Goal: Task Accomplishment & Management: Manage account settings

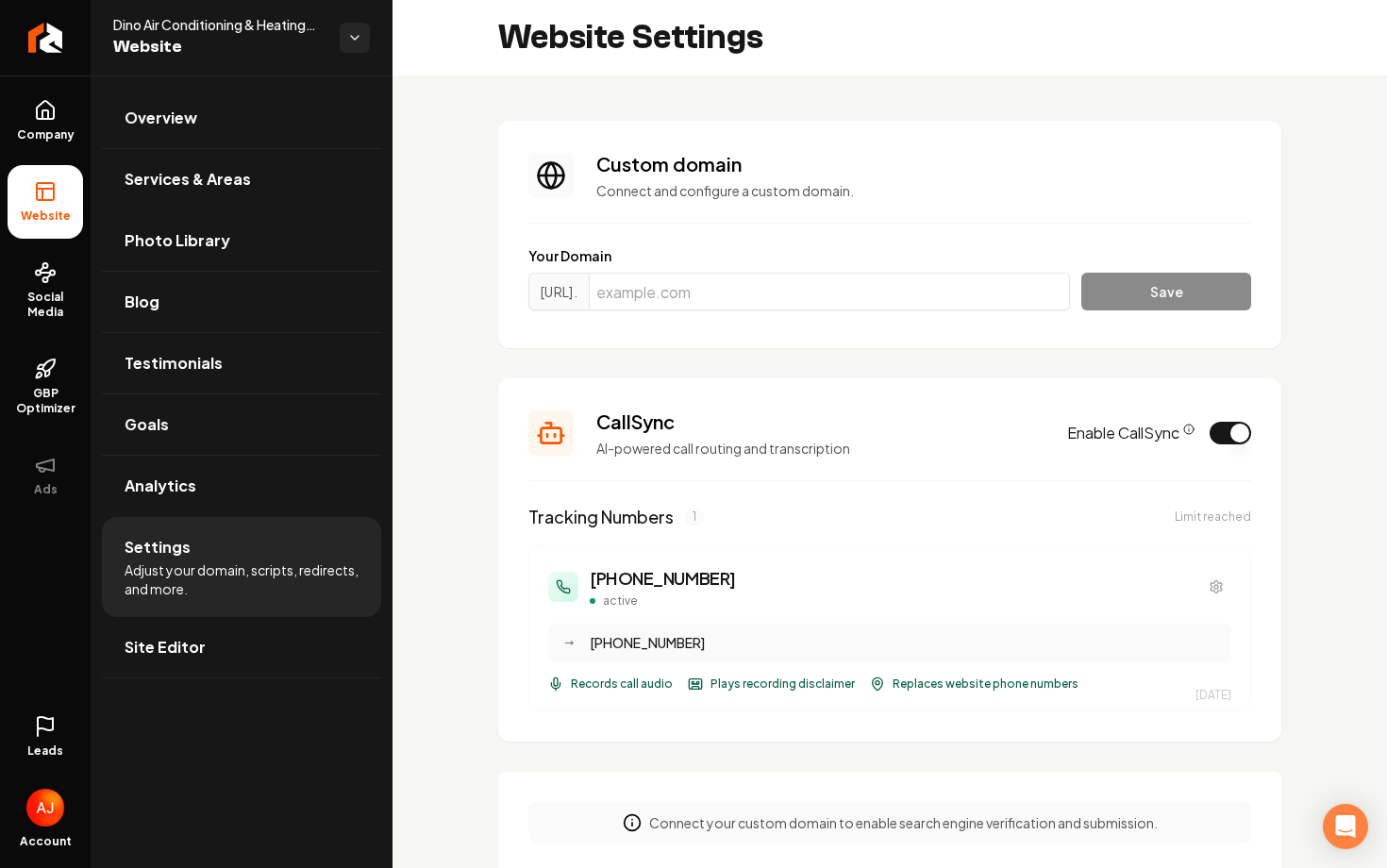
scroll to position [335, 0]
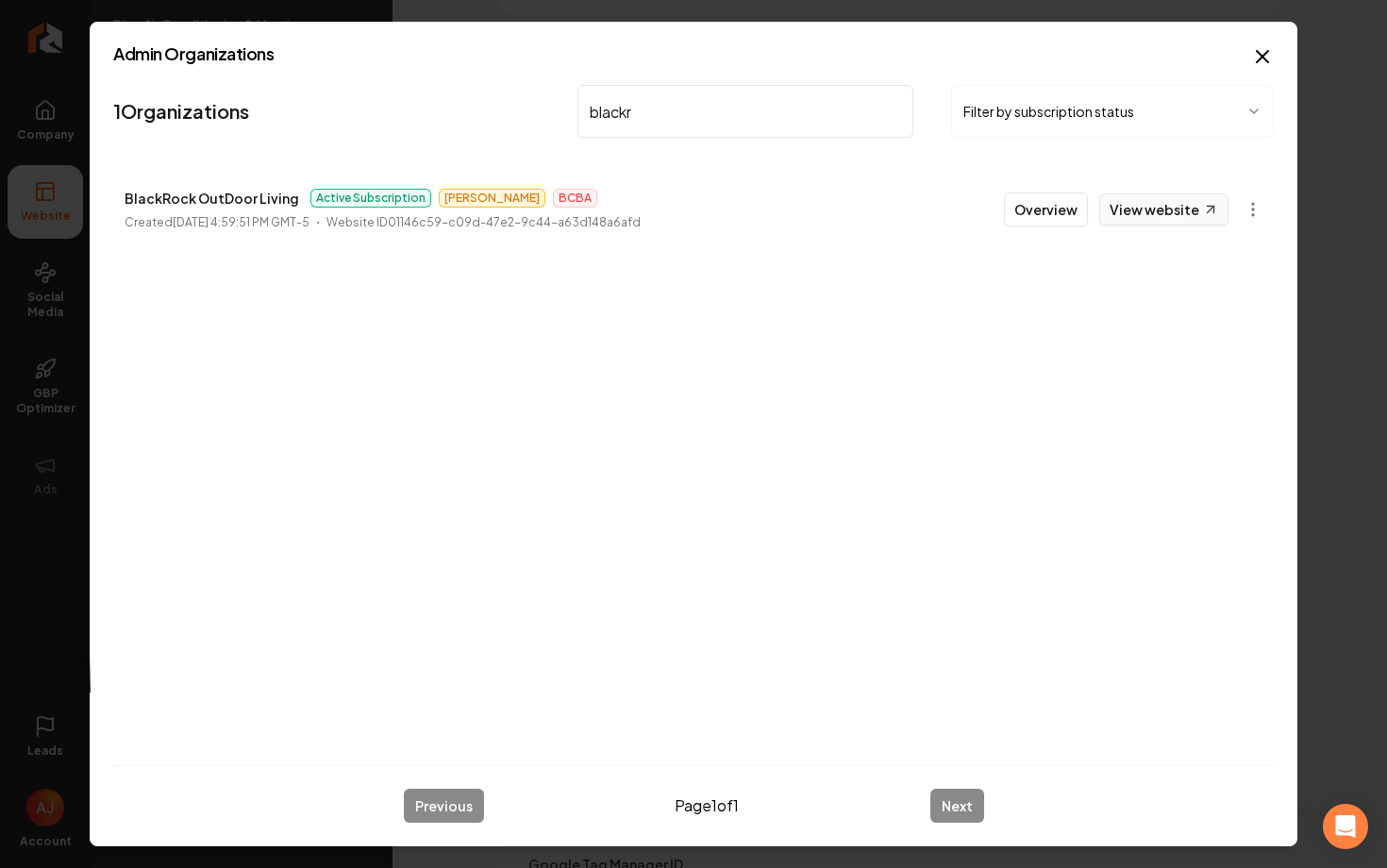
type input "blackr"
click at [1135, 212] on link "View website" at bounding box center [1164, 209] width 130 height 32
click at [1044, 218] on button "Overview" at bounding box center [1045, 209] width 83 height 34
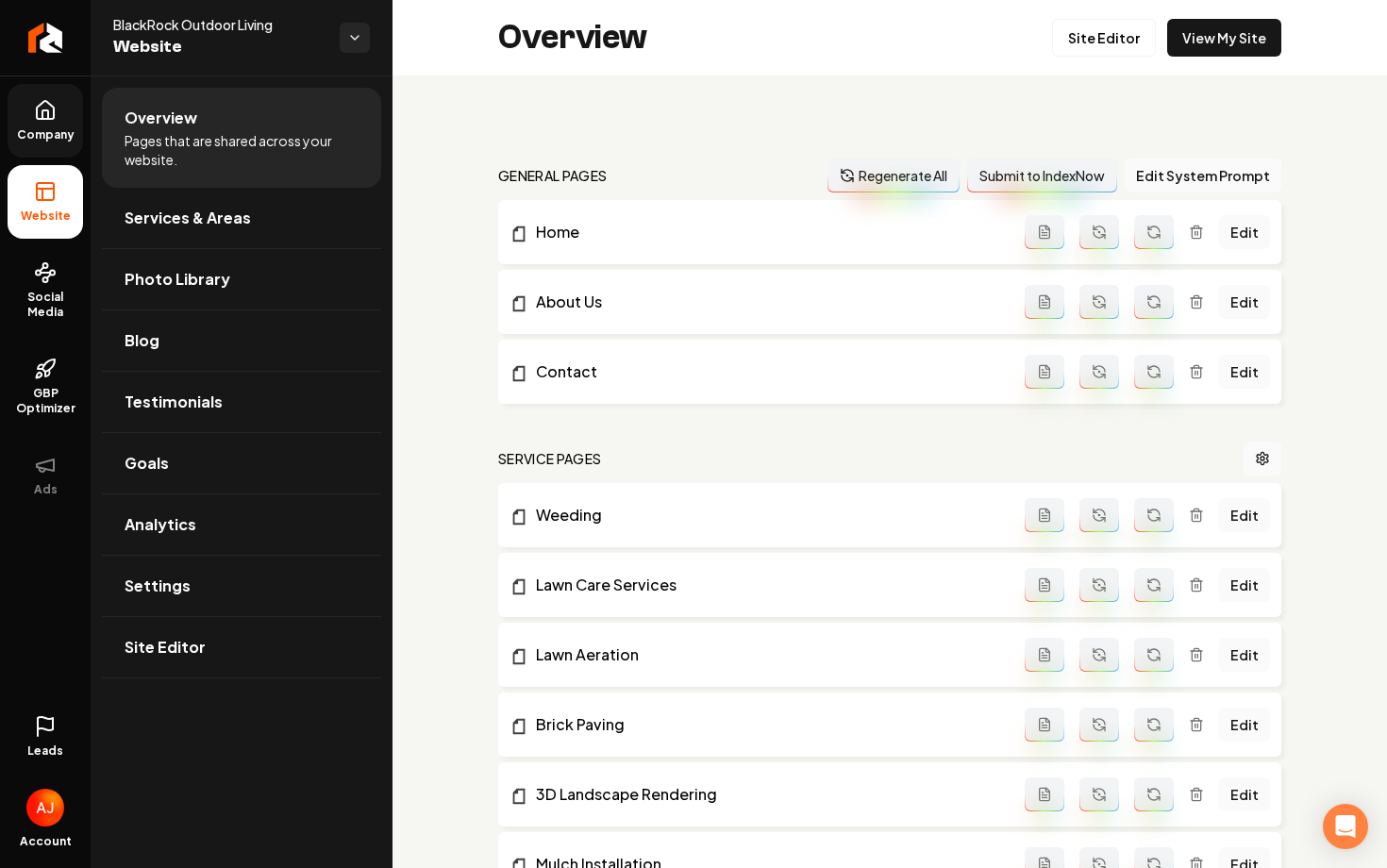
click at [51, 142] on link "Company" at bounding box center [45, 120] width 76 height 74
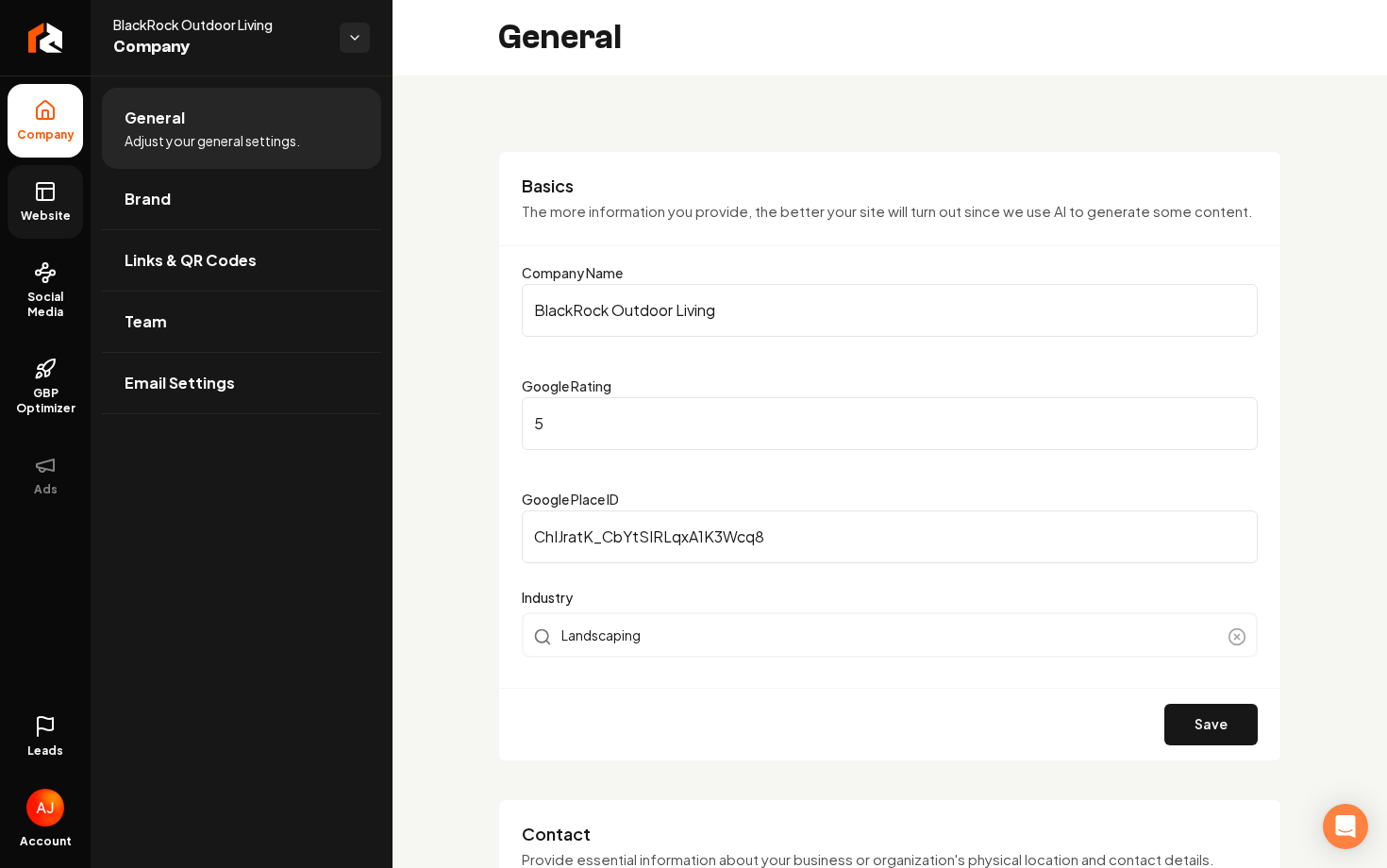
click at [40, 208] on span "Website" at bounding box center [45, 215] width 65 height 15
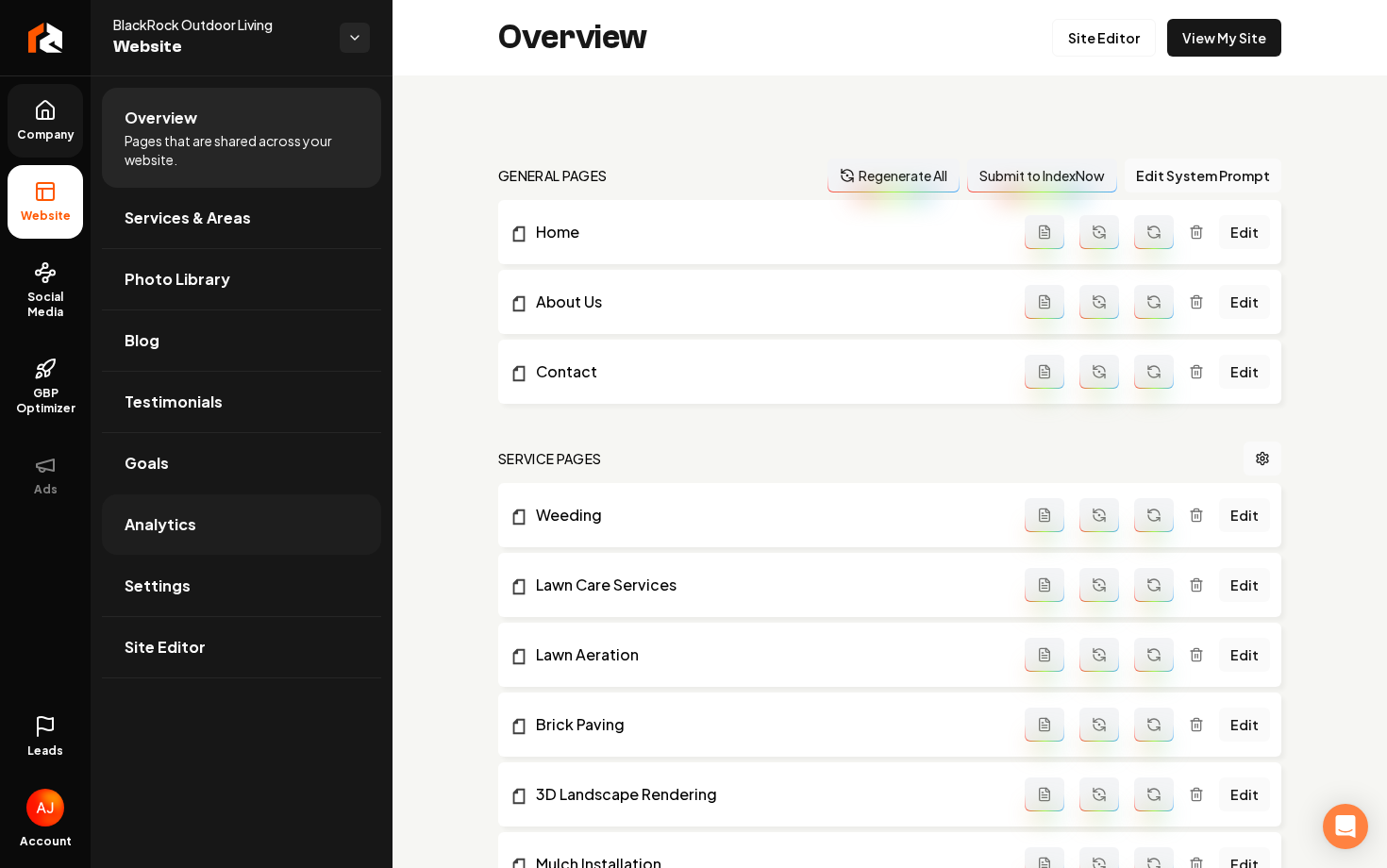
click at [177, 526] on span "Analytics" at bounding box center [160, 523] width 72 height 23
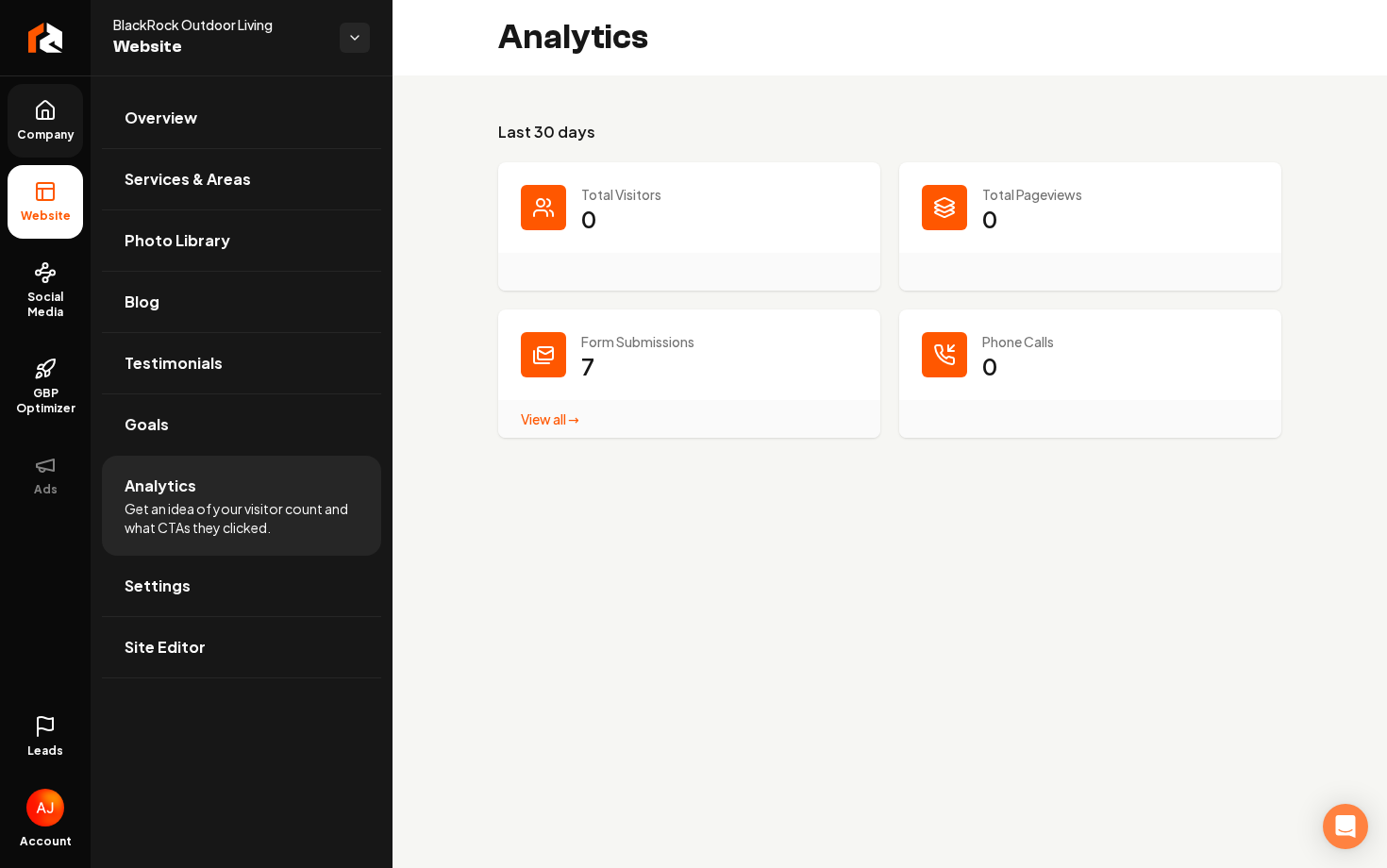
click at [537, 419] on link "View all → Form Submissions stats" at bounding box center [550, 418] width 59 height 17
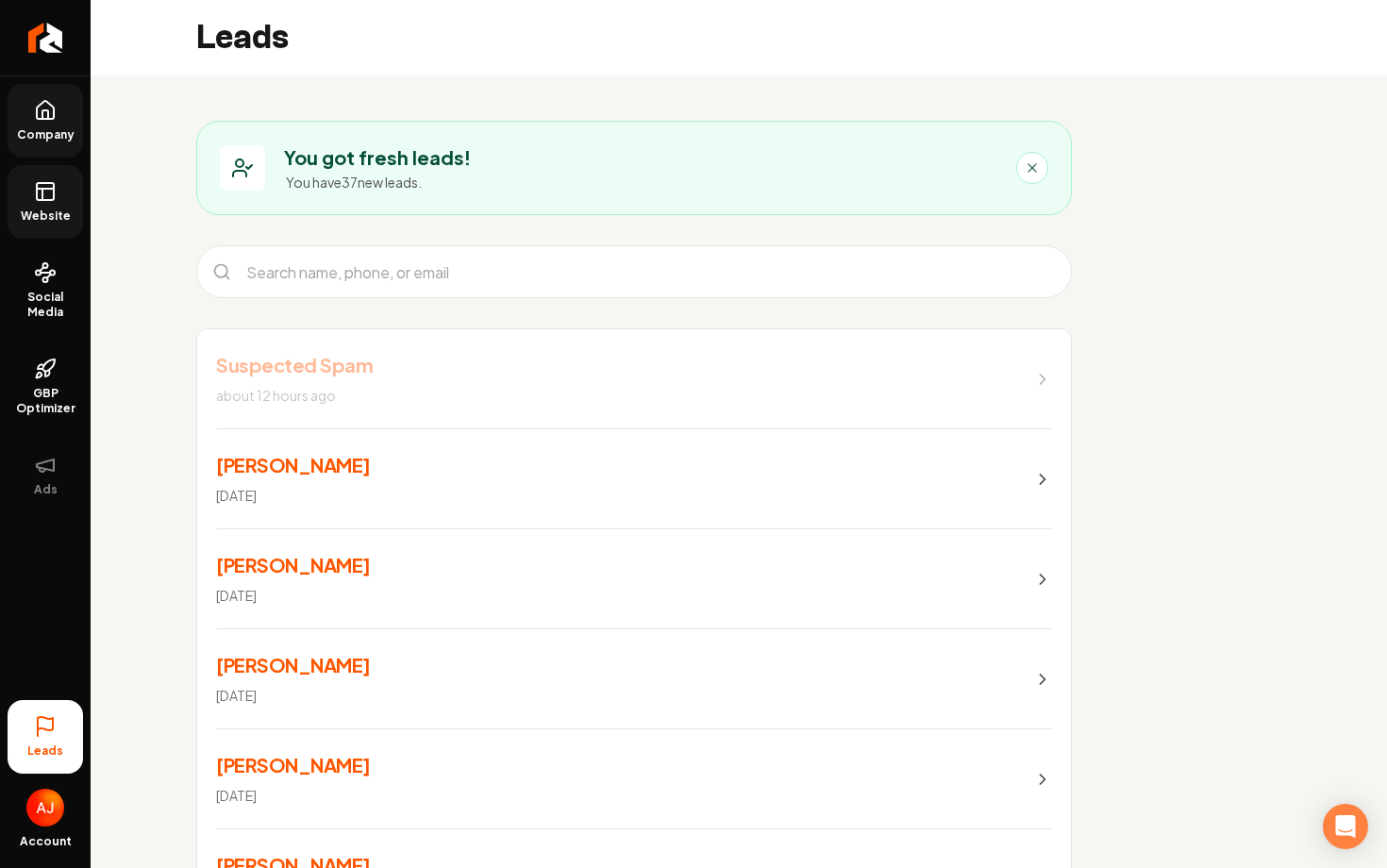
click at [65, 217] on span "Website" at bounding box center [45, 215] width 65 height 15
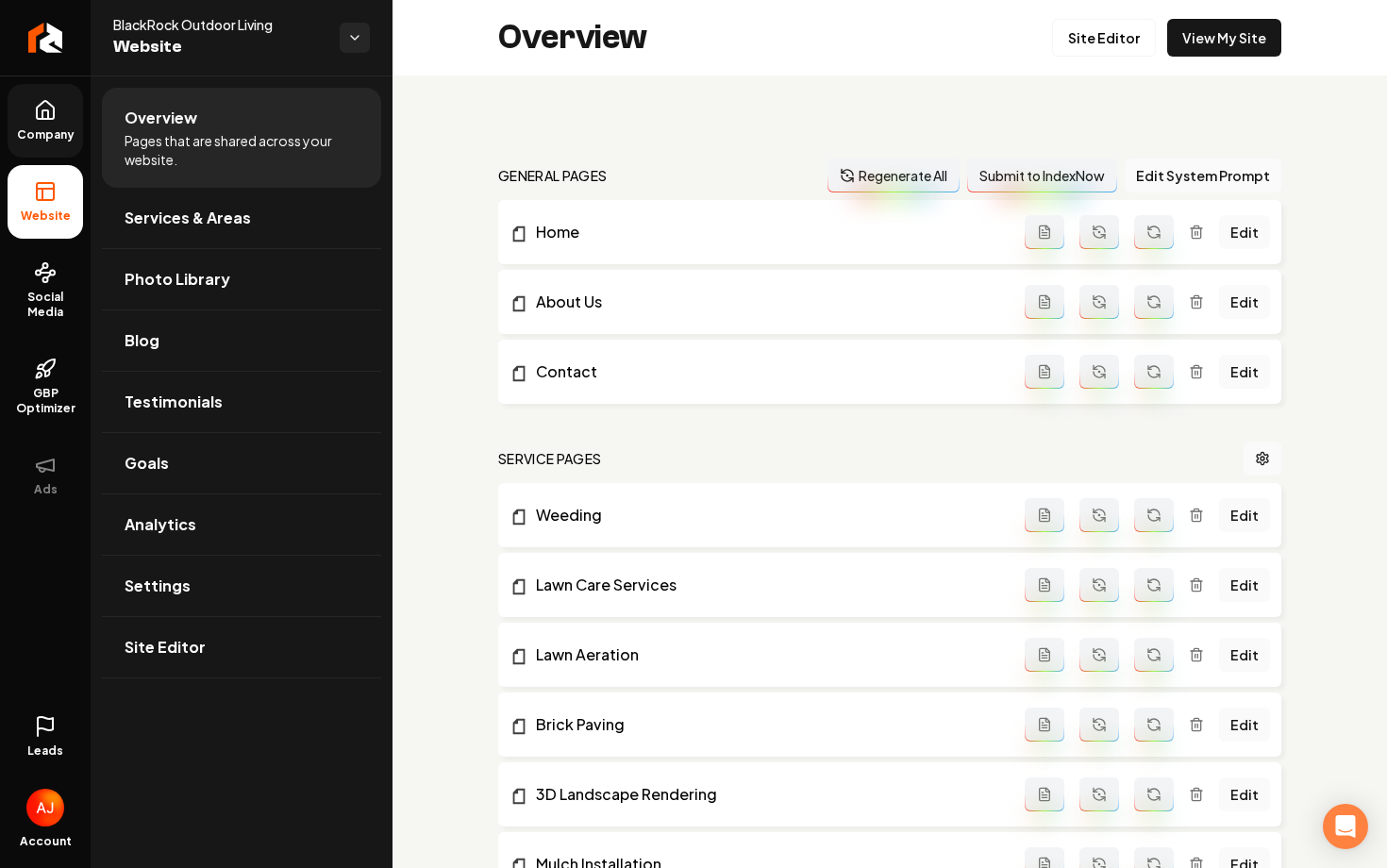
click at [45, 730] on icon at bounding box center [44, 723] width 15 height 13
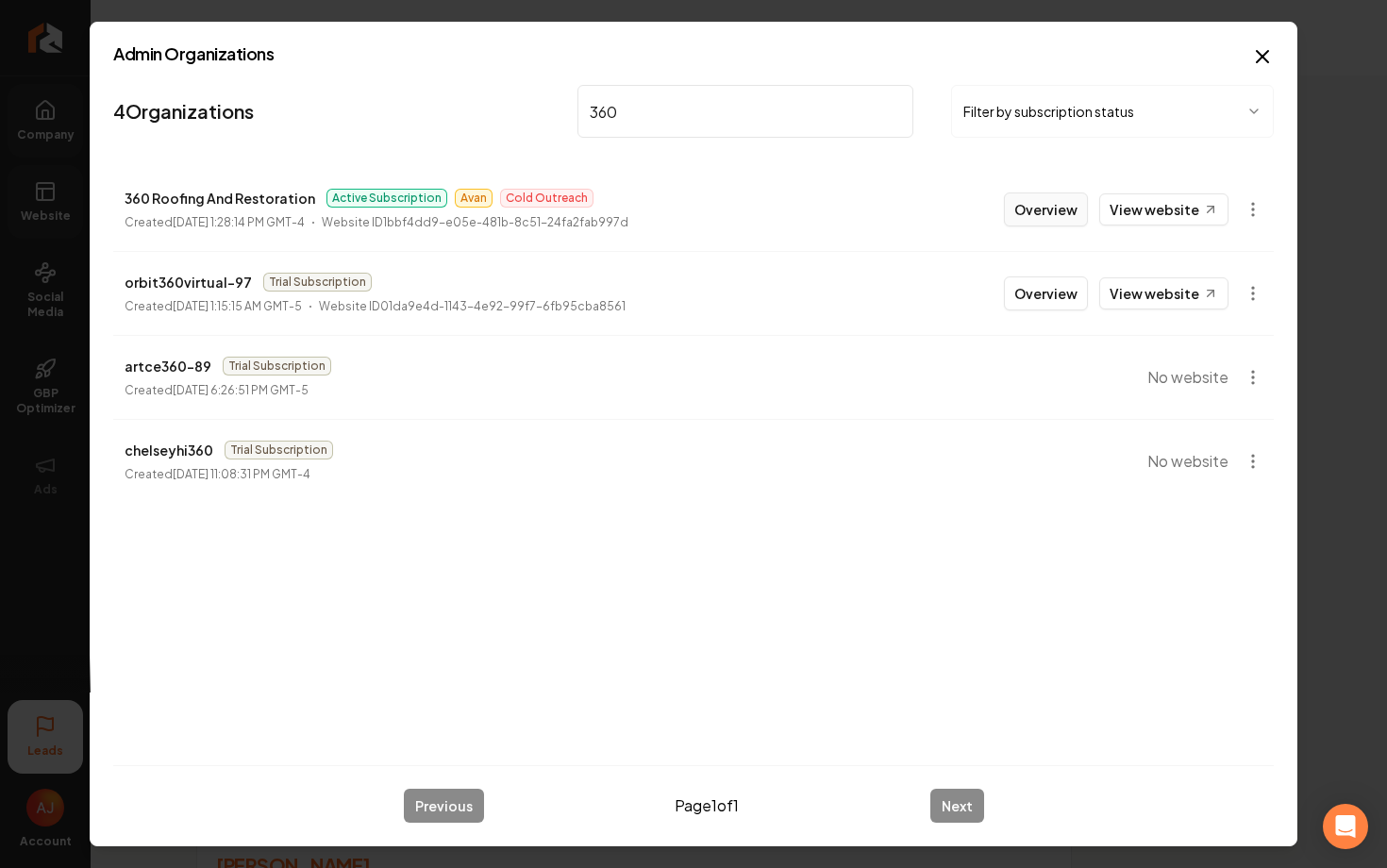
type input "360"
click at [1037, 210] on button "Overview" at bounding box center [1045, 209] width 83 height 34
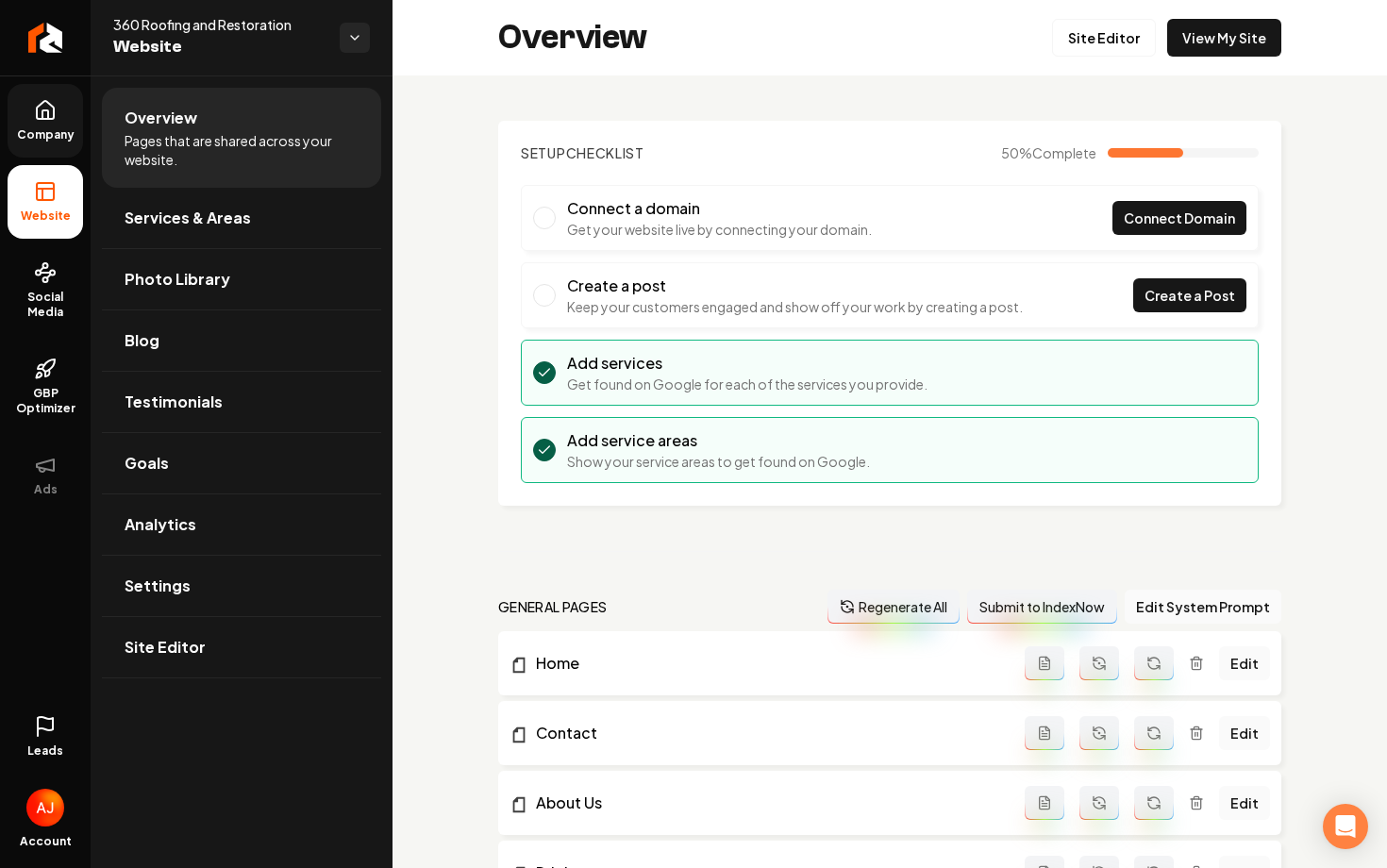
click at [55, 147] on link "Company" at bounding box center [45, 120] width 76 height 74
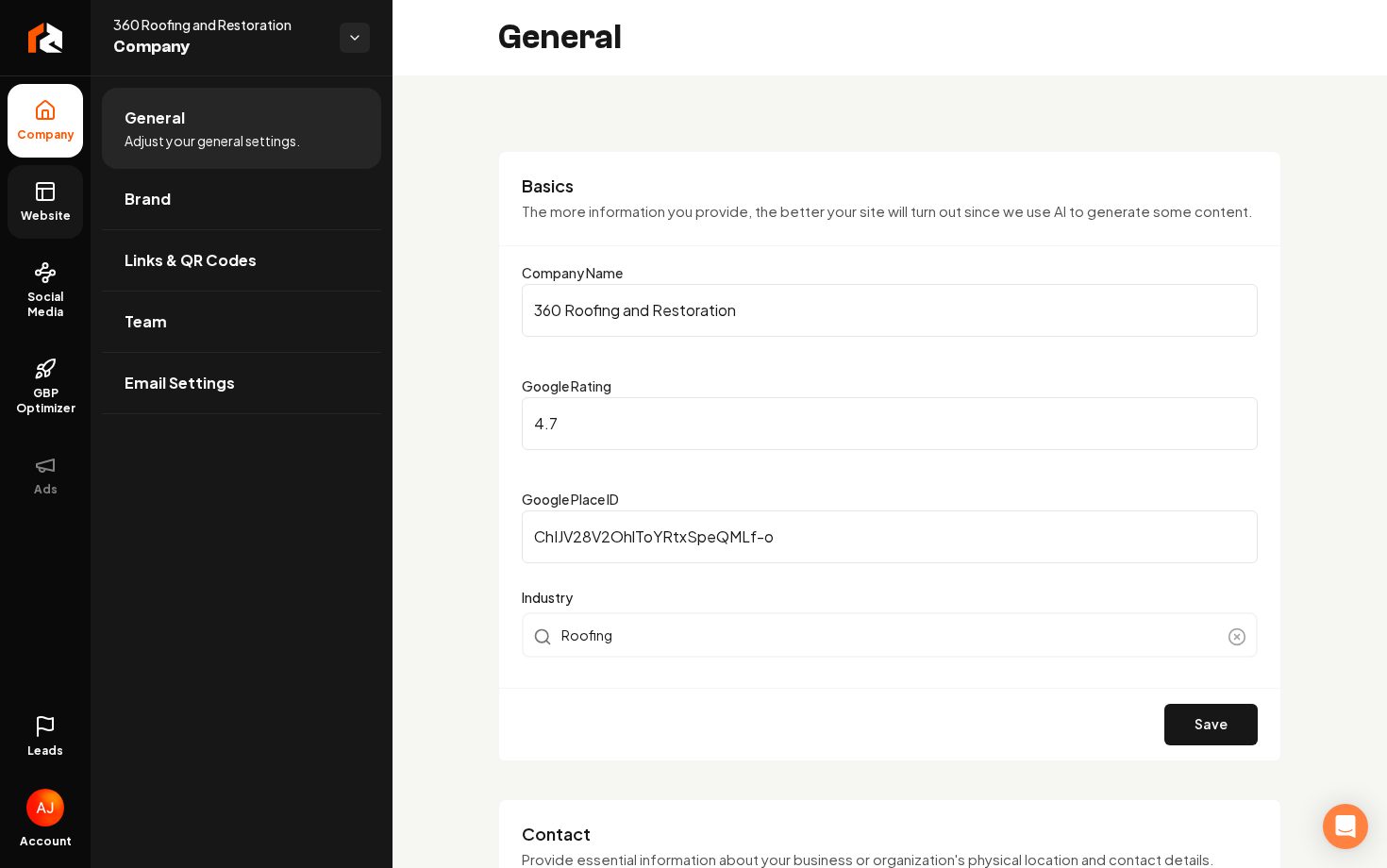
click at [58, 208] on span "Website" at bounding box center [45, 215] width 65 height 15
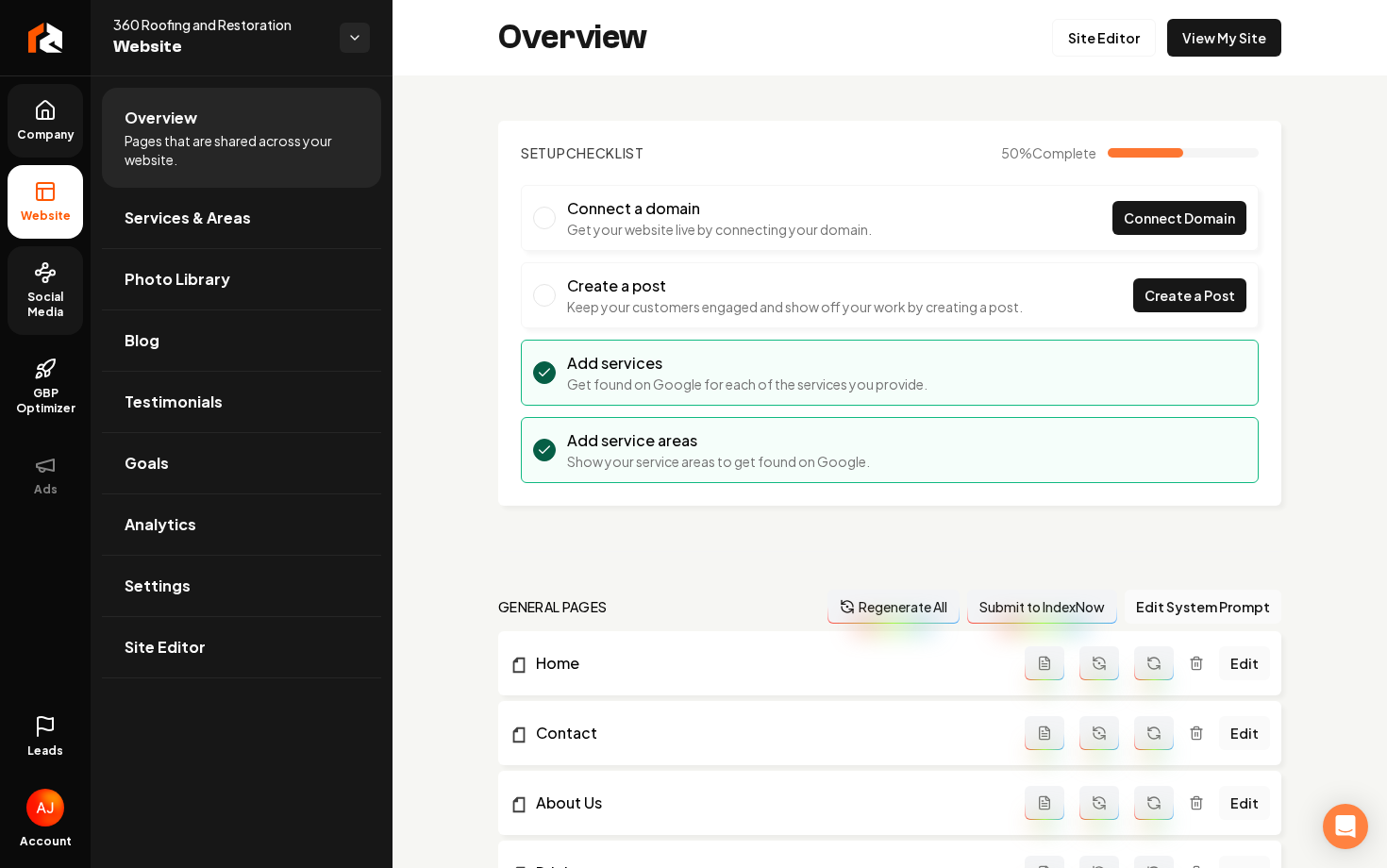
click at [59, 294] on span "Social Media" at bounding box center [45, 304] width 76 height 30
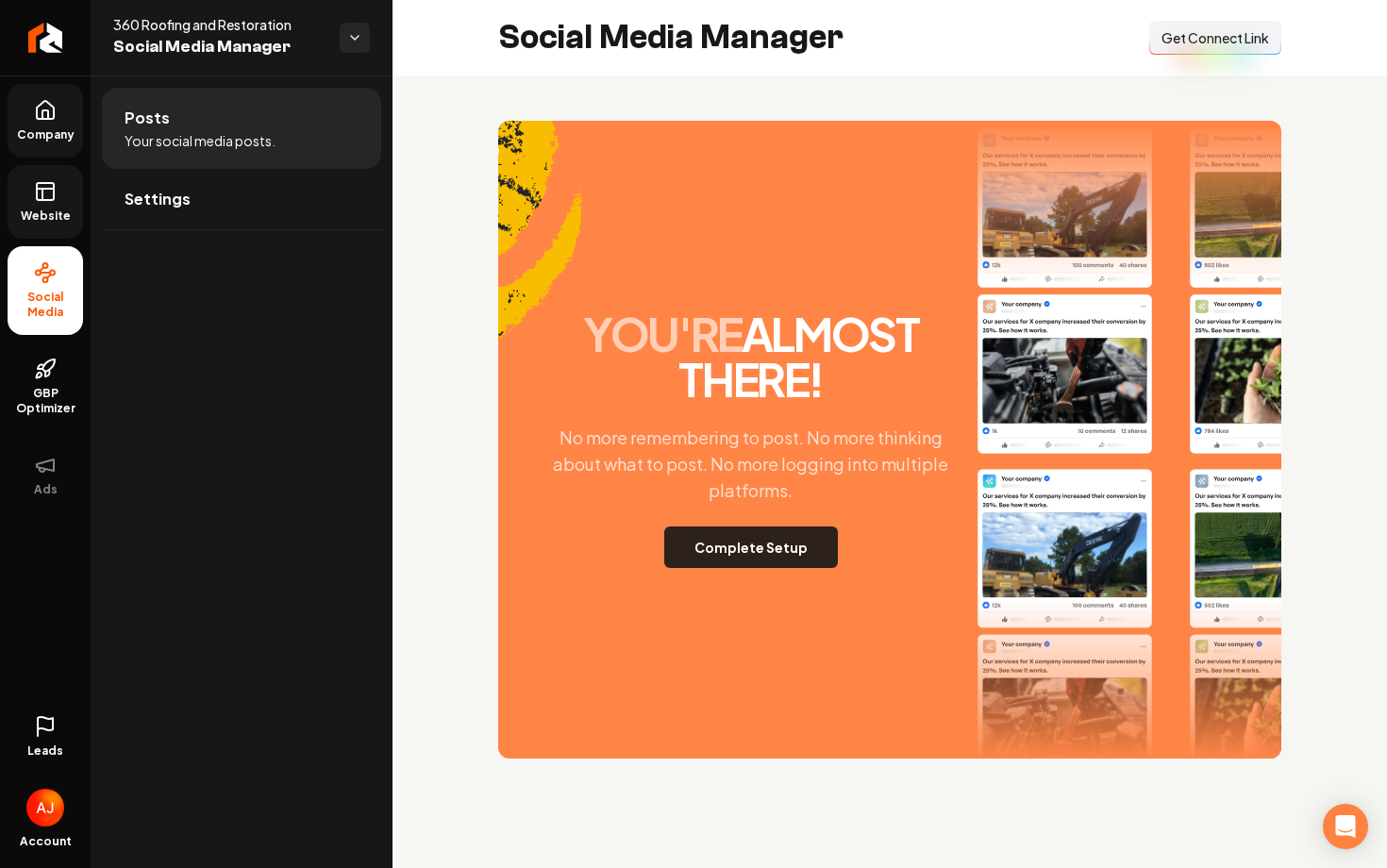
click at [686, 536] on button "Complete Setup" at bounding box center [750, 547] width 174 height 41
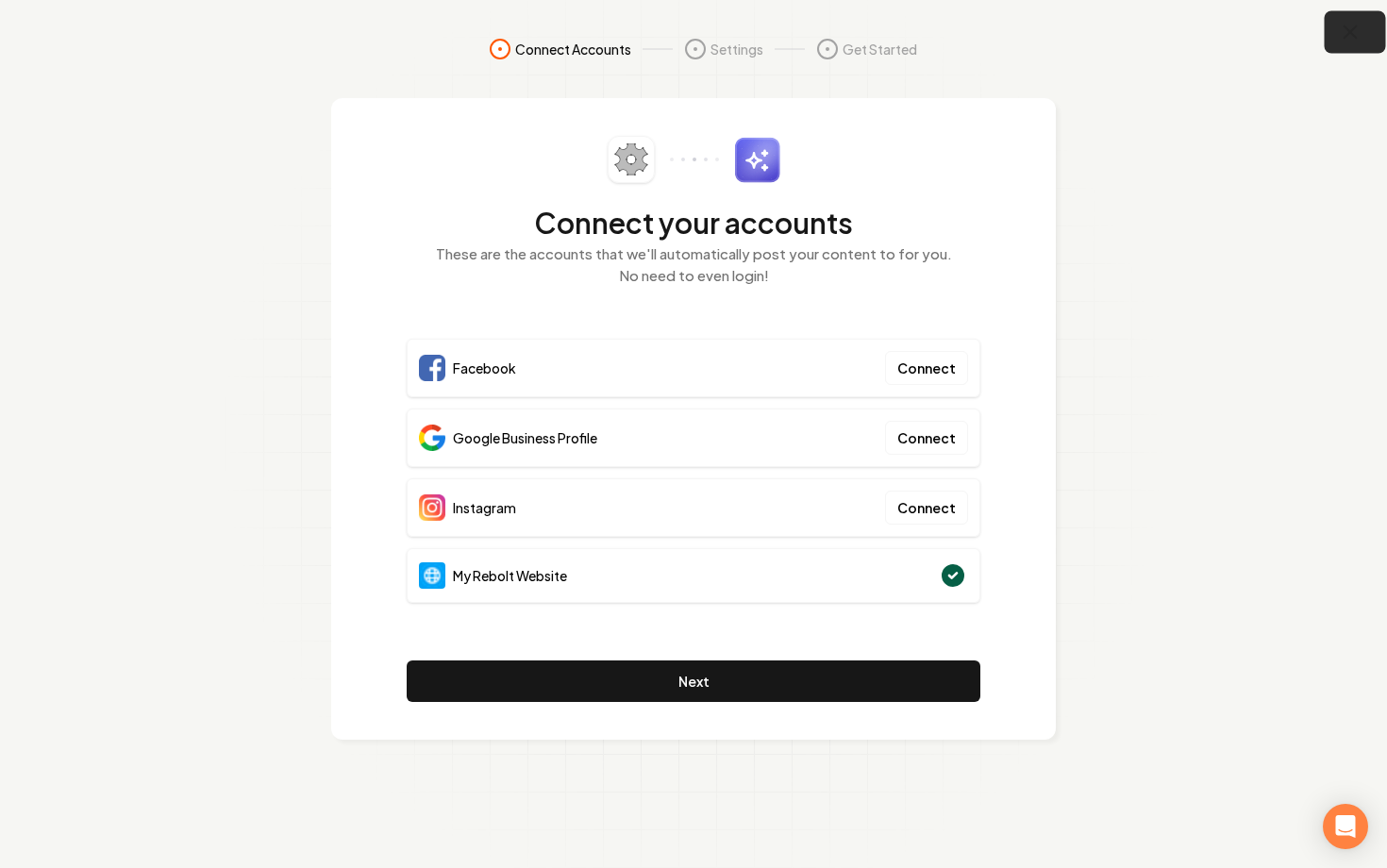
click at [1354, 40] on icon "button" at bounding box center [1351, 32] width 24 height 24
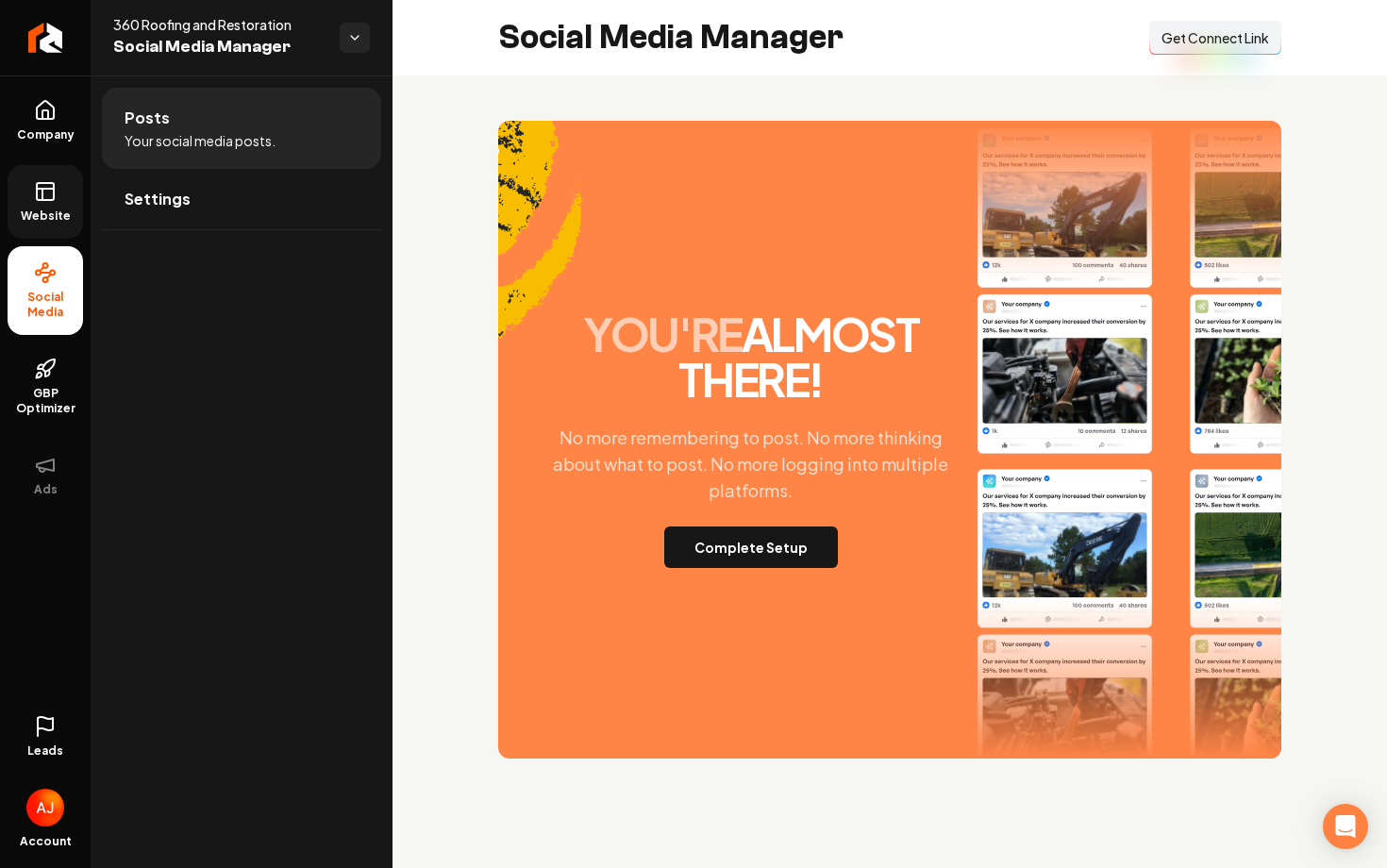
click at [34, 202] on icon at bounding box center [45, 190] width 23 height 23
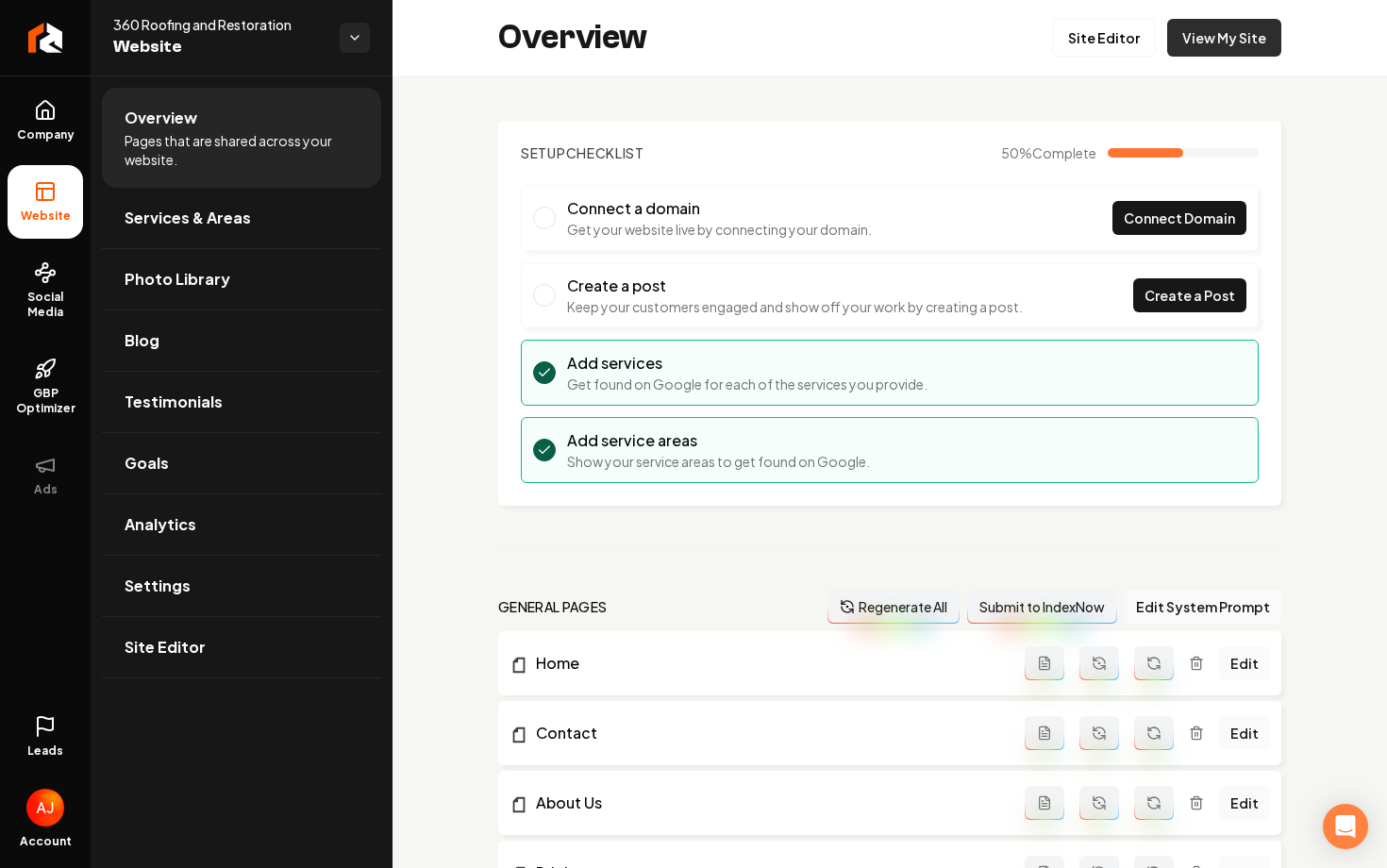
click at [1241, 41] on link "View My Site" at bounding box center [1224, 37] width 114 height 37
click at [35, 307] on span "Social Media" at bounding box center [45, 304] width 76 height 30
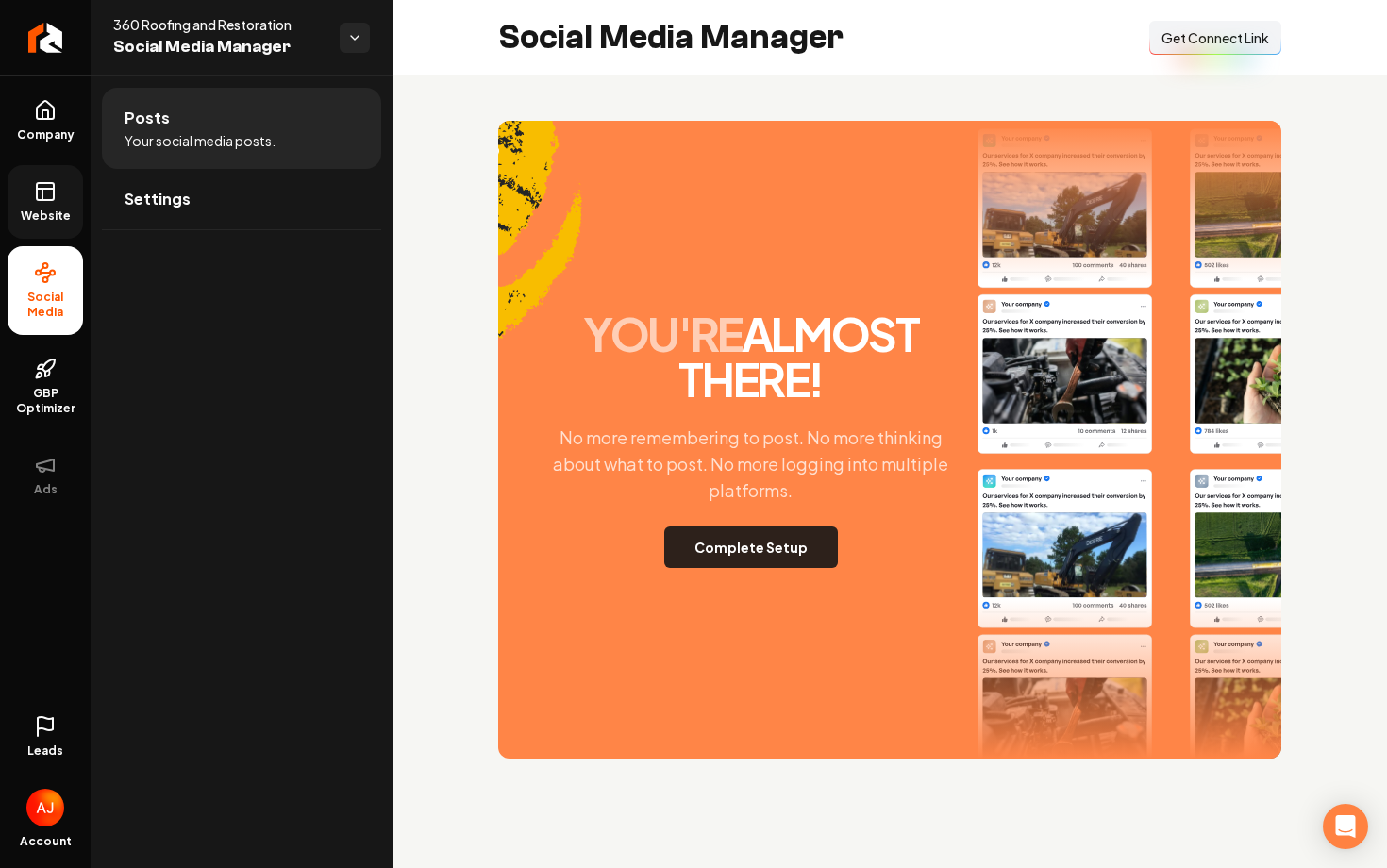
click at [684, 540] on button "Complete Setup" at bounding box center [750, 547] width 174 height 41
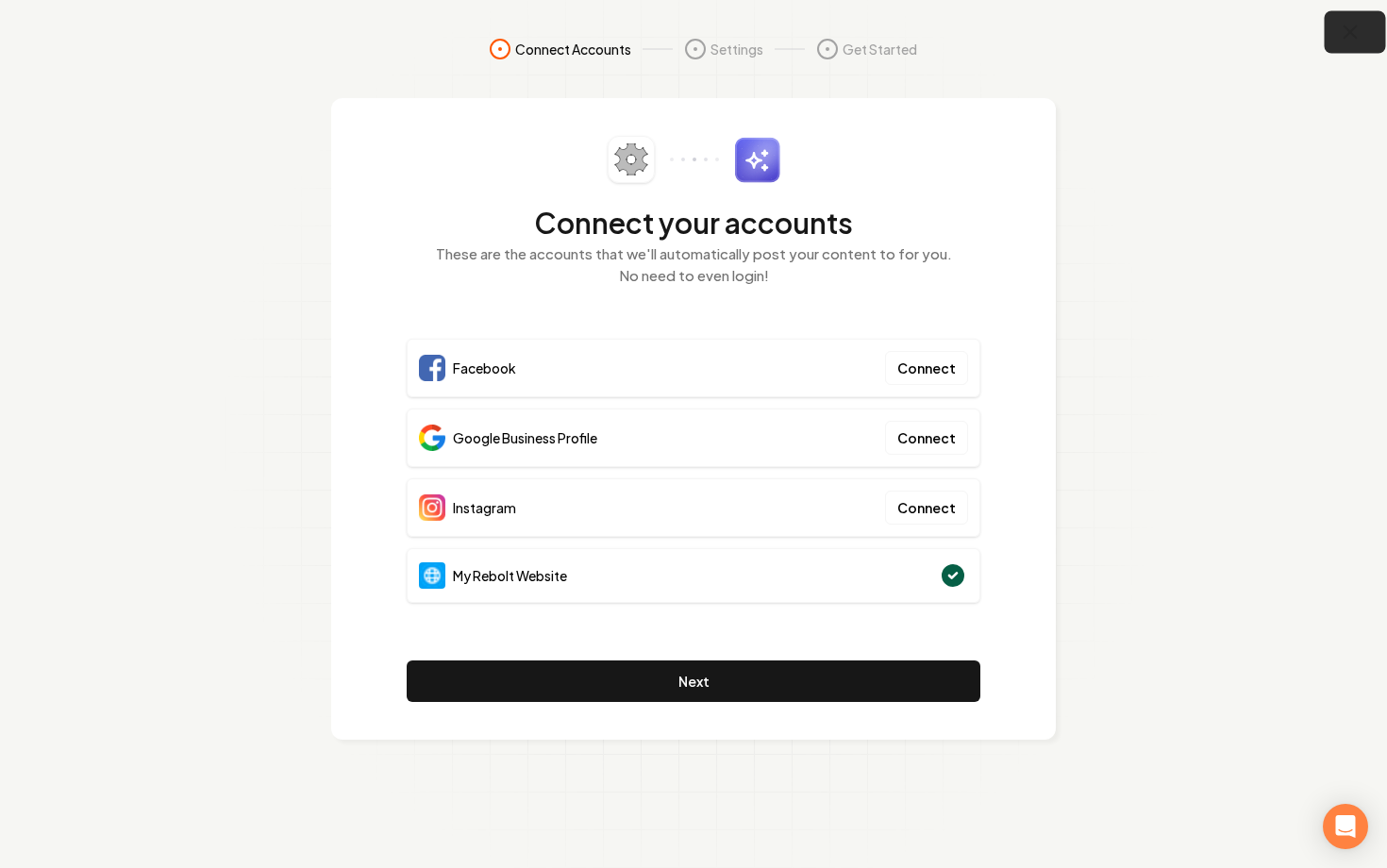
click at [1355, 35] on icon "button" at bounding box center [1350, 32] width 12 height 12
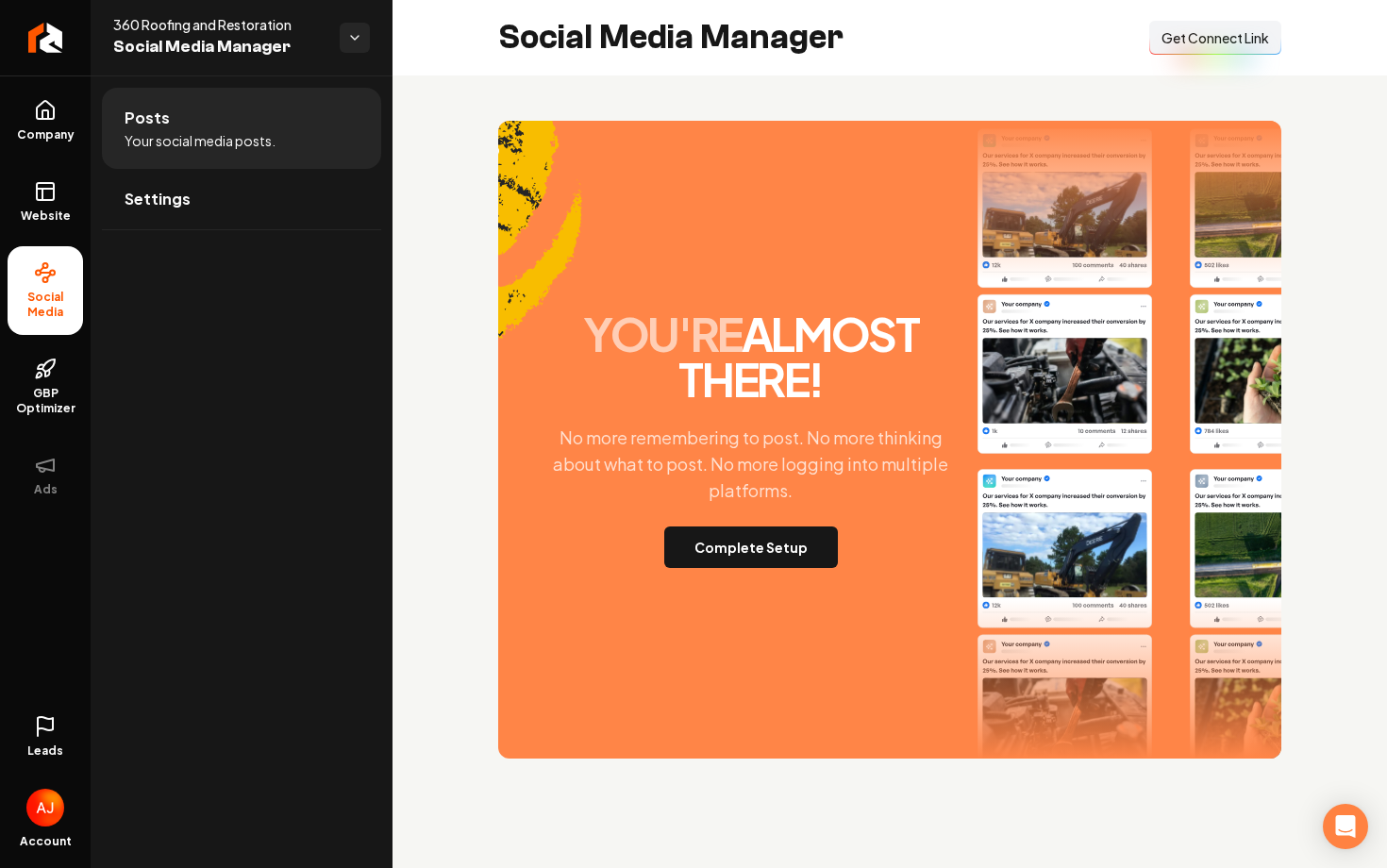
click at [1214, 44] on span "Get Connect Link" at bounding box center [1214, 37] width 107 height 19
click at [53, 146] on link "Company" at bounding box center [45, 120] width 76 height 74
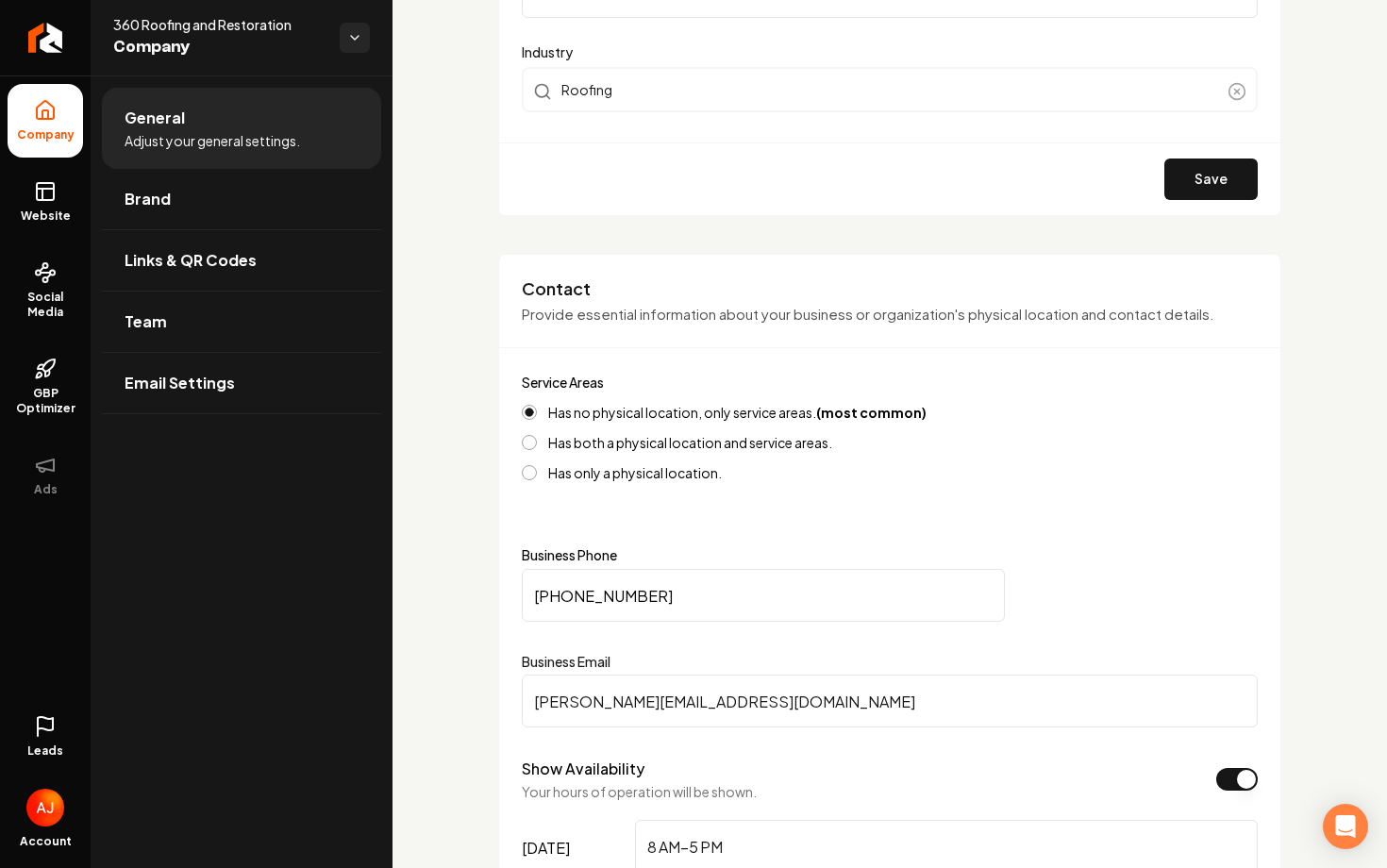
scroll to position [616, 0]
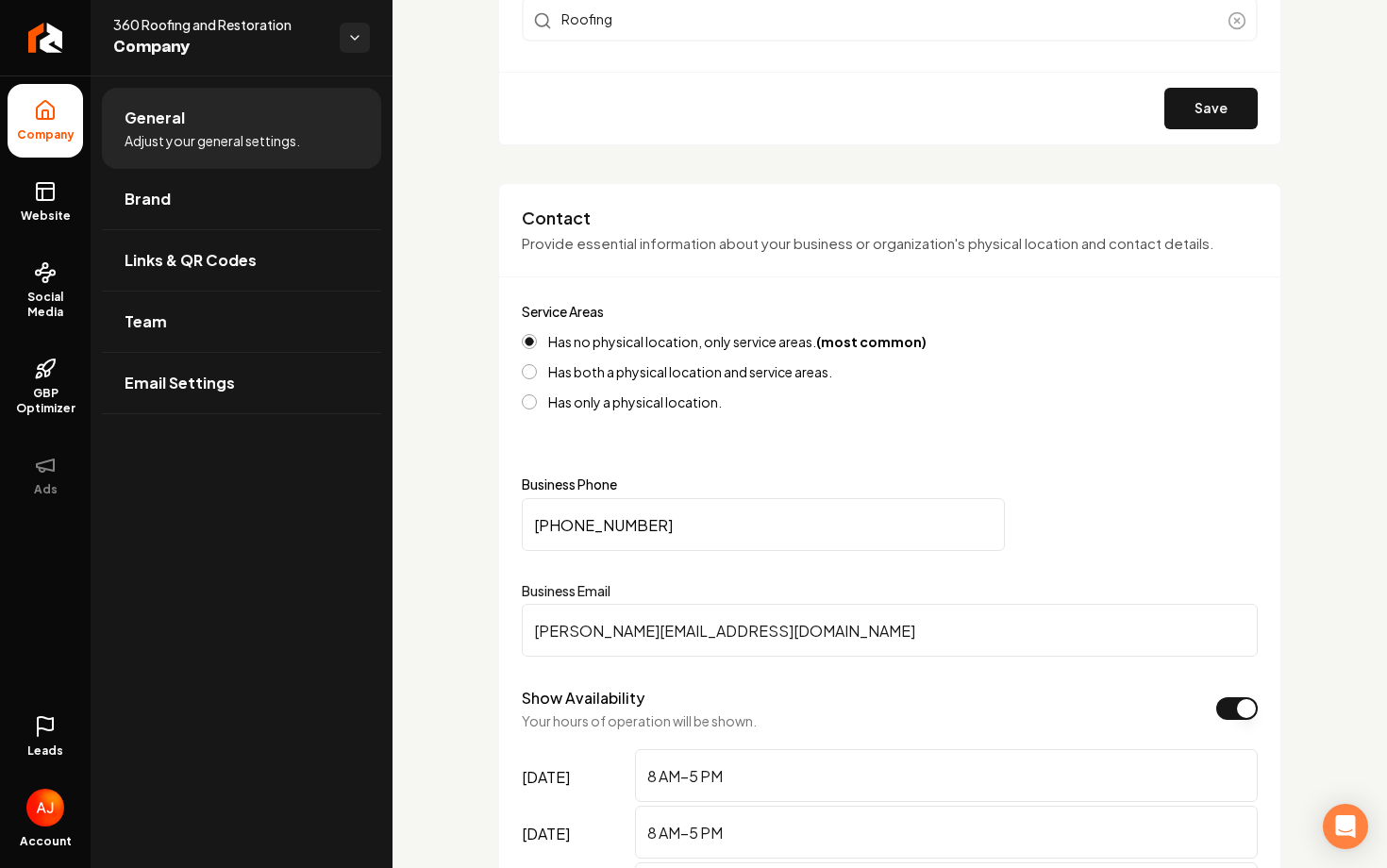
drag, startPoint x: 847, startPoint y: 630, endPoint x: 492, endPoint y: 632, distance: 355.0
click at [66, 312] on span "Social Media" at bounding box center [45, 304] width 76 height 30
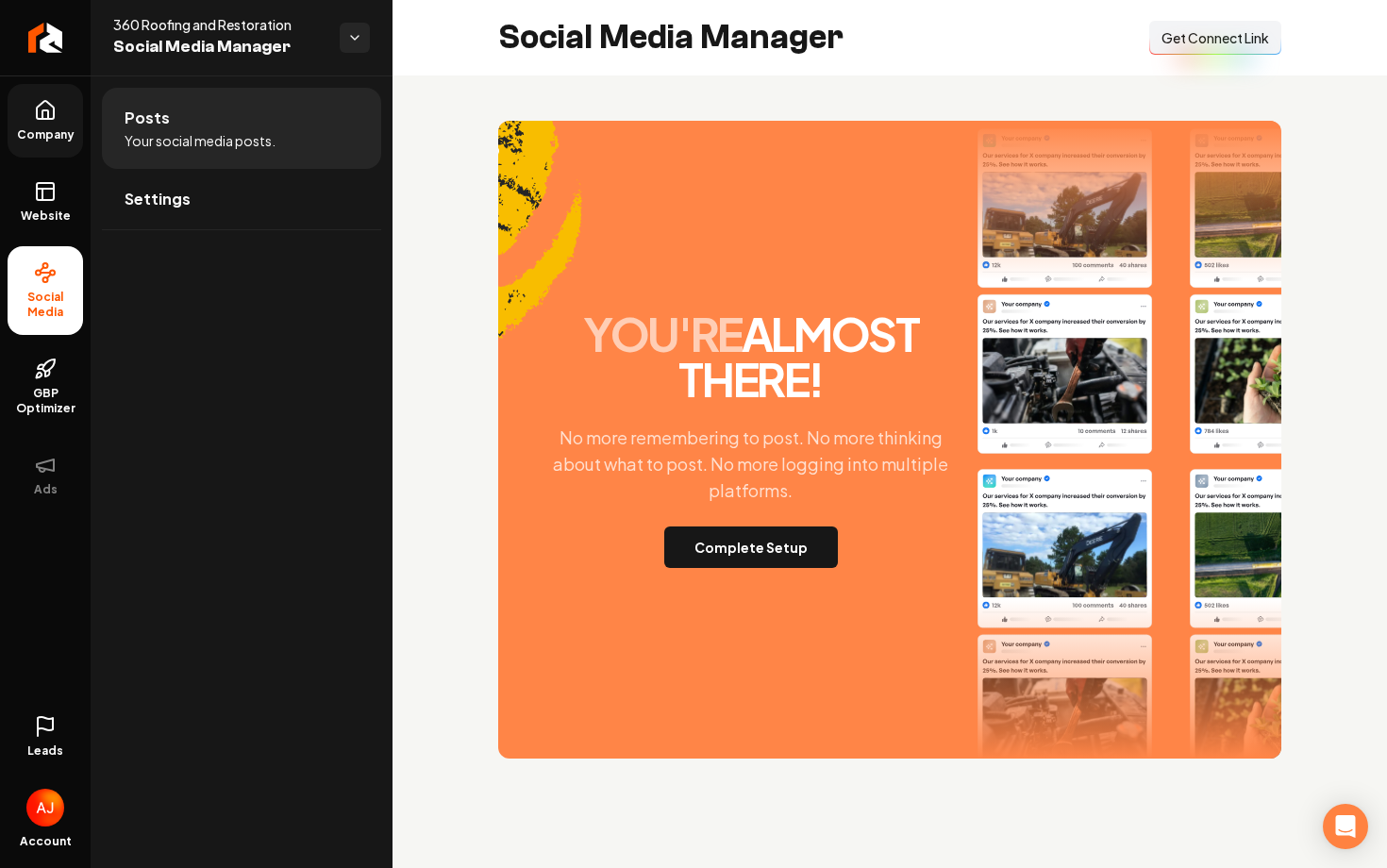
click at [1205, 47] on button "Connect Link Get Connect Link" at bounding box center [1215, 37] width 132 height 34
click at [58, 194] on link "Website" at bounding box center [45, 201] width 76 height 74
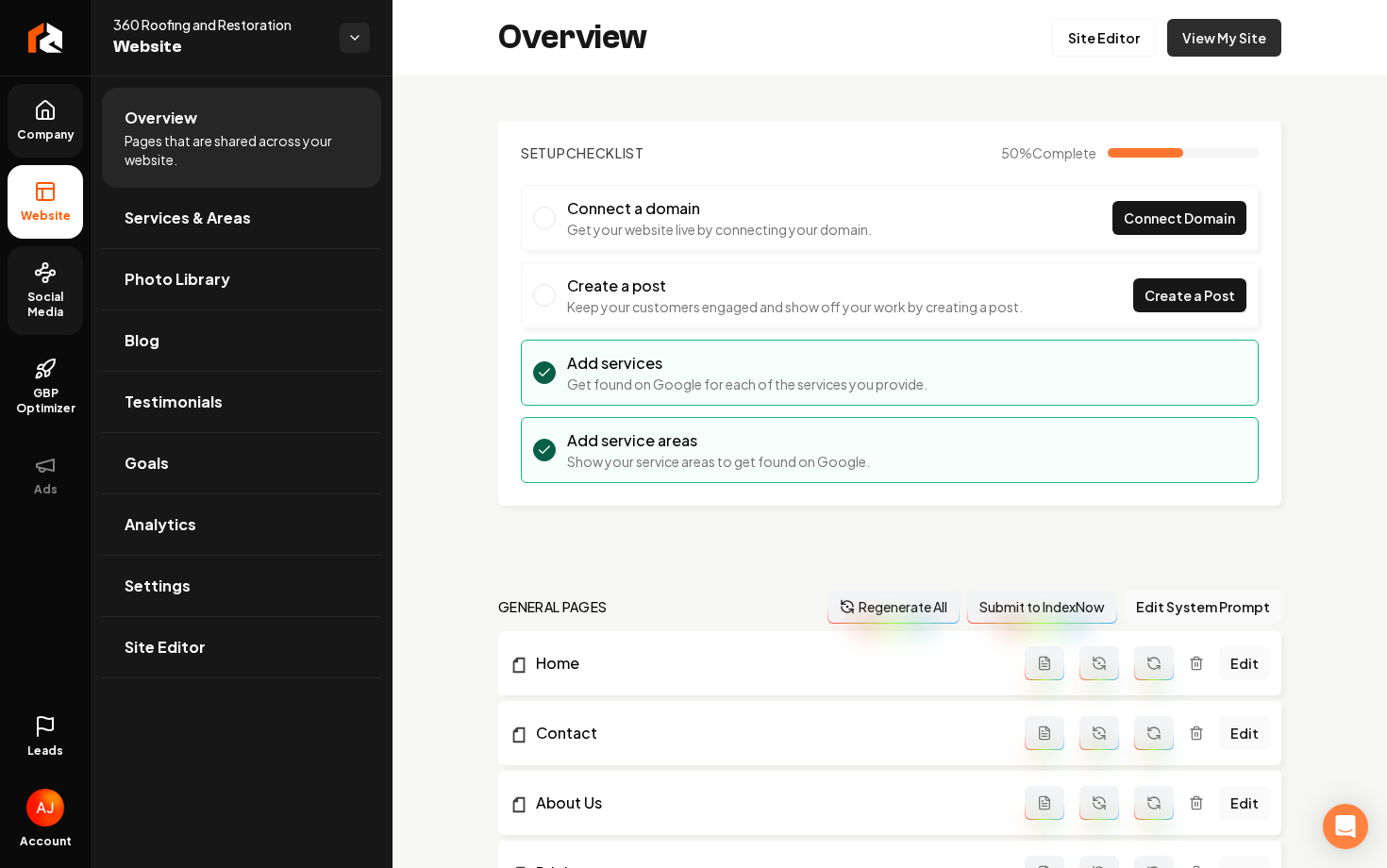
click at [1216, 33] on link "View My Site" at bounding box center [1224, 37] width 114 height 37
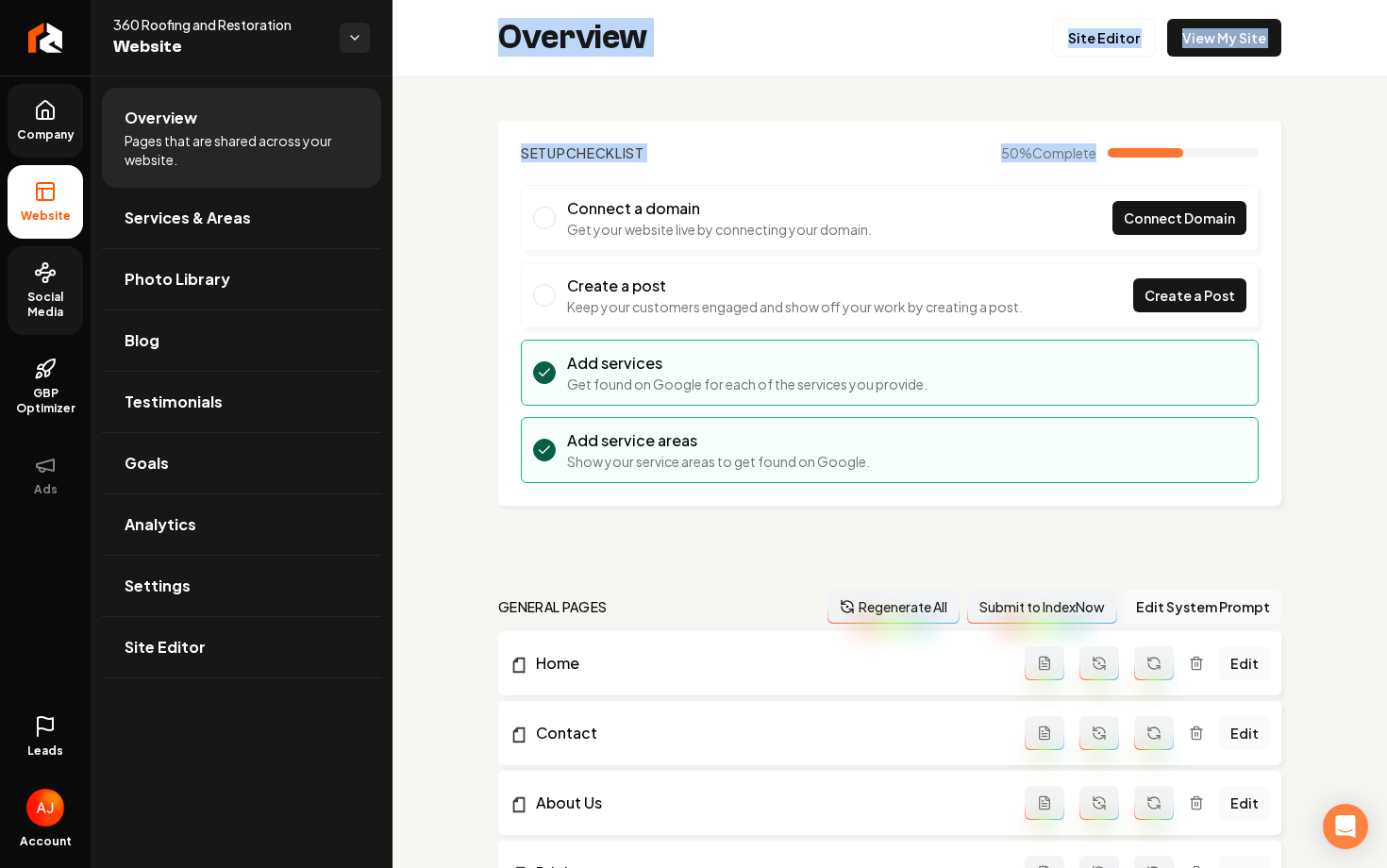
drag, startPoint x: 436, startPoint y: 209, endPoint x: 418, endPoint y: -34, distance: 243.7
click at [418, 0] on html "Company Website Social Media GBP Optimizer Ads Leads Account 360 Roofing and Re…" at bounding box center [694, 434] width 1387 height 868
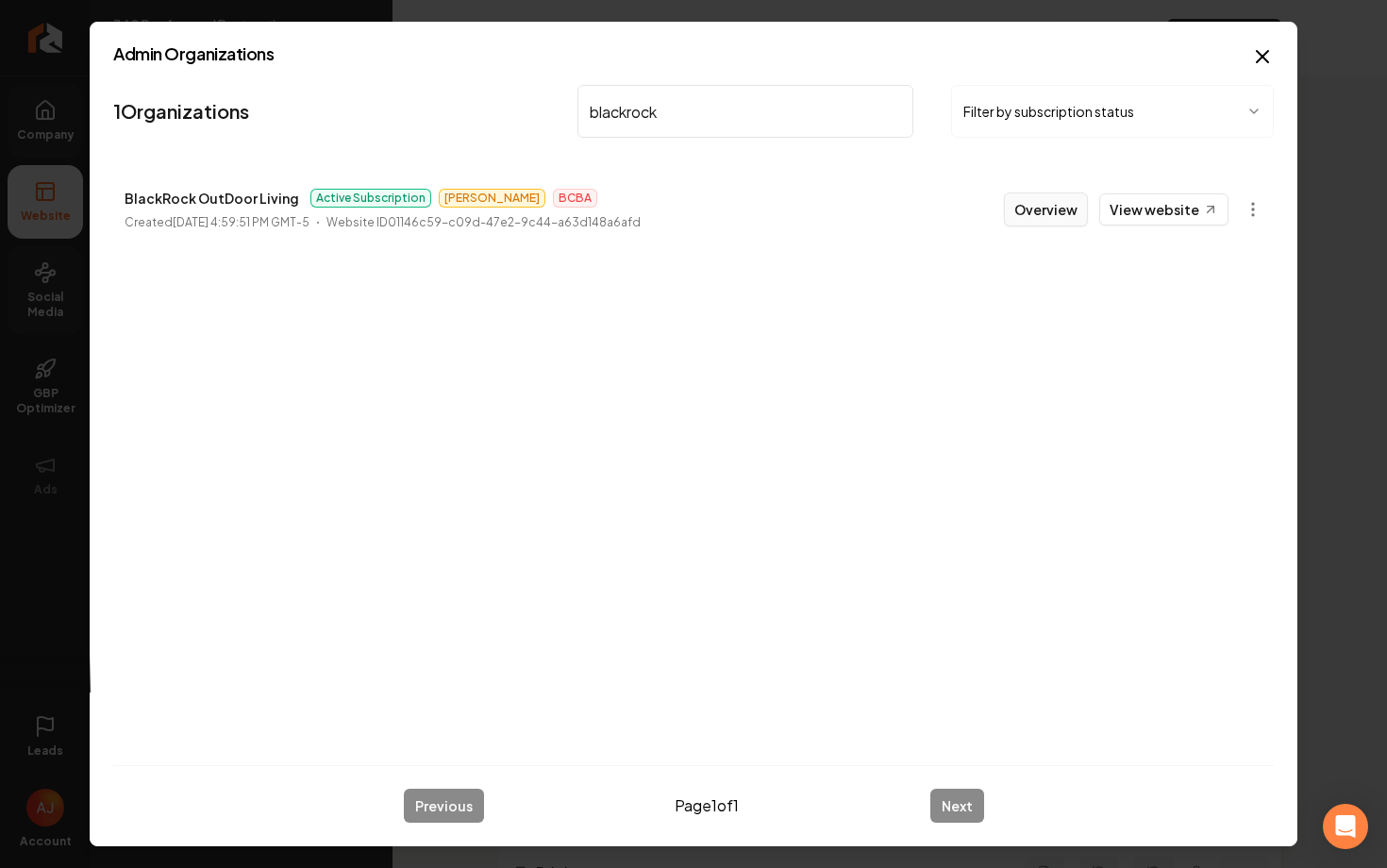
type input "blackrock"
click at [1033, 221] on button "Overview" at bounding box center [1045, 209] width 83 height 34
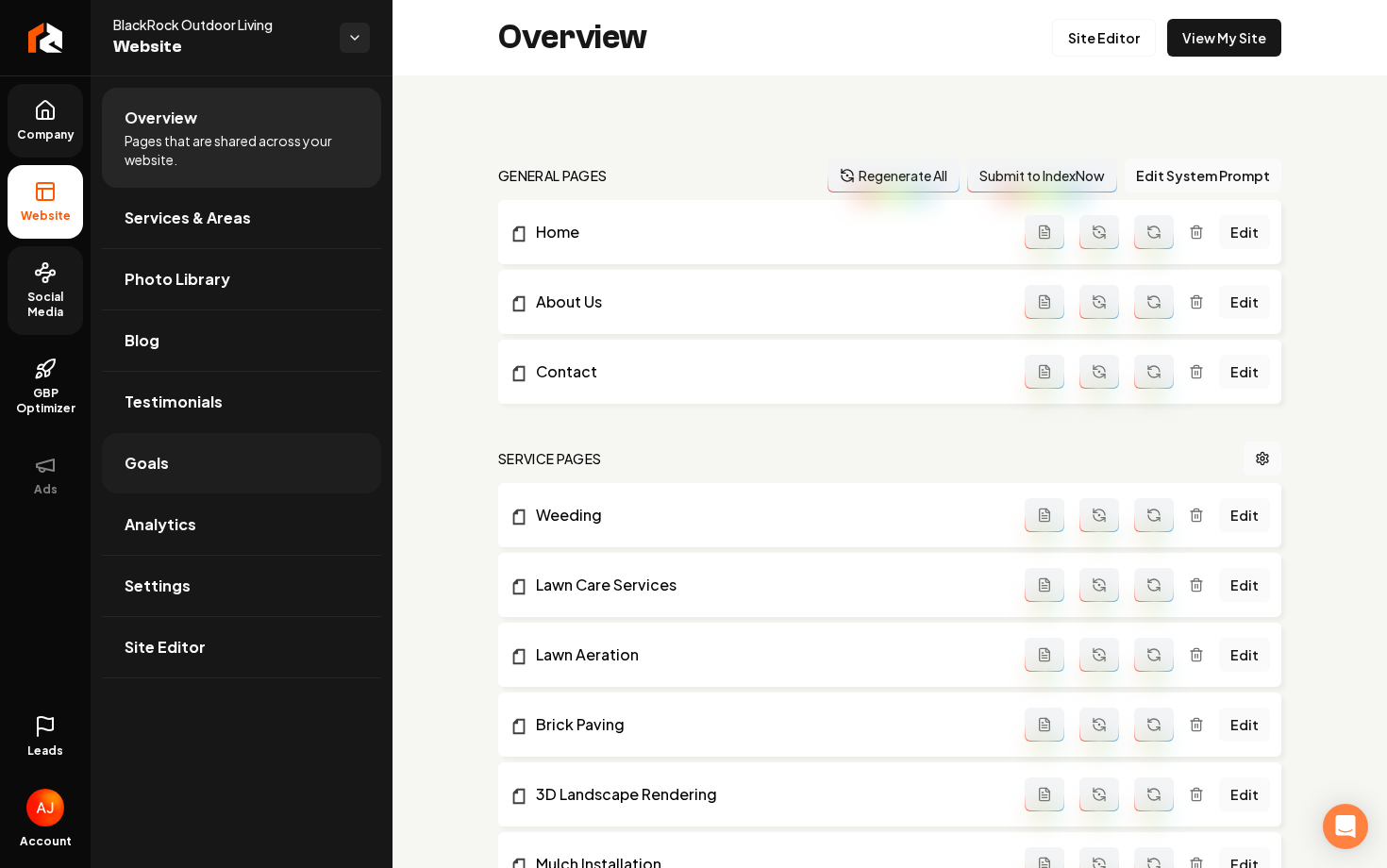
click at [202, 471] on link "Goals" at bounding box center [242, 462] width 279 height 60
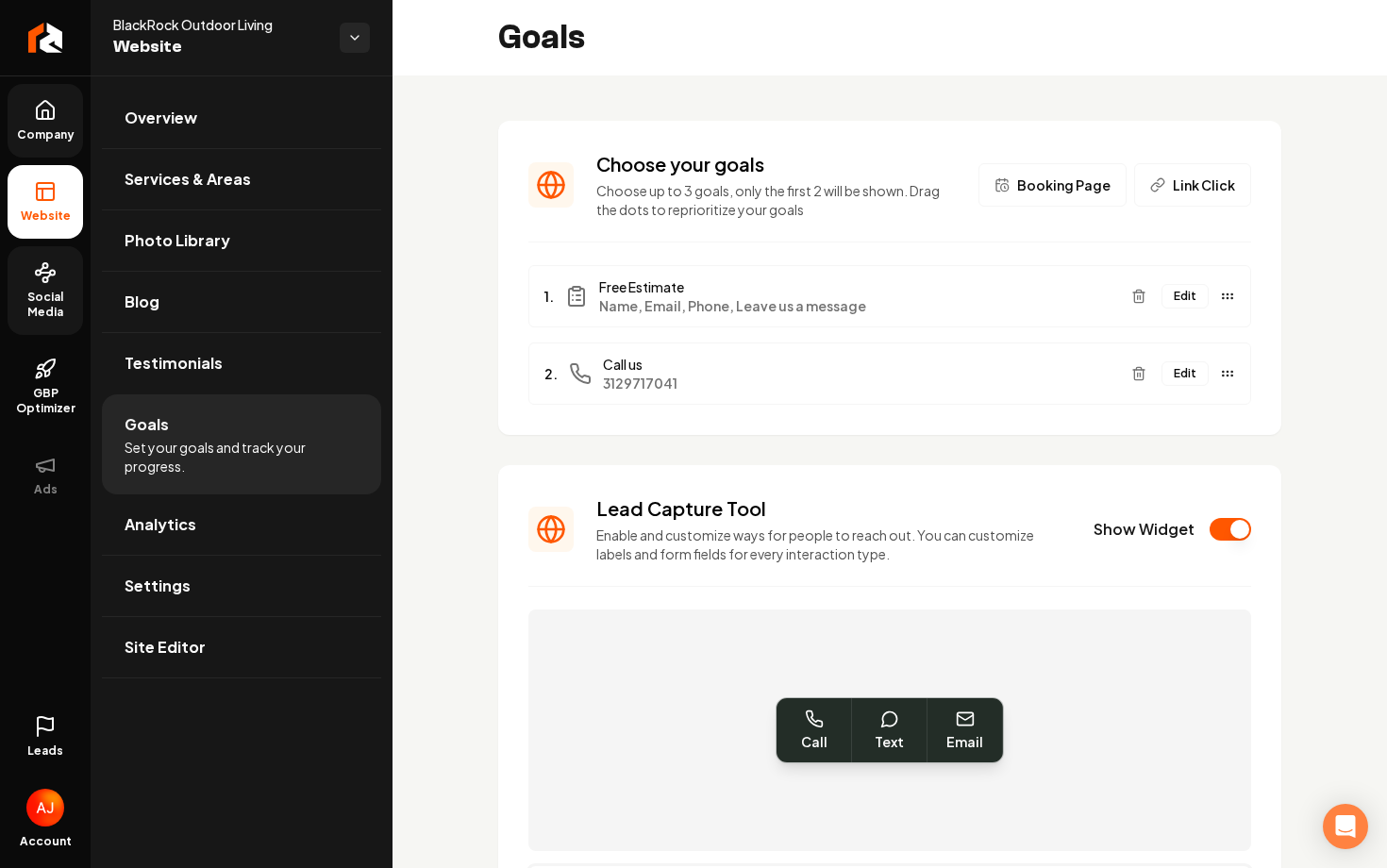
scroll to position [113, 0]
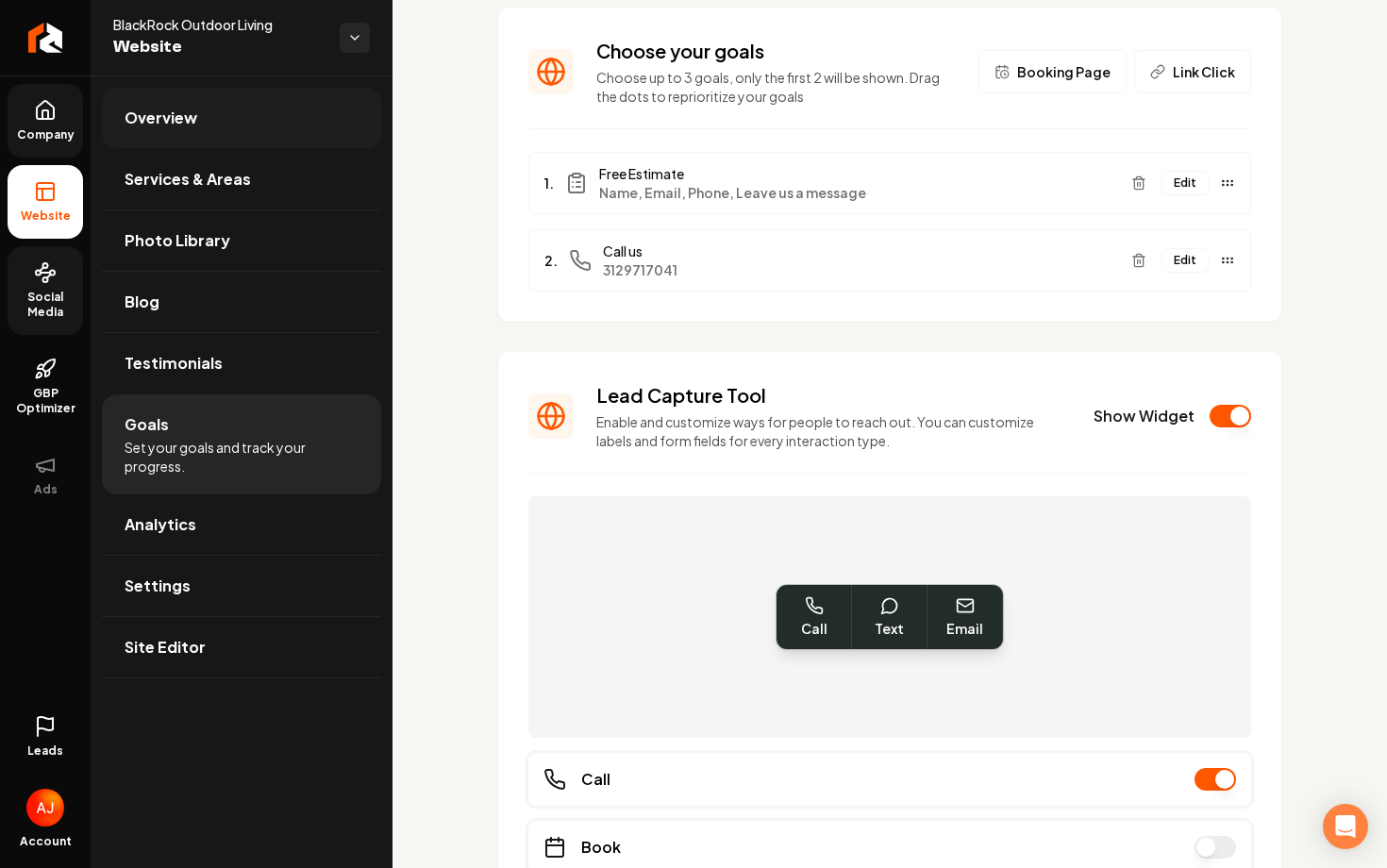
click at [128, 133] on link "Overview" at bounding box center [242, 117] width 279 height 60
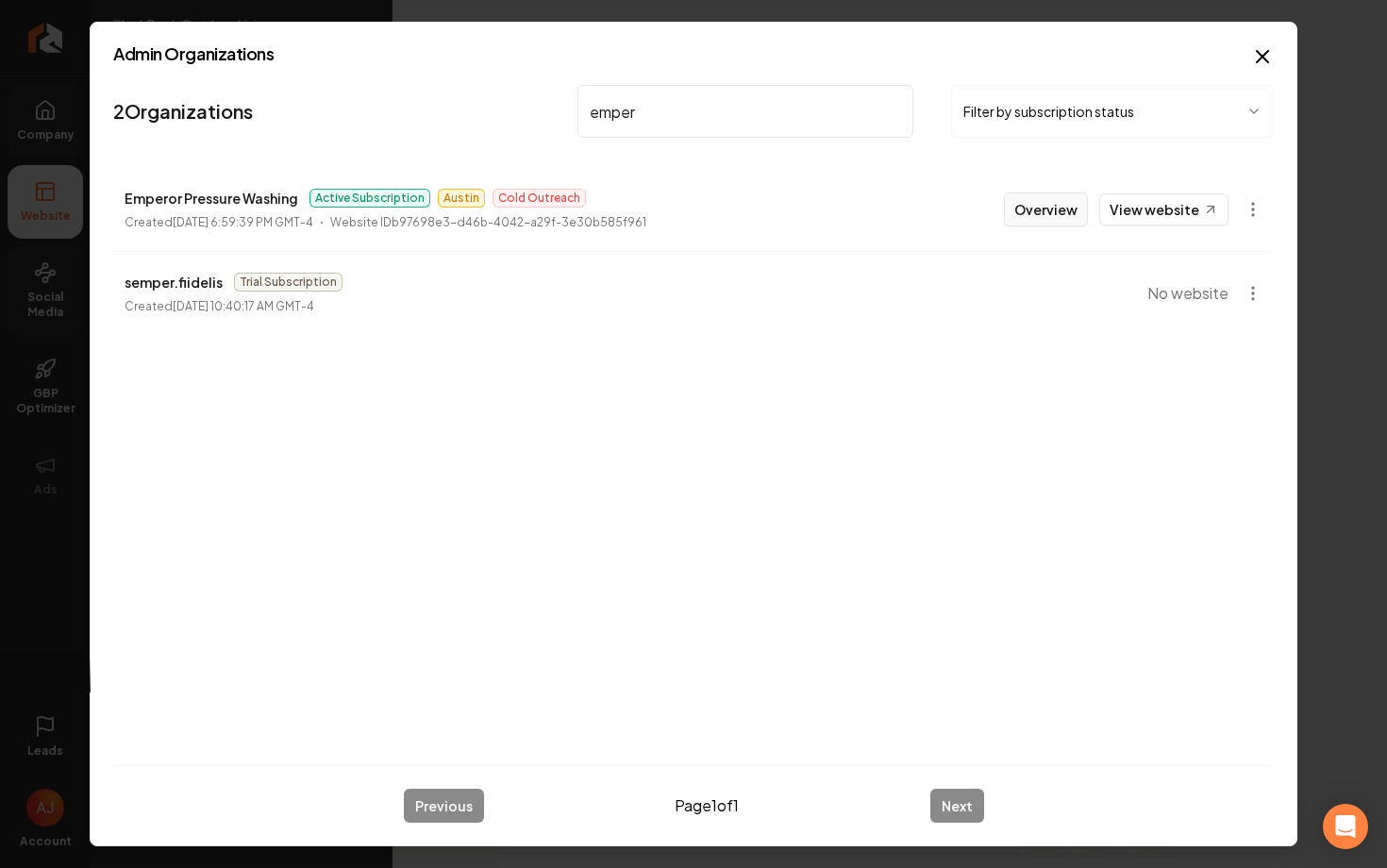
type input "emper"
click at [1031, 216] on button "Overview" at bounding box center [1045, 209] width 83 height 34
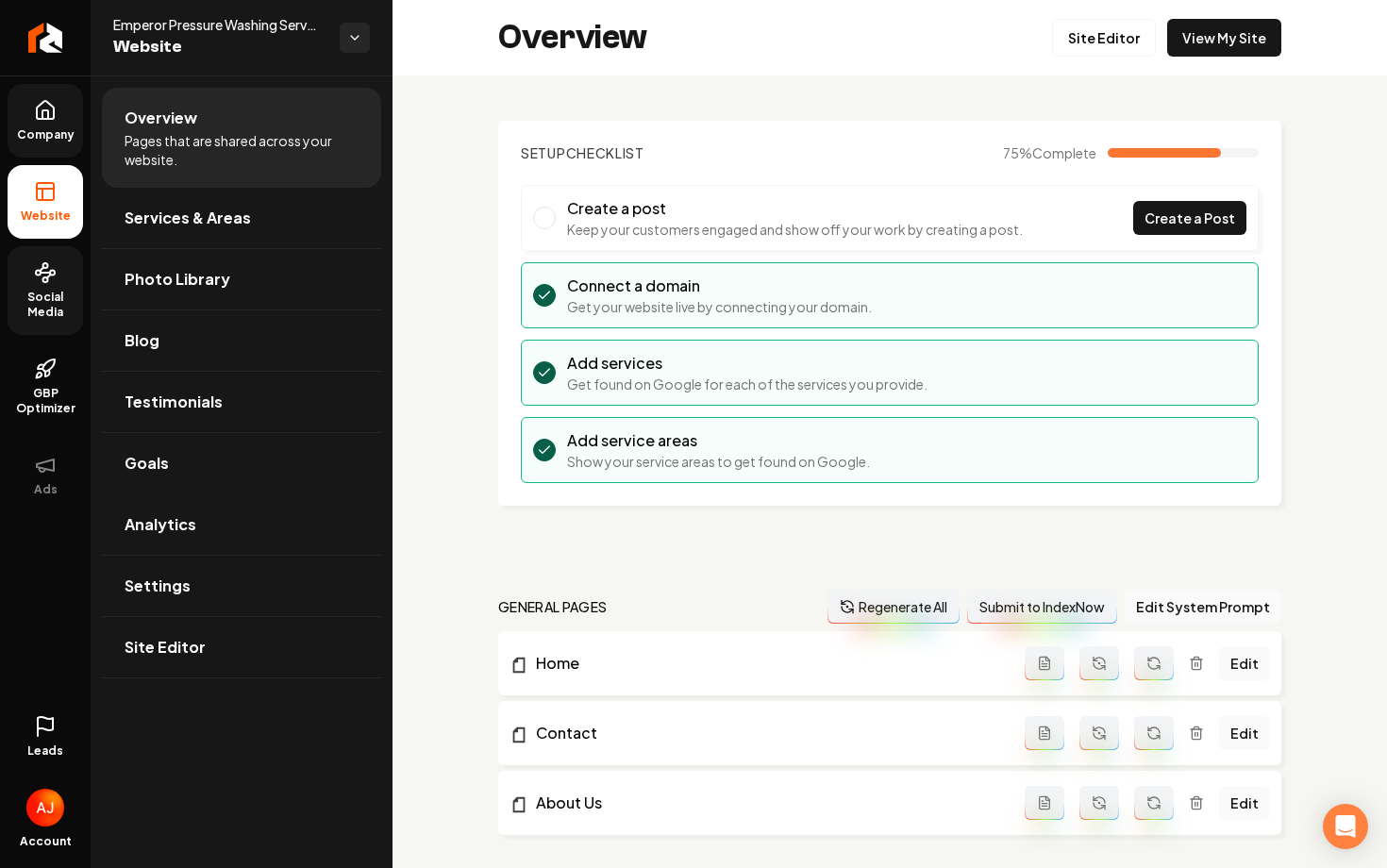
click at [44, 701] on link "Leads" at bounding box center [45, 736] width 76 height 74
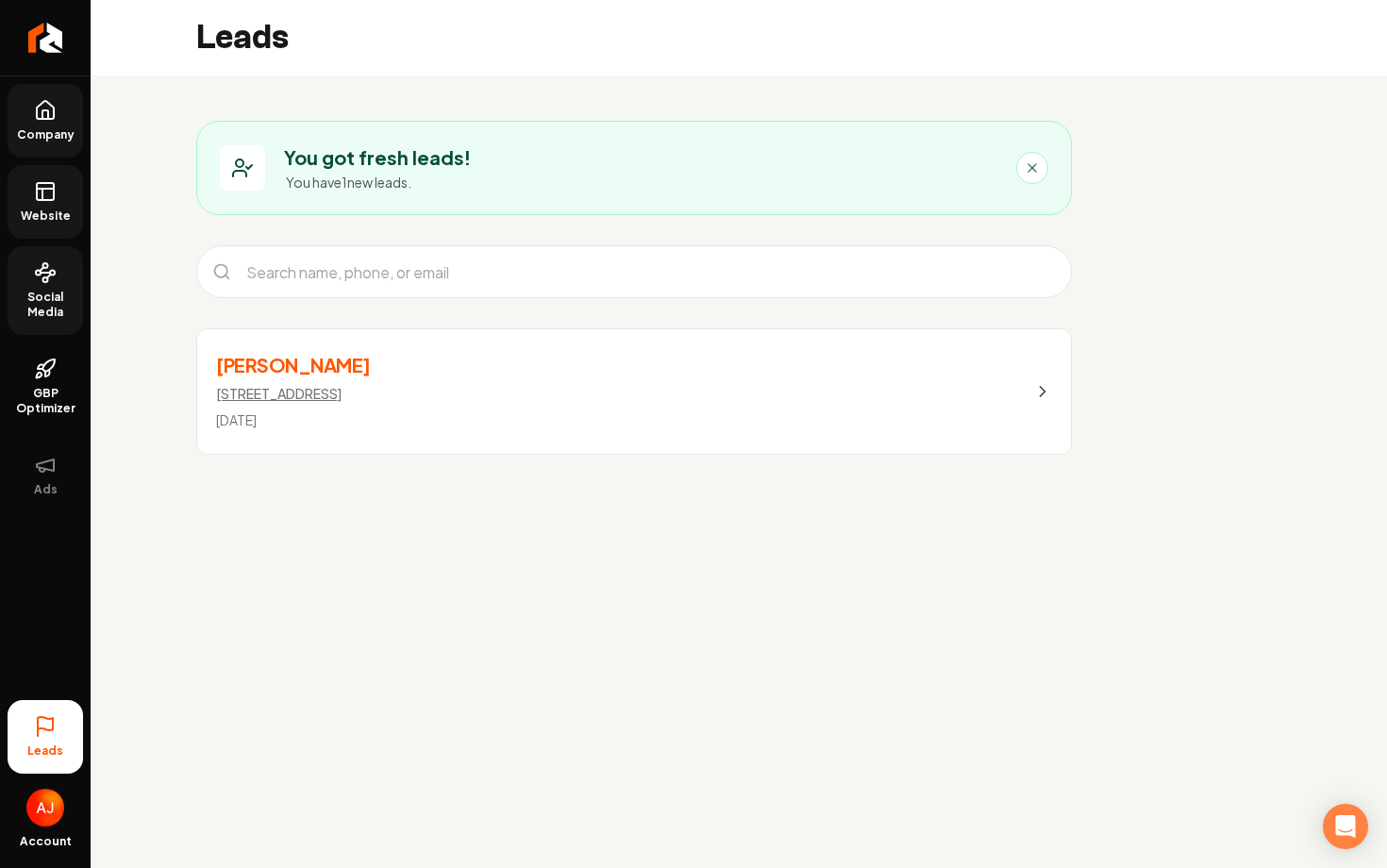
click at [55, 214] on span "Website" at bounding box center [45, 215] width 65 height 15
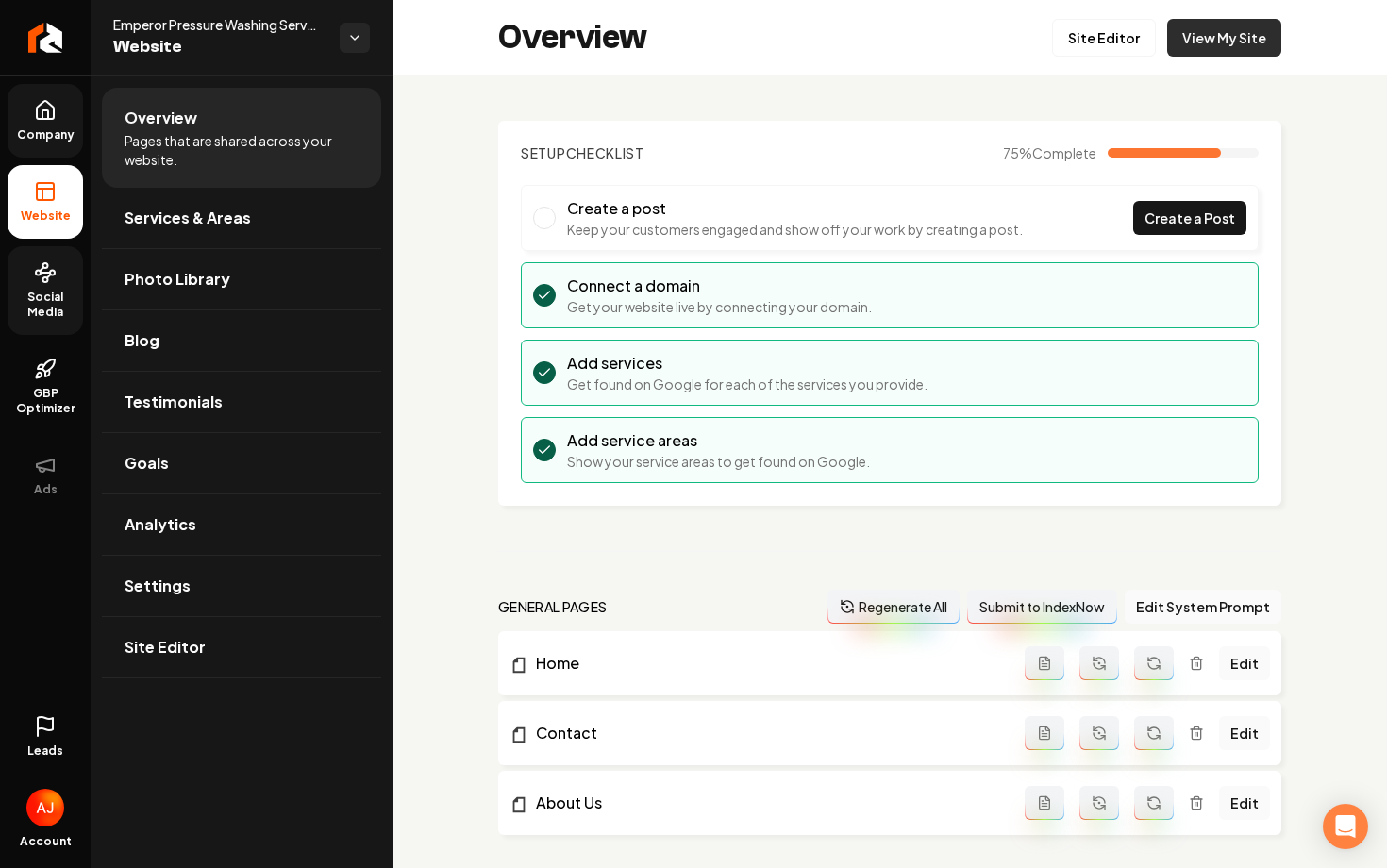
click at [1241, 42] on link "View My Site" at bounding box center [1224, 37] width 114 height 37
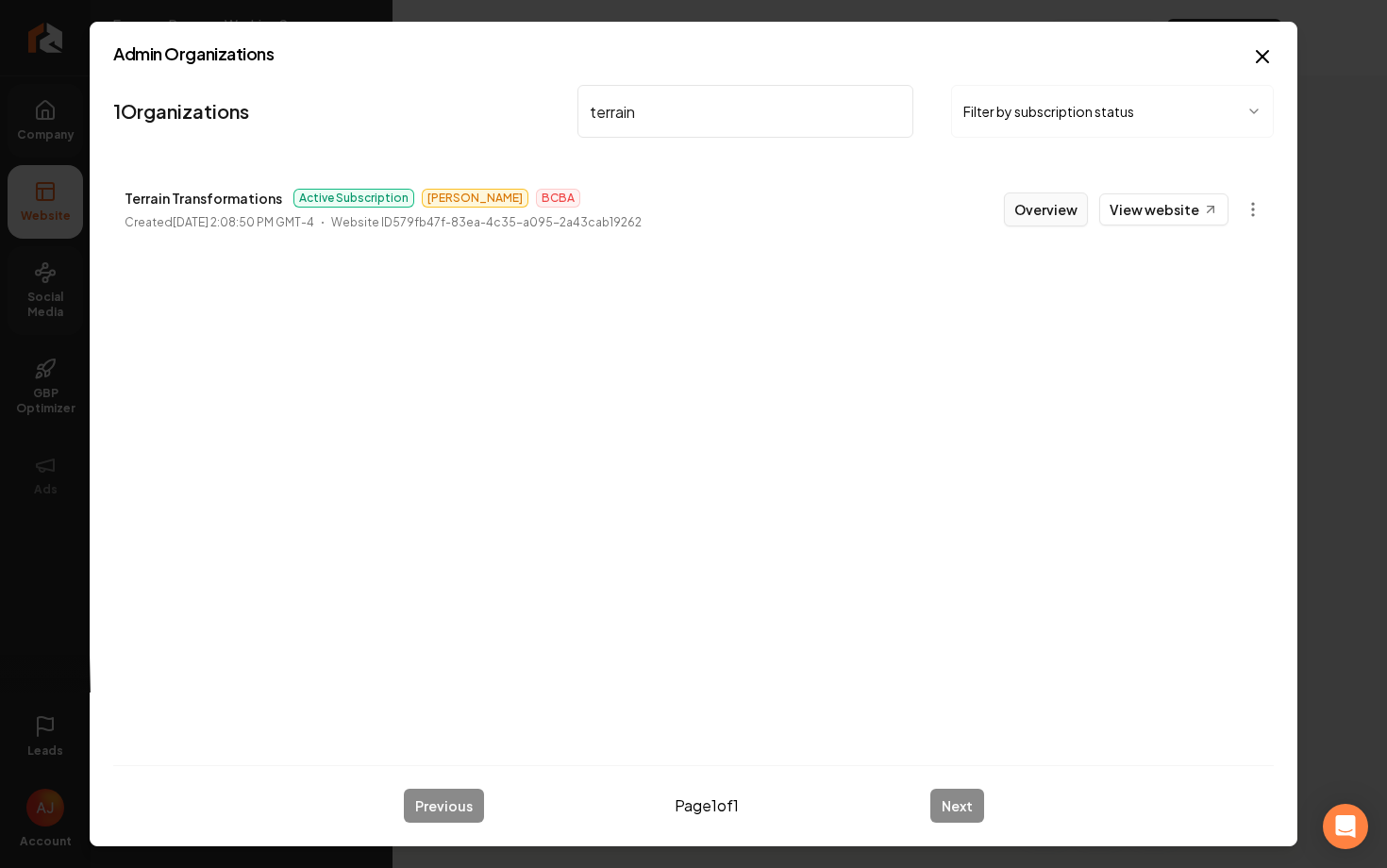
type input "terrain"
click at [1044, 222] on button "Overview" at bounding box center [1045, 209] width 83 height 34
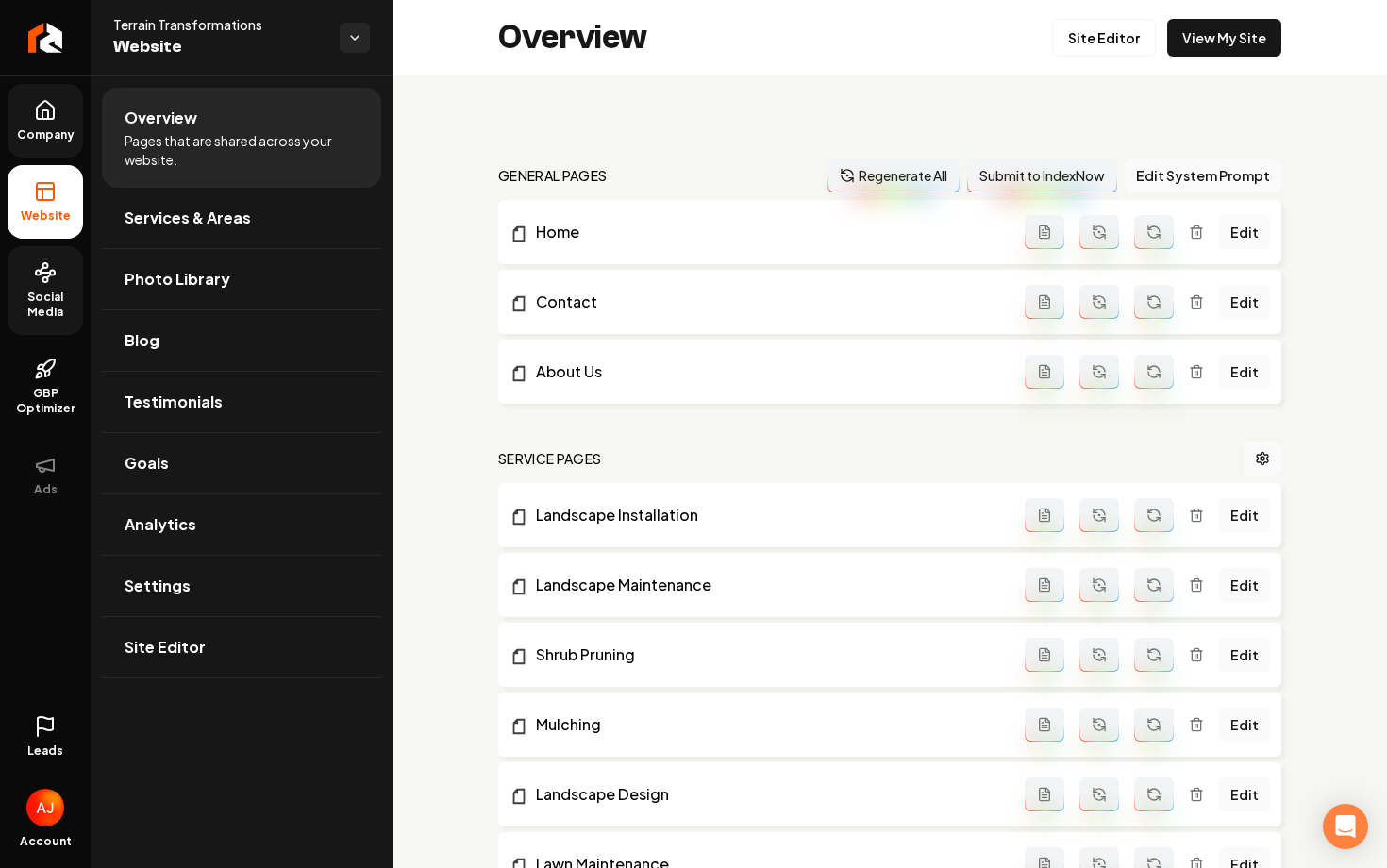
click at [39, 118] on icon at bounding box center [44, 110] width 17 height 18
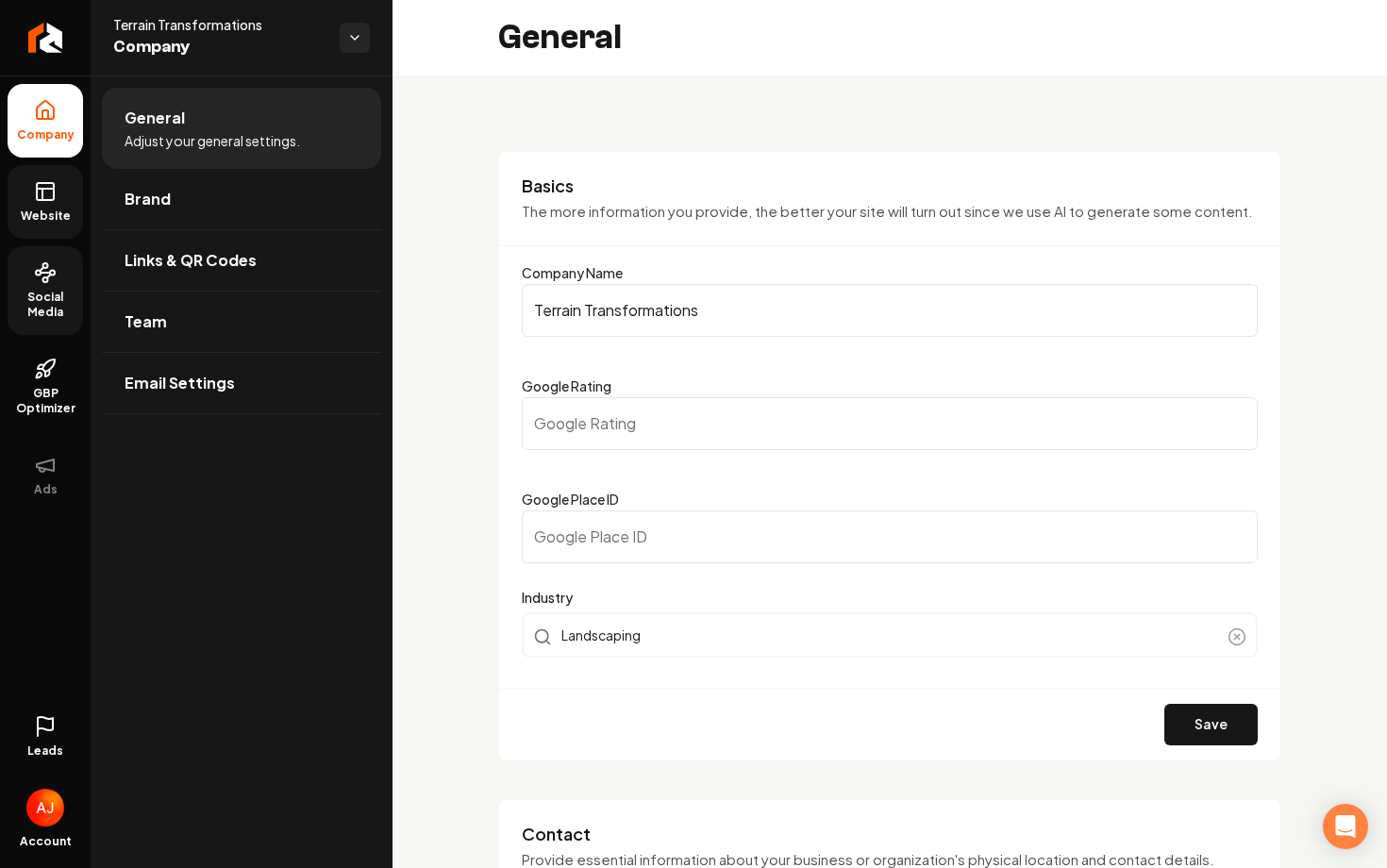
click at [36, 197] on rect at bounding box center [44, 190] width 17 height 17
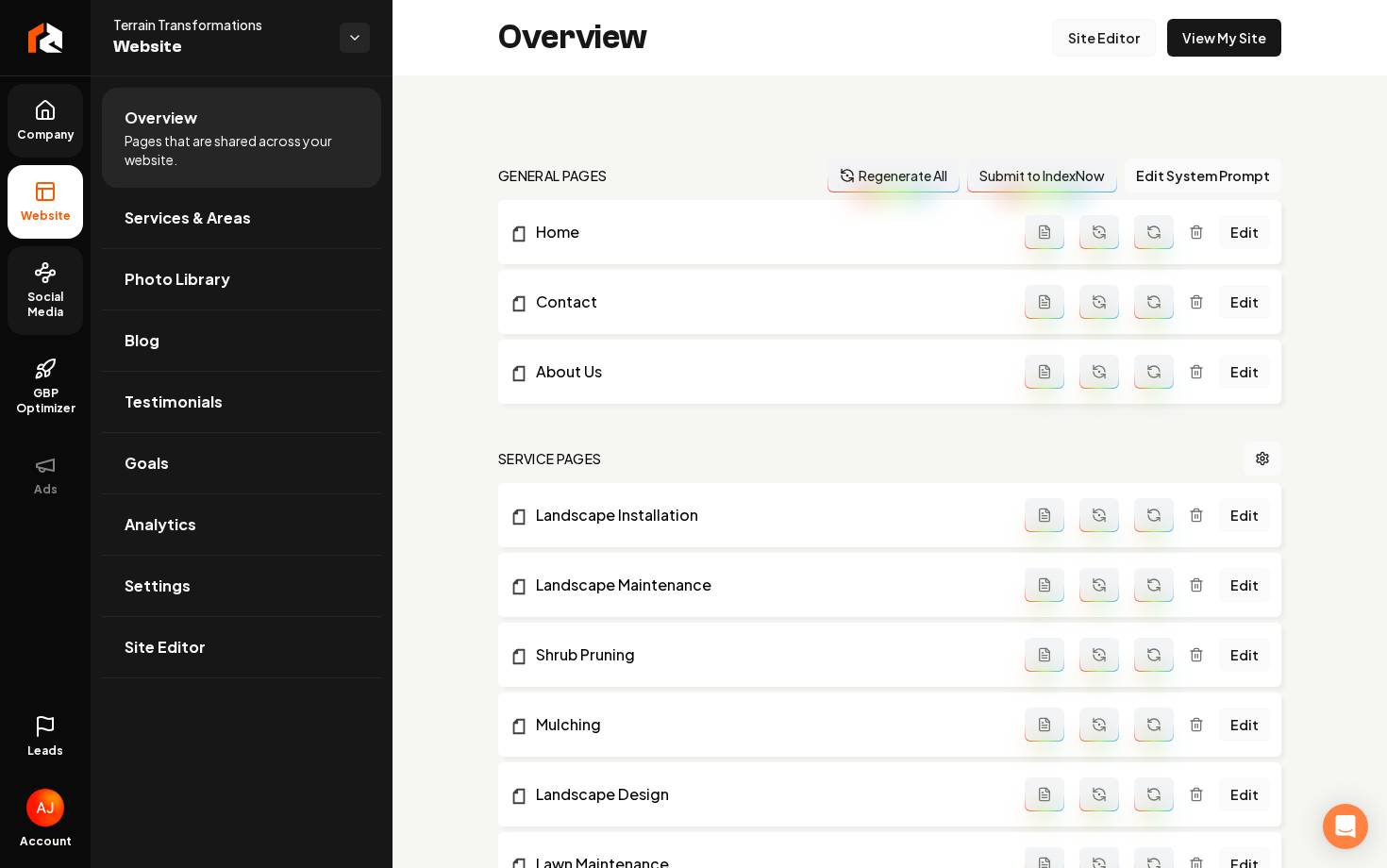
click at [1088, 39] on link "Site Editor" at bounding box center [1104, 37] width 104 height 37
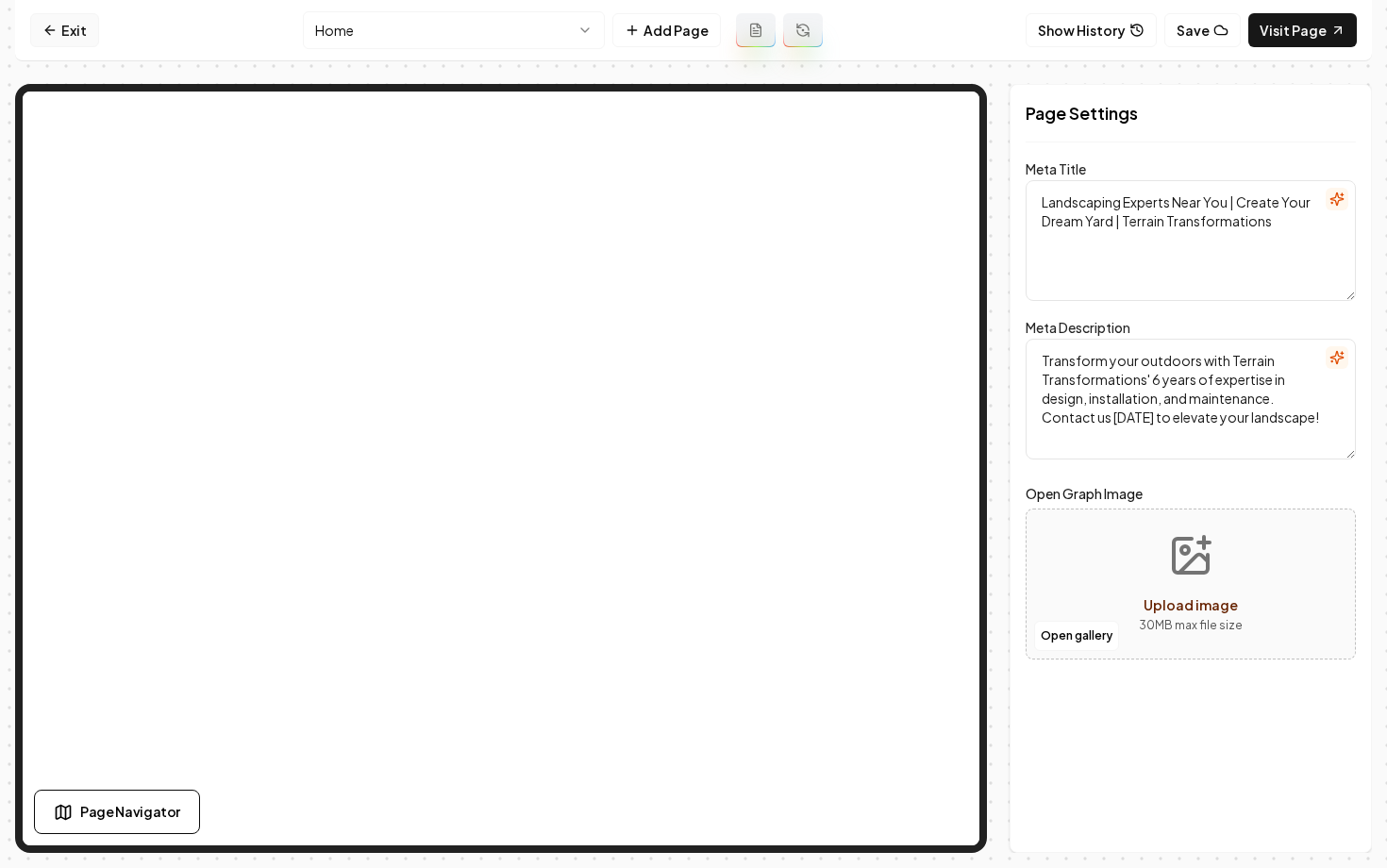
click at [41, 42] on link "Exit" at bounding box center [65, 29] width 69 height 34
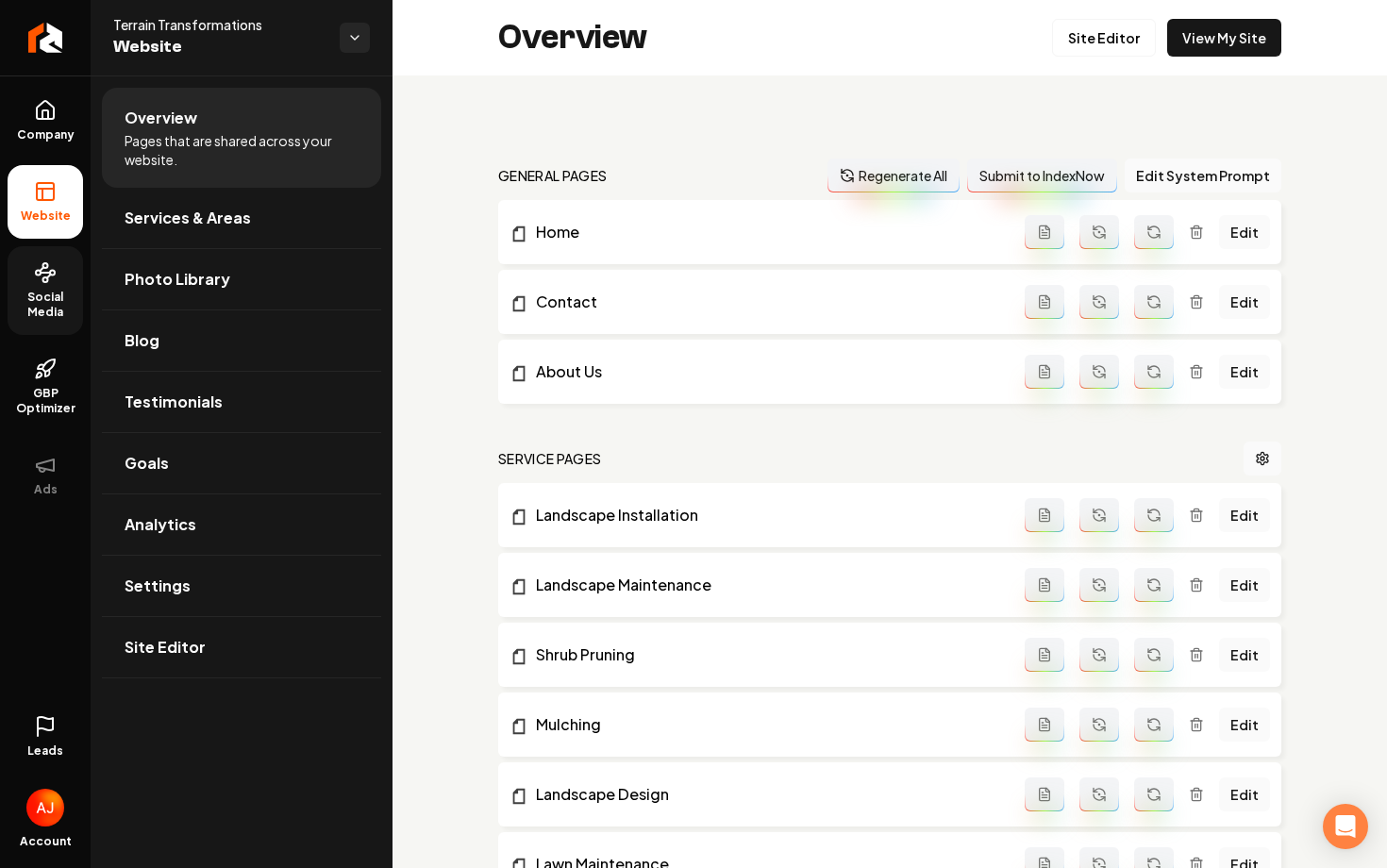
click at [42, 305] on span "Social Media" at bounding box center [45, 304] width 76 height 30
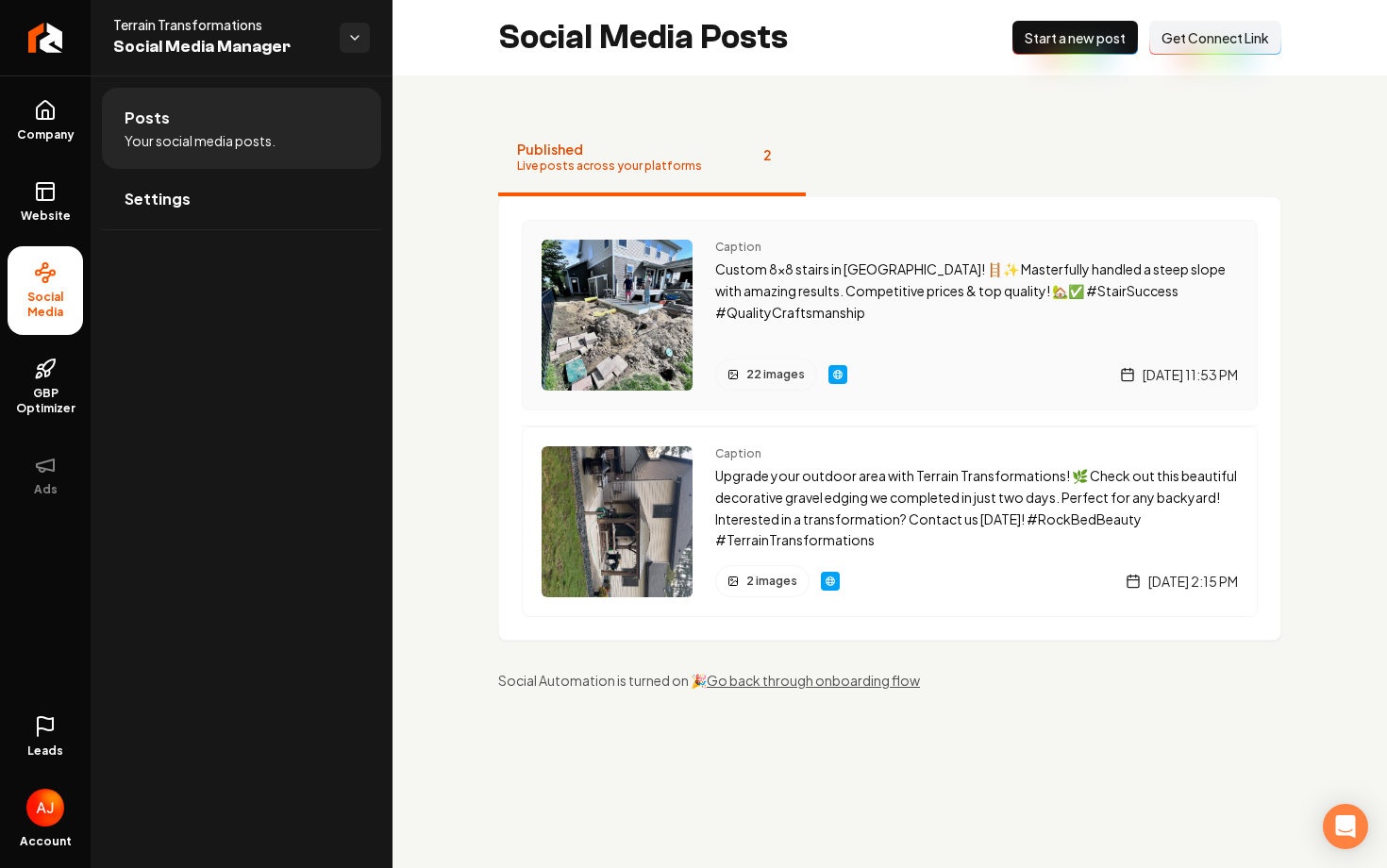
click at [590, 342] on img "Main content area" at bounding box center [617, 315] width 151 height 151
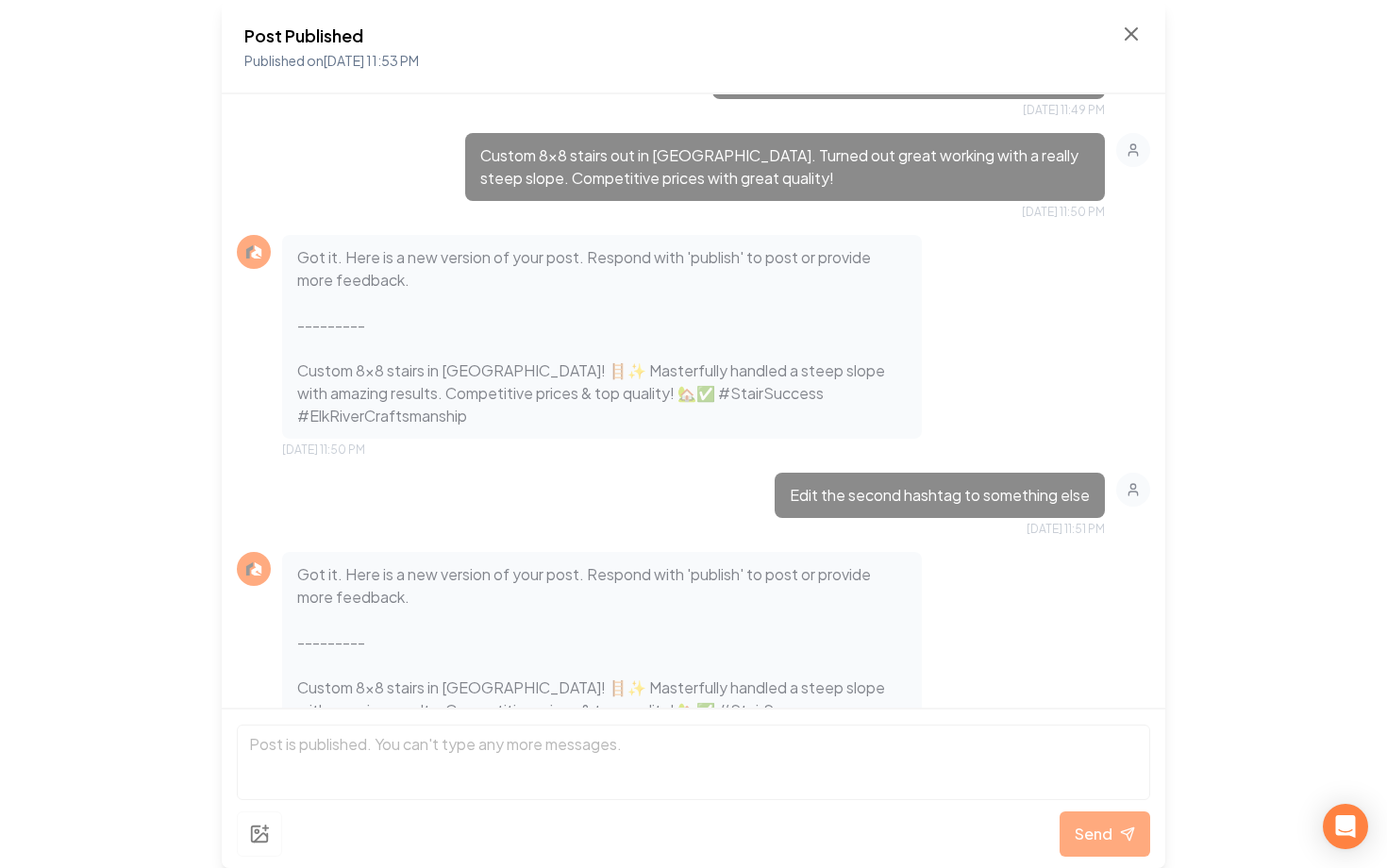
scroll to position [6866, 0]
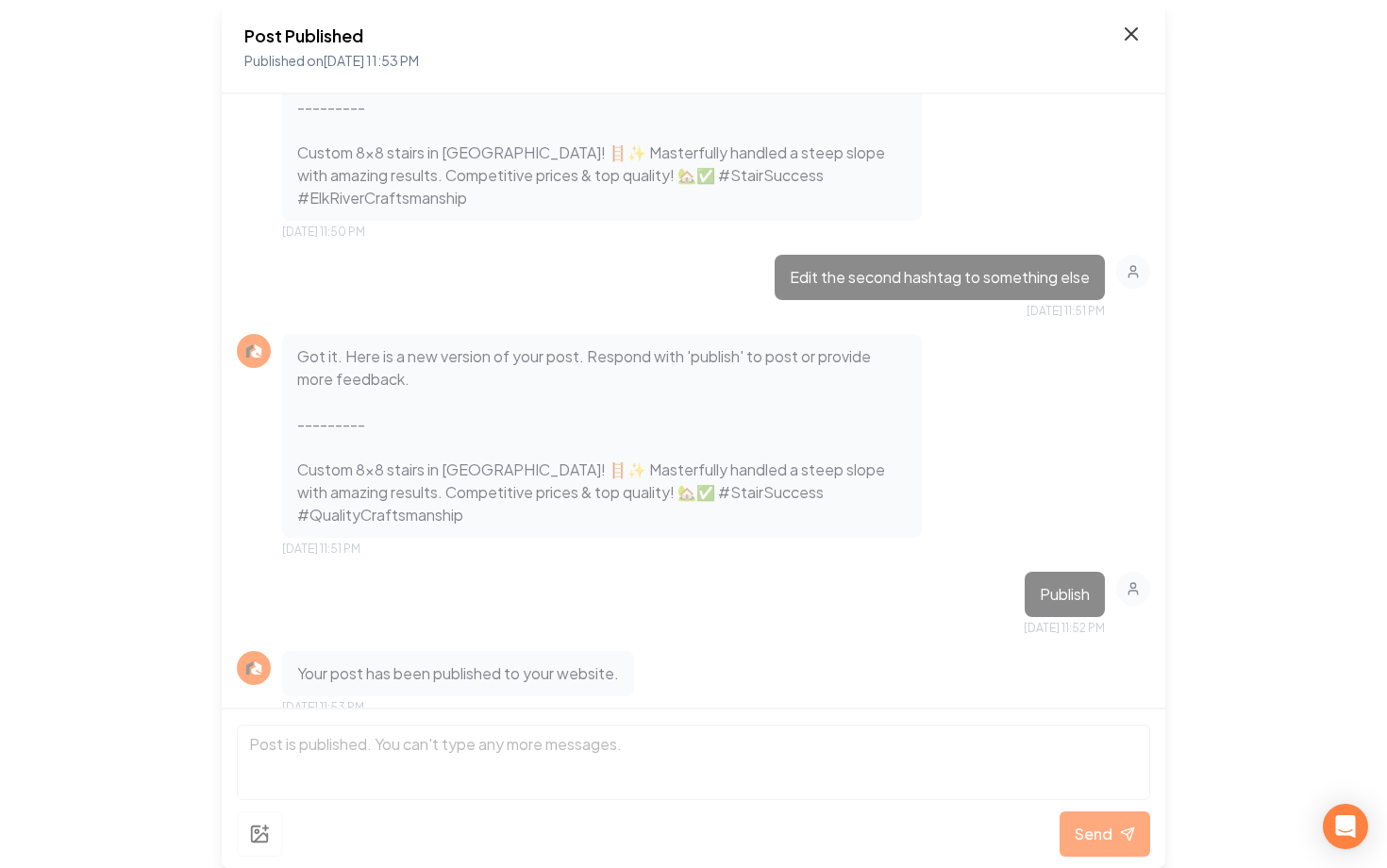
click at [1127, 37] on icon at bounding box center [1132, 34] width 12 height 12
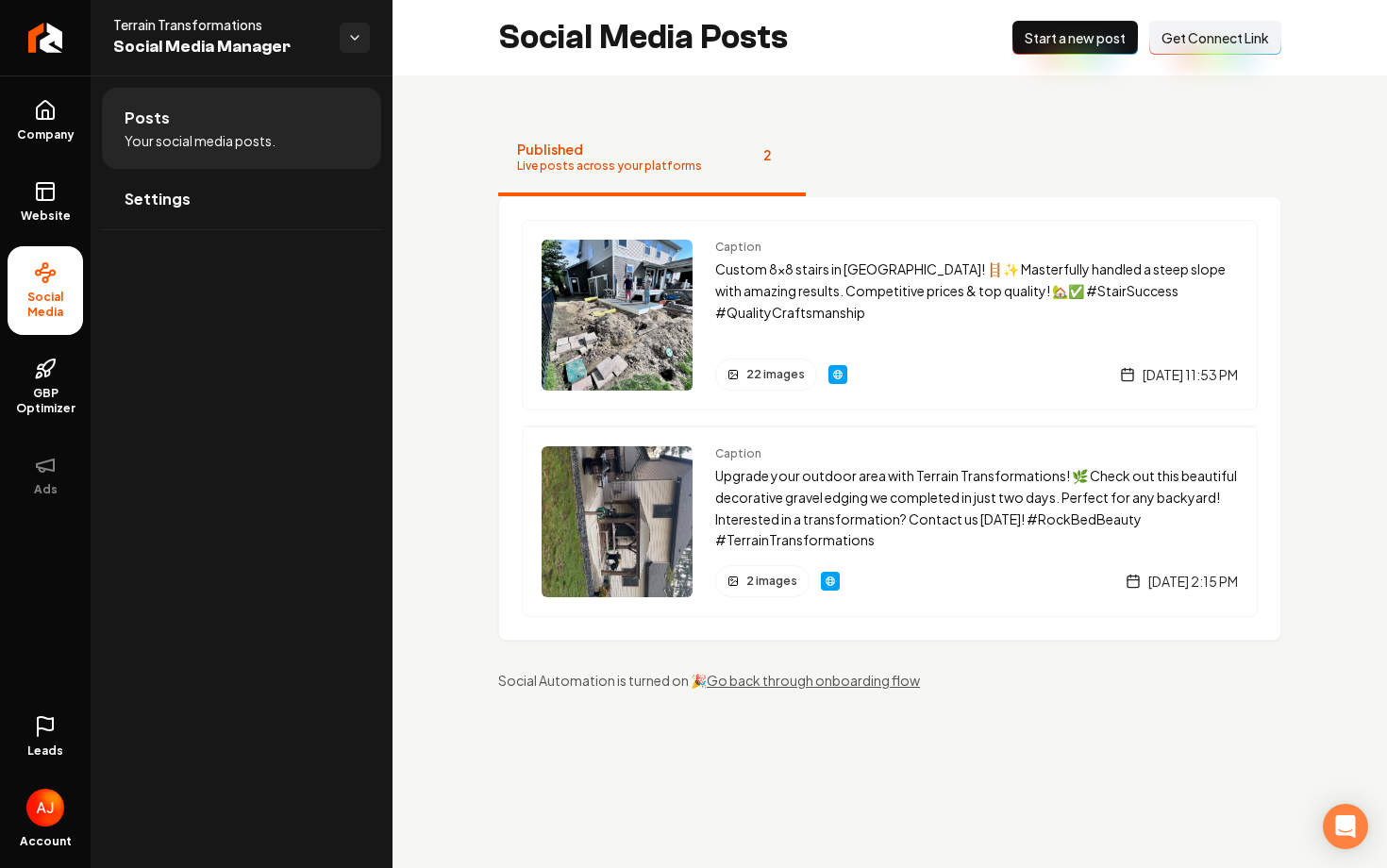
click at [1067, 48] on button "New Post Start a new post" at bounding box center [1075, 37] width 126 height 34
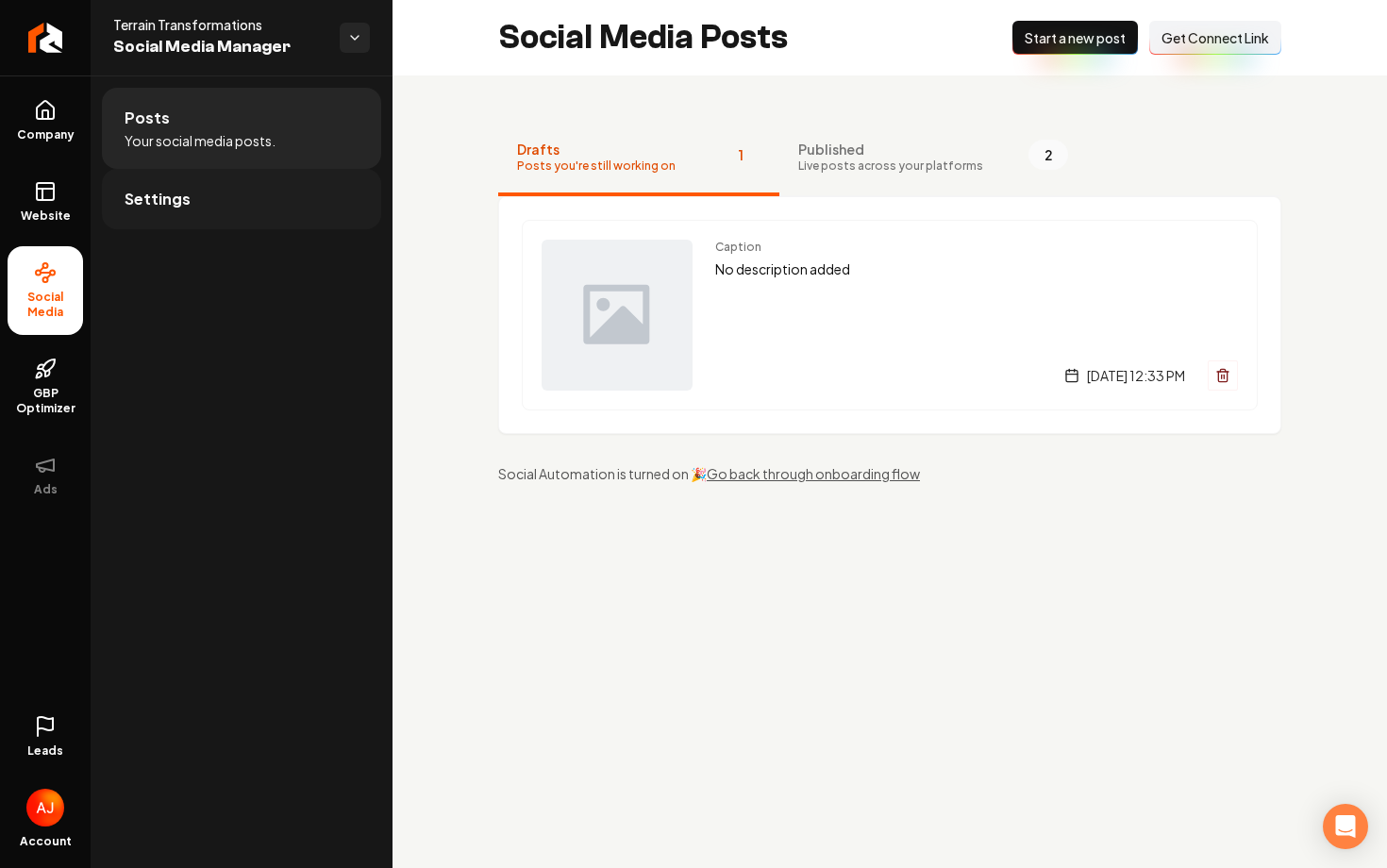
click at [216, 212] on link "Settings" at bounding box center [242, 198] width 279 height 60
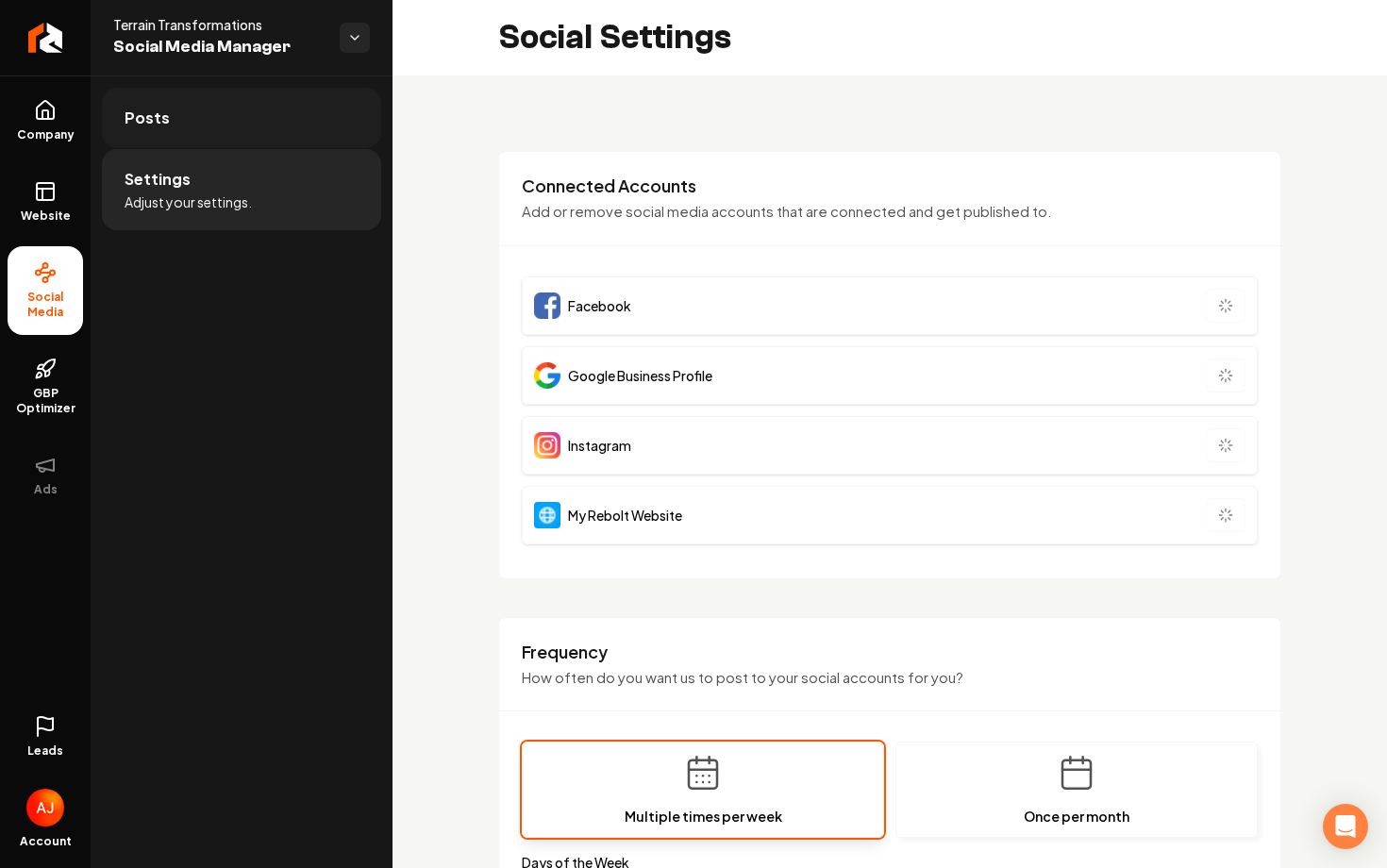
click at [222, 136] on link "Posts" at bounding box center [242, 117] width 279 height 60
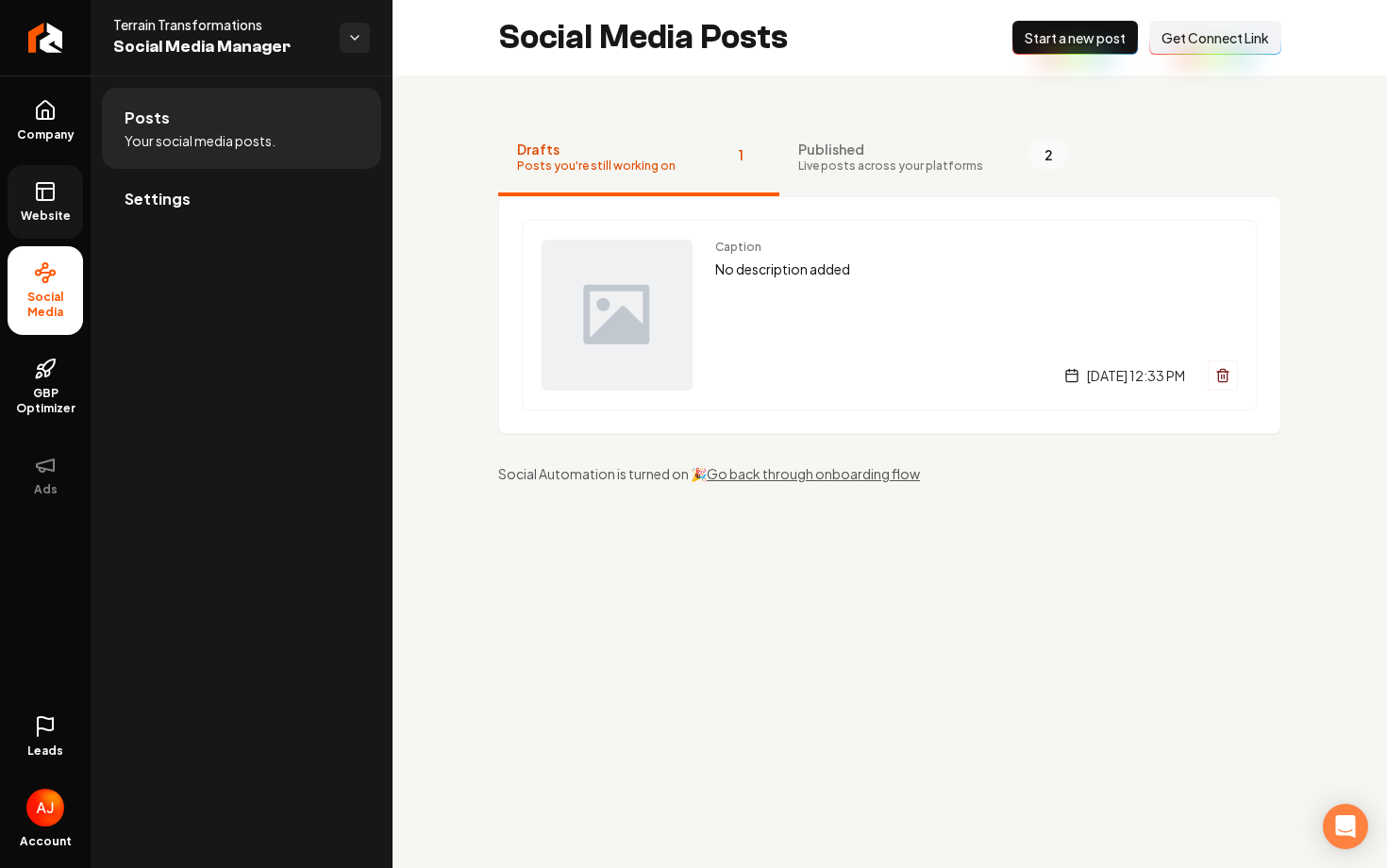
click at [23, 202] on link "Website" at bounding box center [45, 201] width 76 height 74
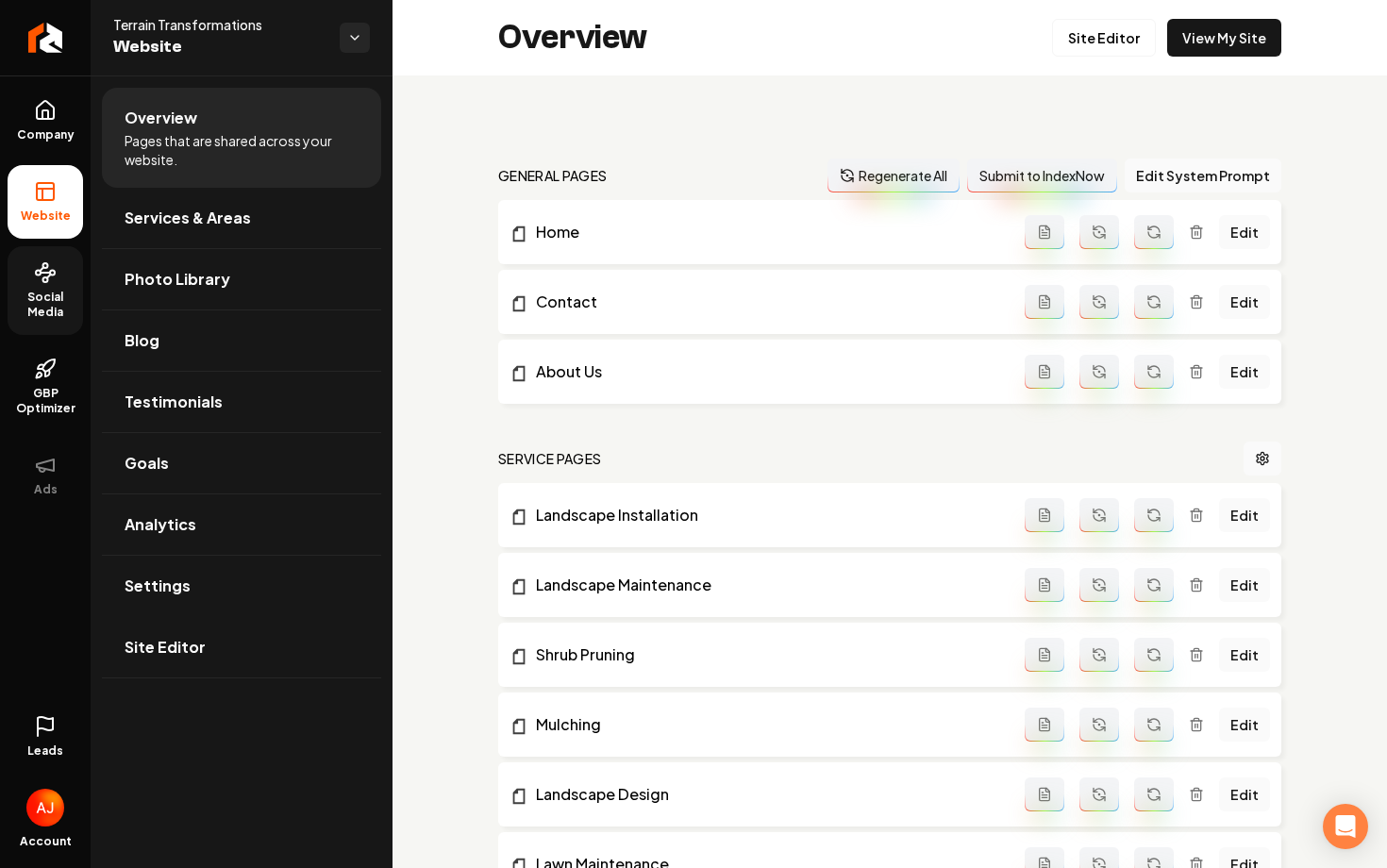
click at [60, 312] on span "Social Media" at bounding box center [45, 304] width 76 height 30
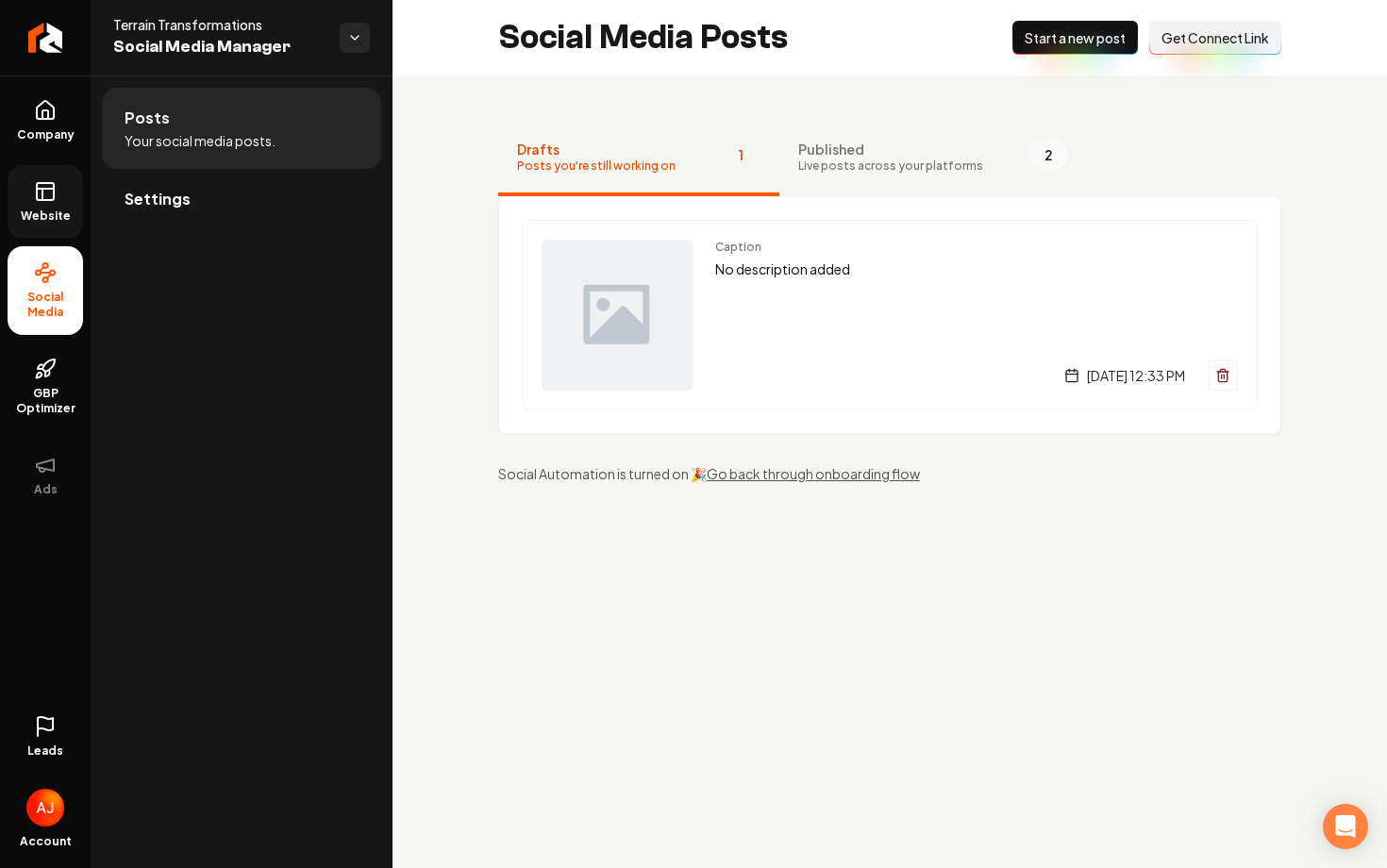
click at [51, 222] on span "Website" at bounding box center [45, 215] width 65 height 15
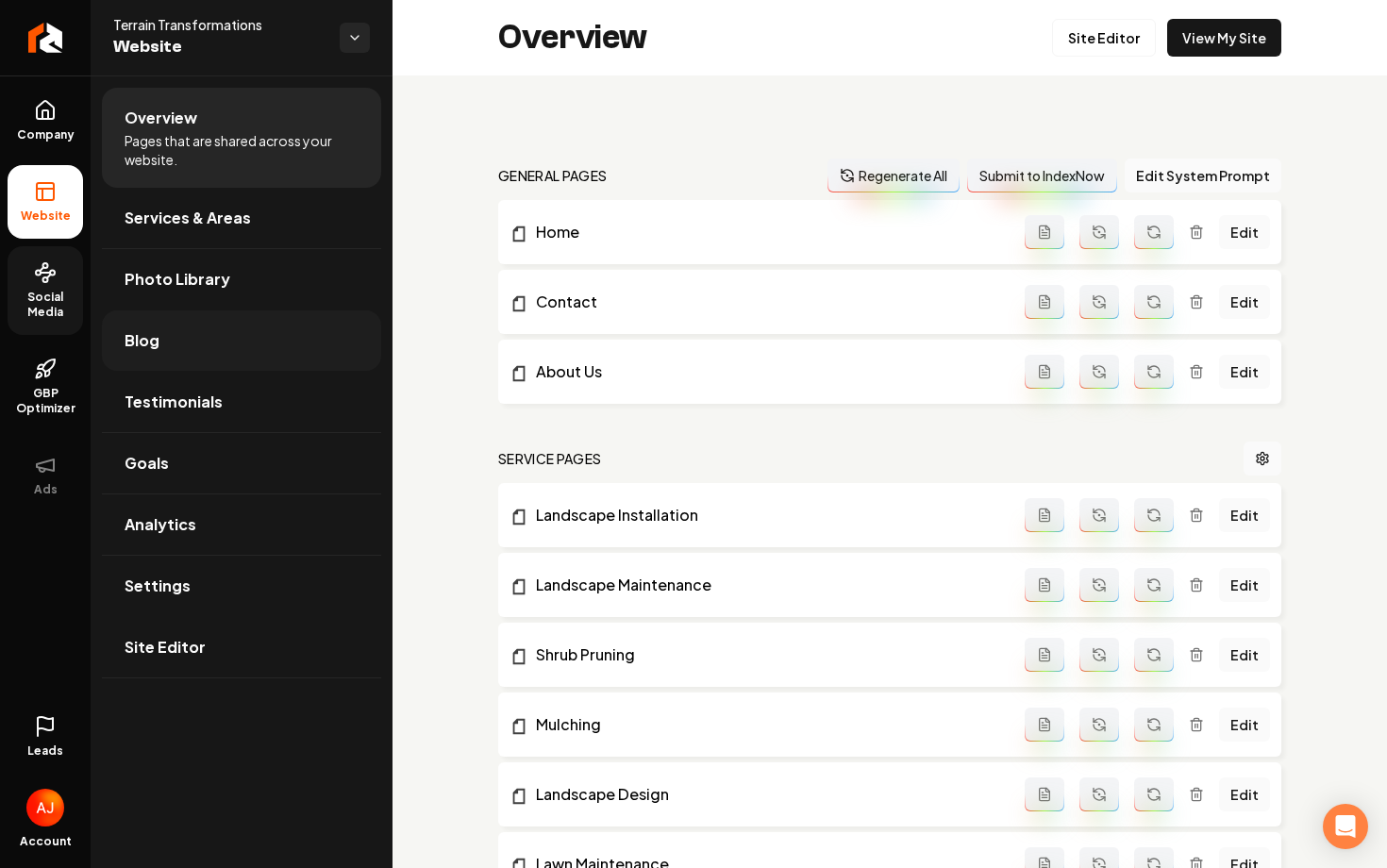
click at [175, 342] on link "Blog" at bounding box center [242, 340] width 279 height 60
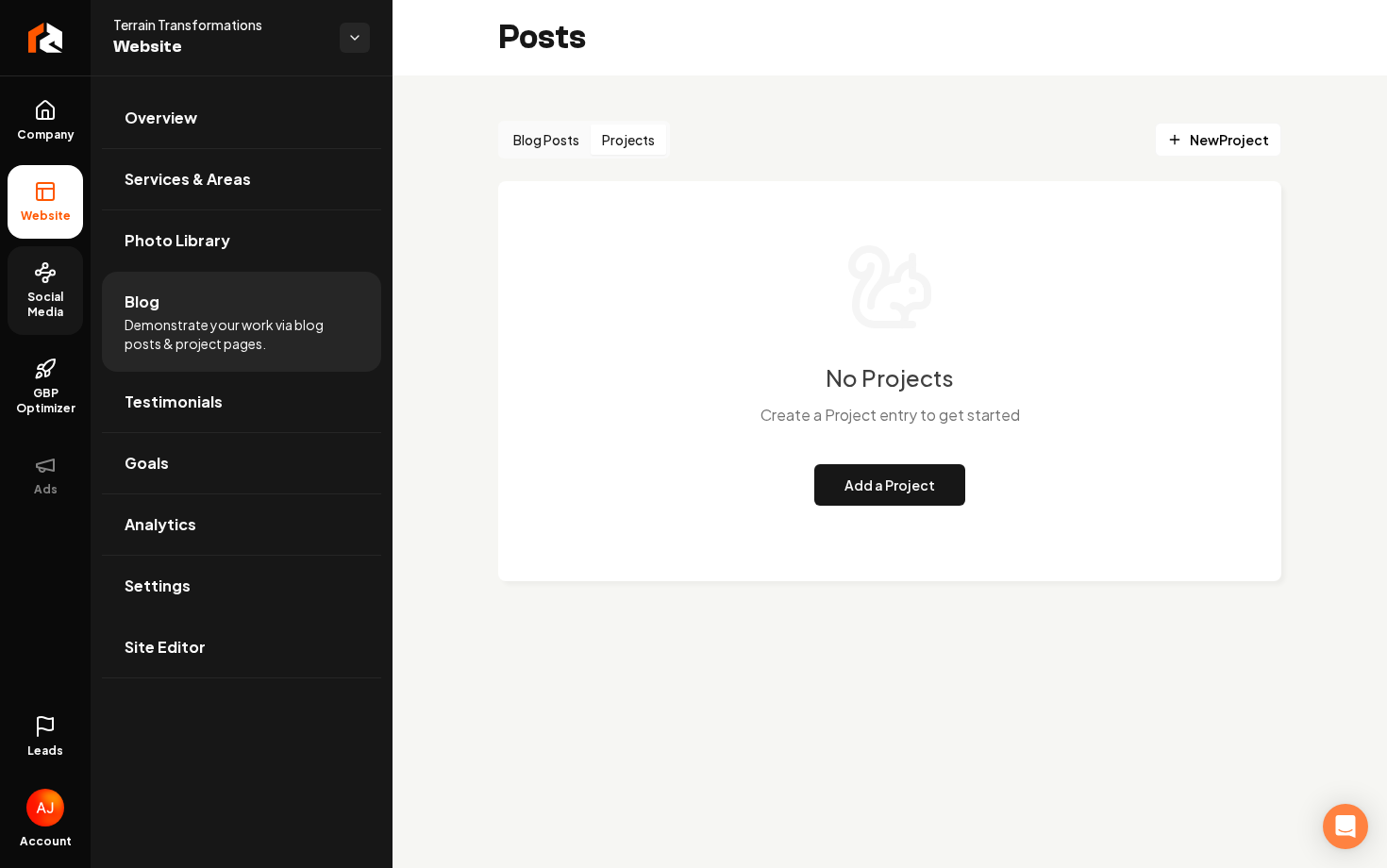
click at [624, 136] on button "Projects" at bounding box center [628, 139] width 76 height 30
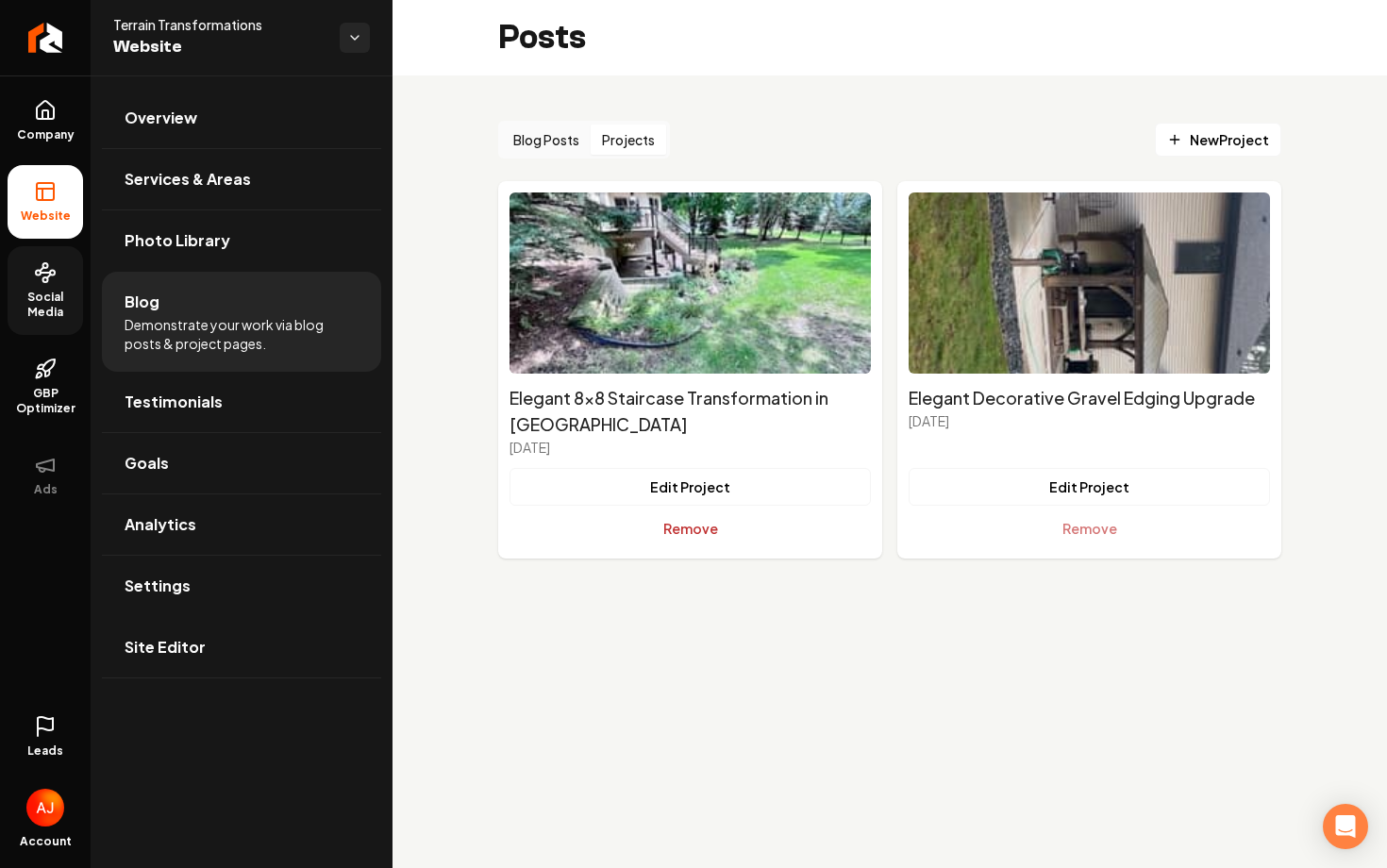
click at [710, 526] on button "Remove" at bounding box center [691, 528] width 361 height 37
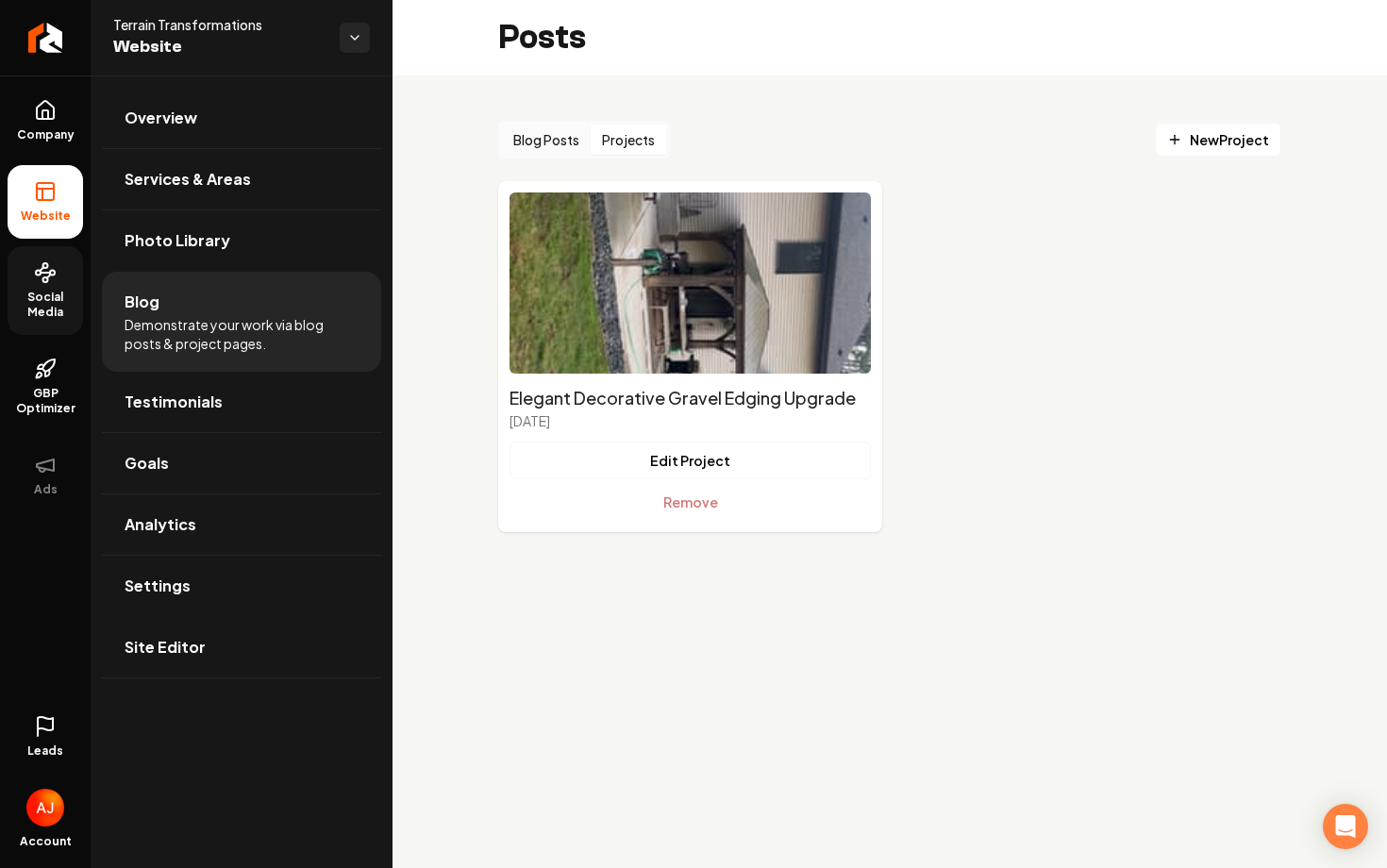
click at [25, 285] on link "Social Media" at bounding box center [45, 291] width 76 height 88
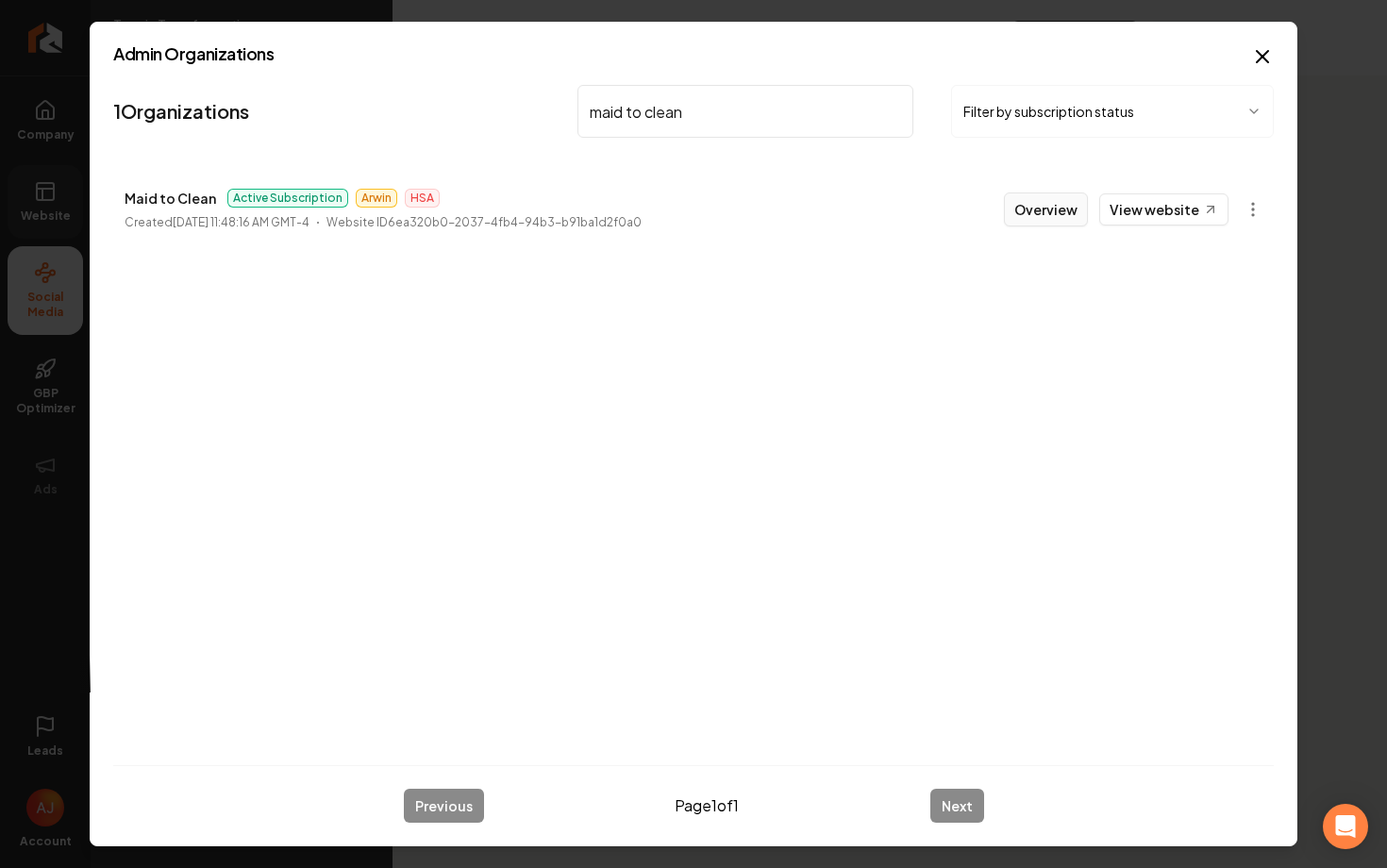
type input "maid to clean"
click at [1041, 218] on button "Overview" at bounding box center [1045, 209] width 83 height 34
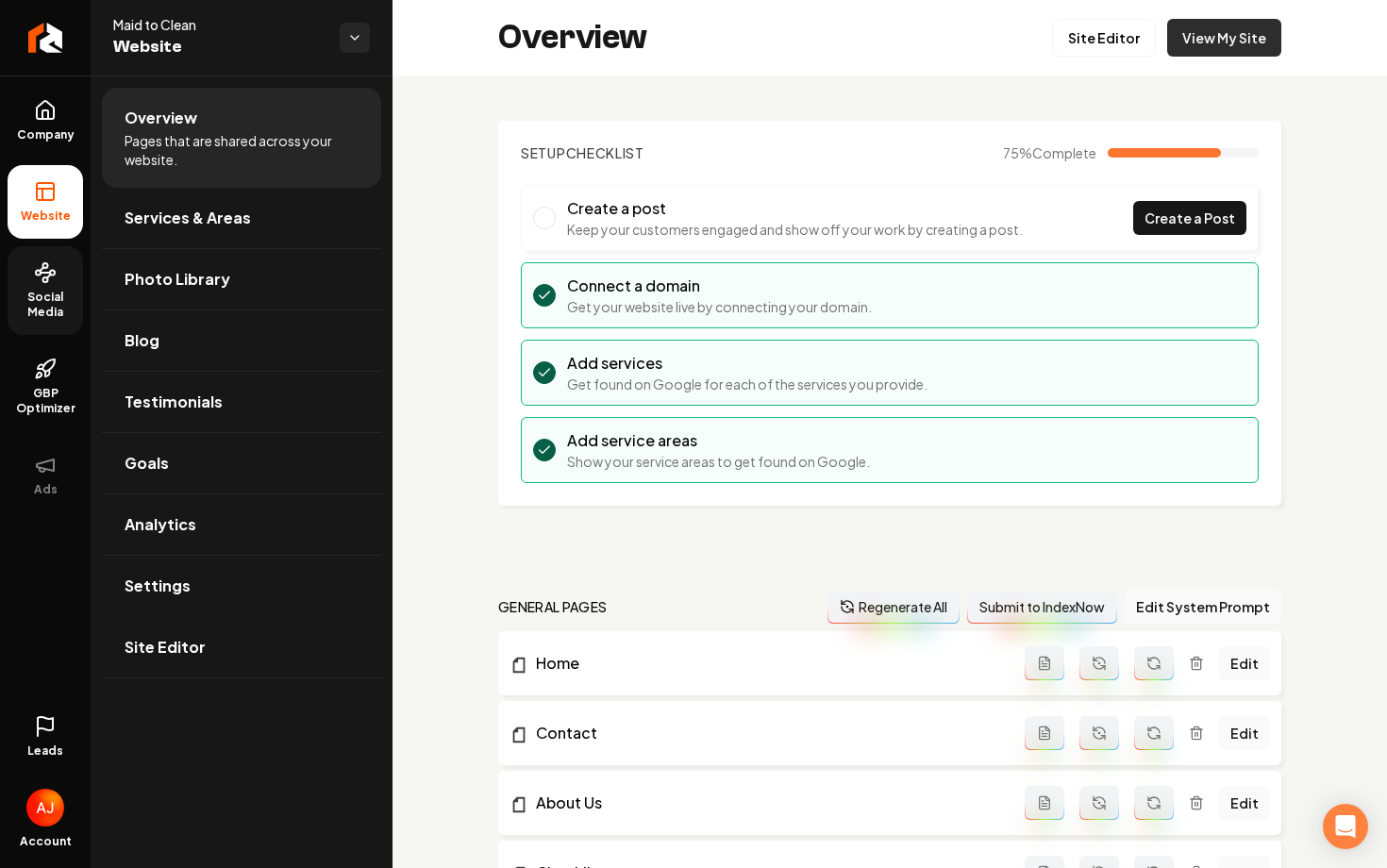
click at [1185, 51] on link "View My Site" at bounding box center [1224, 37] width 114 height 37
click at [1199, 53] on link "View My Site" at bounding box center [1224, 37] width 114 height 37
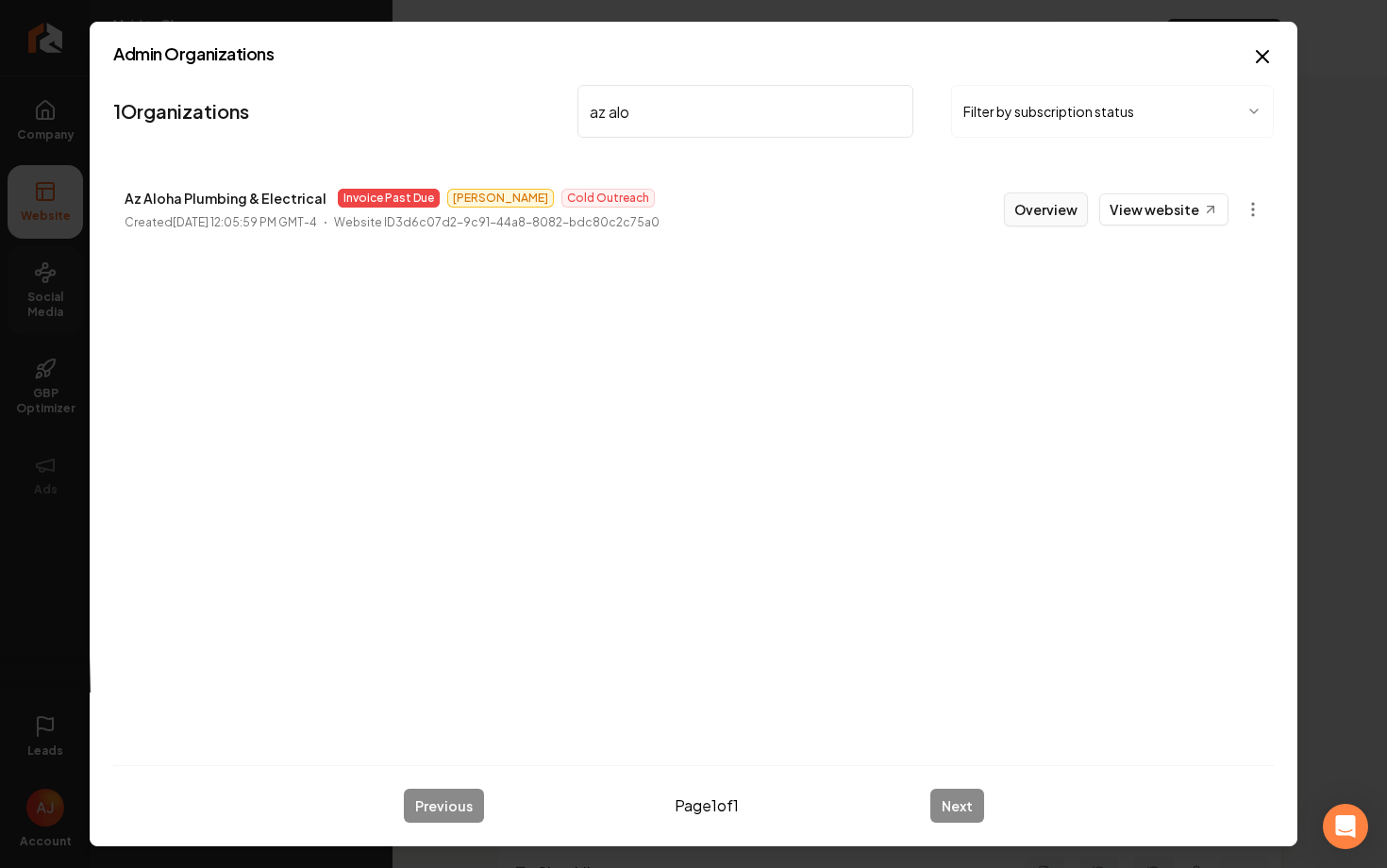
type input "az alo"
click at [1022, 213] on button "Overview" at bounding box center [1045, 209] width 83 height 34
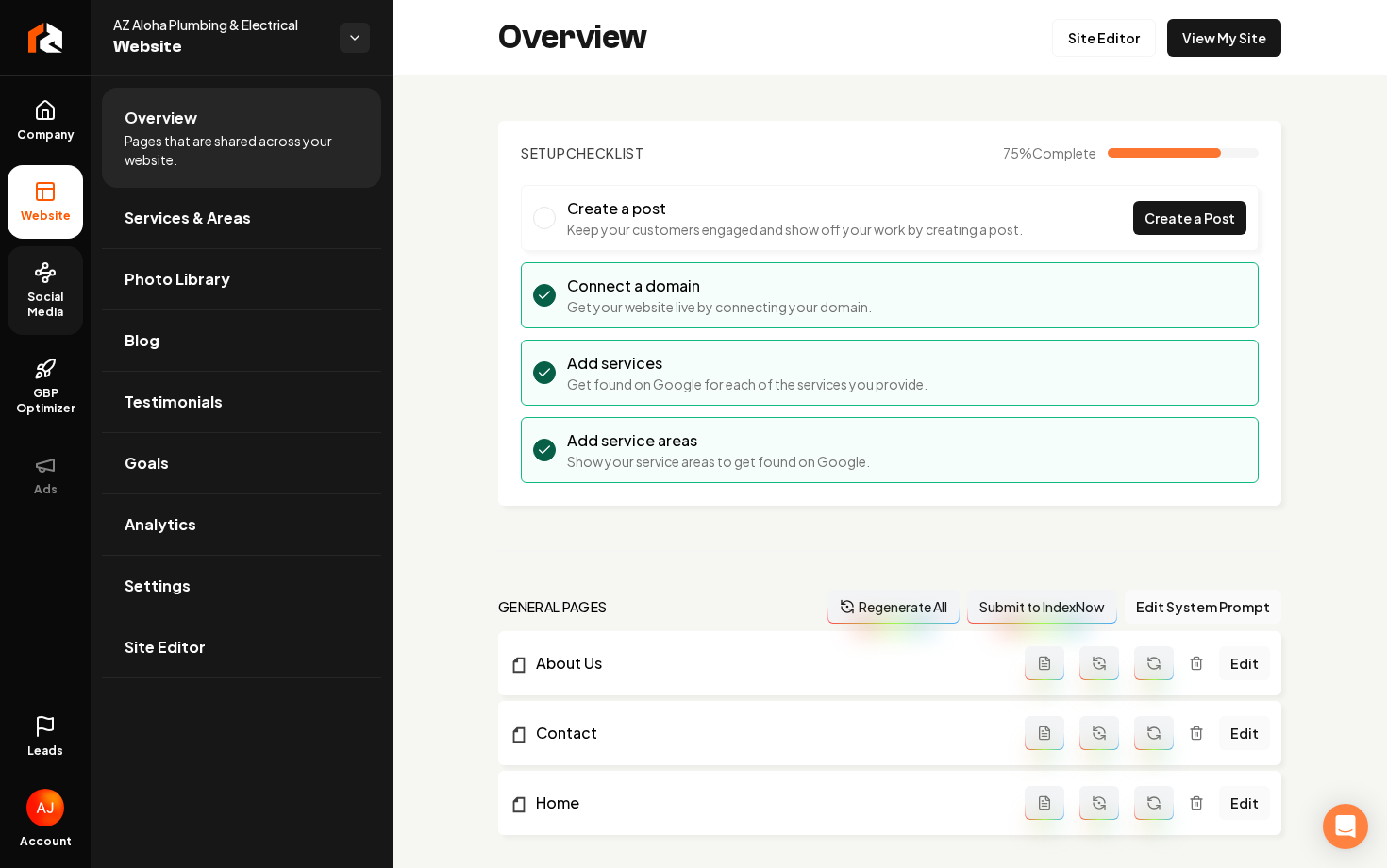
click at [52, 732] on icon at bounding box center [45, 726] width 23 height 23
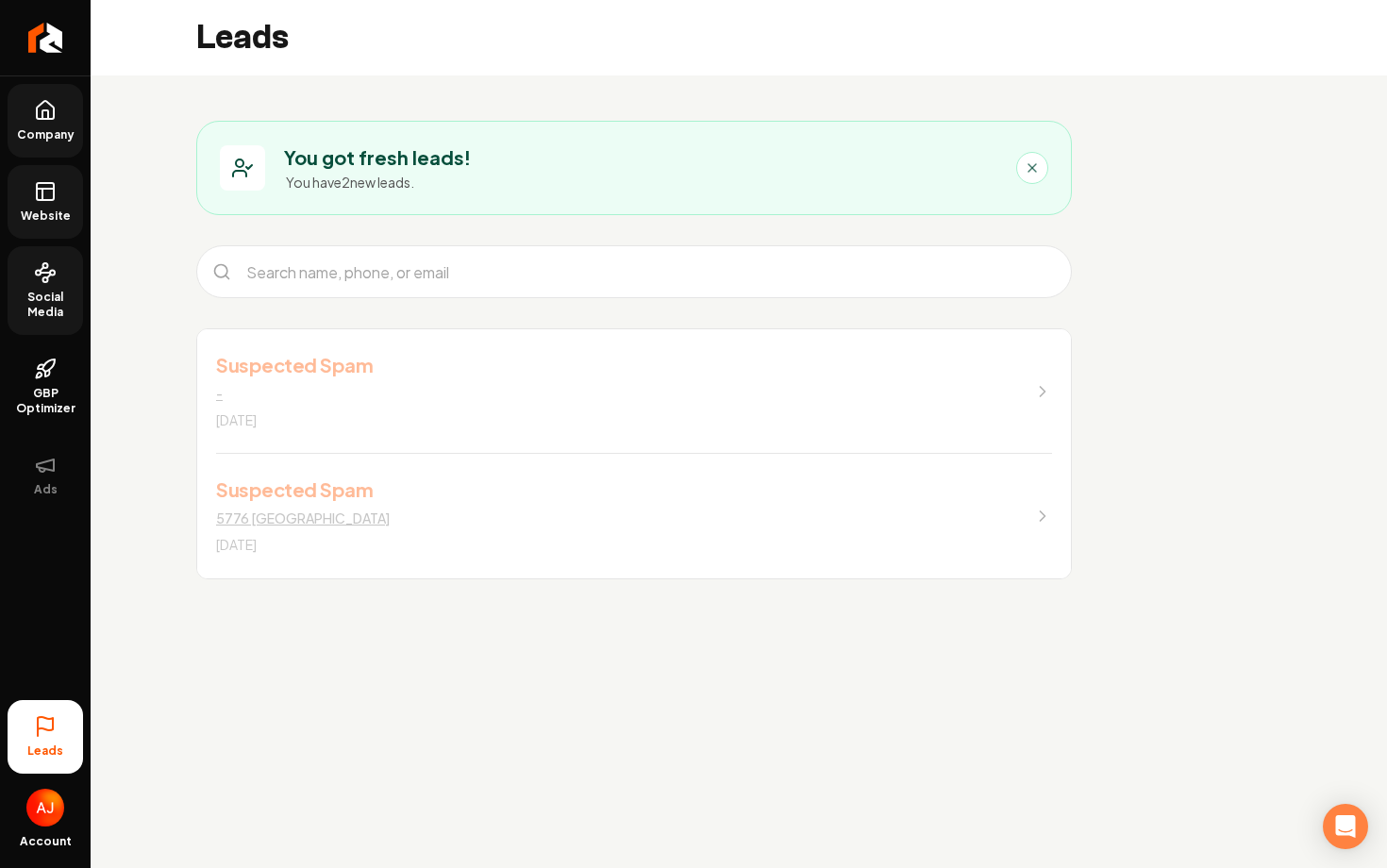
click at [38, 137] on span "Company" at bounding box center [46, 135] width 73 height 15
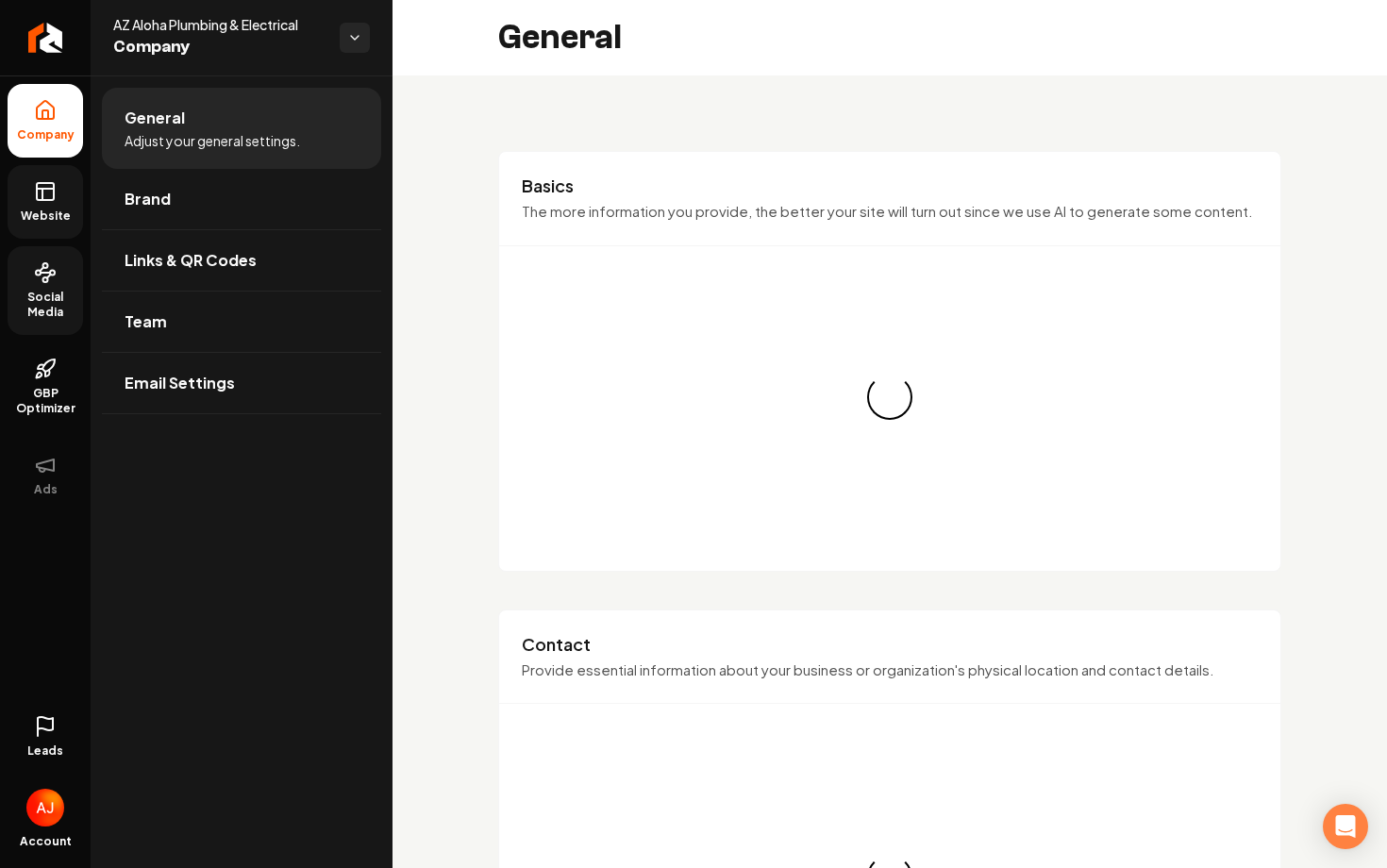
click at [52, 192] on icon at bounding box center [45, 190] width 23 height 23
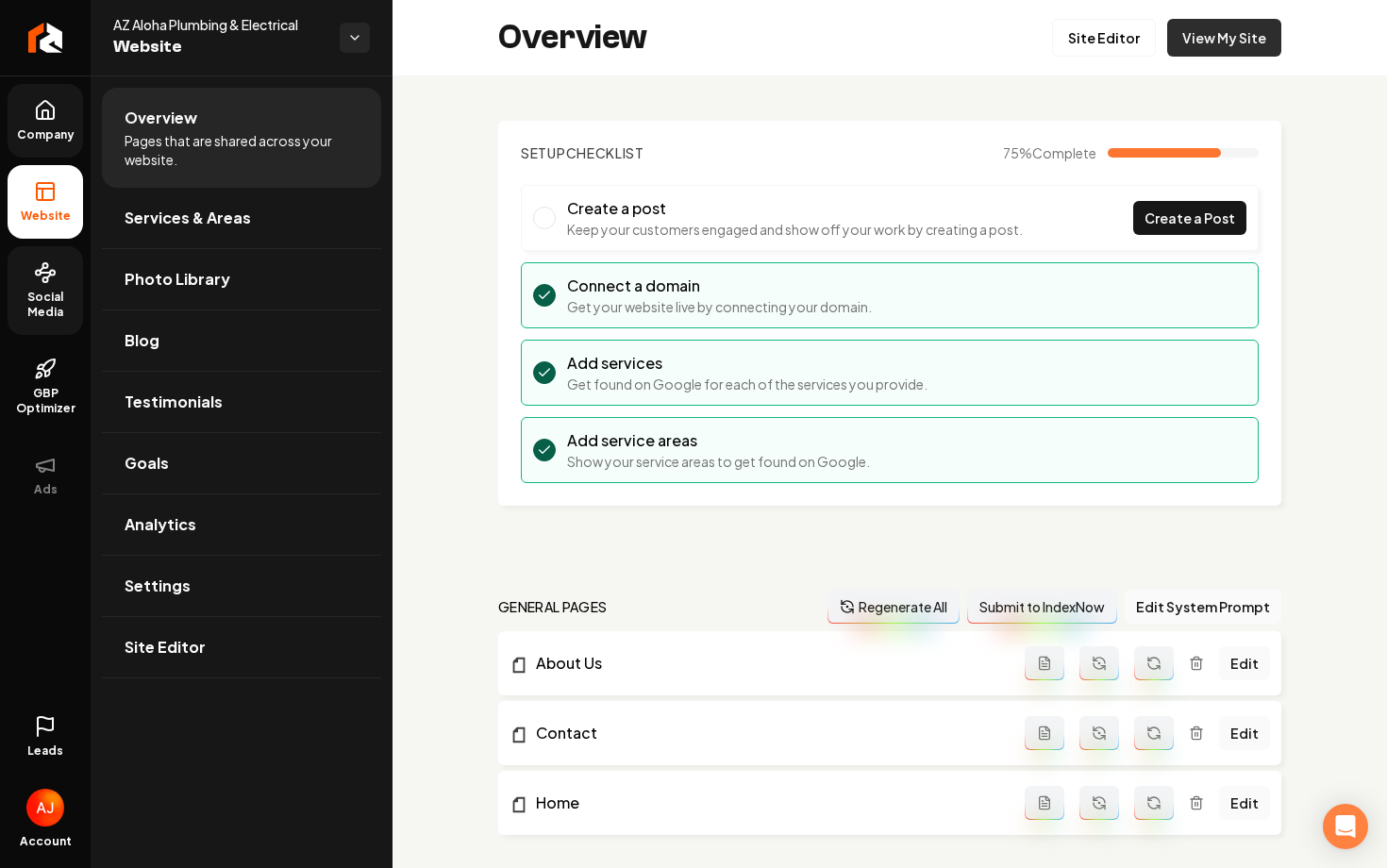
click at [1214, 44] on link "View My Site" at bounding box center [1224, 37] width 114 height 37
click at [54, 126] on link "Company" at bounding box center [45, 120] width 76 height 74
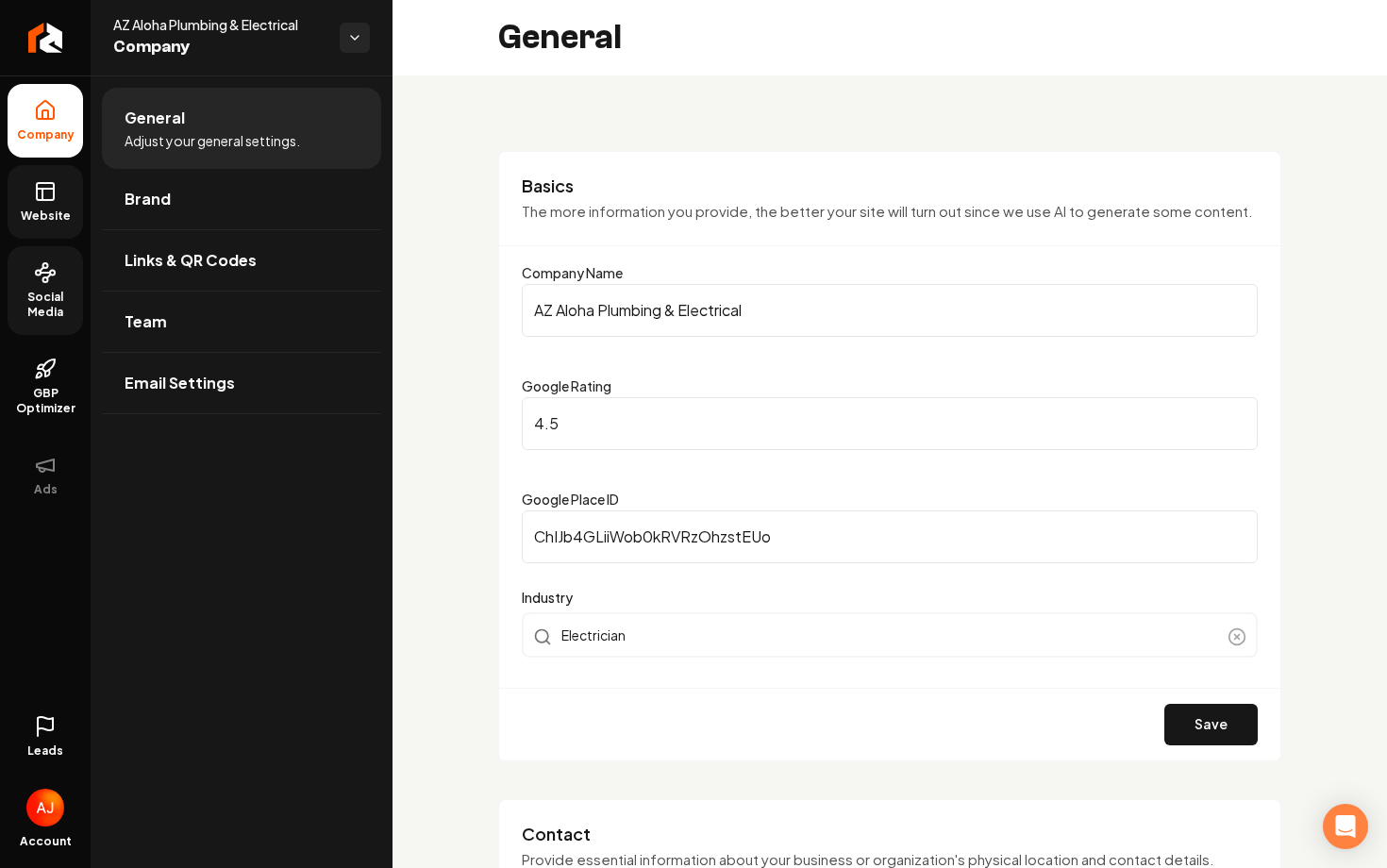
click at [74, 334] on link "Social Media" at bounding box center [45, 291] width 76 height 88
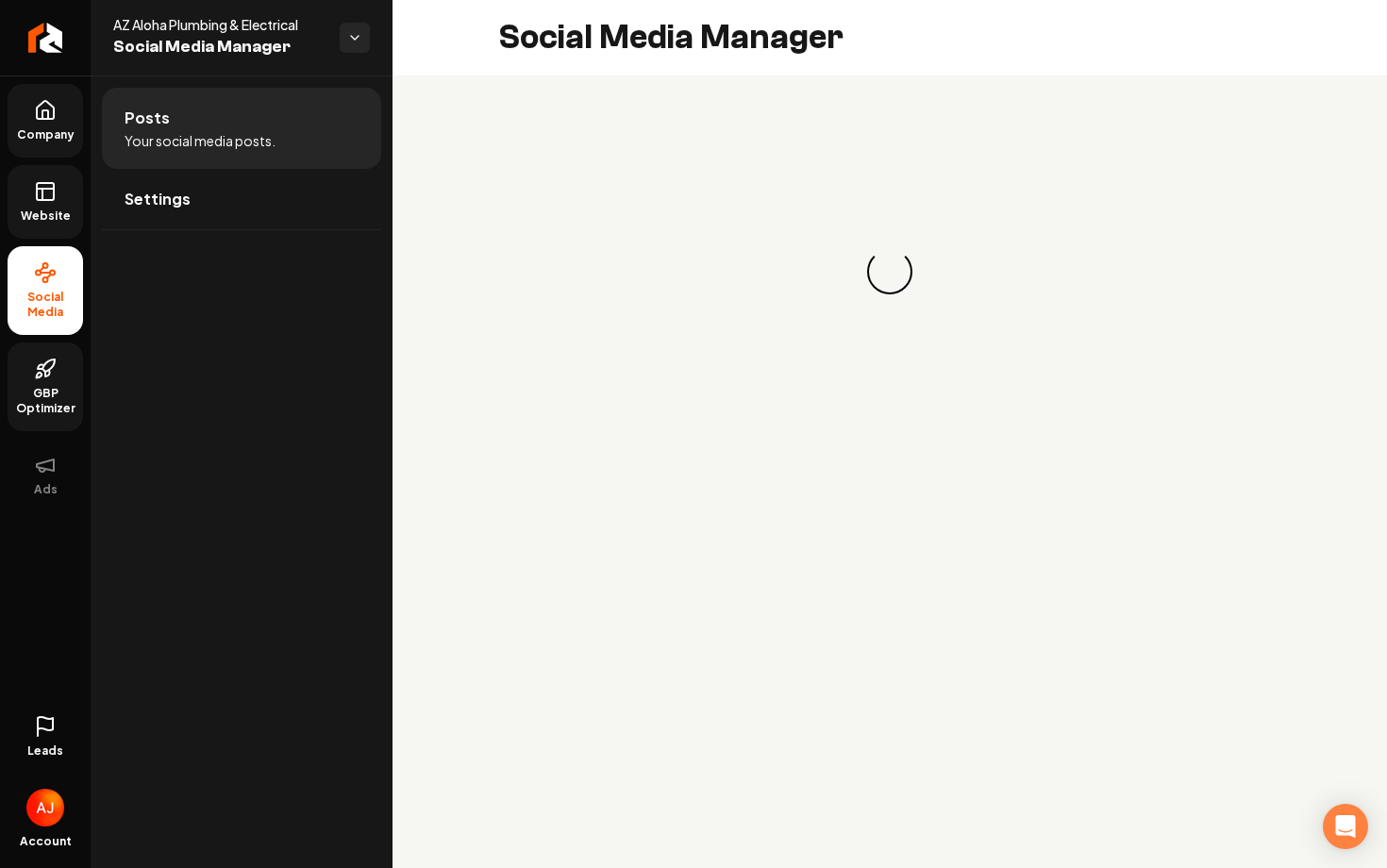
click at [73, 382] on link "GBP Optimizer" at bounding box center [45, 387] width 76 height 88
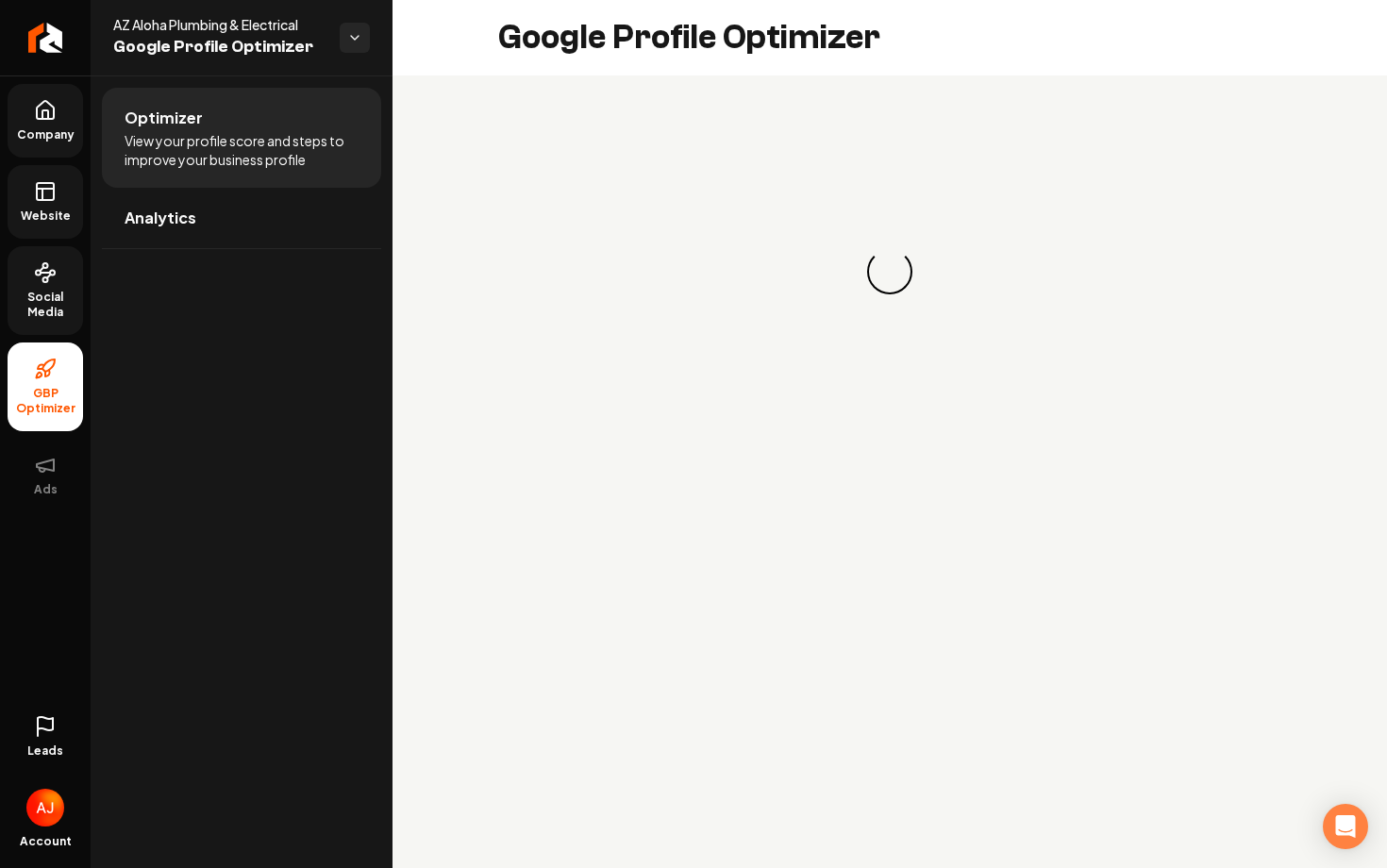
click at [53, 303] on span "Social Media" at bounding box center [45, 304] width 76 height 30
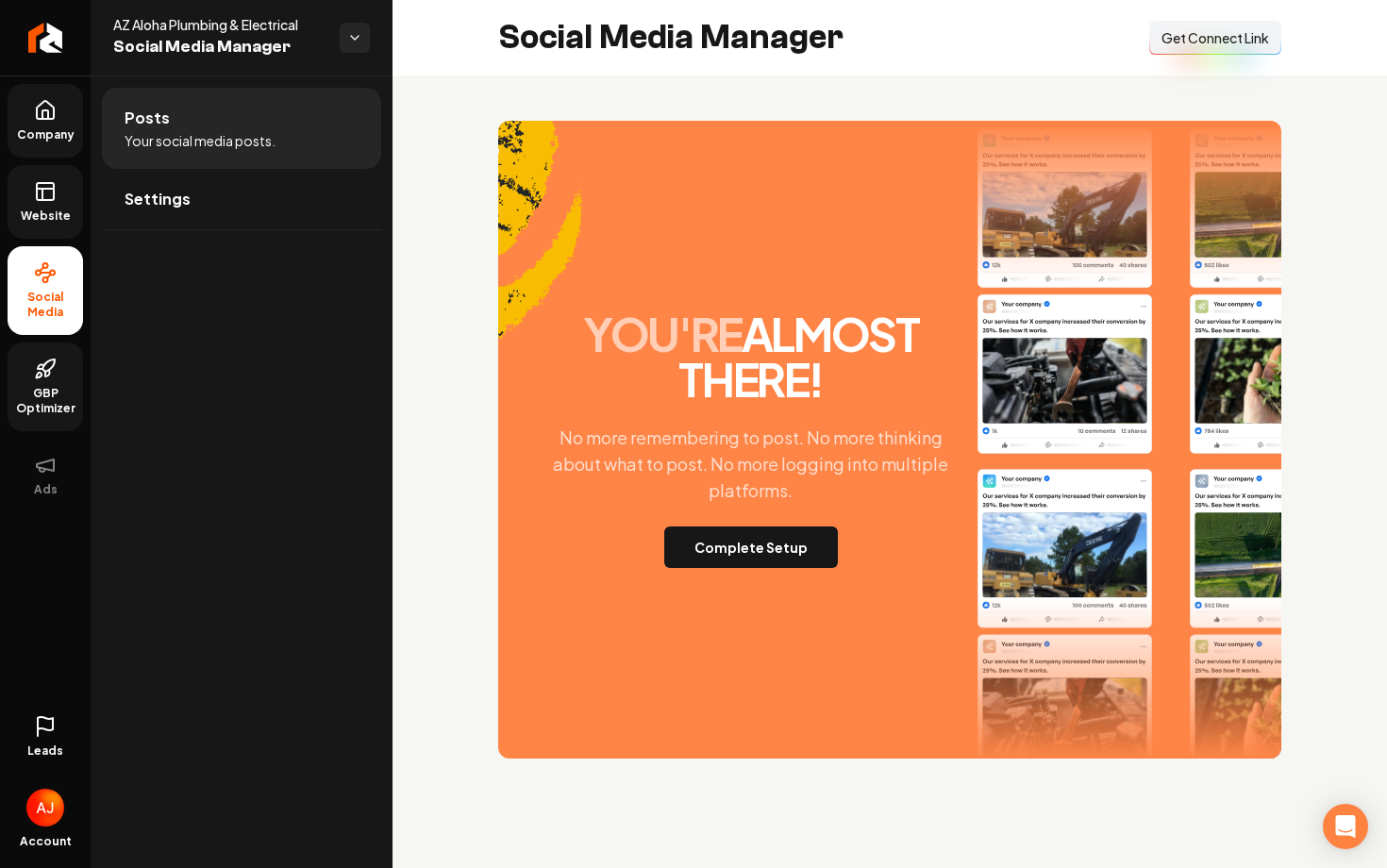
click at [71, 210] on span "Website" at bounding box center [45, 215] width 65 height 15
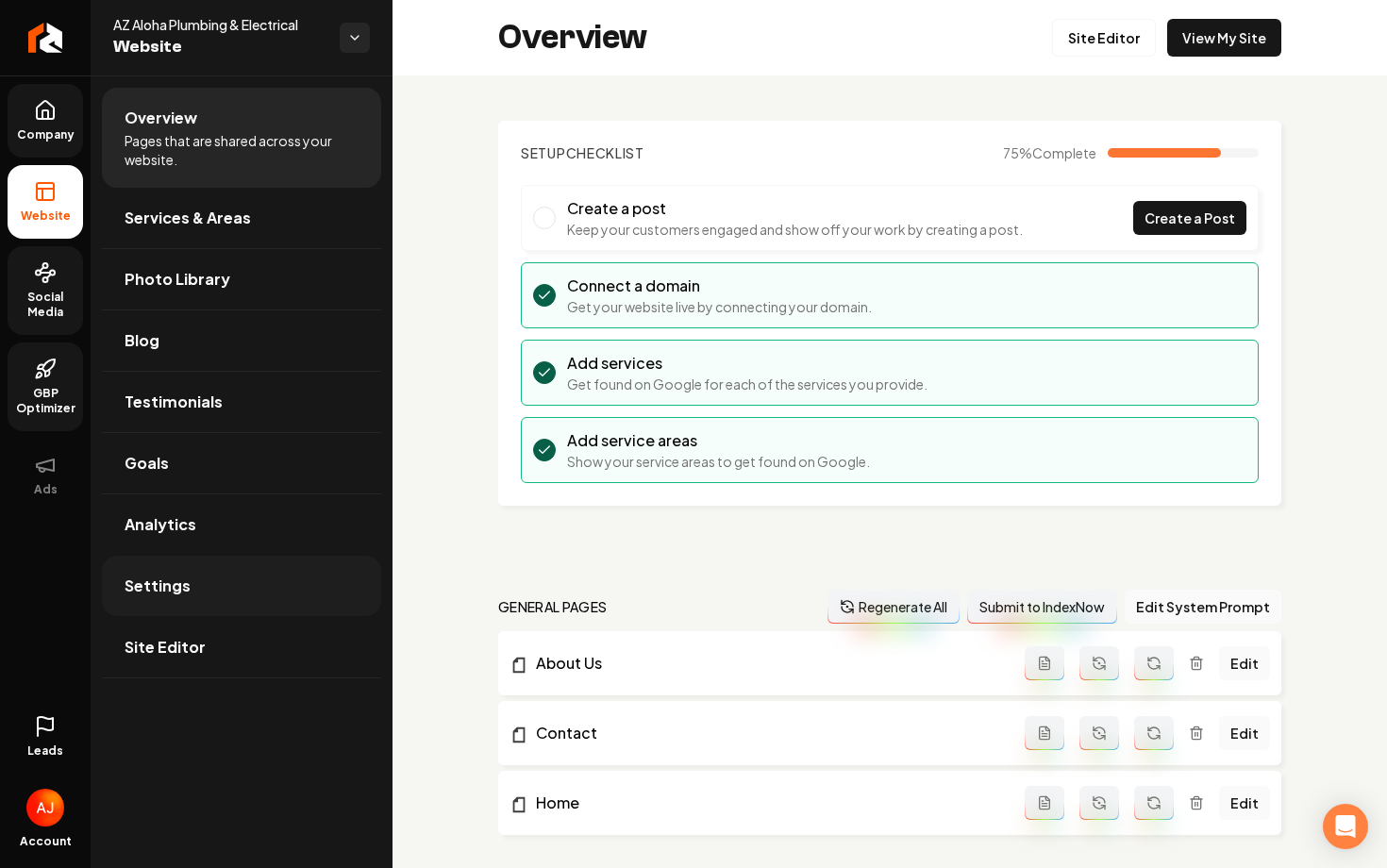
click at [257, 579] on link "Settings" at bounding box center [242, 585] width 279 height 60
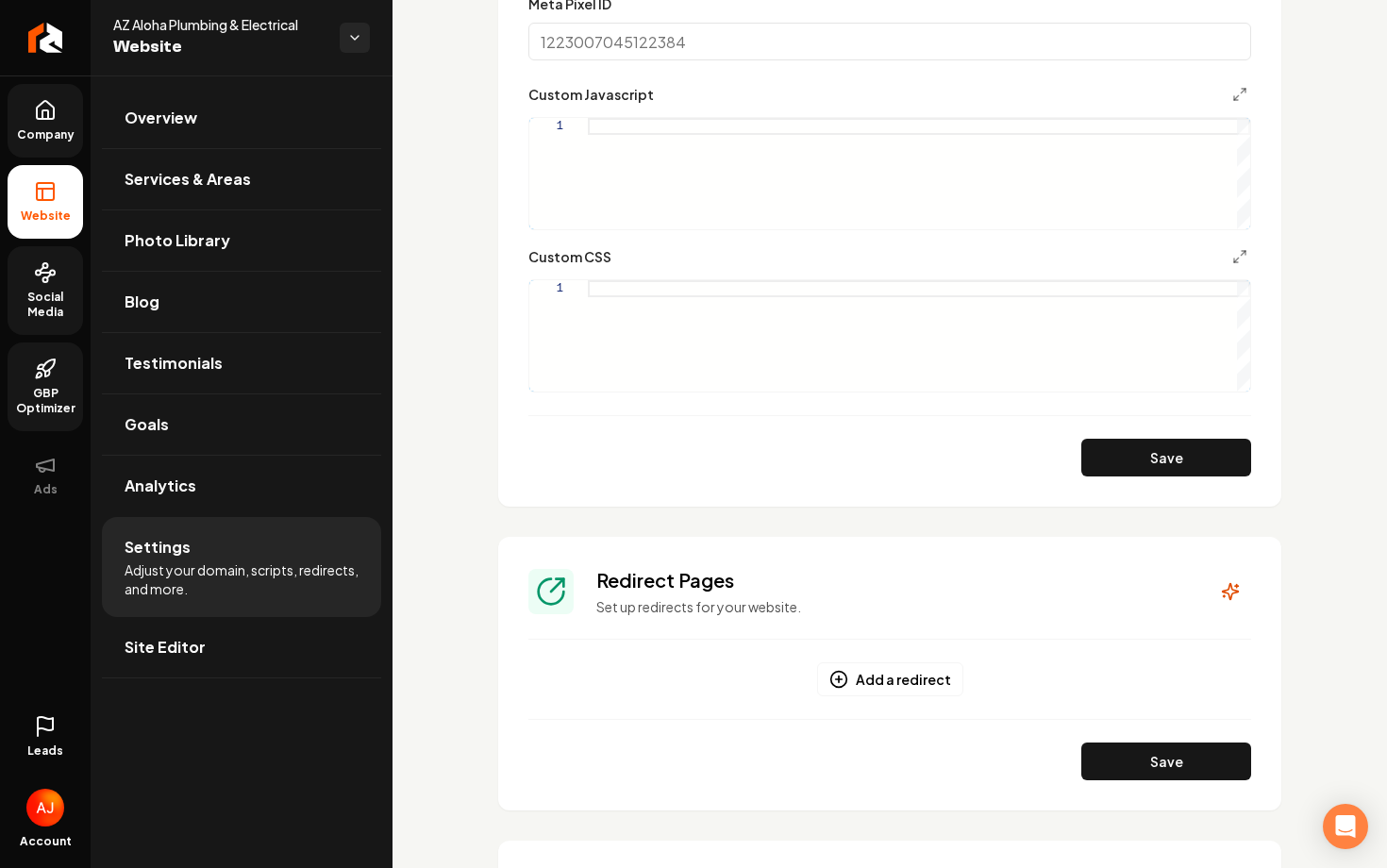
scroll to position [1620, 0]
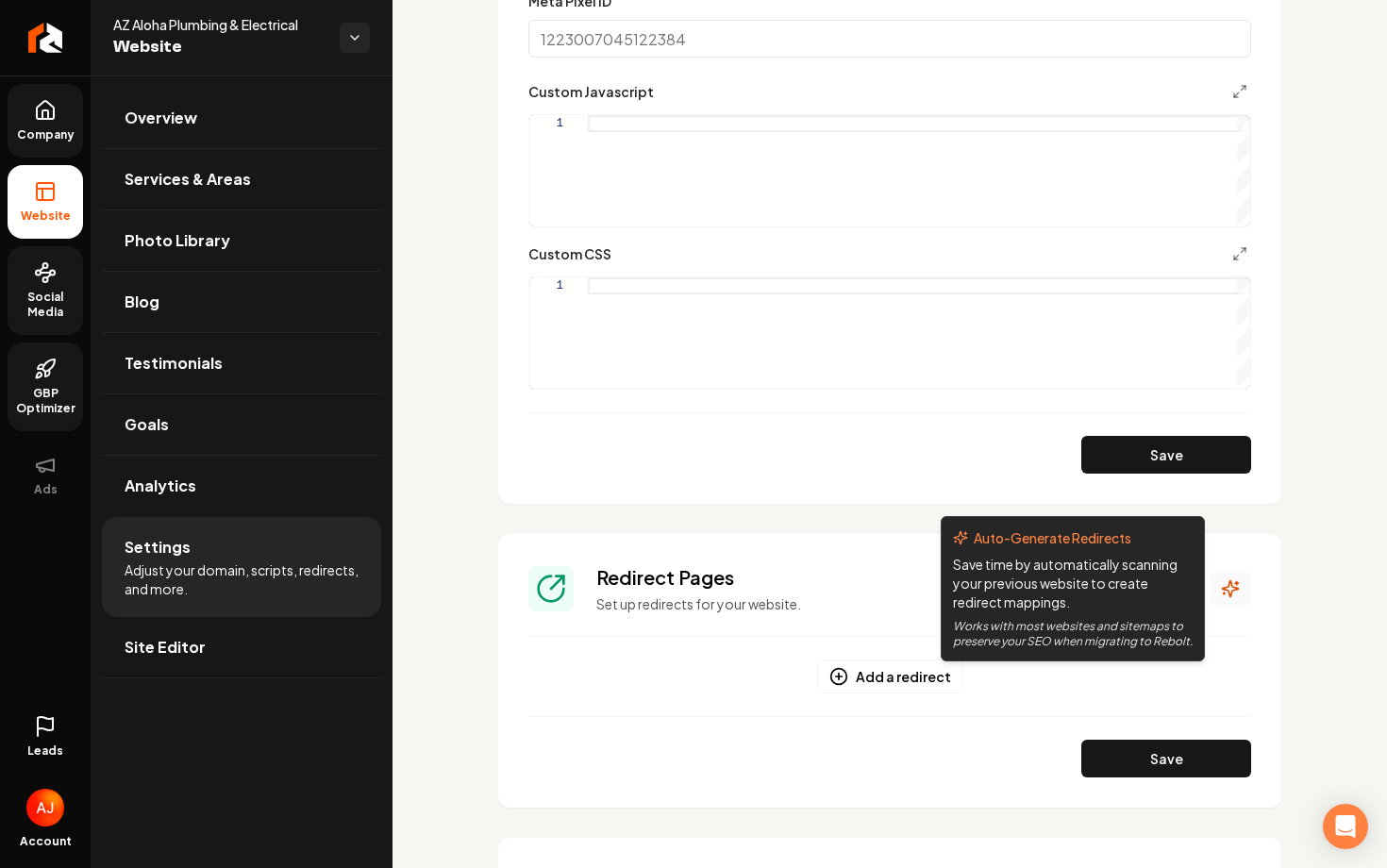
click at [1229, 584] on icon "Main content area" at bounding box center [1230, 588] width 19 height 19
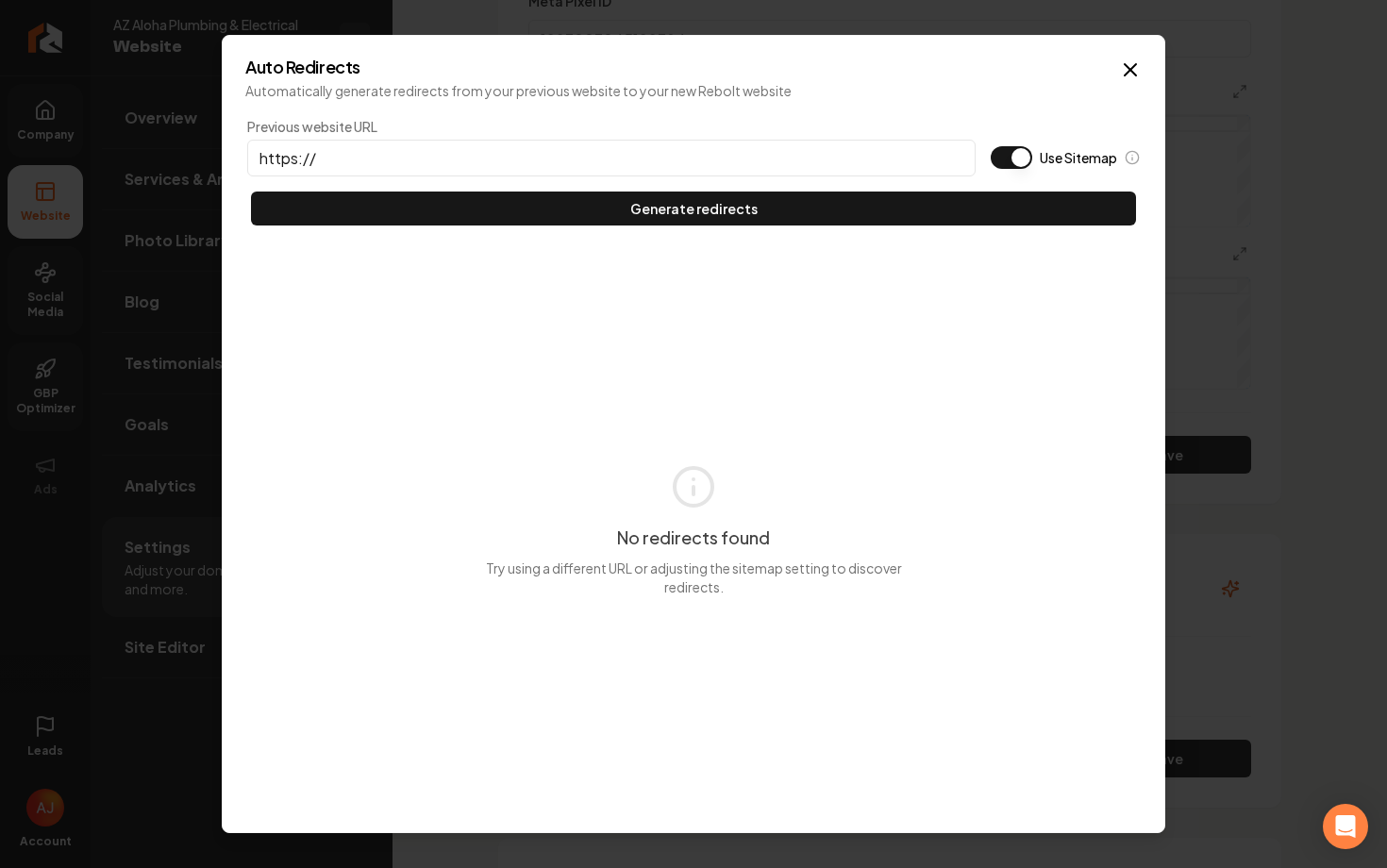
paste input "[URL][DOMAIN_NAME]"
click at [1010, 161] on button "Use Sitemap" at bounding box center [1011, 157] width 41 height 23
drag, startPoint x: 370, startPoint y: 154, endPoint x: 318, endPoint y: 154, distance: 52.0
click at [318, 154] on input "https://[URL][DOMAIN_NAME]" at bounding box center [611, 157] width 728 height 36
click at [496, 163] on input "[URL][DOMAIN_NAME]" at bounding box center [611, 157] width 728 height 36
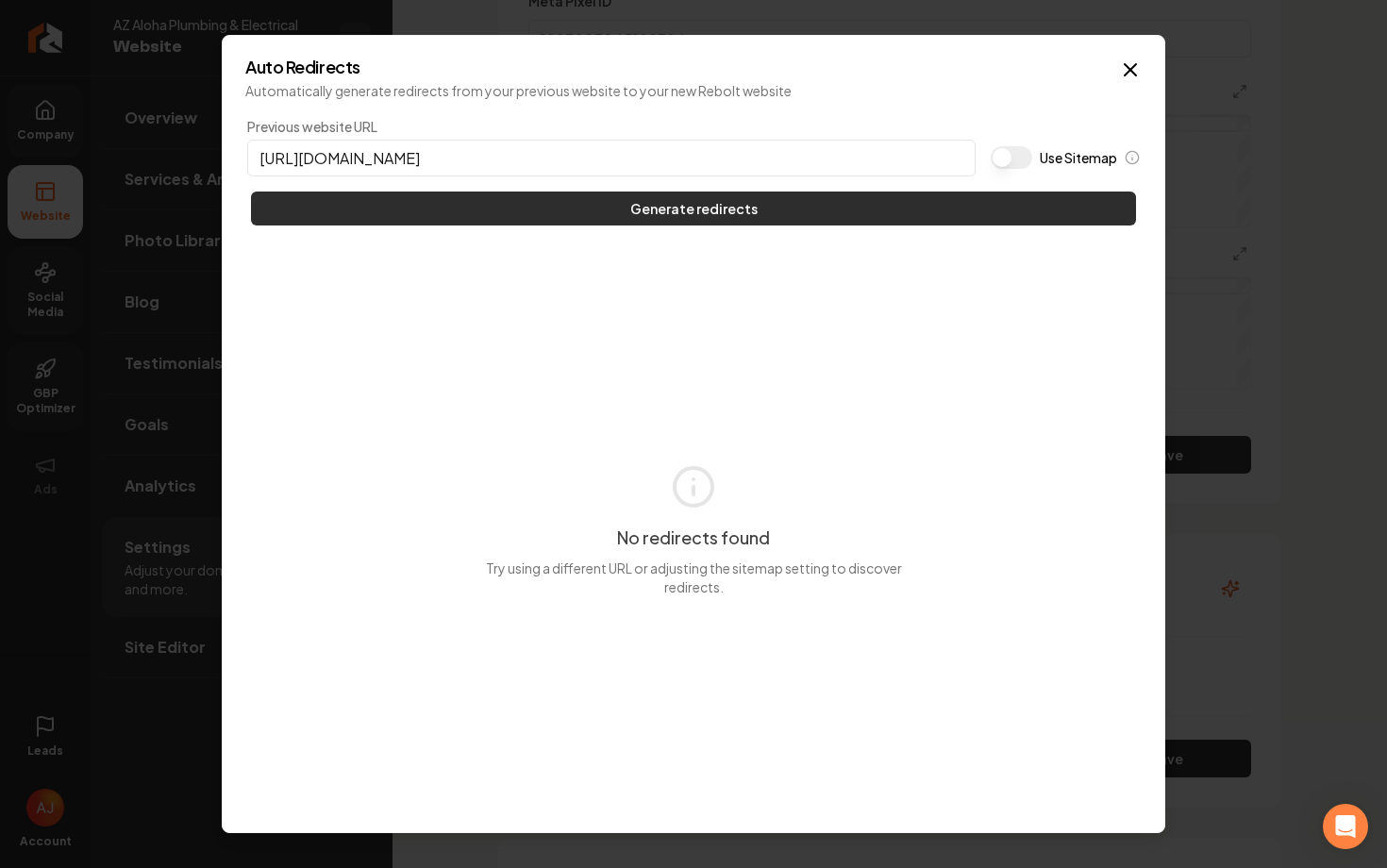
type input "[URL][DOMAIN_NAME]"
click at [582, 210] on button "Generate redirects" at bounding box center [693, 208] width 885 height 34
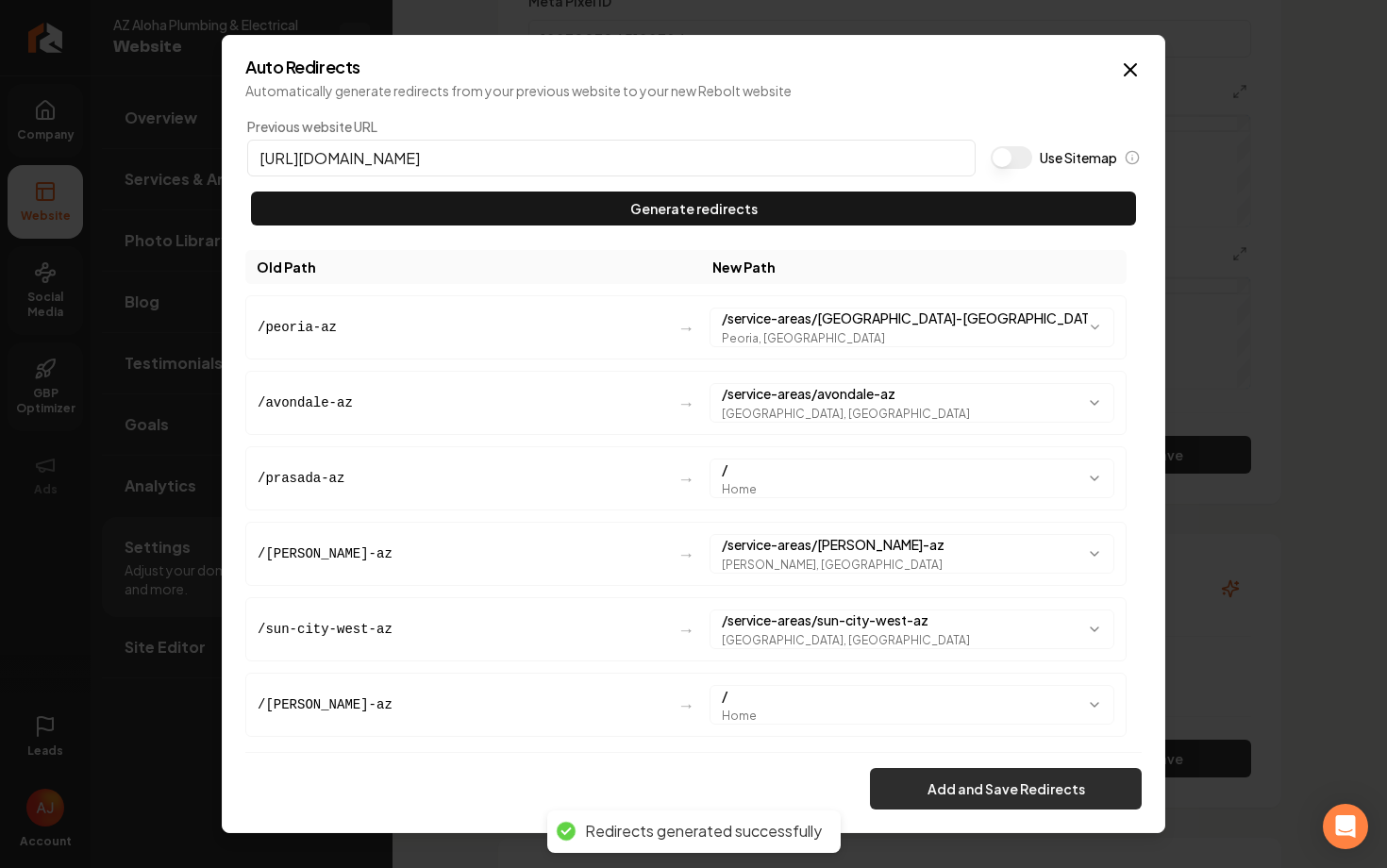
click at [946, 793] on button "Add and Save Redirects" at bounding box center [1005, 788] width 272 height 41
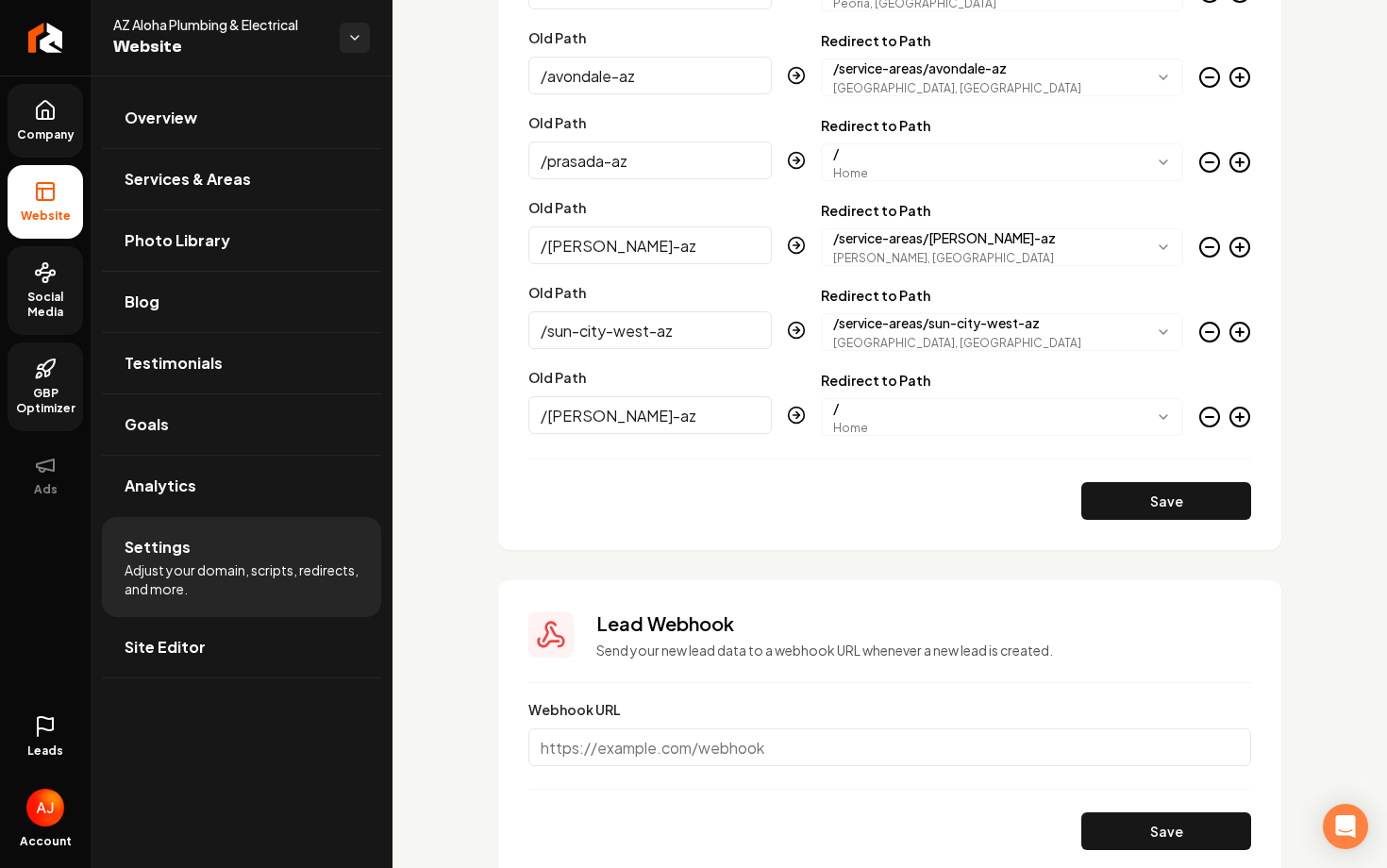
scroll to position [2417, 0]
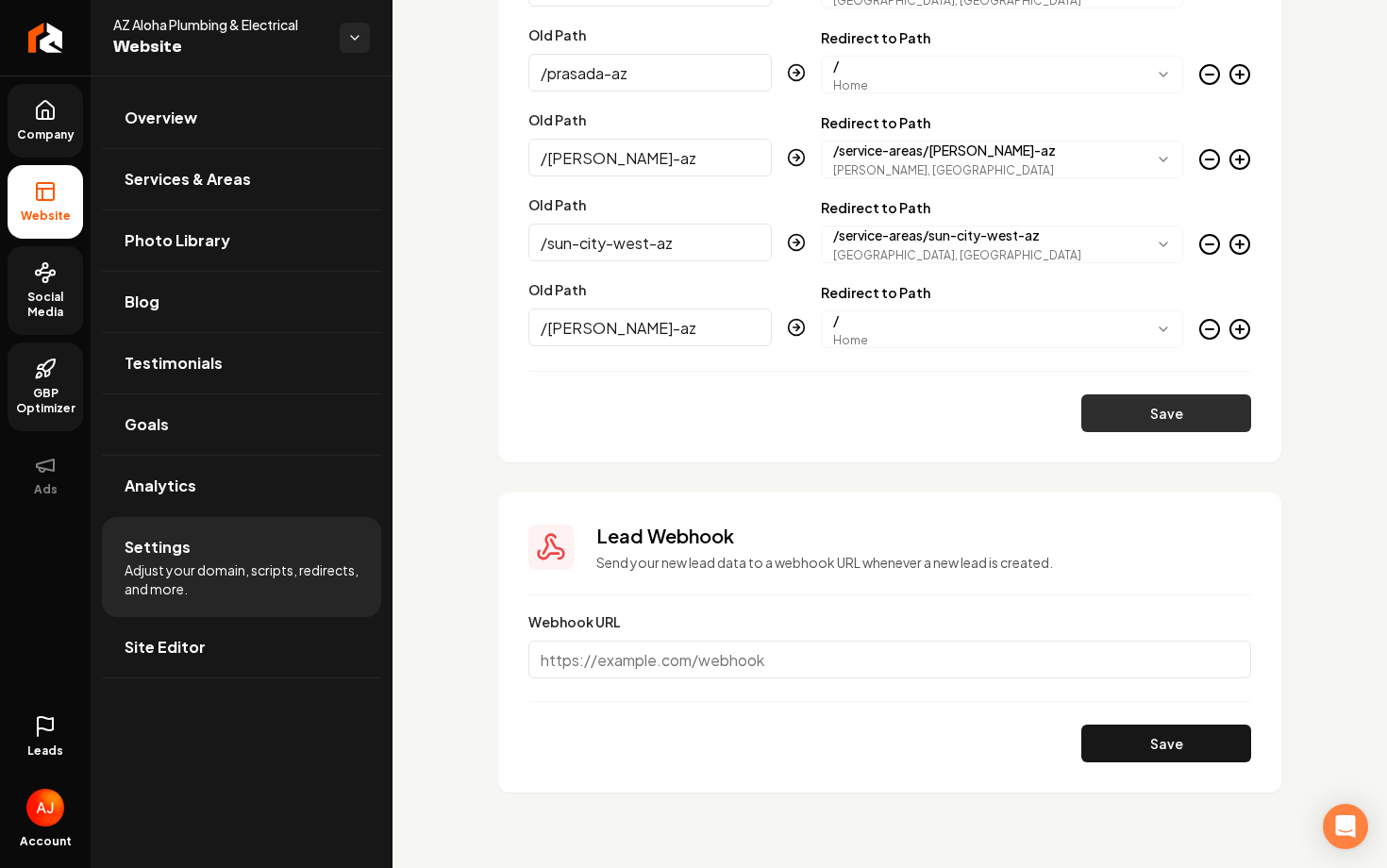
click at [1140, 412] on button "Save" at bounding box center [1166, 412] width 170 height 37
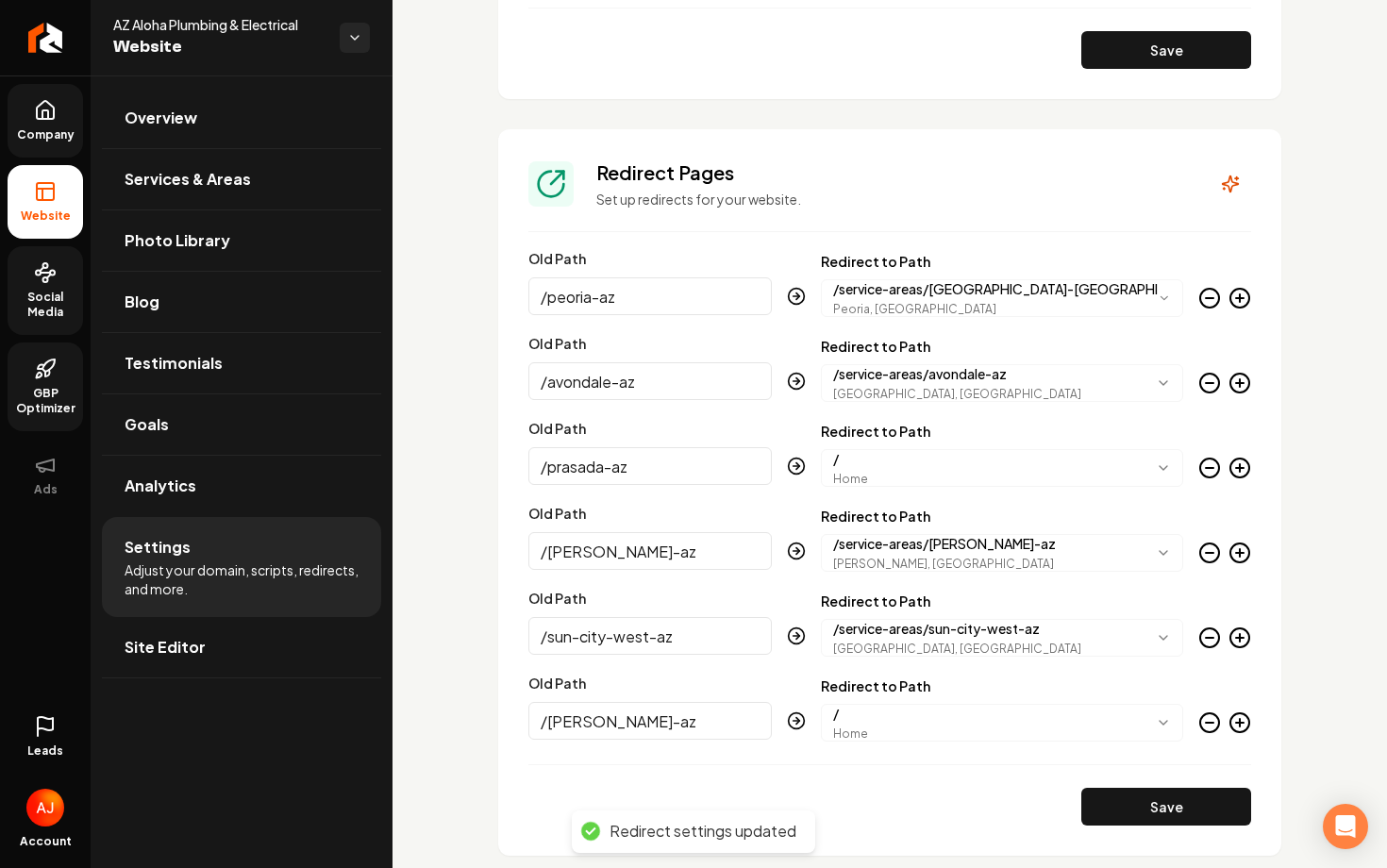
scroll to position [2023, 0]
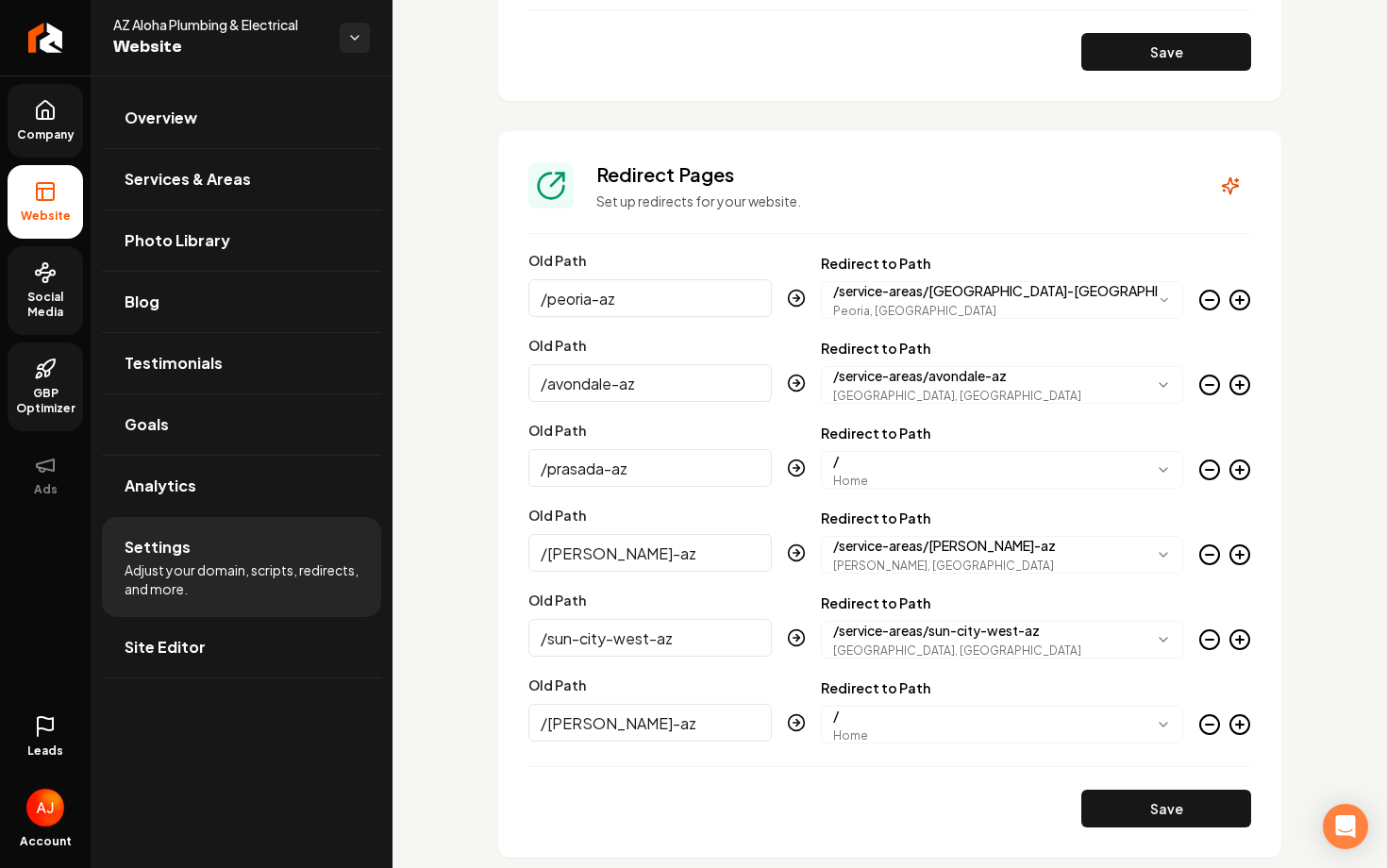
click at [54, 383] on link "GBP Optimizer" at bounding box center [45, 387] width 76 height 88
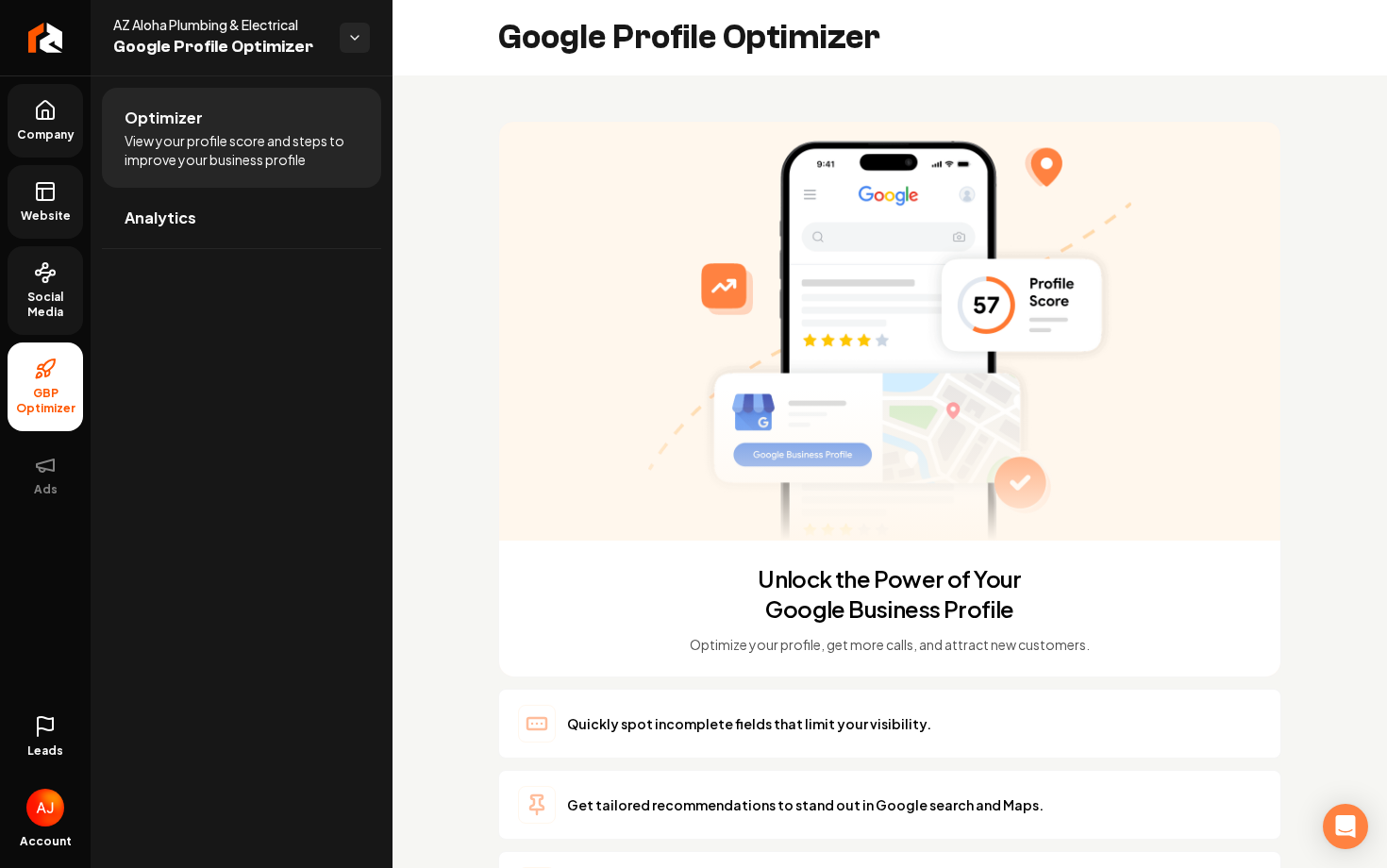
click at [40, 213] on span "Website" at bounding box center [45, 215] width 65 height 15
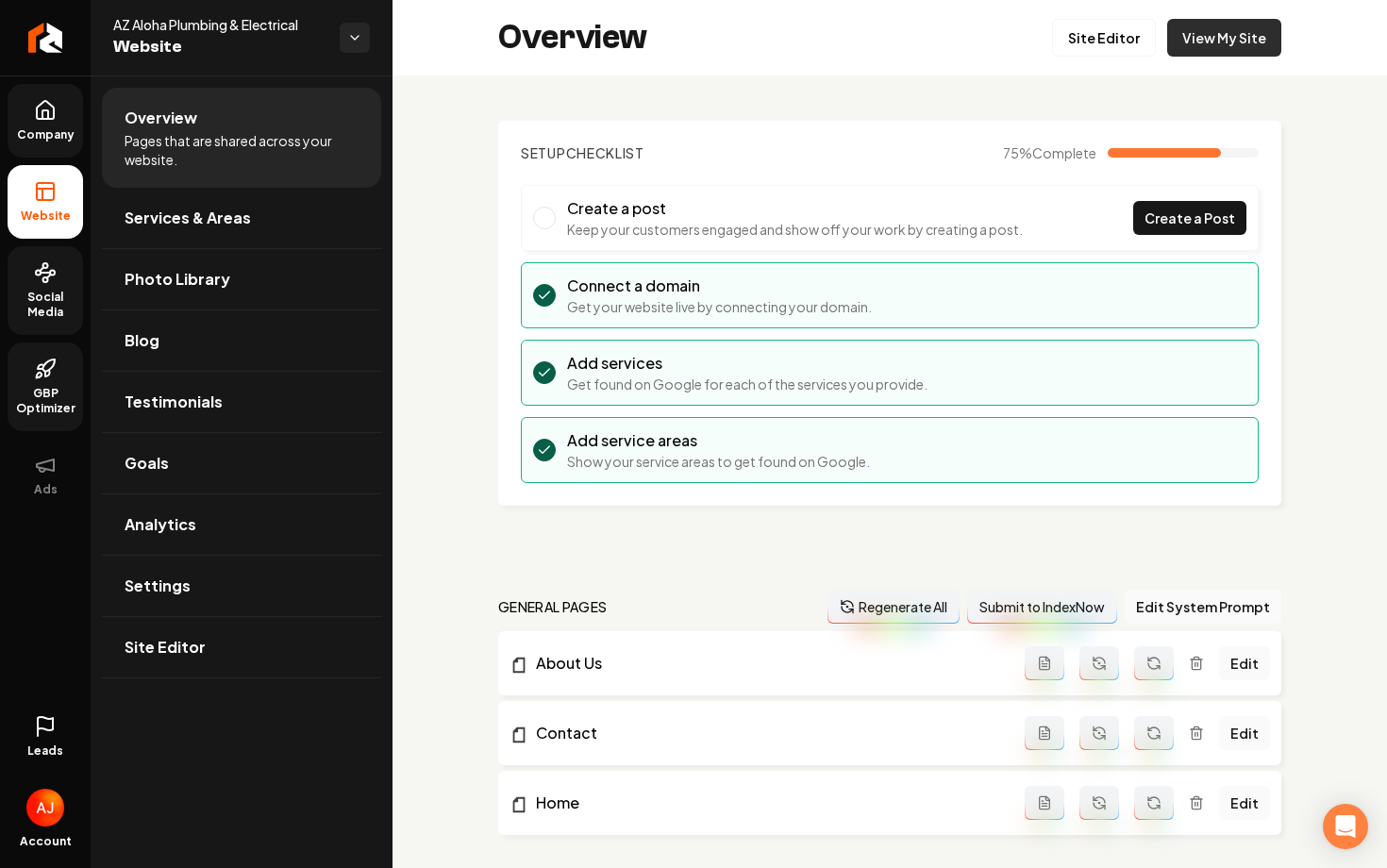
click at [1189, 44] on link "View My Site" at bounding box center [1224, 37] width 114 height 37
click at [203, 588] on link "Settings" at bounding box center [242, 585] width 279 height 60
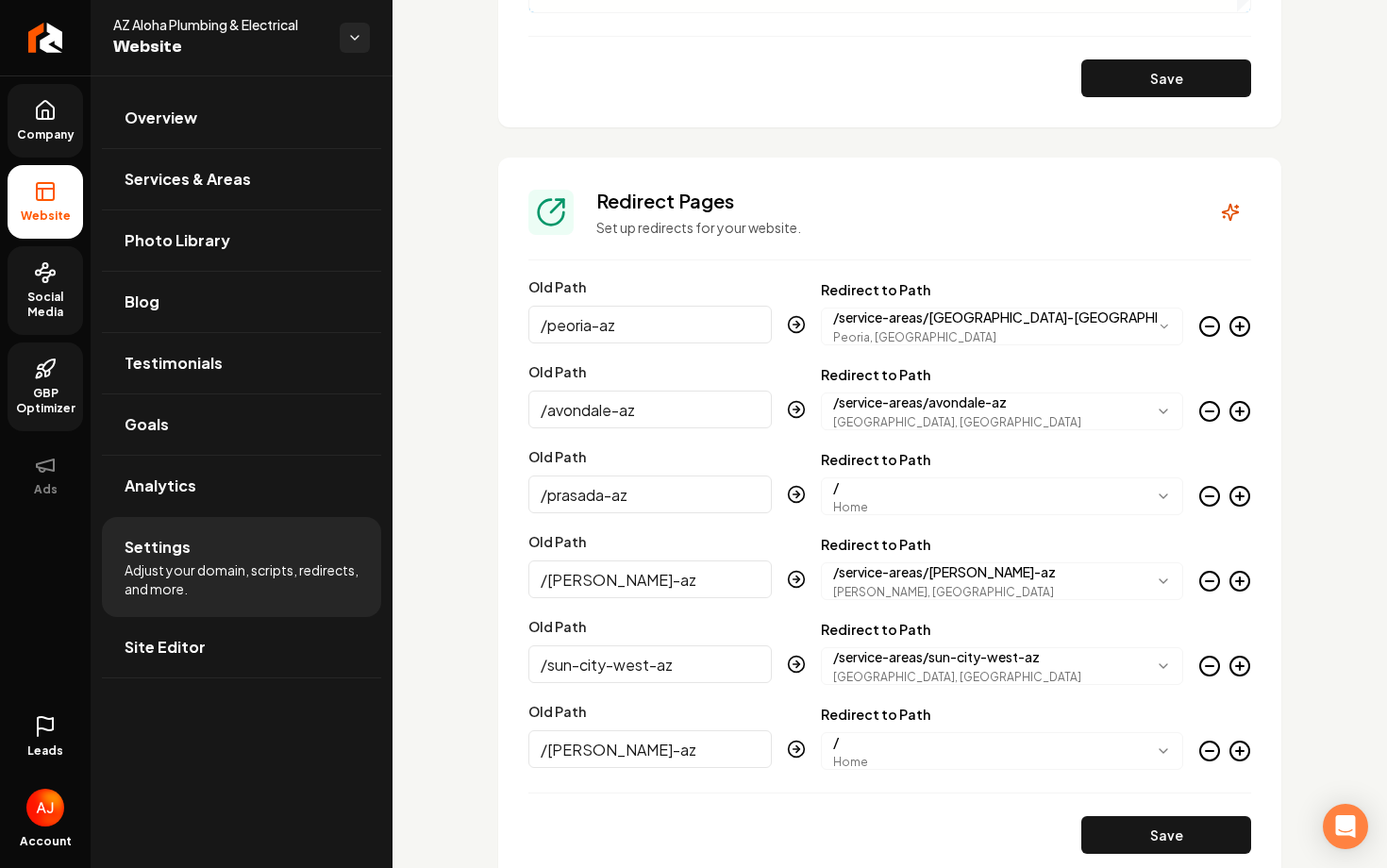
scroll to position [2016, 0]
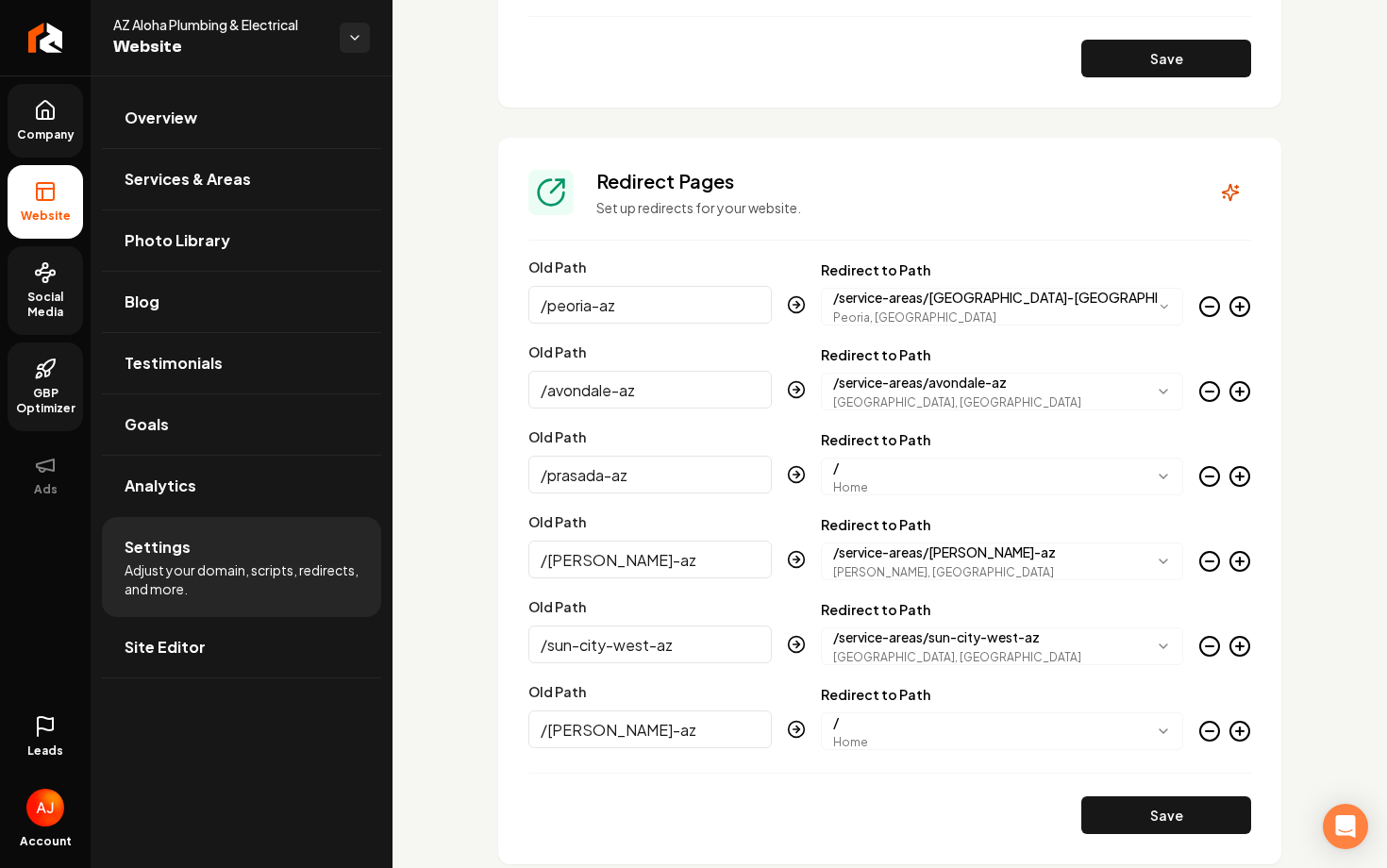
click at [1237, 737] on icon "Main content area" at bounding box center [1239, 731] width 23 height 23
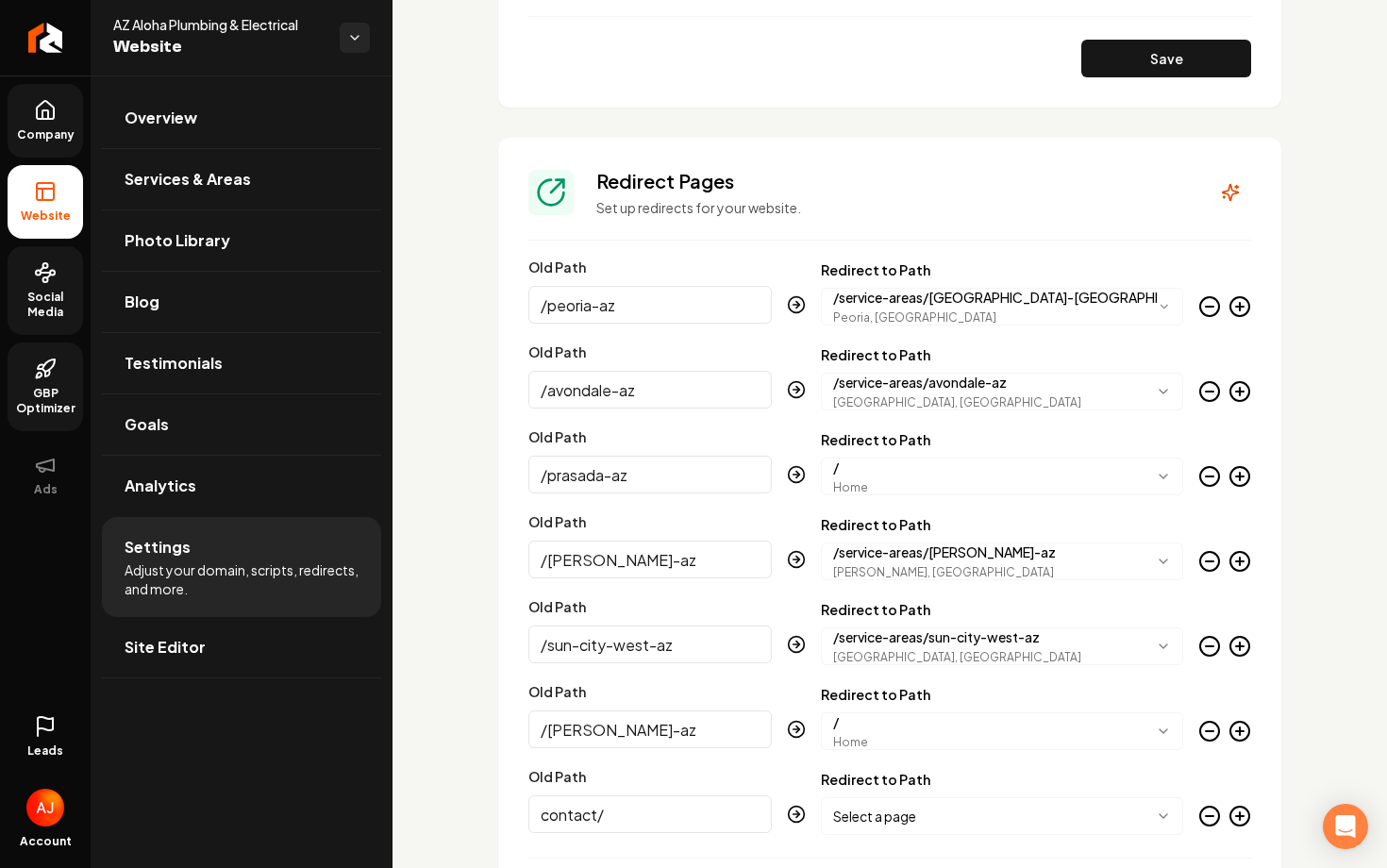
click at [537, 818] on input "contact/" at bounding box center [650, 814] width 244 height 37
type input "/contact/"
click at [849, 817] on body "Company Website Social Media GBP Optimizer Ads Leads Account AZ Aloha Plumbing …" at bounding box center [694, 434] width 1387 height 868
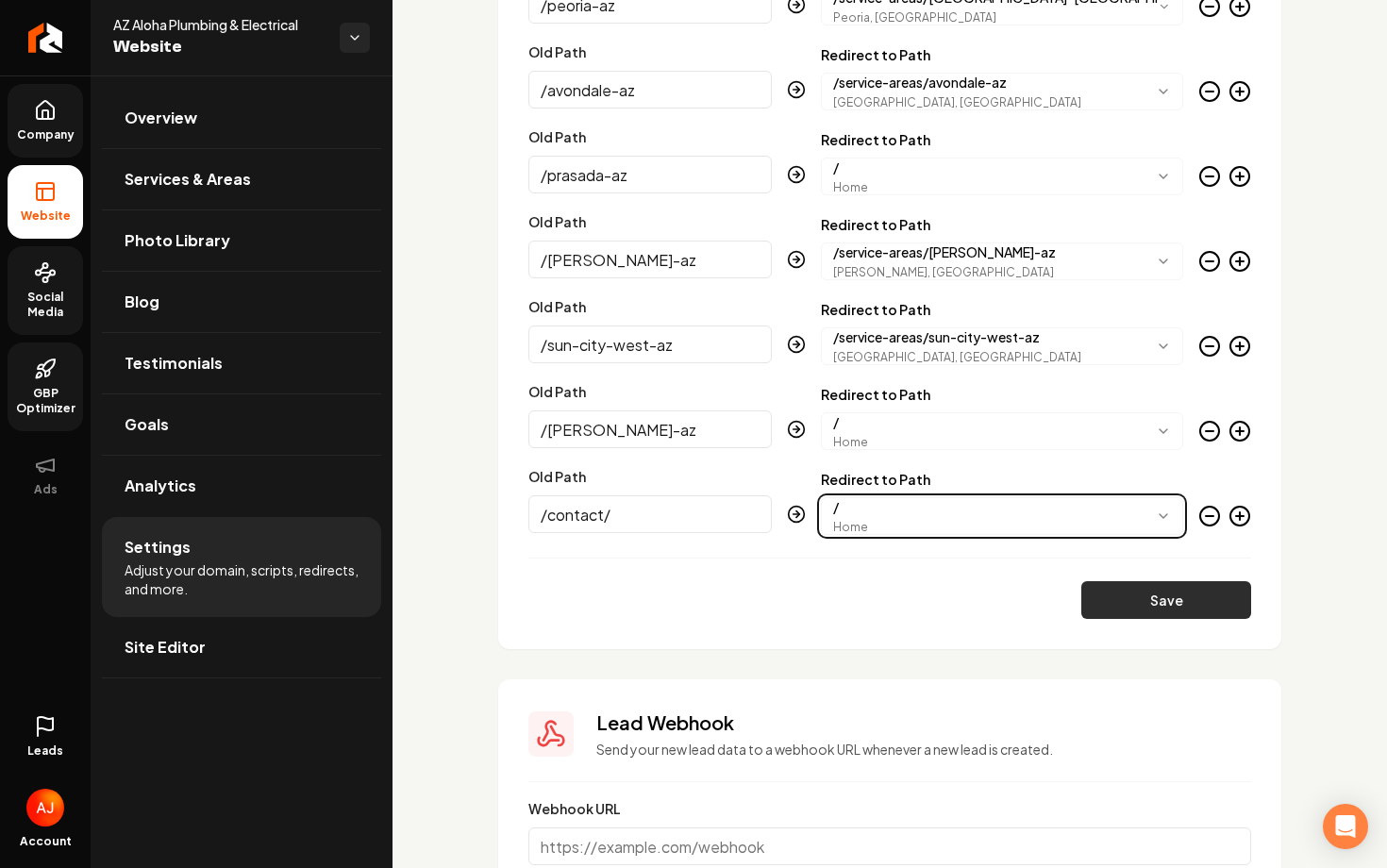
scroll to position [2325, 0]
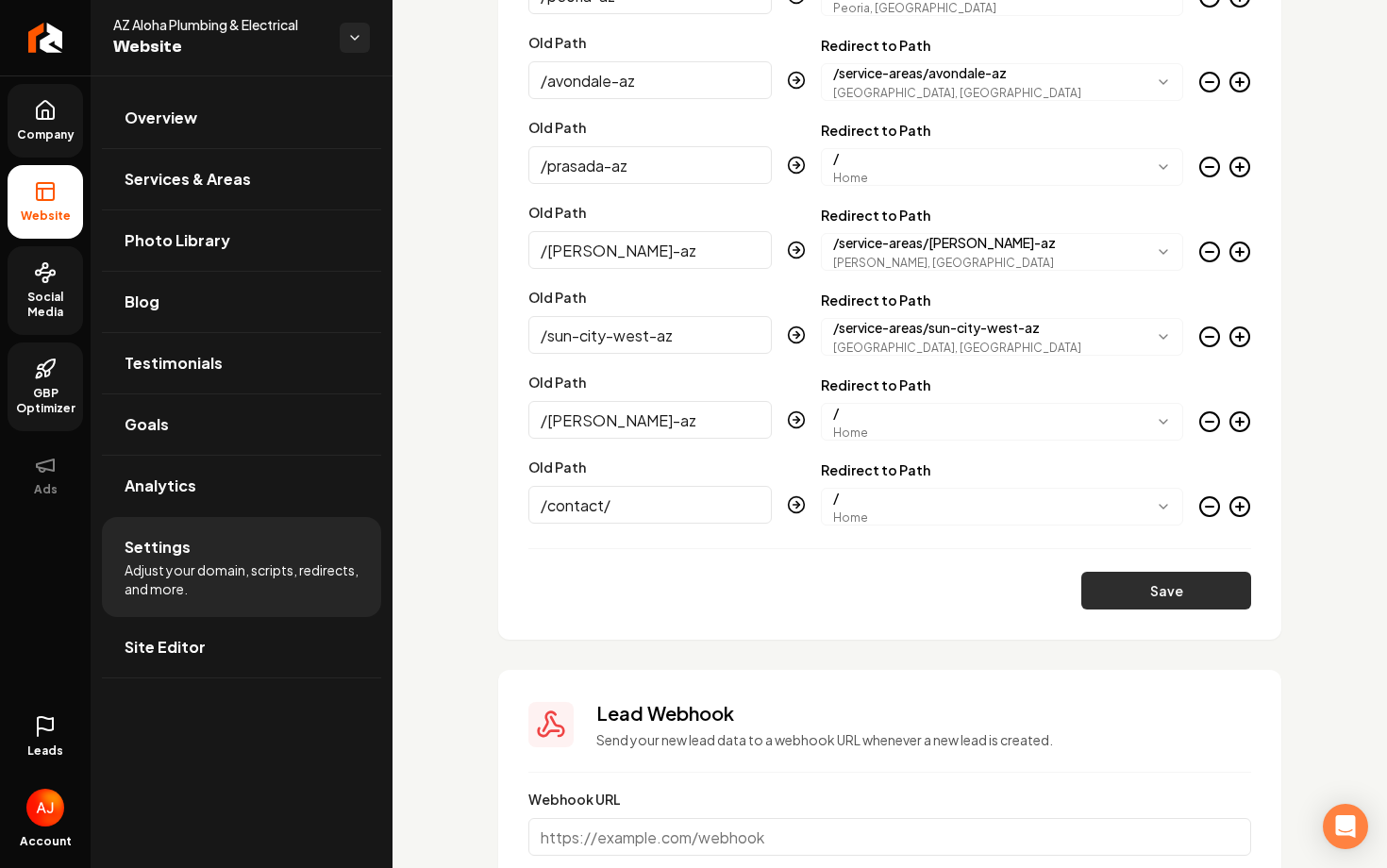
click at [1132, 584] on button "Save" at bounding box center [1166, 590] width 170 height 37
click at [49, 60] on link "Return to dashboard" at bounding box center [45, 37] width 90 height 76
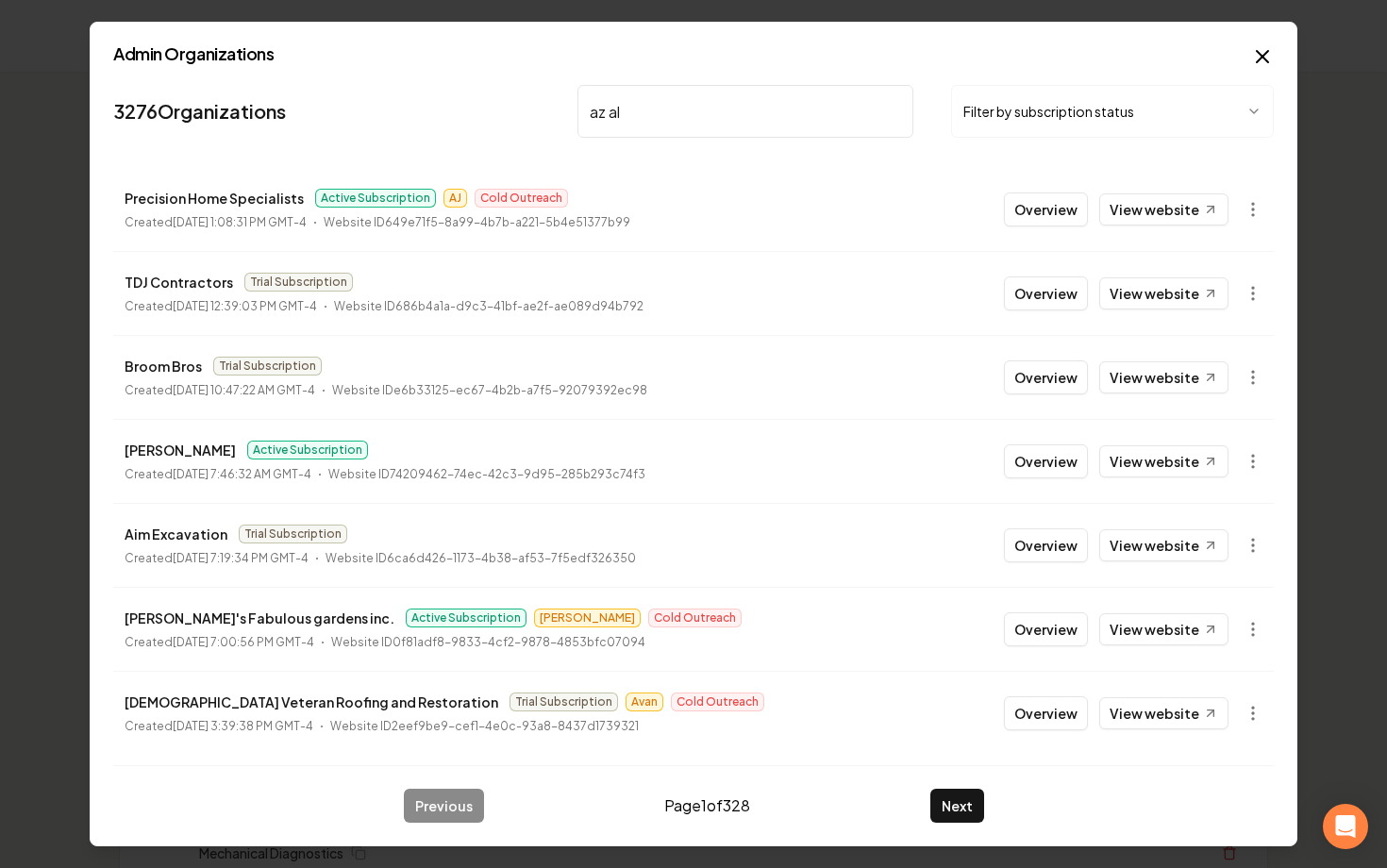
type input "az alo"
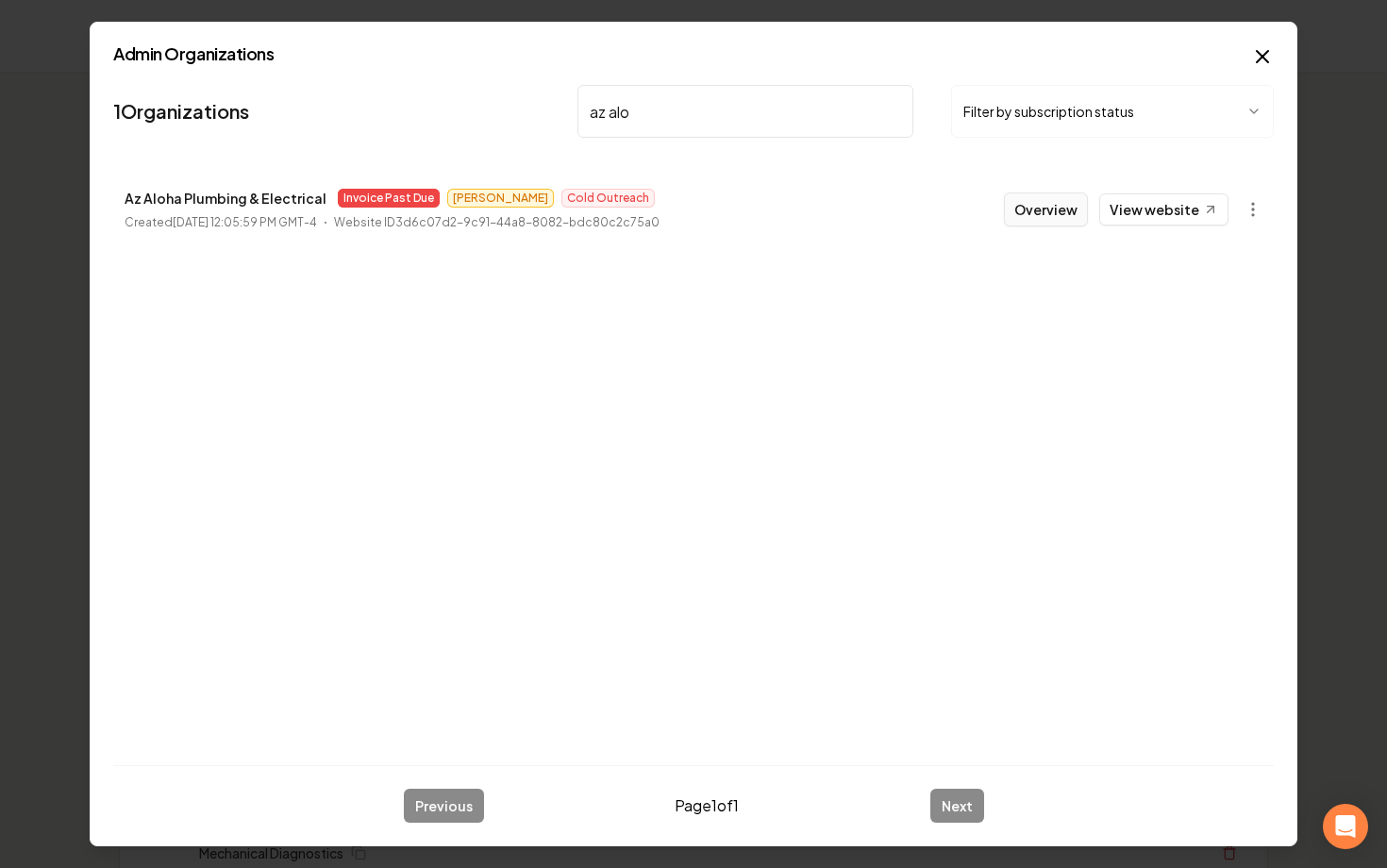
click at [1035, 218] on button "Overview" at bounding box center [1045, 209] width 83 height 34
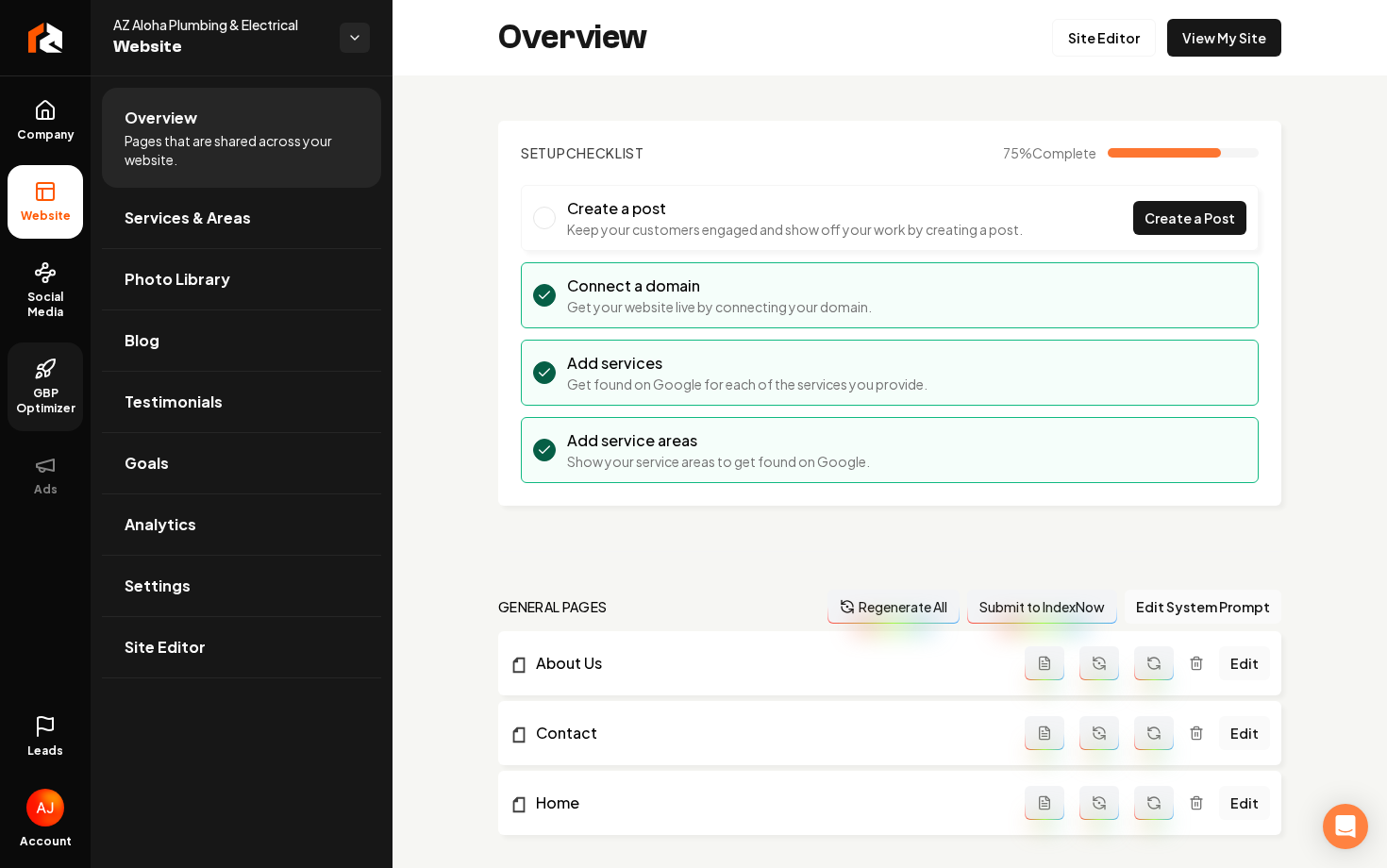
click at [47, 350] on link "GBP Optimizer" at bounding box center [45, 387] width 76 height 88
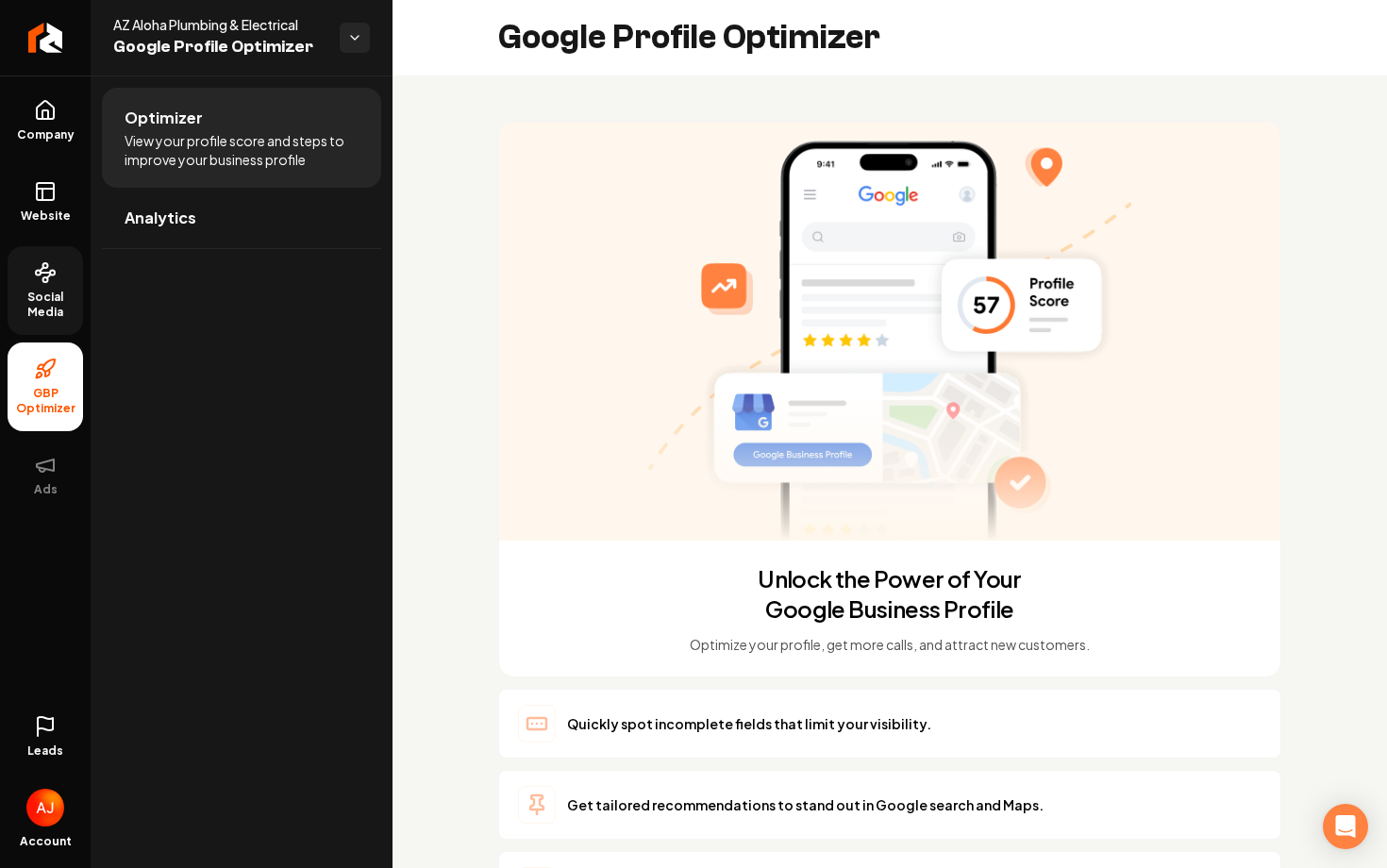
click at [63, 303] on span "Social Media" at bounding box center [45, 304] width 76 height 30
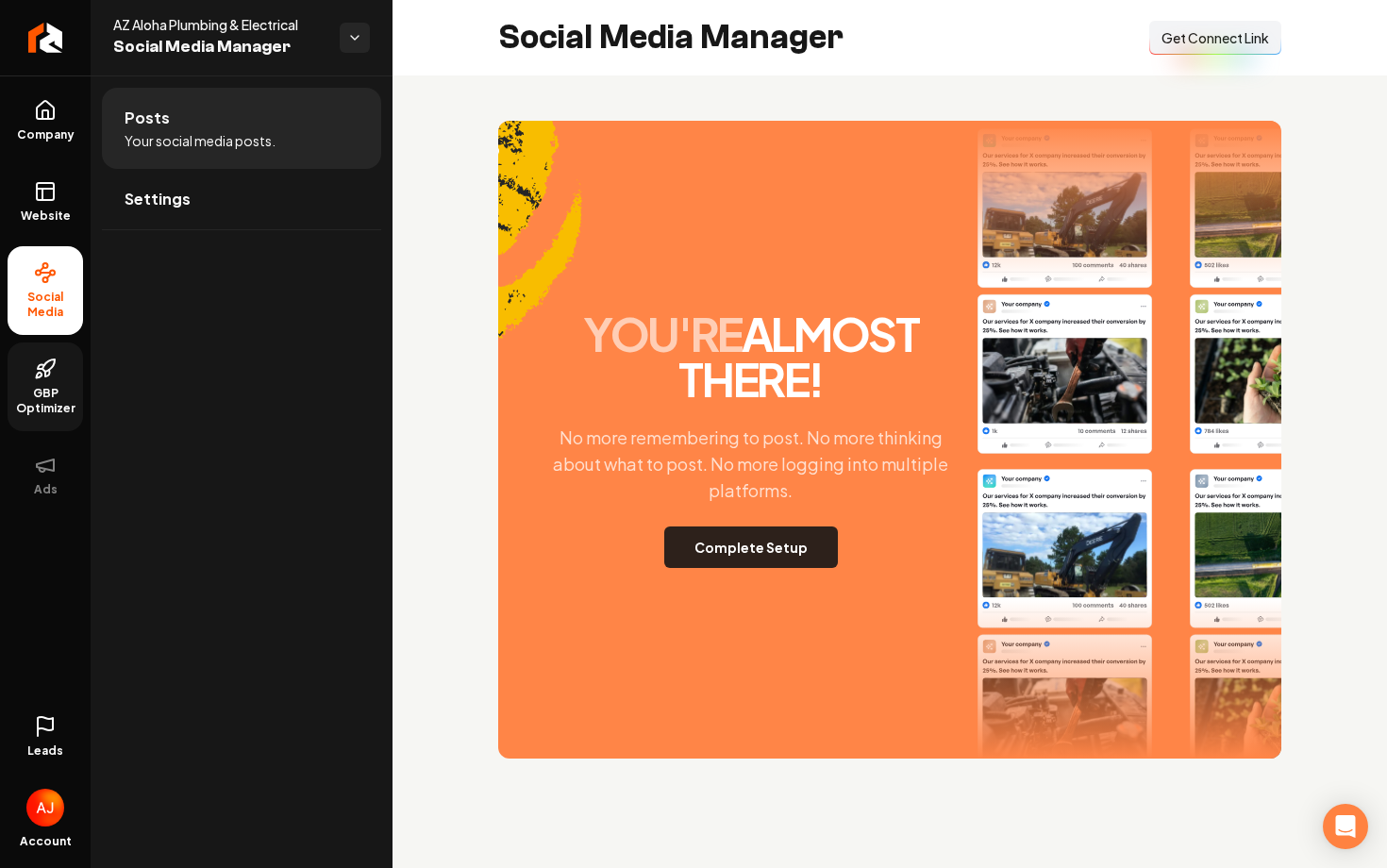
click at [716, 535] on button "Complete Setup" at bounding box center [750, 547] width 174 height 41
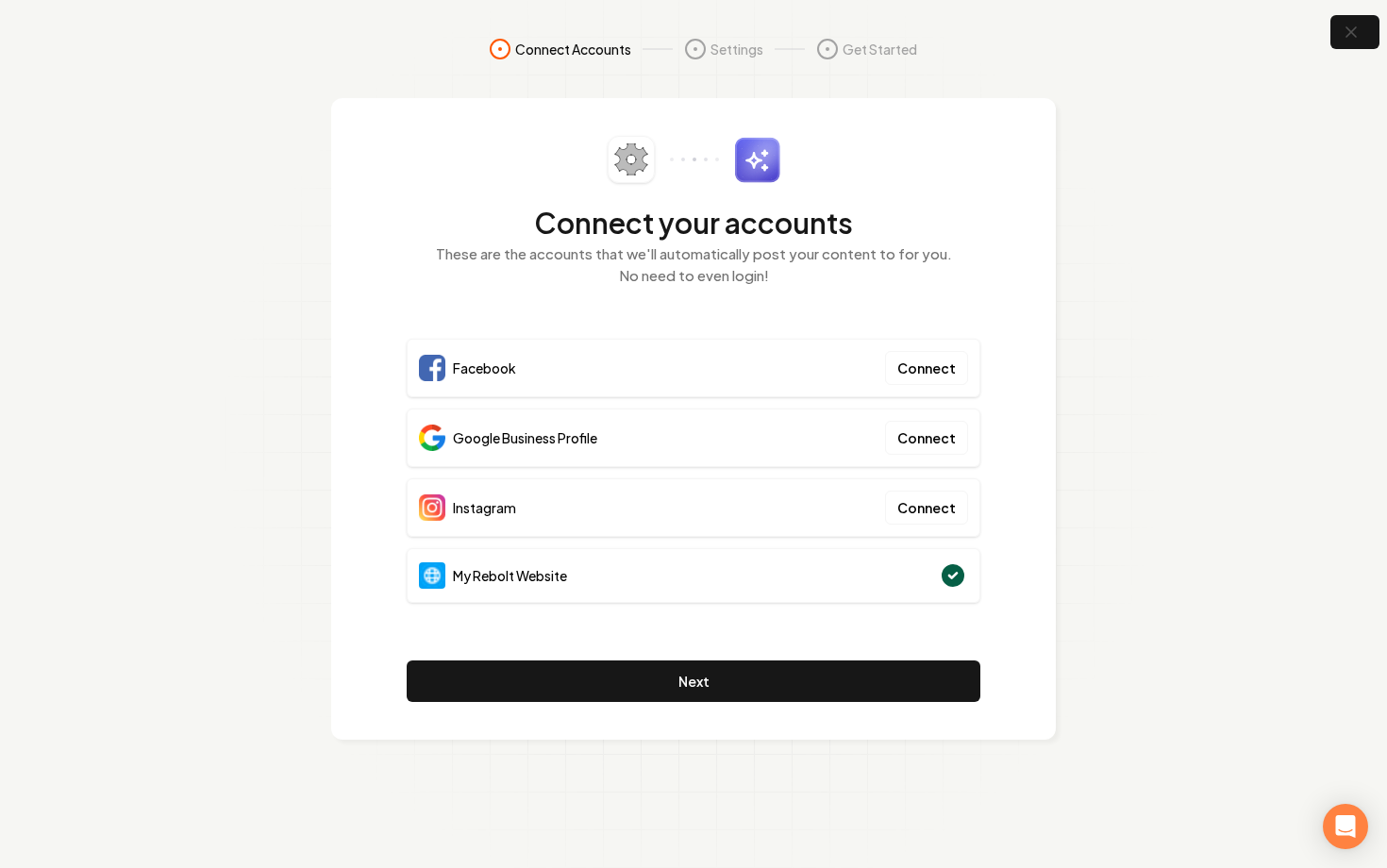
click at [1323, 34] on section "Connect Accounts Settings Get Started Connect your accounts These are the accou…" at bounding box center [694, 434] width 1387 height 868
click at [1348, 35] on icon "button" at bounding box center [1351, 32] width 24 height 24
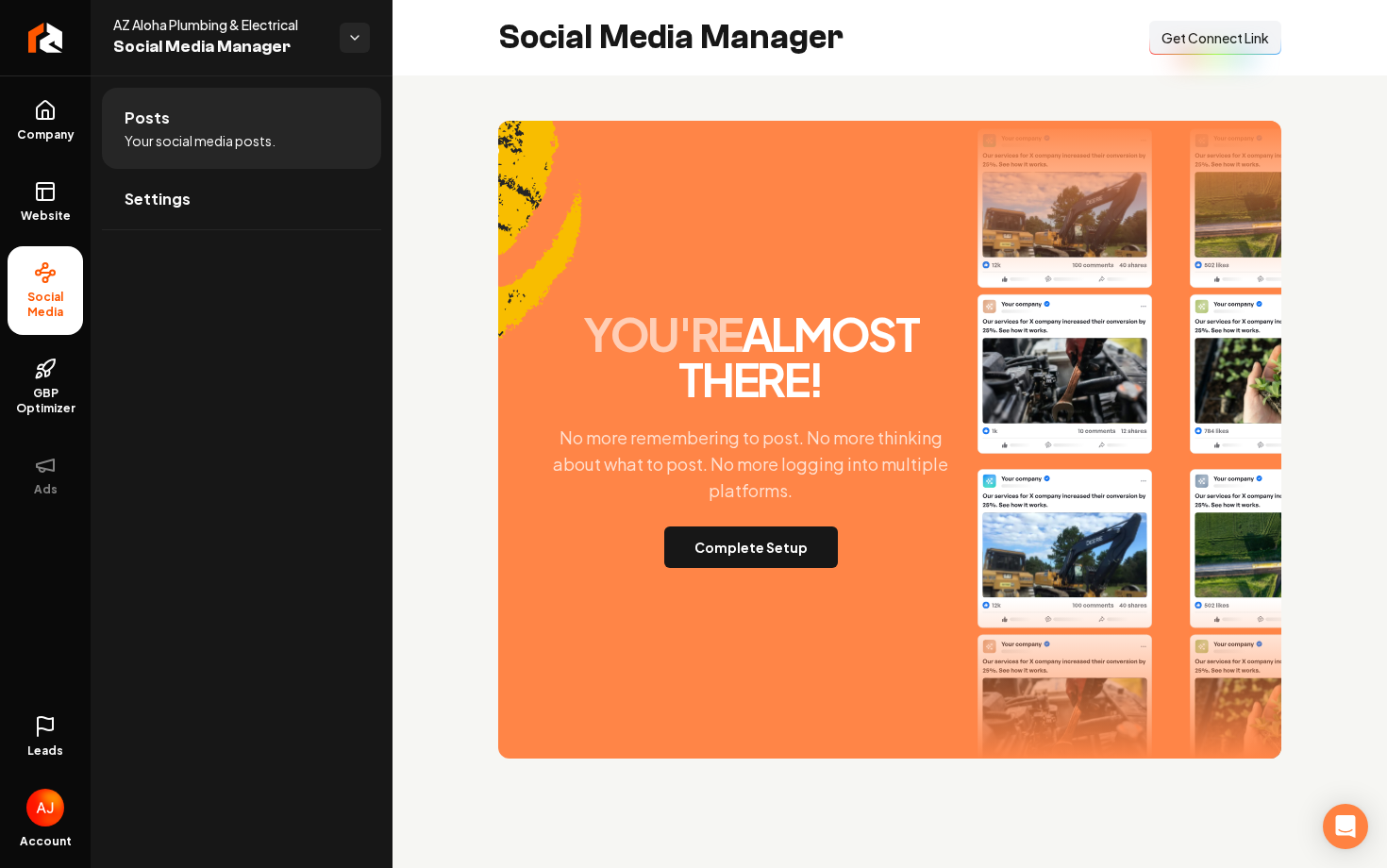
click at [4, 207] on ul "Company Website Social Media GBP Optimizer Ads" at bounding box center [45, 298] width 90 height 444
click at [22, 209] on span "Website" at bounding box center [45, 215] width 65 height 15
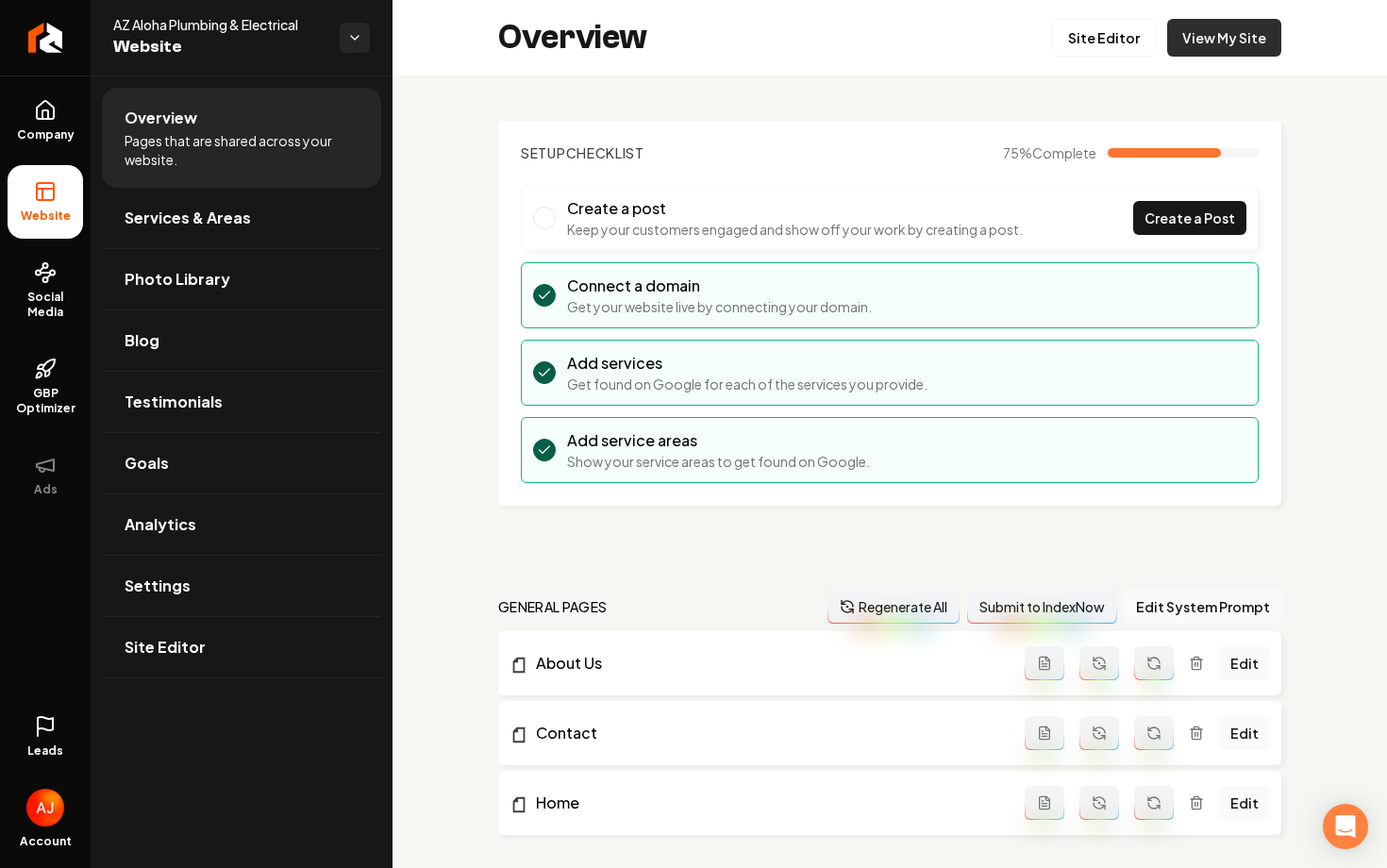
click at [1223, 49] on link "View My Site" at bounding box center [1224, 37] width 114 height 37
click at [200, 228] on span "Services & Areas" at bounding box center [188, 217] width 127 height 23
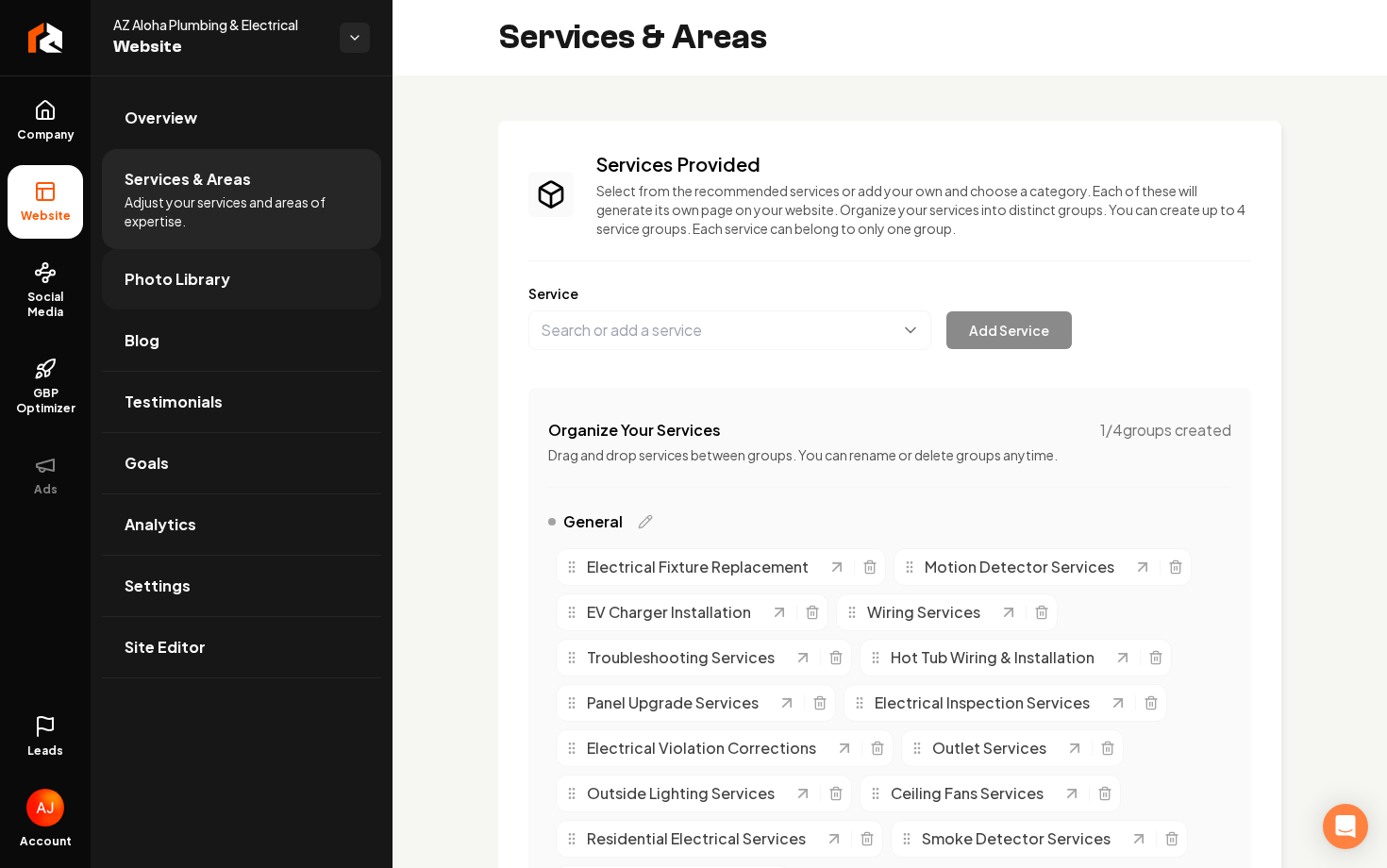
click at [196, 273] on span "Photo Library" at bounding box center [178, 279] width 106 height 23
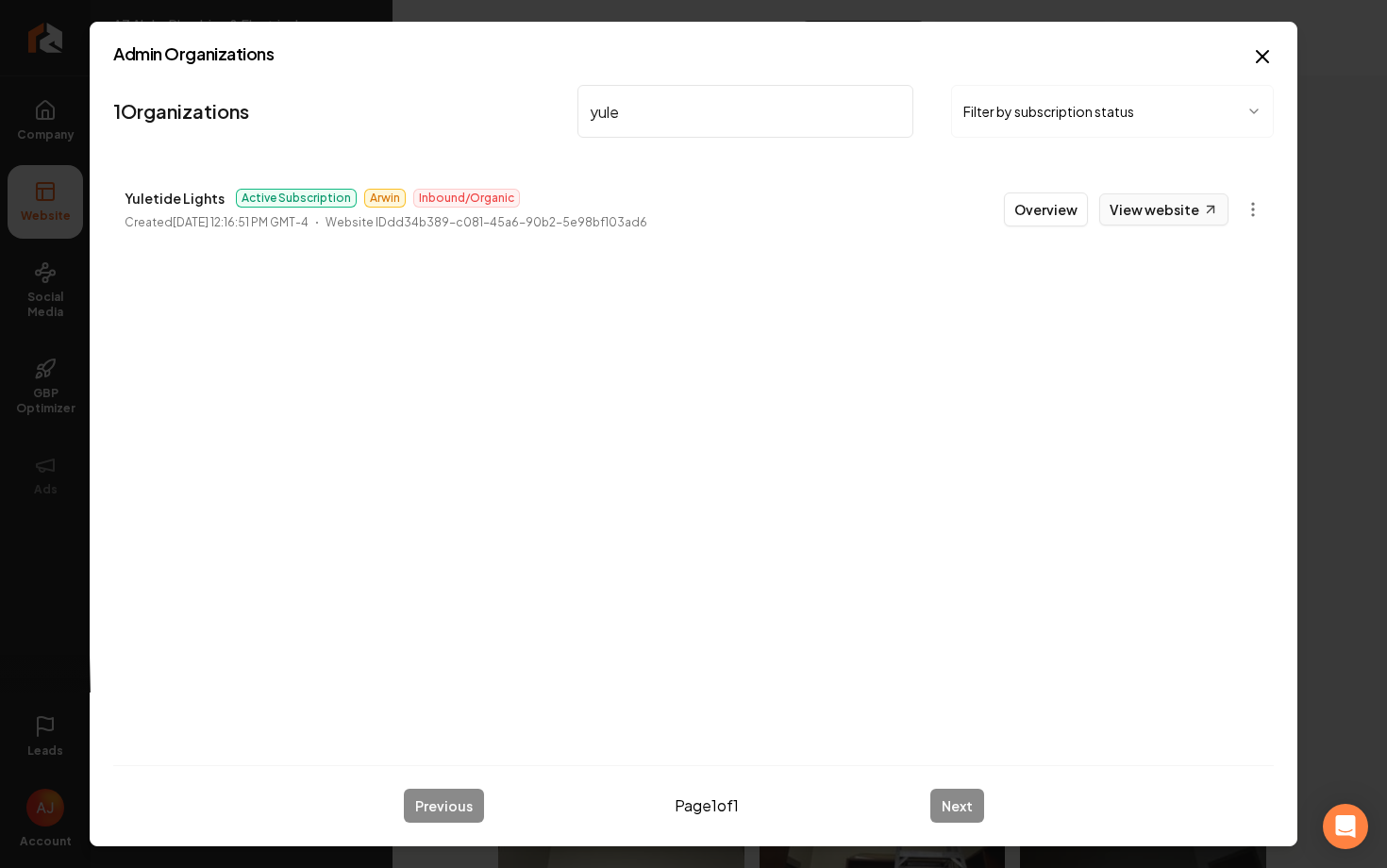
click at [1164, 208] on link "View website" at bounding box center [1164, 209] width 130 height 32
click at [1131, 206] on link "View website" at bounding box center [1164, 209] width 130 height 32
drag, startPoint x: 641, startPoint y: 117, endPoint x: 538, endPoint y: 115, distance: 103.0
click at [540, 115] on nav "1 Organizations yule Filter by subscription status" at bounding box center [693, 119] width 1160 height 83
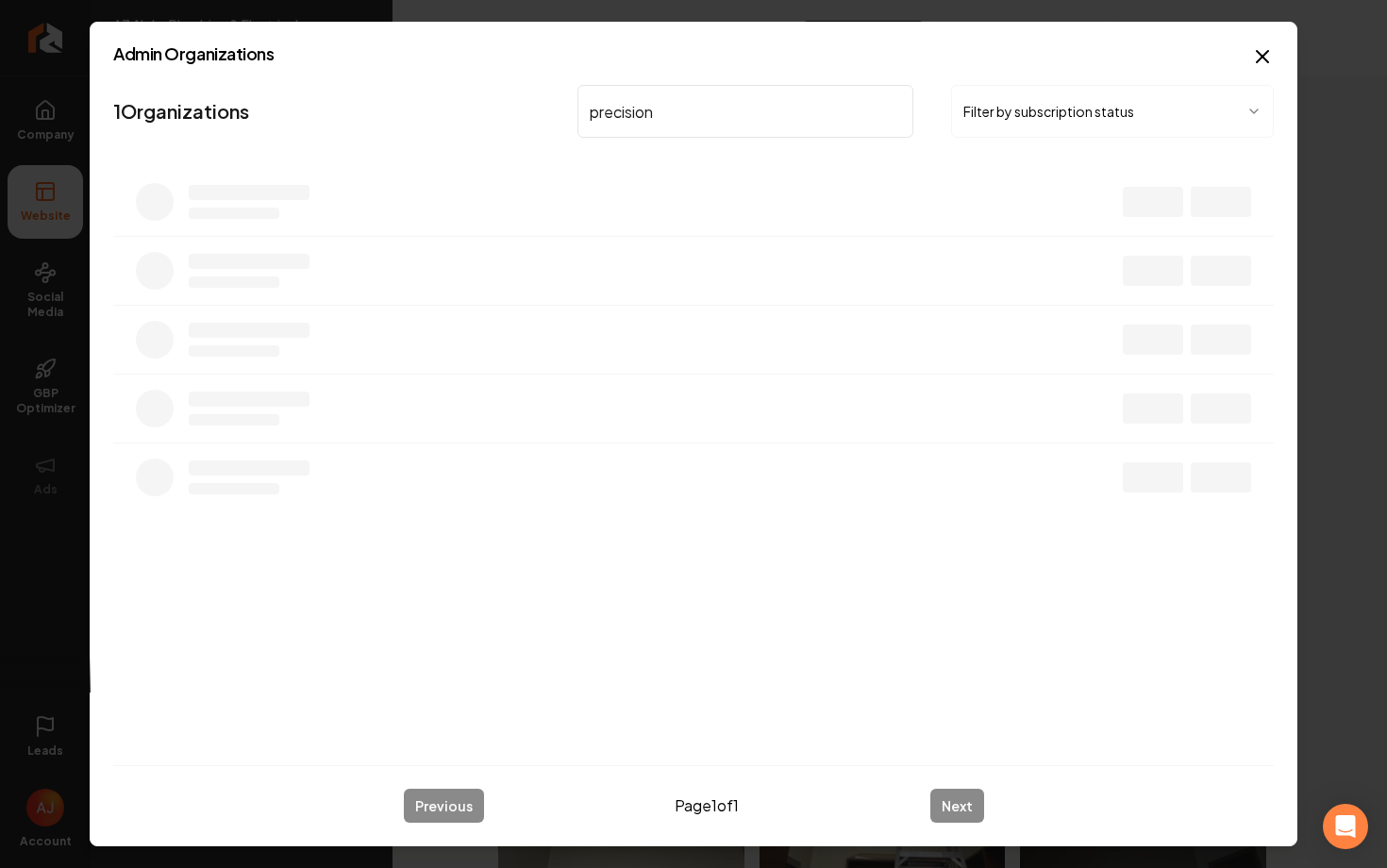
type input "precision"
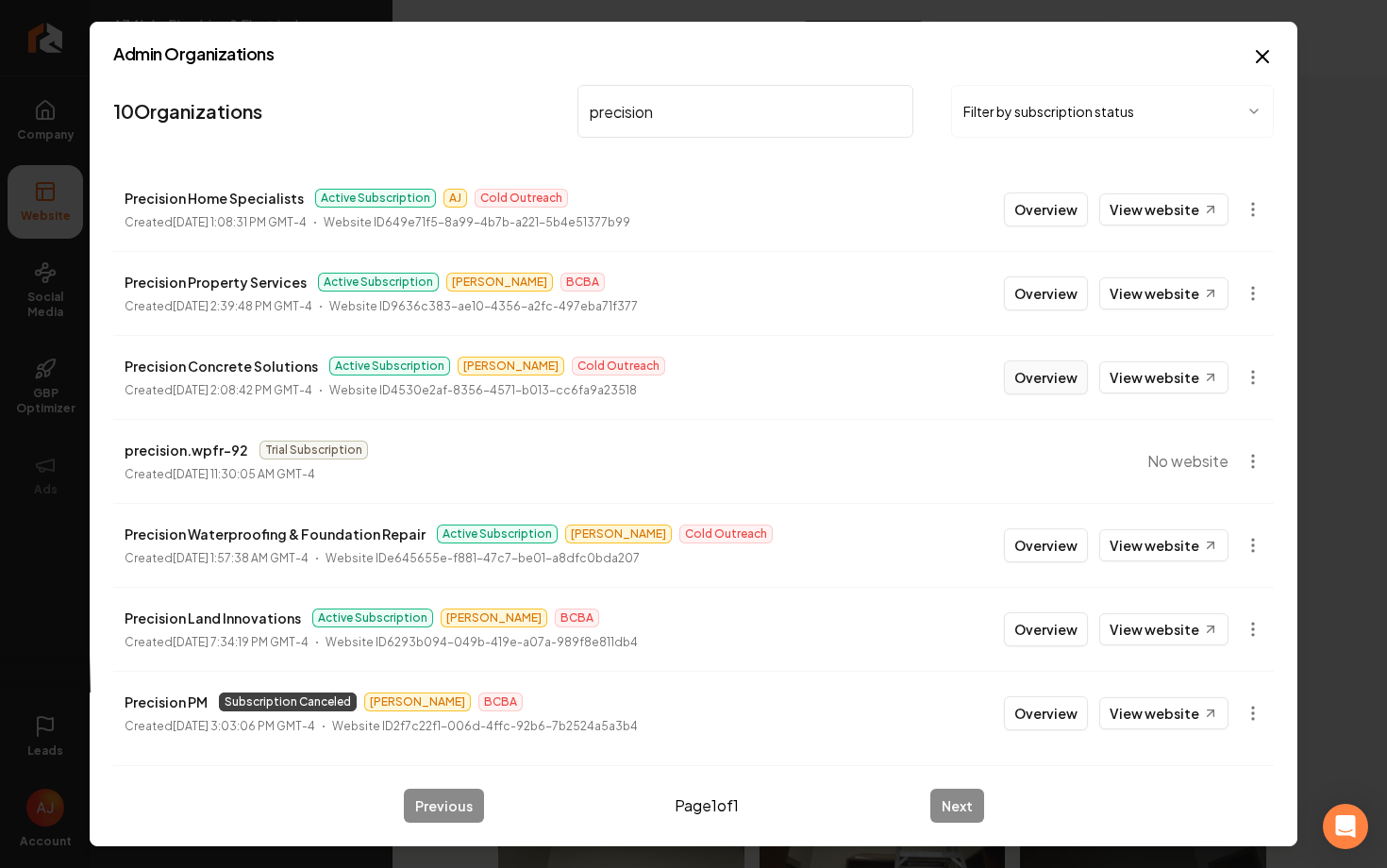
click at [1031, 378] on button "Overview" at bounding box center [1045, 377] width 83 height 34
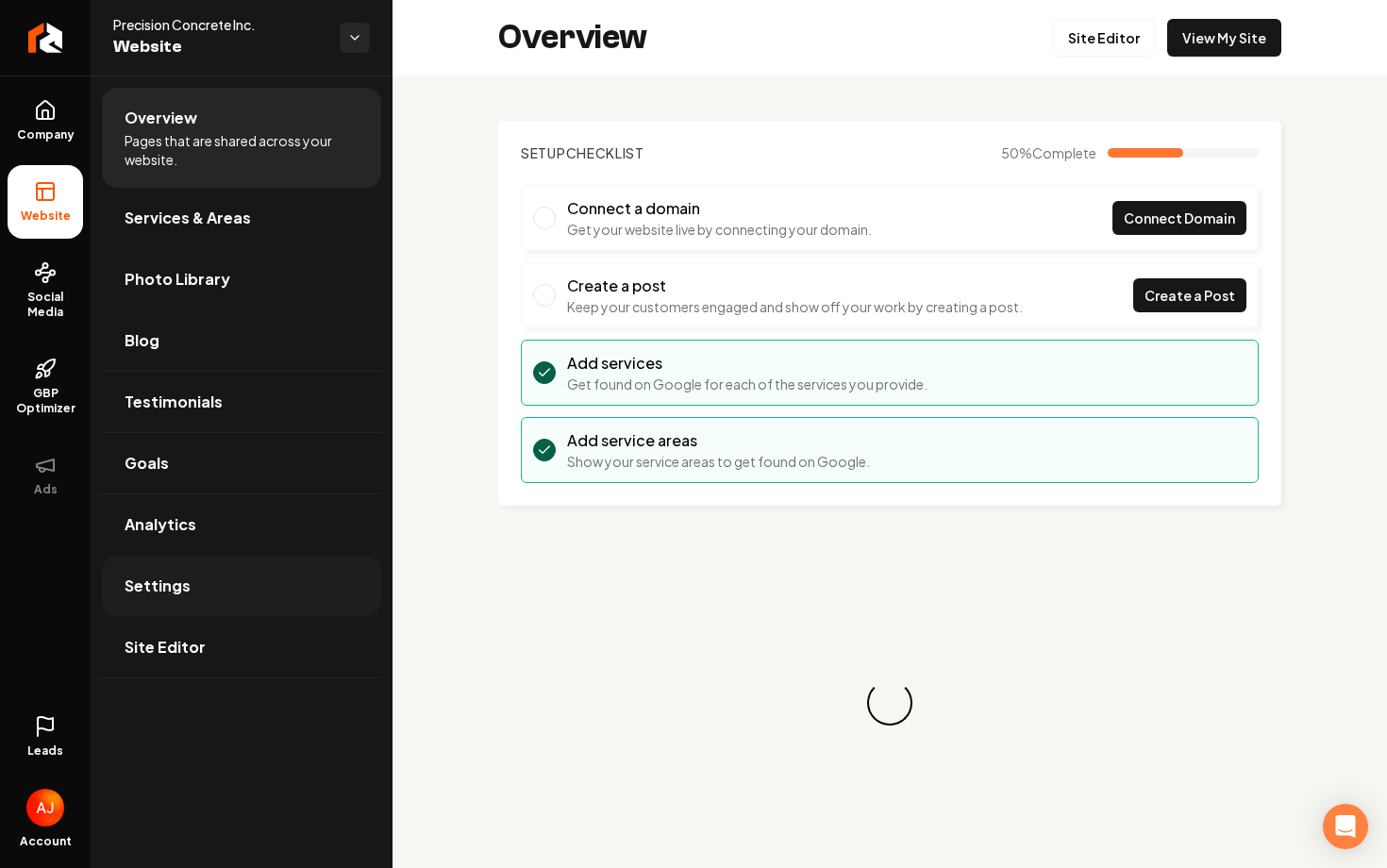
click at [172, 563] on link "Settings" at bounding box center [242, 585] width 279 height 60
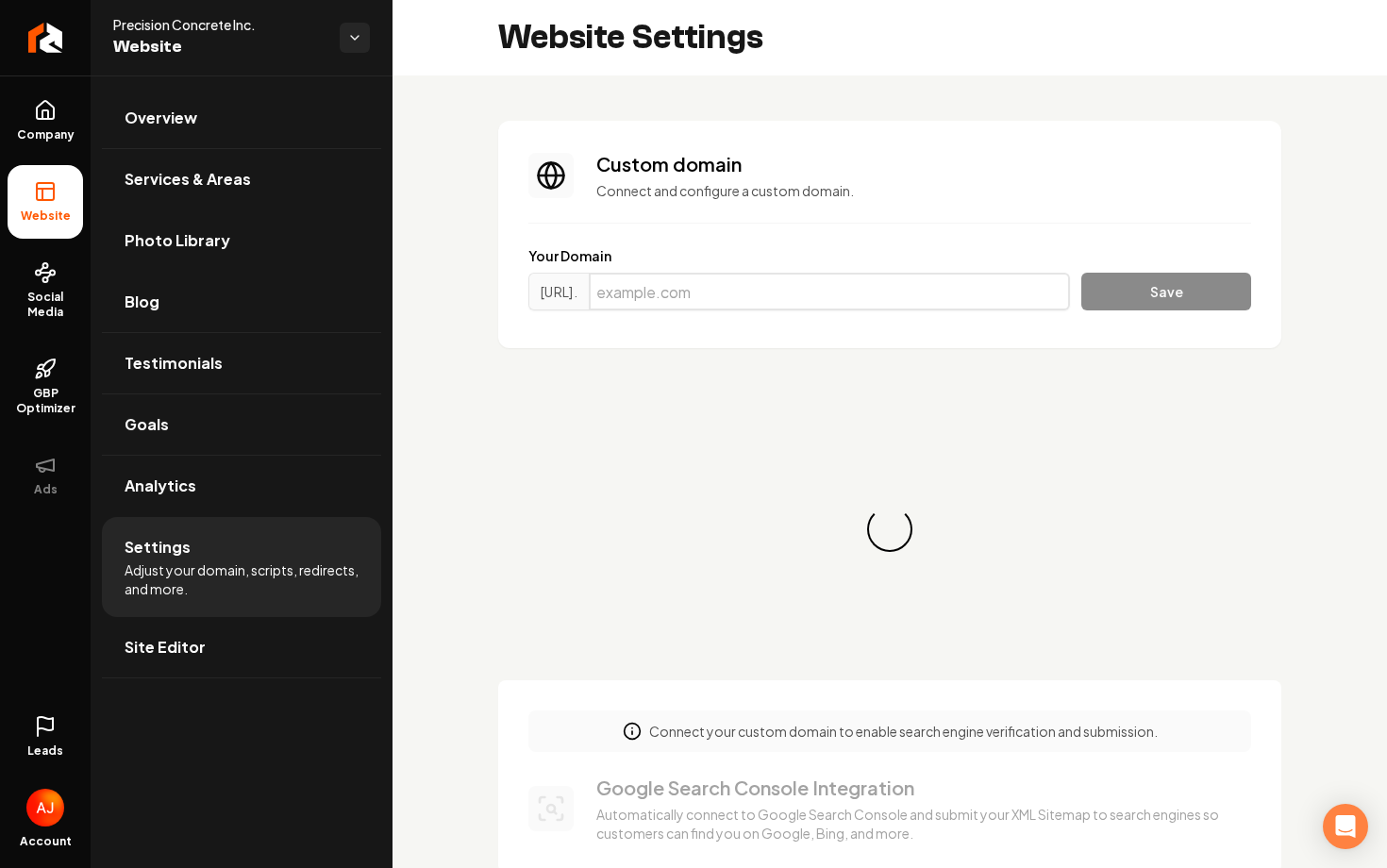
click at [804, 297] on input "Main content area" at bounding box center [829, 292] width 481 height 37
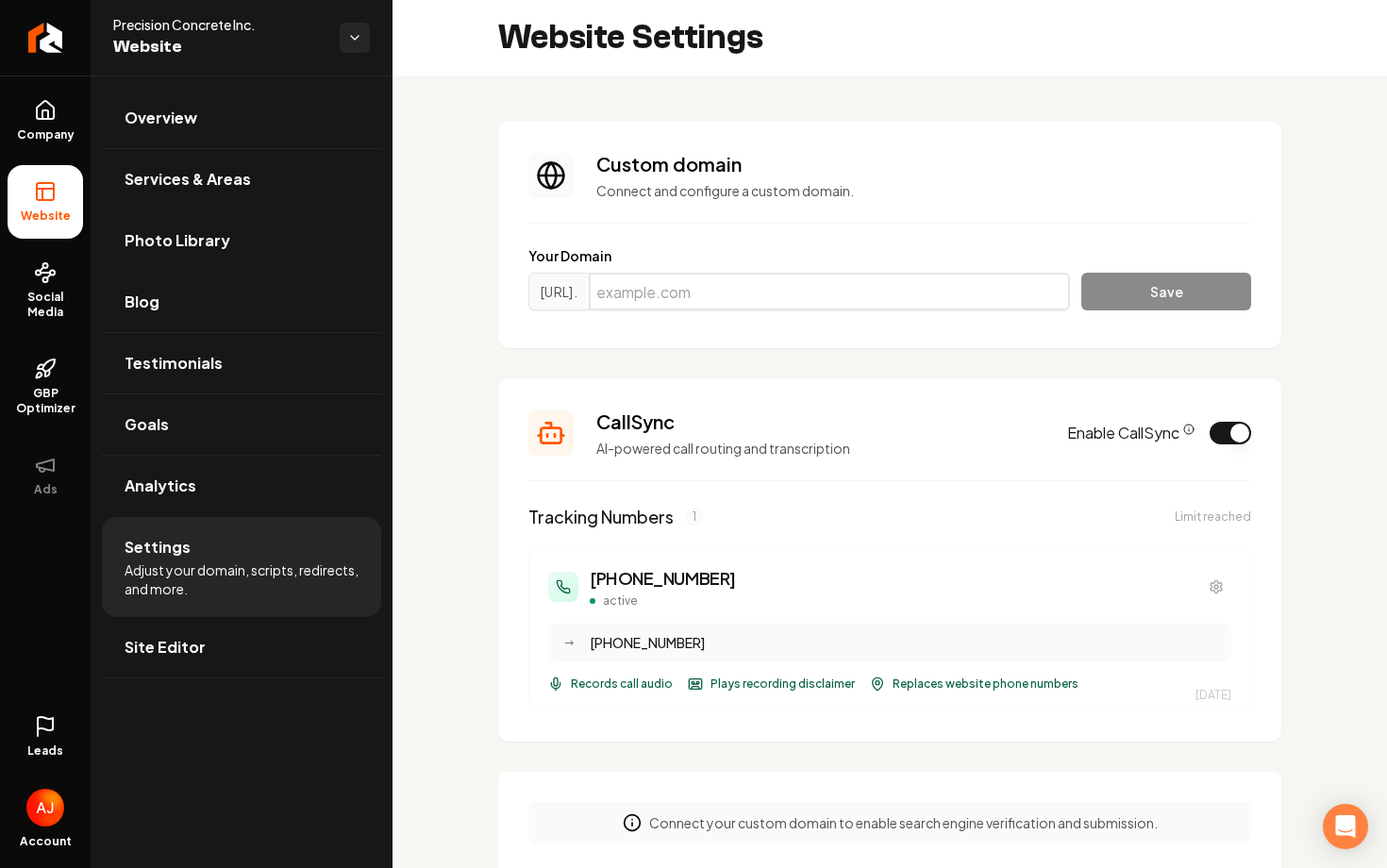
paste input "[DOMAIN_NAME]"
type input "[DOMAIN_NAME]"
click at [1119, 280] on button "Save" at bounding box center [1166, 292] width 170 height 37
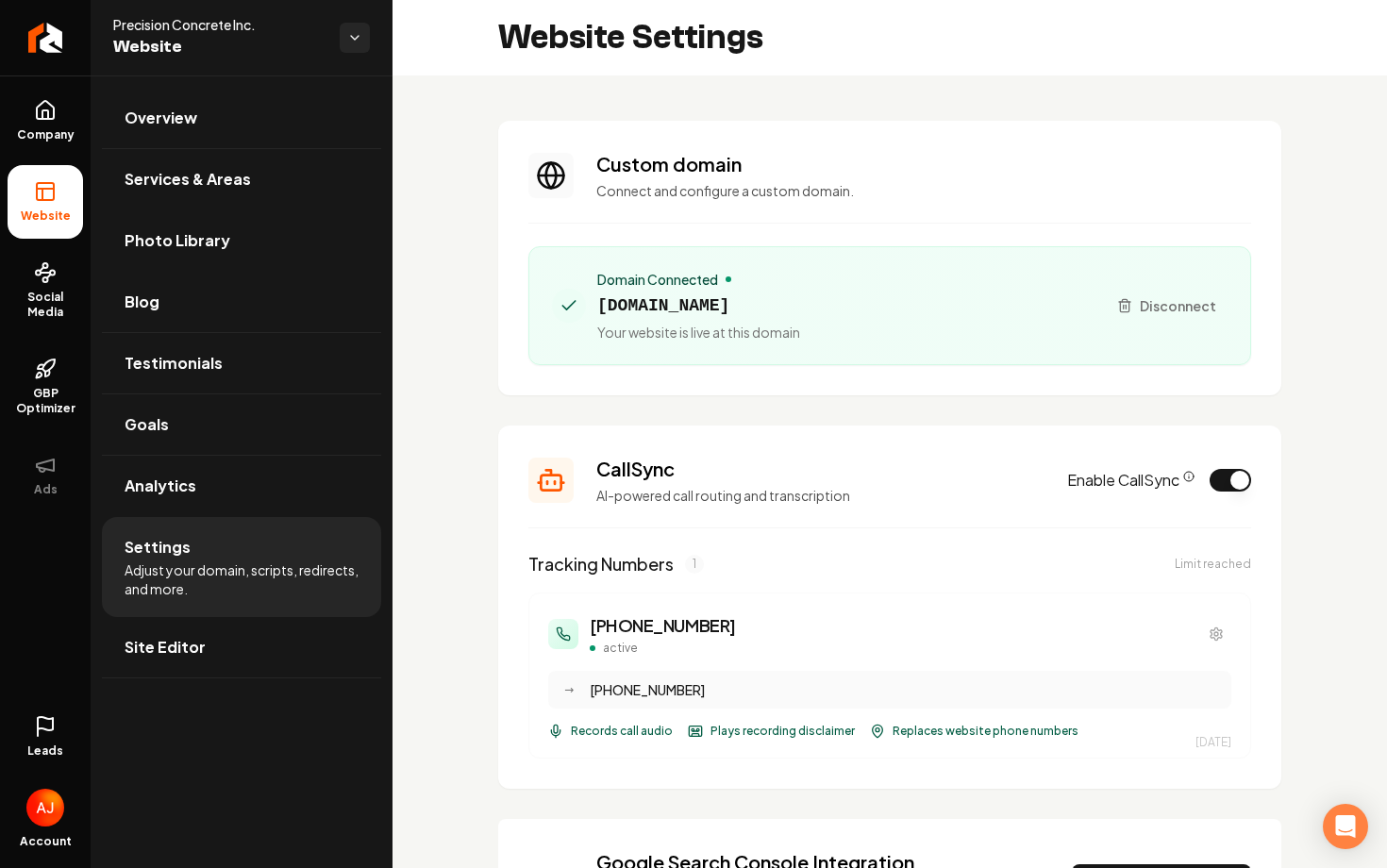
drag, startPoint x: 949, startPoint y: 305, endPoint x: 592, endPoint y: 305, distance: 357.0
click at [592, 305] on div "Domain Connected [DOMAIN_NAME] Your website is live at this domain" at bounding box center [821, 305] width 538 height 72
copy span "[DOMAIN_NAME]"
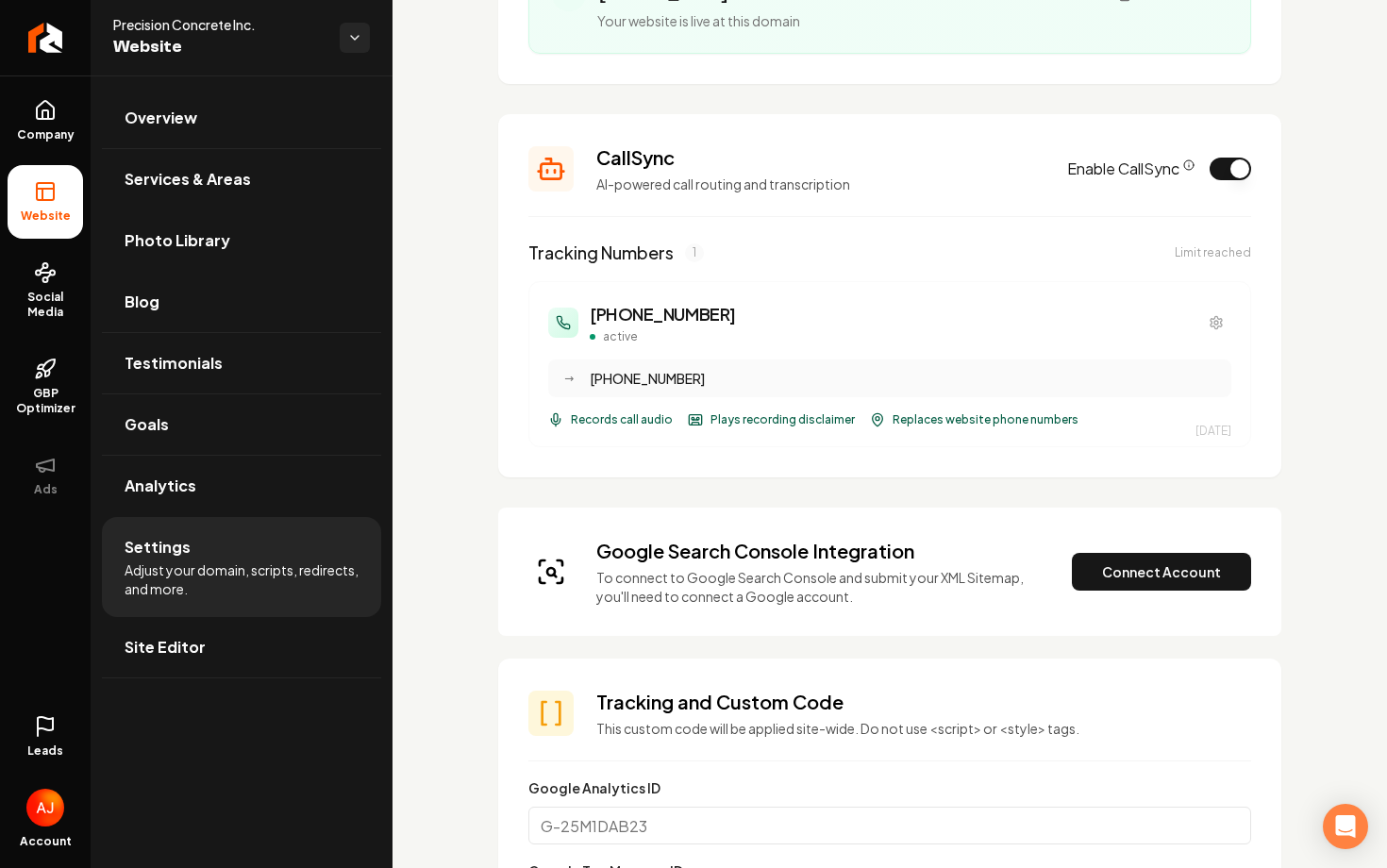
scroll to position [362, 0]
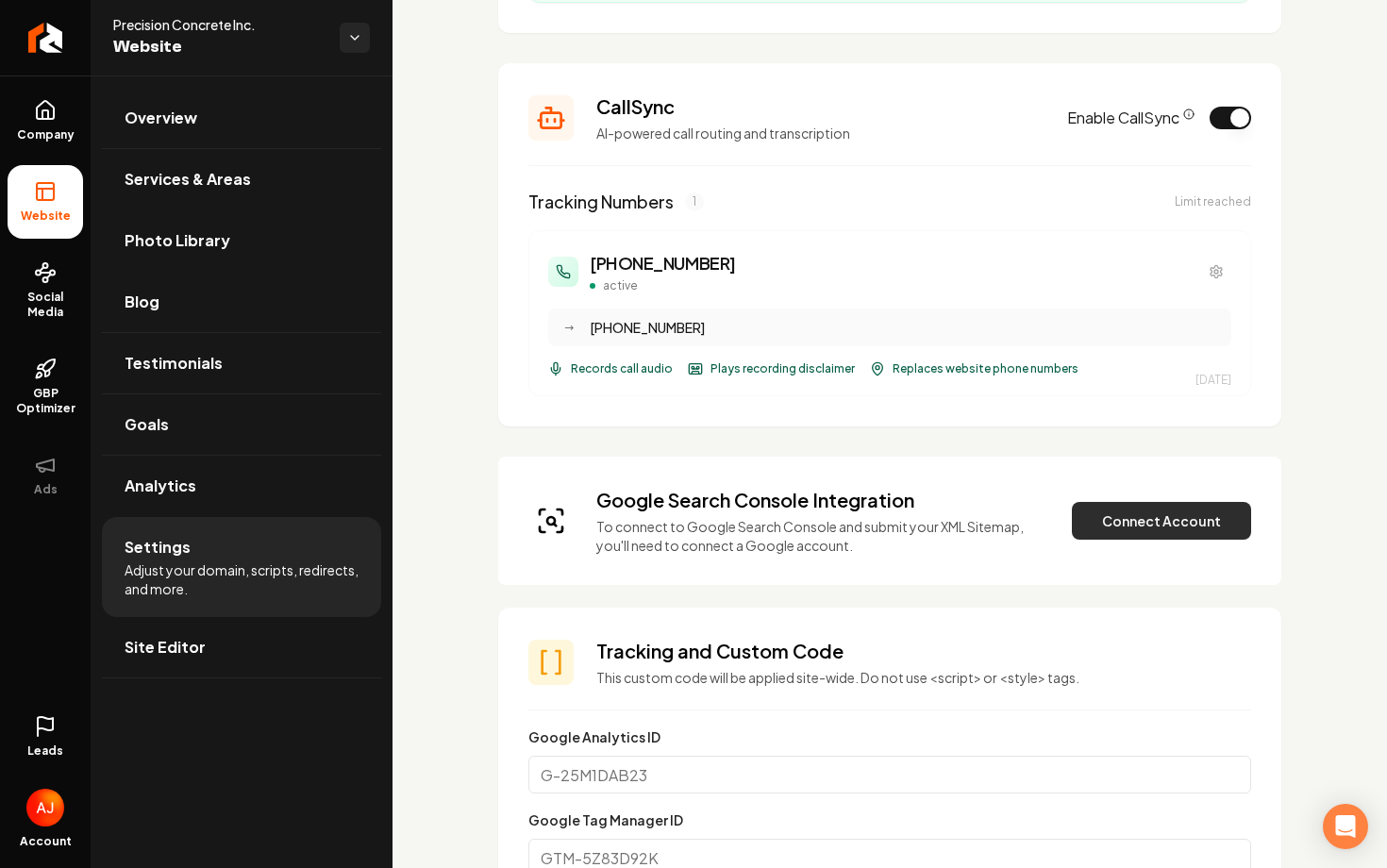
click at [1113, 533] on button "Connect Account" at bounding box center [1161, 520] width 179 height 37
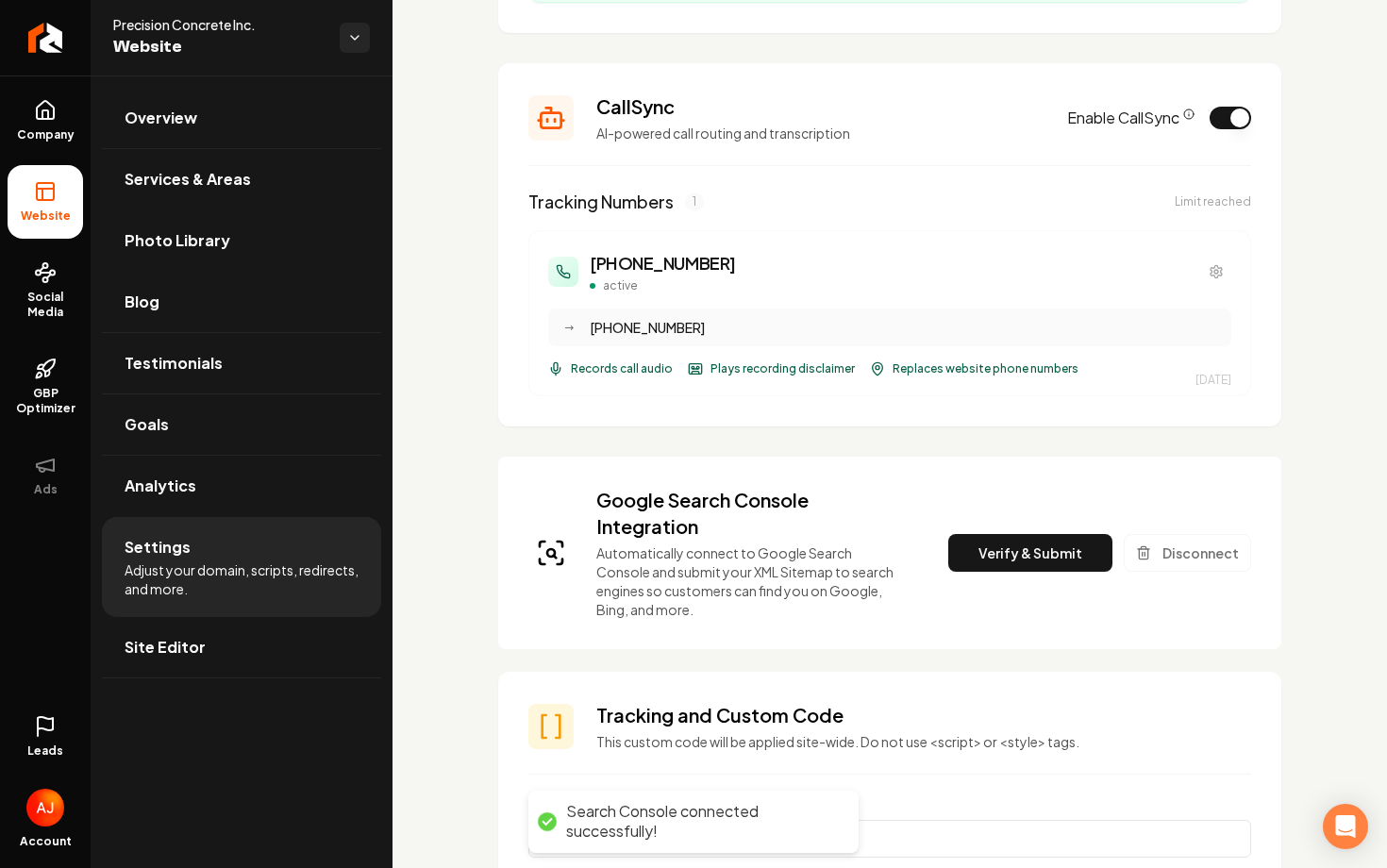
click at [1009, 532] on div "Google Search Console Integration Automatically connect to Google Search Consol…" at bounding box center [890, 553] width 723 height 132
click at [1009, 544] on button "Verify & Submit" at bounding box center [1029, 553] width 164 height 37
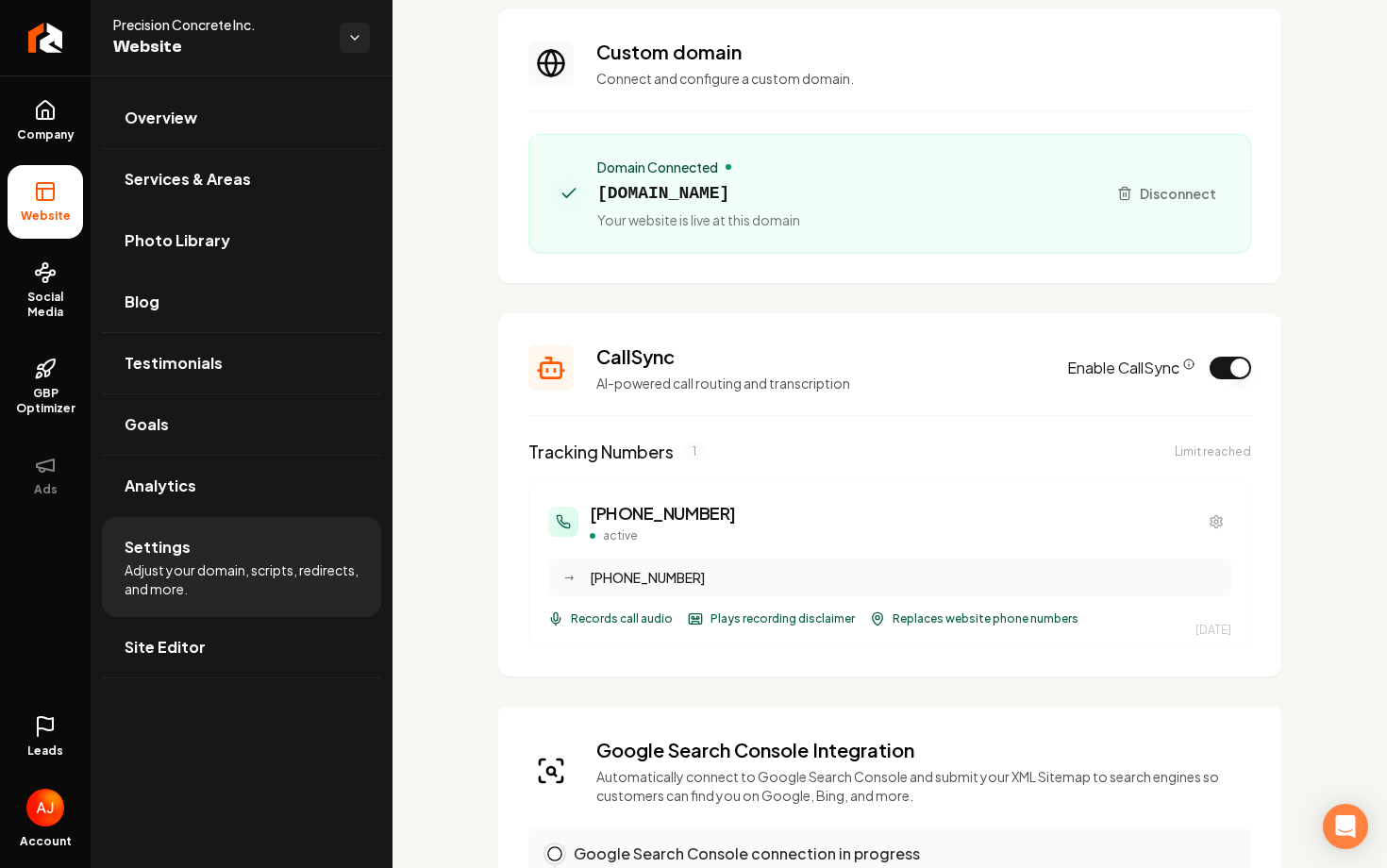
scroll to position [0, 0]
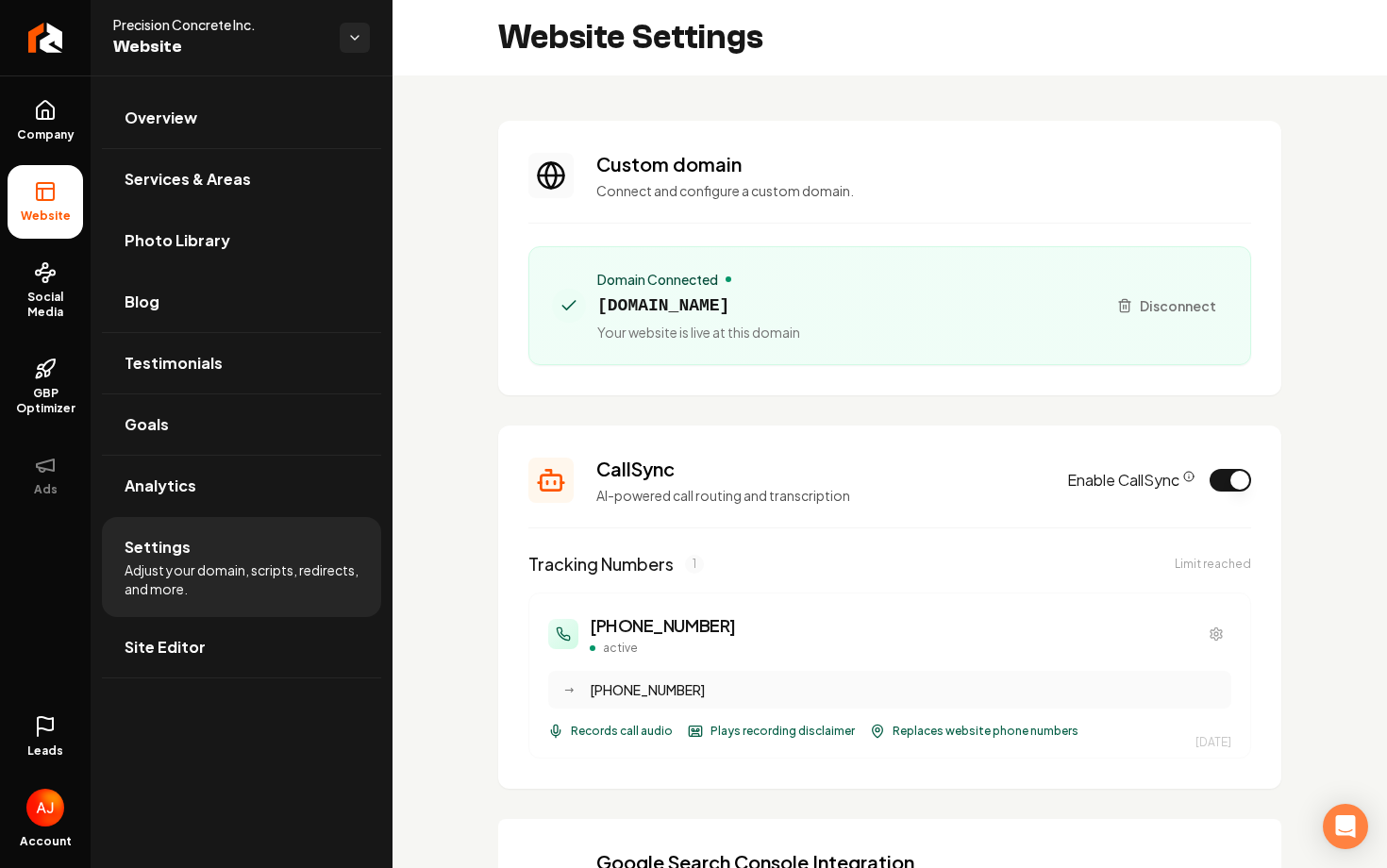
drag, startPoint x: 939, startPoint y: 306, endPoint x: 585, endPoint y: 307, distance: 354.0
click at [585, 307] on div "Domain Connected [DOMAIN_NAME] Your website is live at this domain" at bounding box center [821, 305] width 538 height 72
click at [607, 307] on span "[DOMAIN_NAME]" at bounding box center [698, 305] width 202 height 27
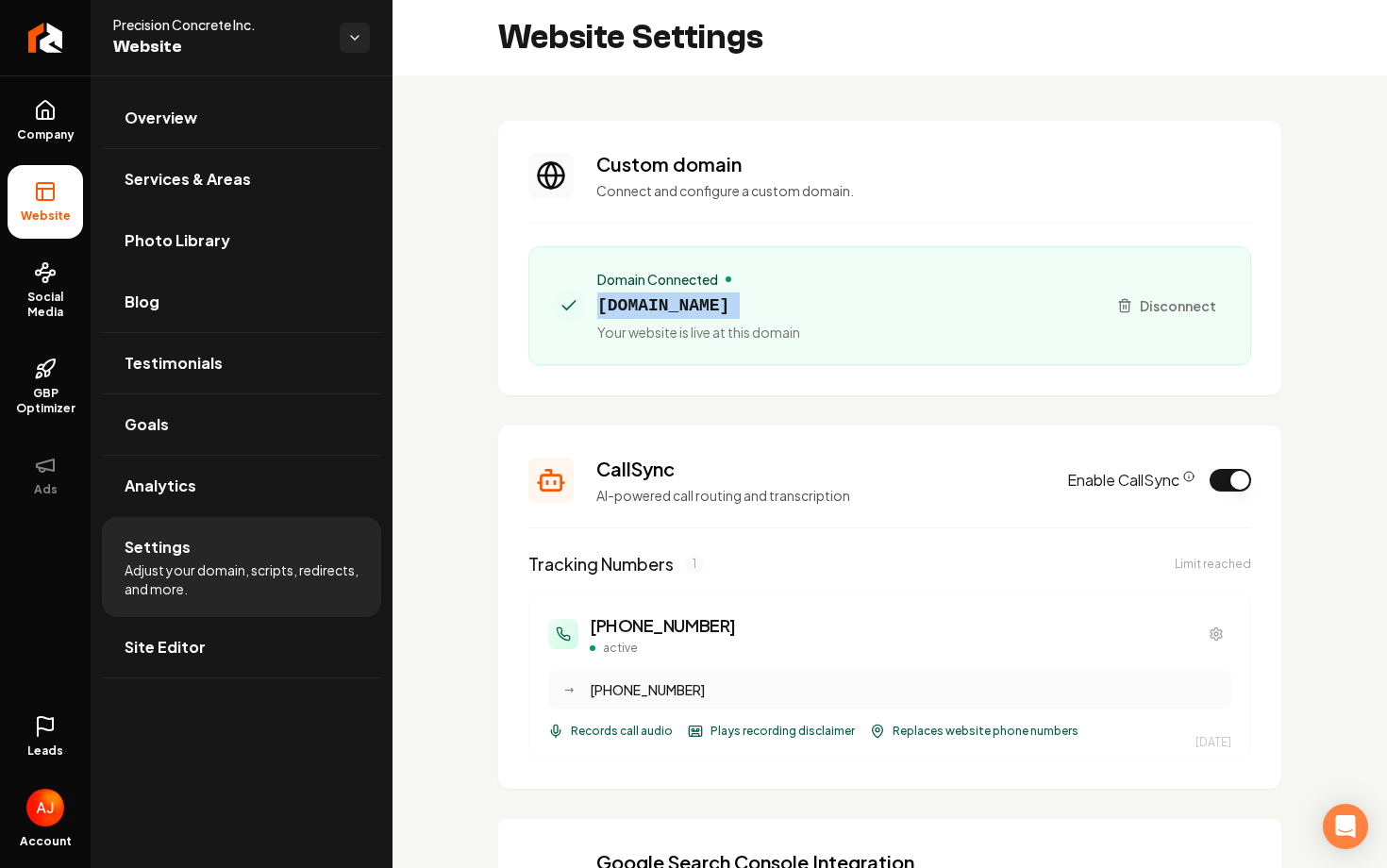
click at [607, 307] on span "[DOMAIN_NAME]" at bounding box center [698, 305] width 202 height 27
copy span "[DOMAIN_NAME]"
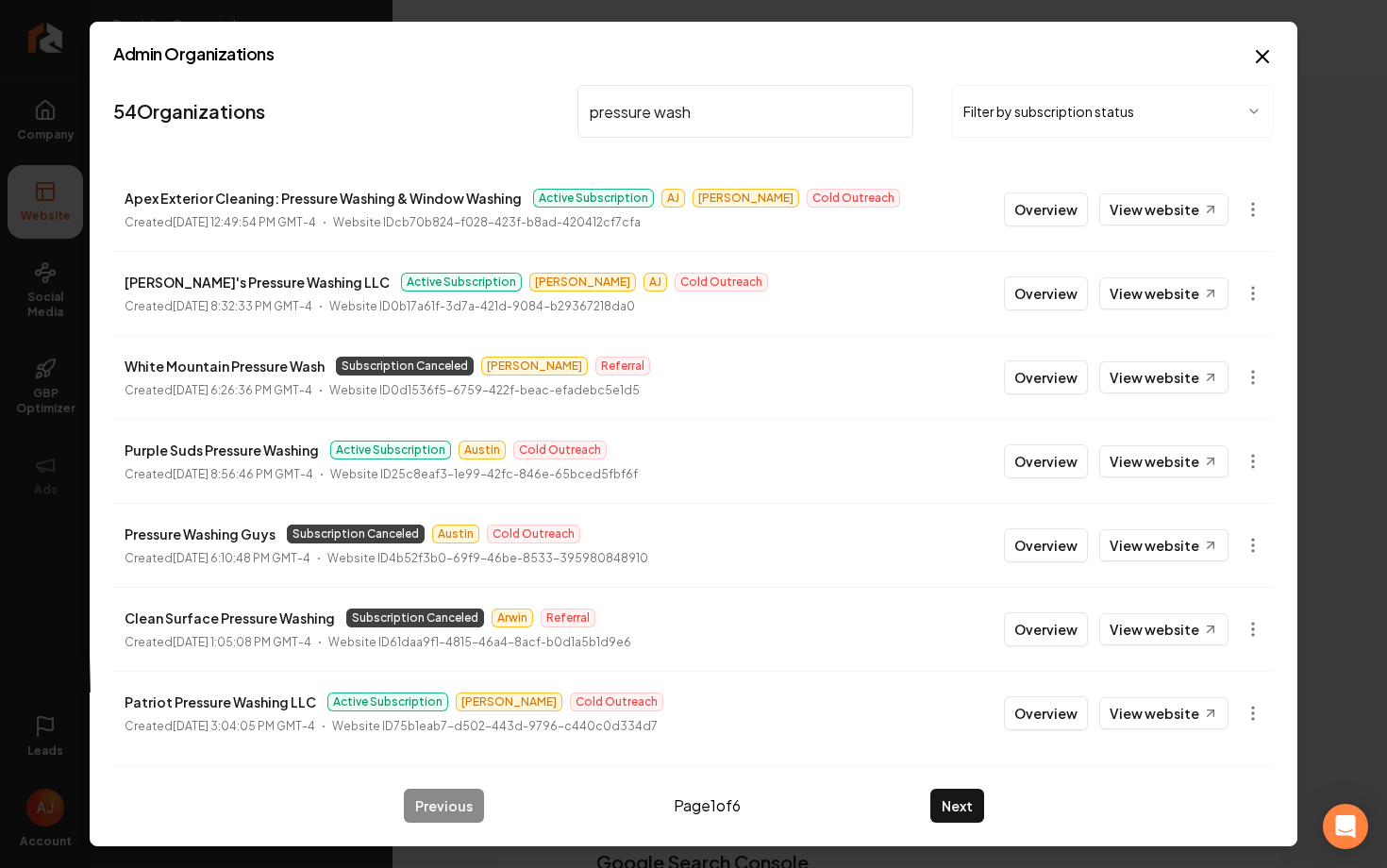
type input "pressure wash"
click at [1039, 550] on button "Overview" at bounding box center [1045, 545] width 83 height 34
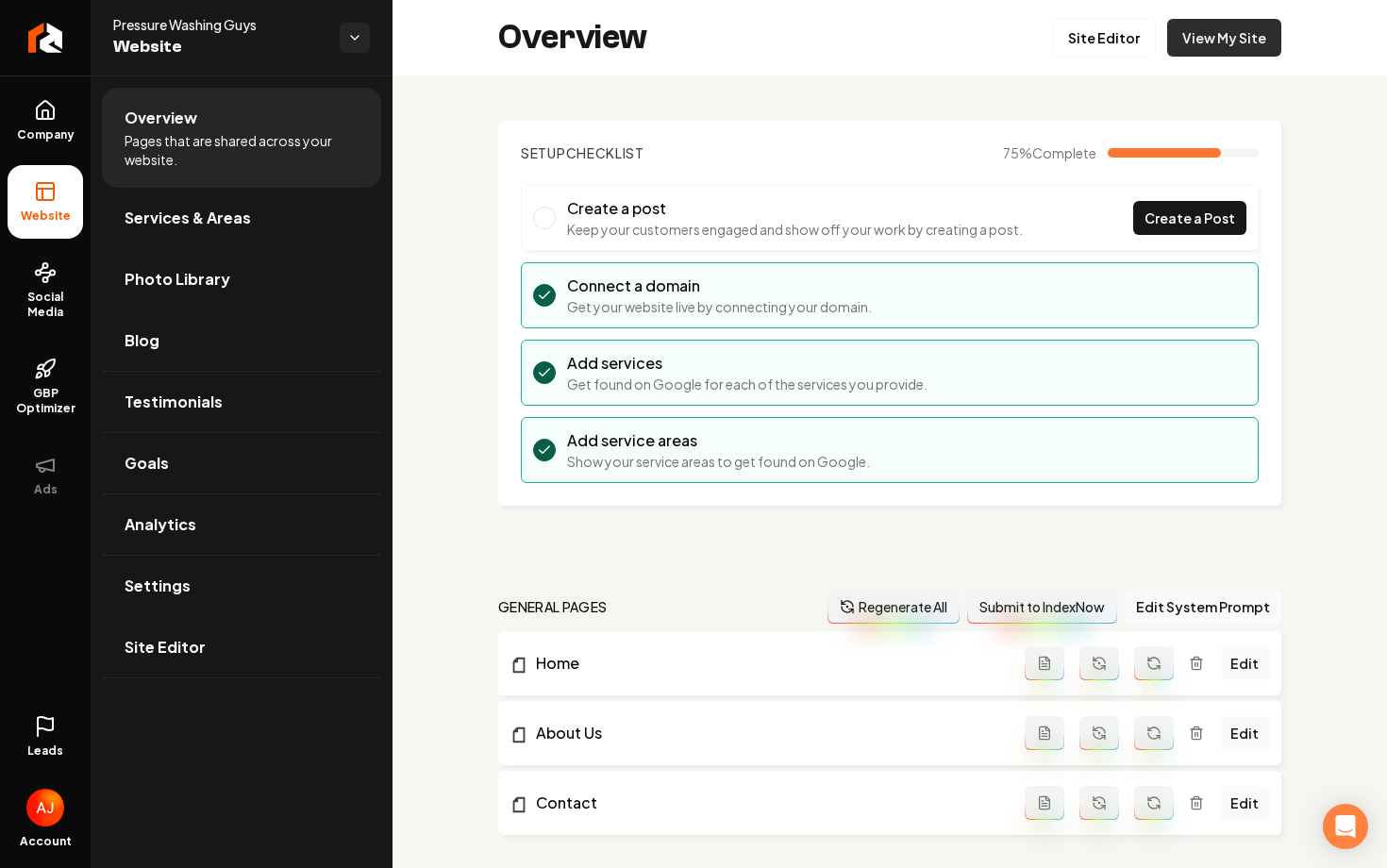
click at [1224, 42] on link "View My Site" at bounding box center [1224, 37] width 114 height 37
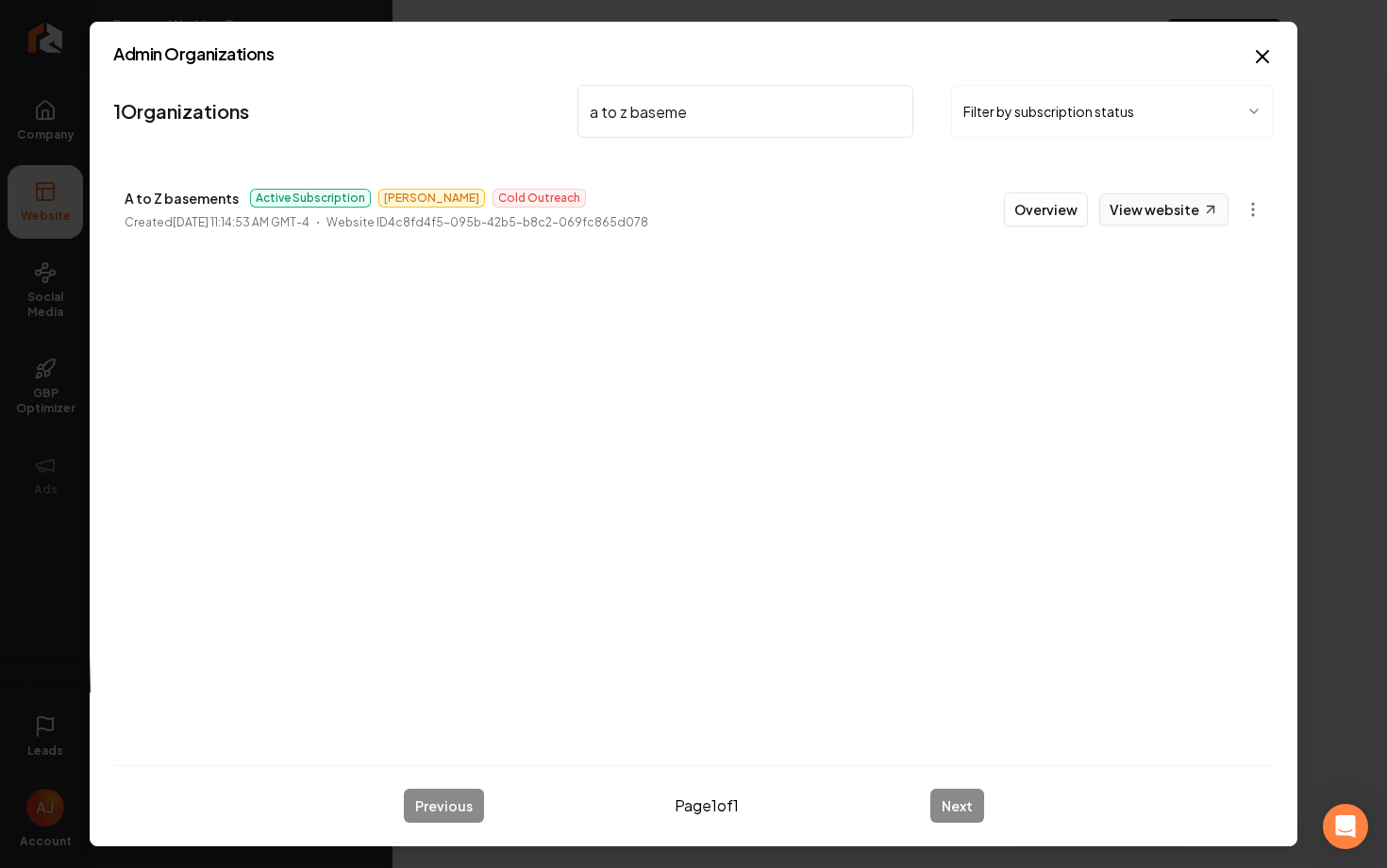
click at [1134, 213] on link "View website" at bounding box center [1164, 209] width 130 height 32
drag, startPoint x: 694, startPoint y: 111, endPoint x: 476, endPoint y: 109, distance: 218.0
click at [484, 111] on nav "1 Organizations a to z baseme Filter by subscription status" at bounding box center [693, 119] width 1160 height 83
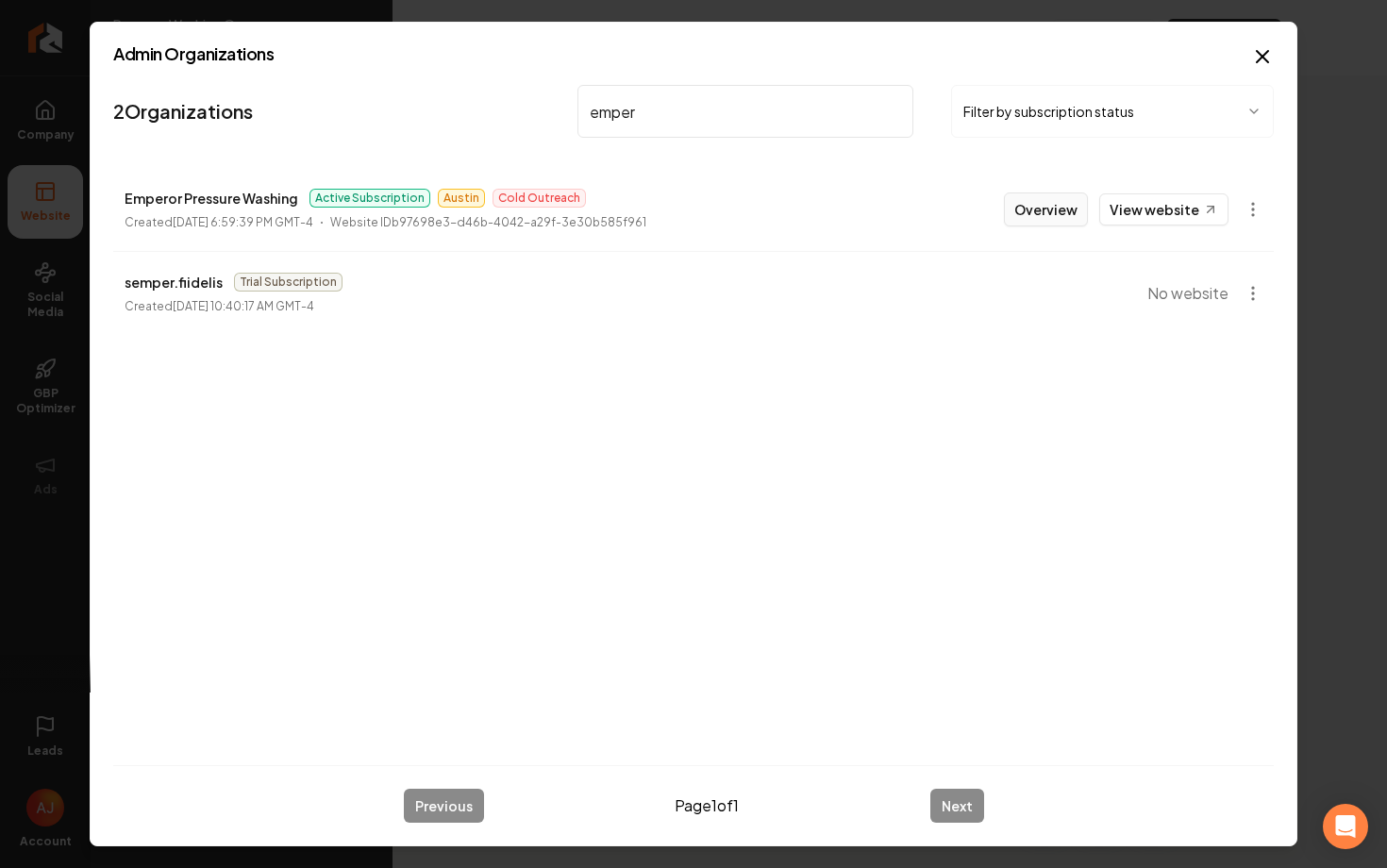
type input "emper"
click at [1050, 203] on button "Overview" at bounding box center [1045, 209] width 83 height 34
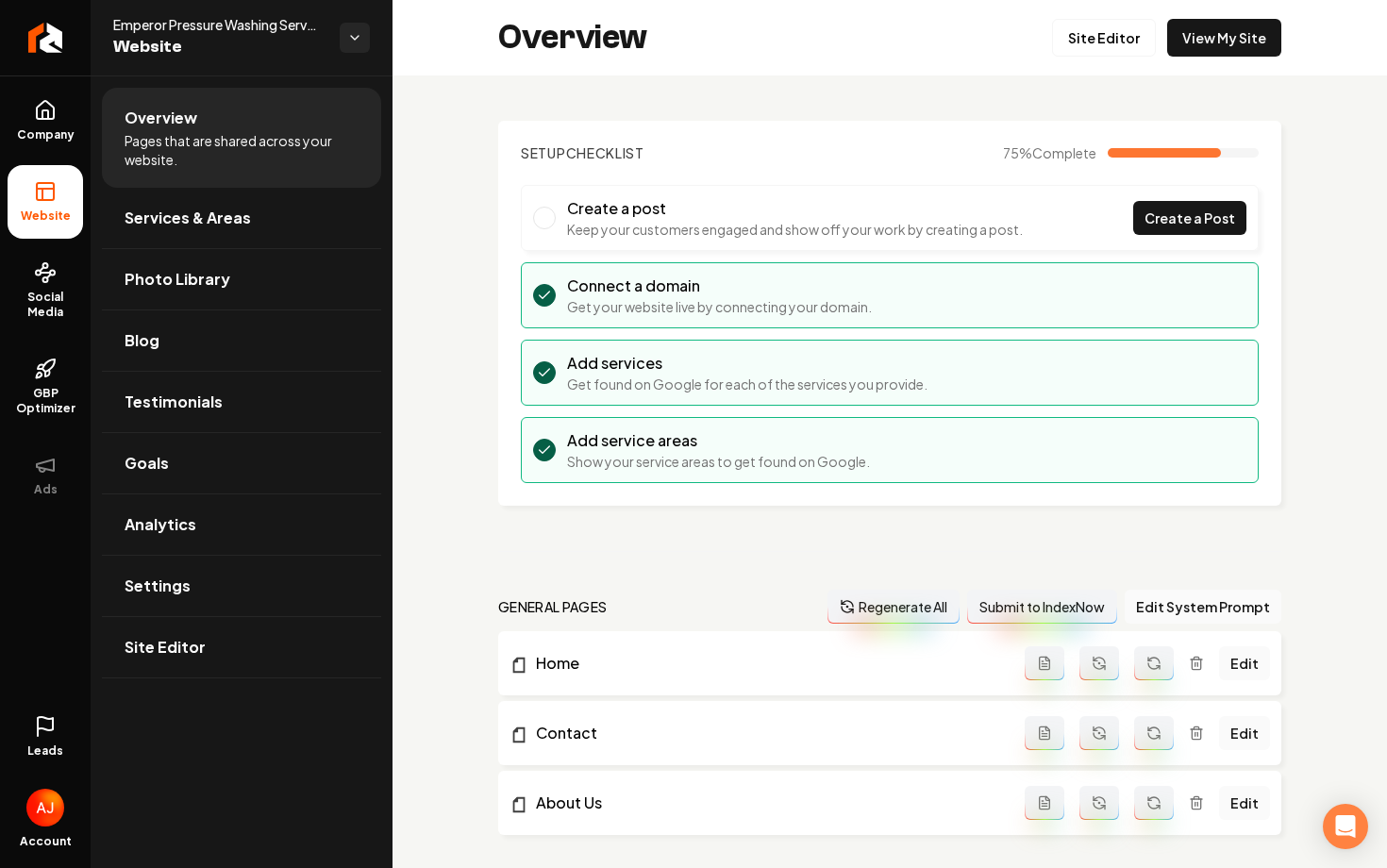
click at [35, 727] on icon at bounding box center [45, 726] width 23 height 23
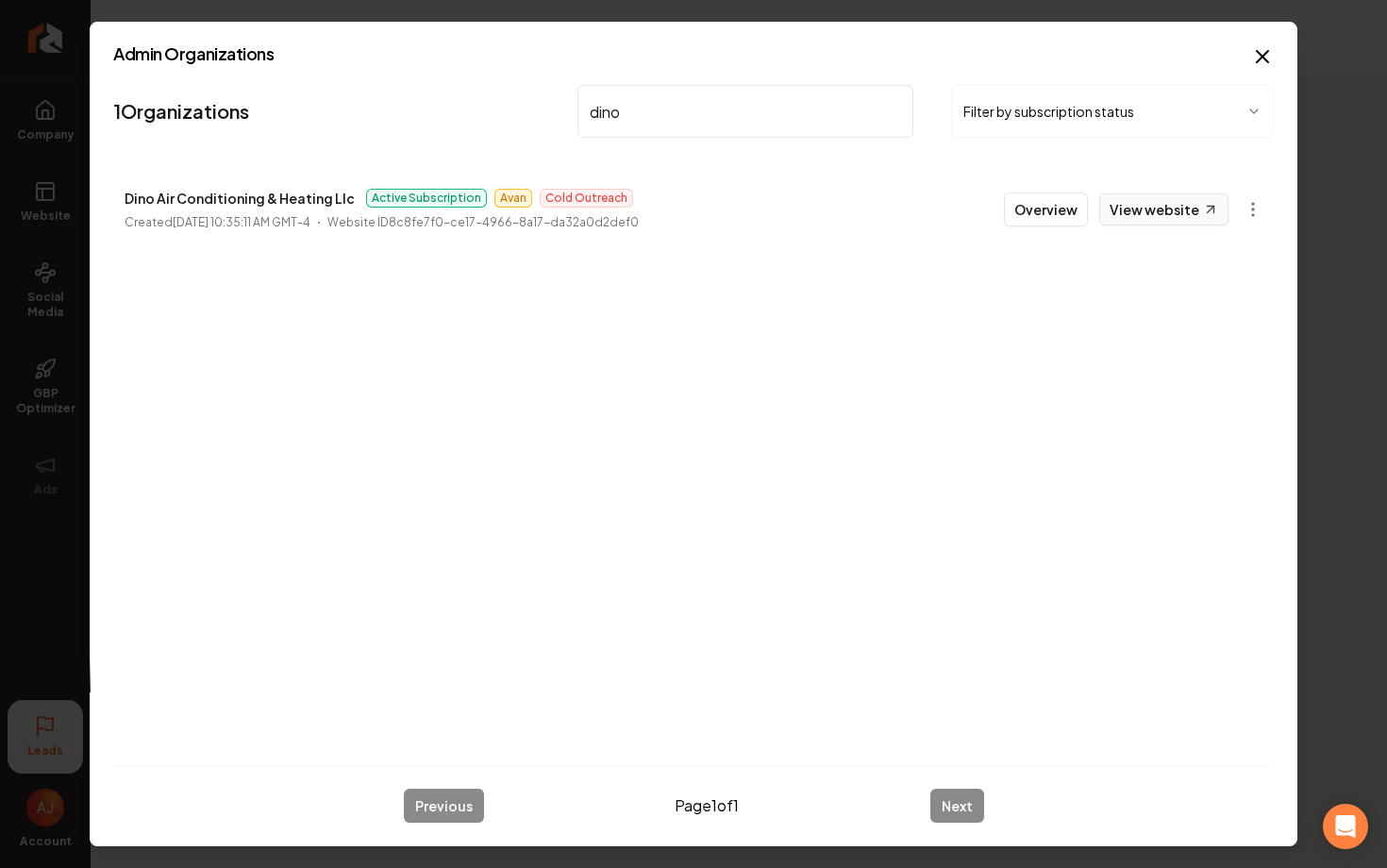
click at [1188, 207] on link "View website" at bounding box center [1164, 209] width 130 height 32
drag, startPoint x: 649, startPoint y: 114, endPoint x: 491, endPoint y: 110, distance: 158.1
click at [491, 110] on nav "1 Organizations dino Filter by subscription status" at bounding box center [693, 119] width 1160 height 83
click at [1120, 207] on link "View website" at bounding box center [1164, 209] width 130 height 32
drag, startPoint x: 666, startPoint y: 118, endPoint x: 502, endPoint y: 118, distance: 164.0
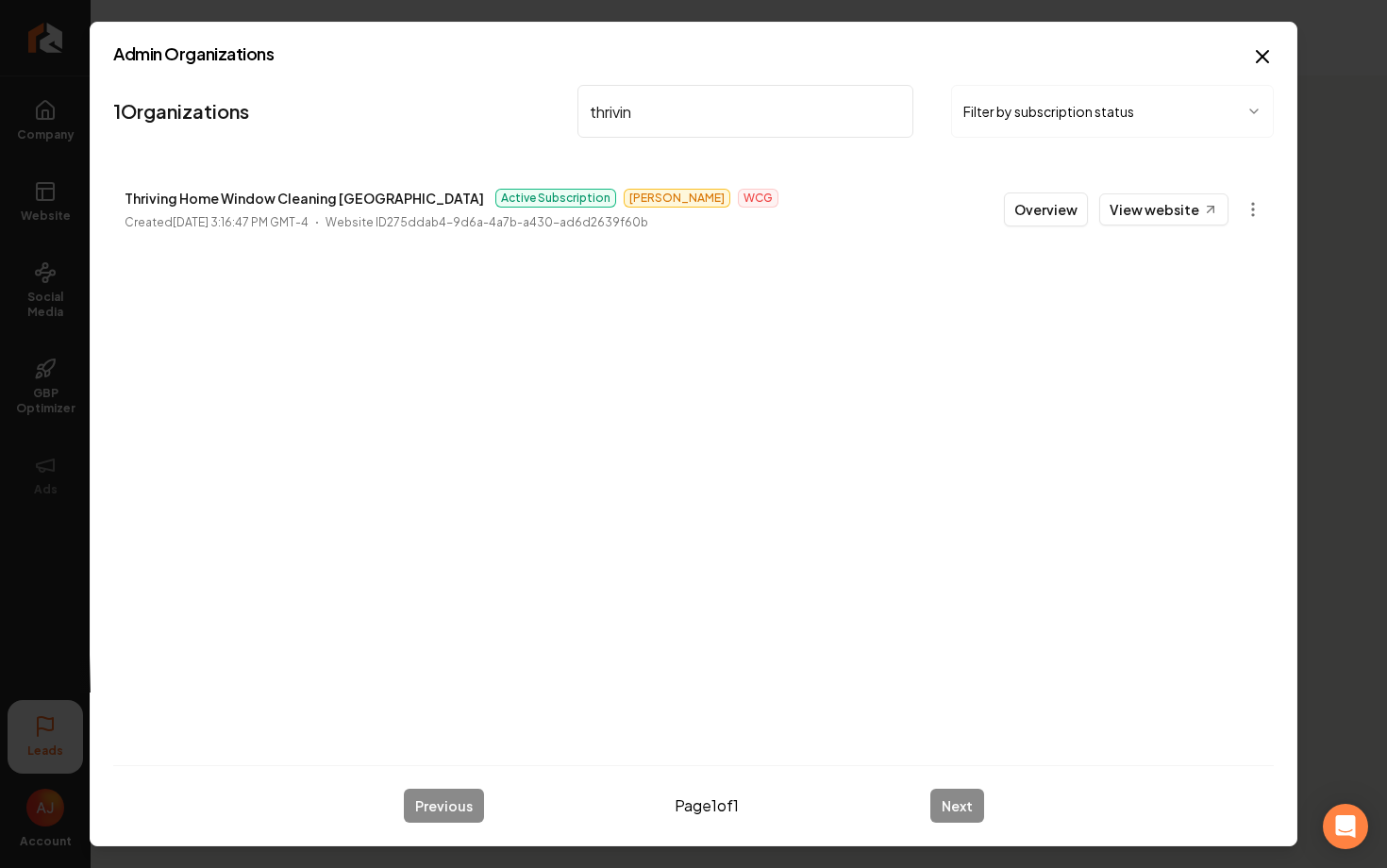
click at [502, 118] on nav "1 Organizations thrivin Filter by subscription status" at bounding box center [693, 119] width 1160 height 83
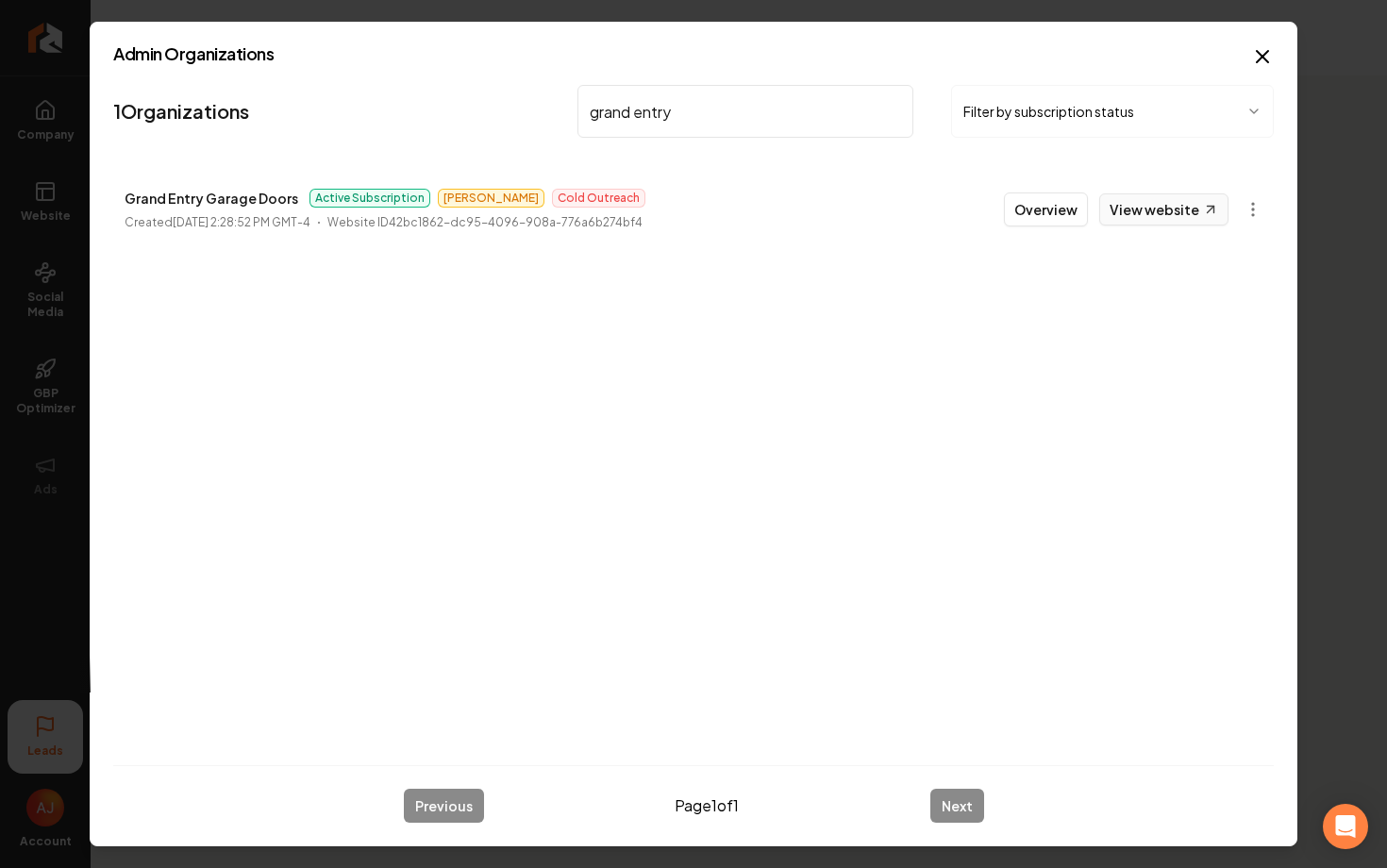
click at [1143, 214] on link "View website" at bounding box center [1164, 209] width 130 height 32
drag, startPoint x: 690, startPoint y: 112, endPoint x: 492, endPoint y: 112, distance: 198.0
click at [501, 112] on nav "1 Organizations grand entry Filter by subscription status" at bounding box center [693, 119] width 1160 height 83
click at [1126, 219] on link "View website" at bounding box center [1164, 209] width 130 height 32
drag, startPoint x: 694, startPoint y: 121, endPoint x: 517, endPoint y: 109, distance: 177.4
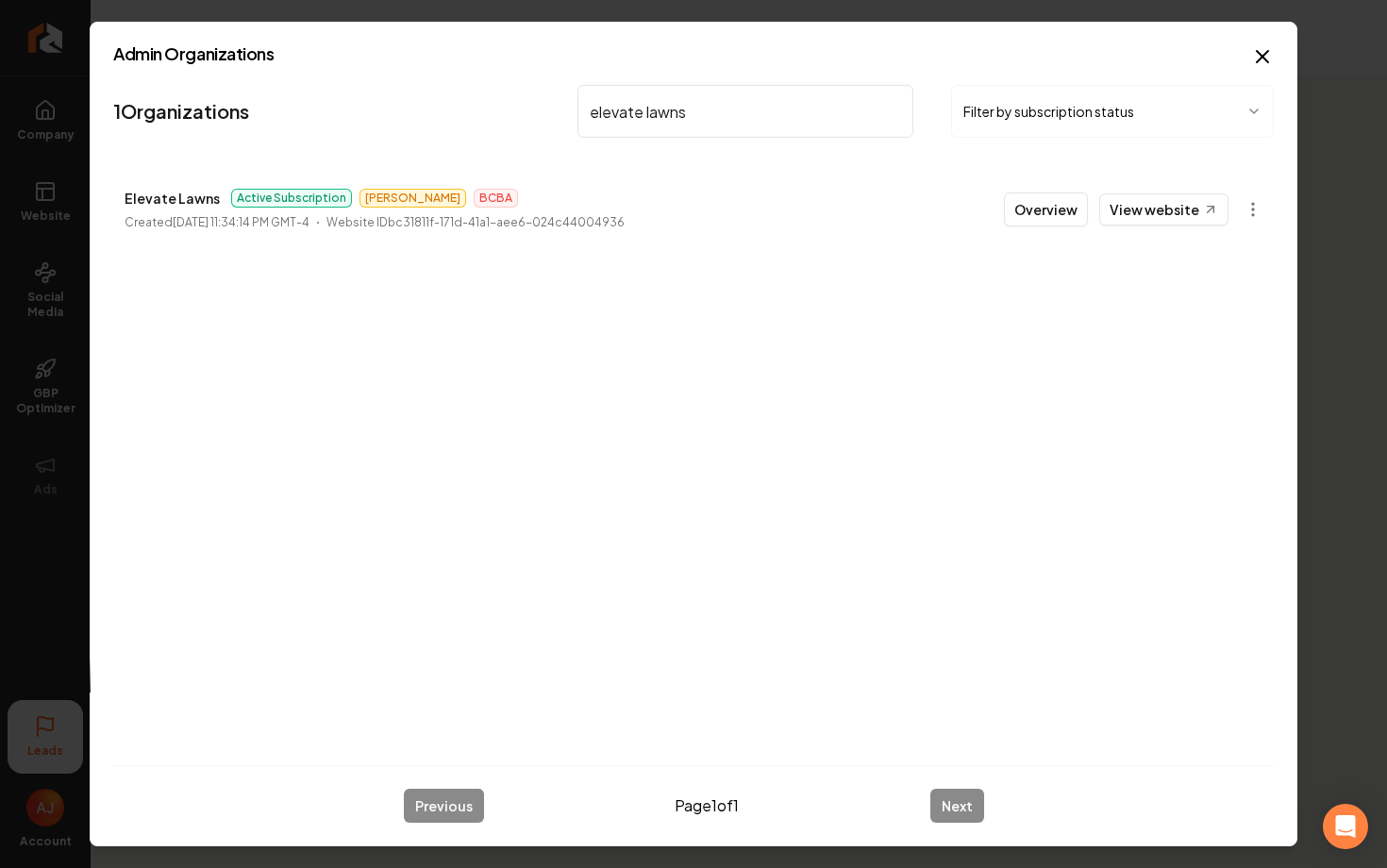
click at [518, 109] on nav "1 Organizations elevate lawns Filter by subscription status" at bounding box center [693, 119] width 1160 height 83
type input "c"
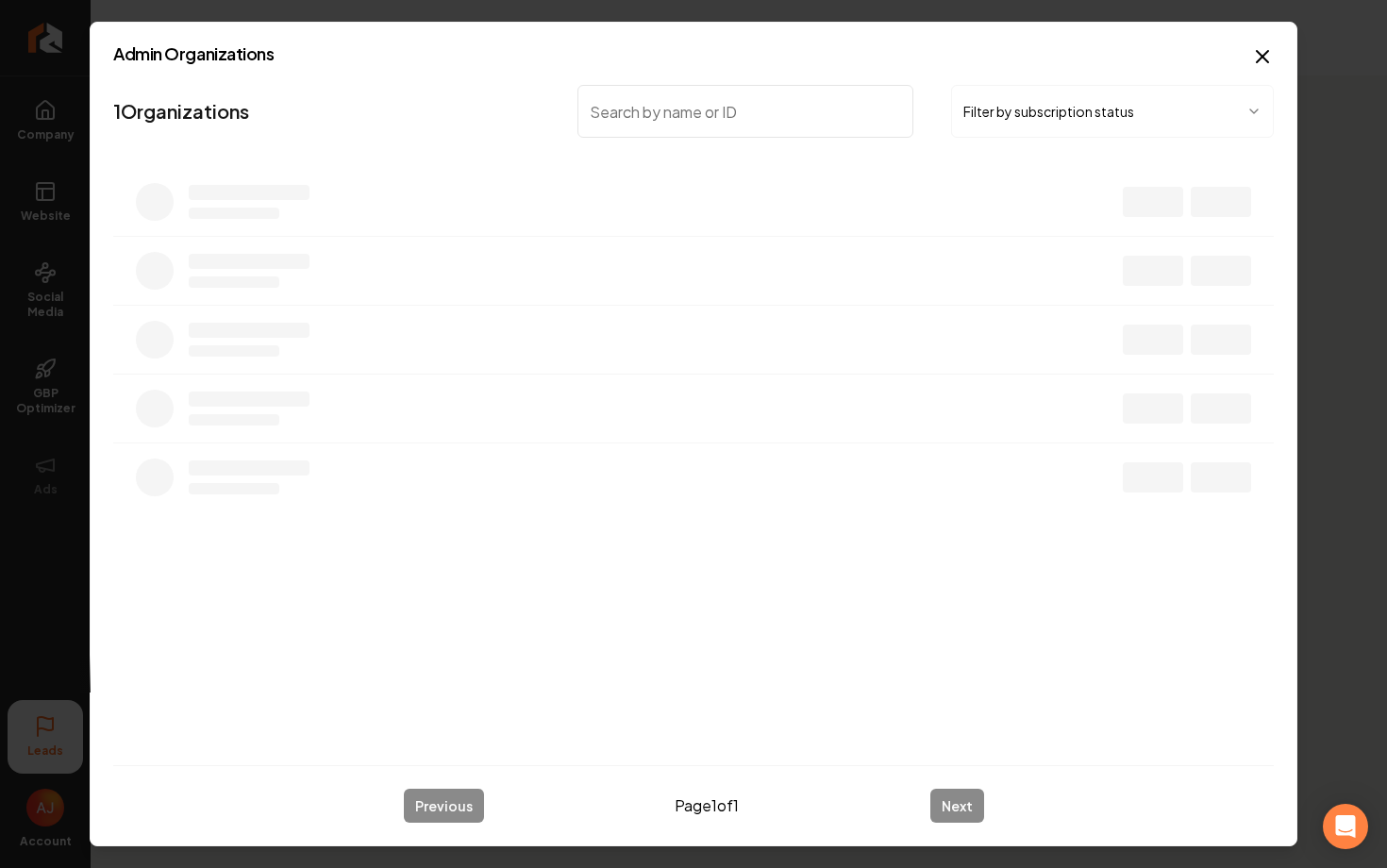
type input "l"
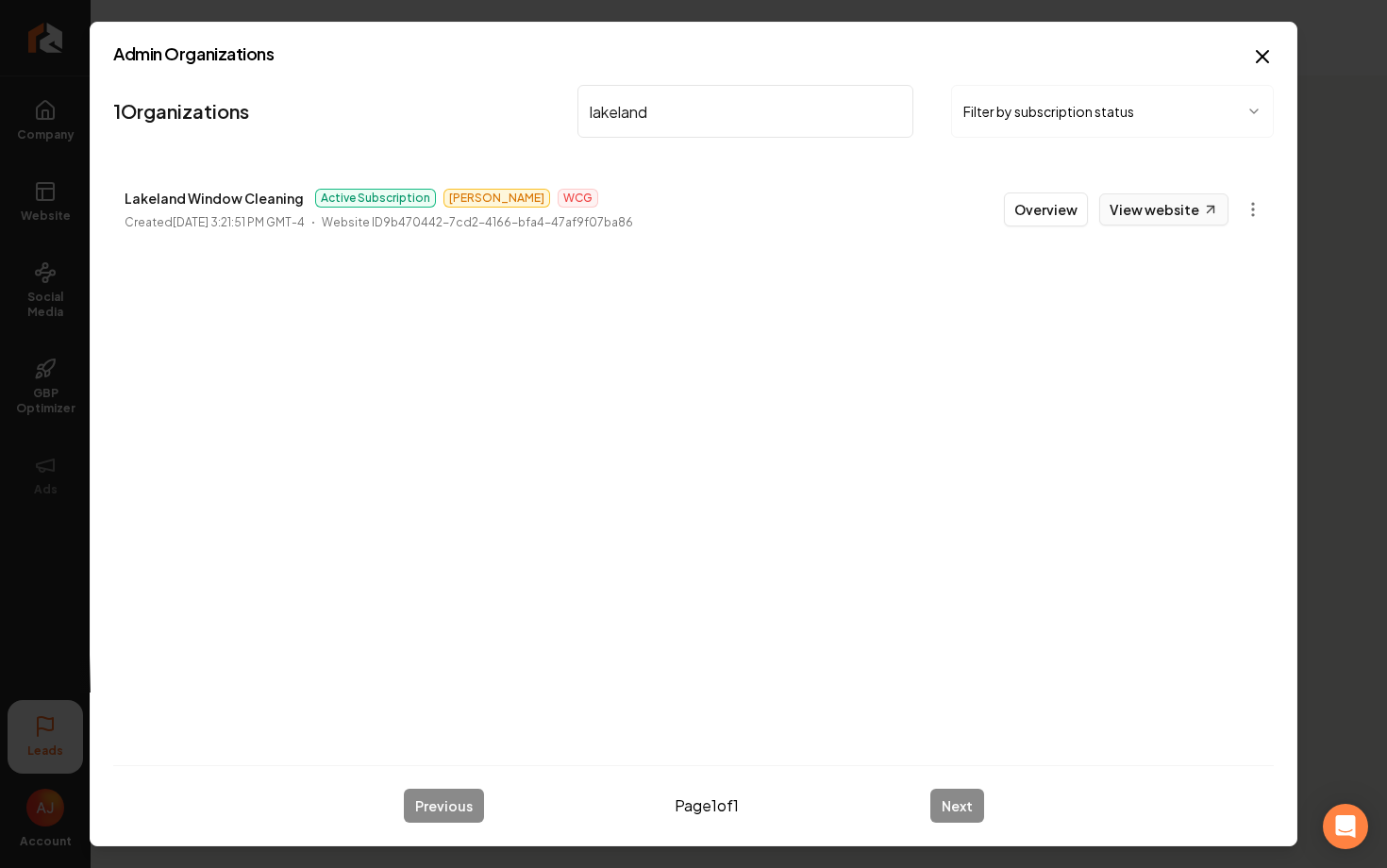
click at [1124, 208] on link "View website" at bounding box center [1164, 209] width 130 height 32
drag, startPoint x: 670, startPoint y: 121, endPoint x: 559, endPoint y: 114, distance: 111.2
click at [559, 115] on nav "1 Organizations lakeland Filter by subscription status" at bounding box center [693, 119] width 1160 height 83
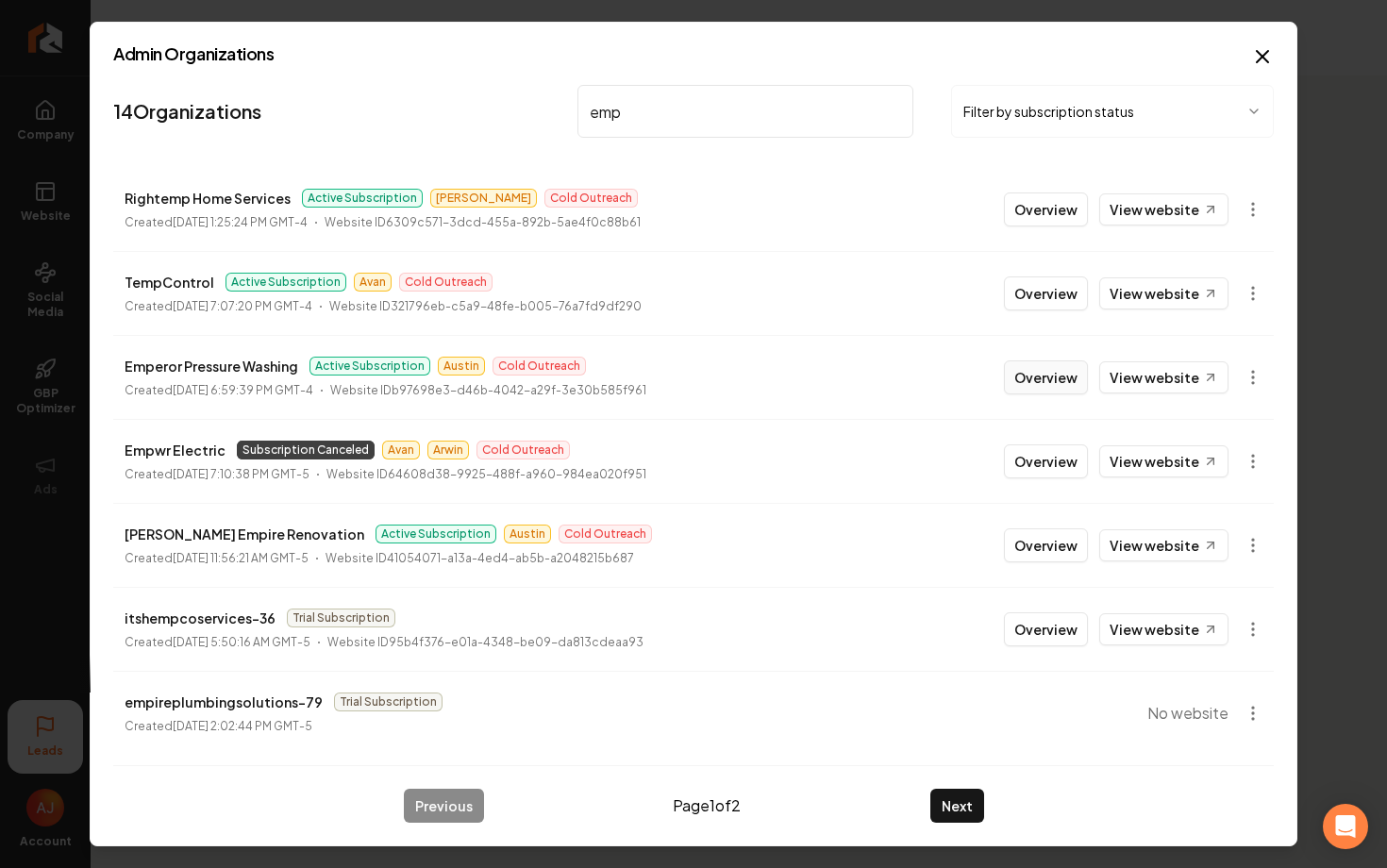
type input "emp"
click at [1042, 371] on button "Overview" at bounding box center [1045, 377] width 83 height 34
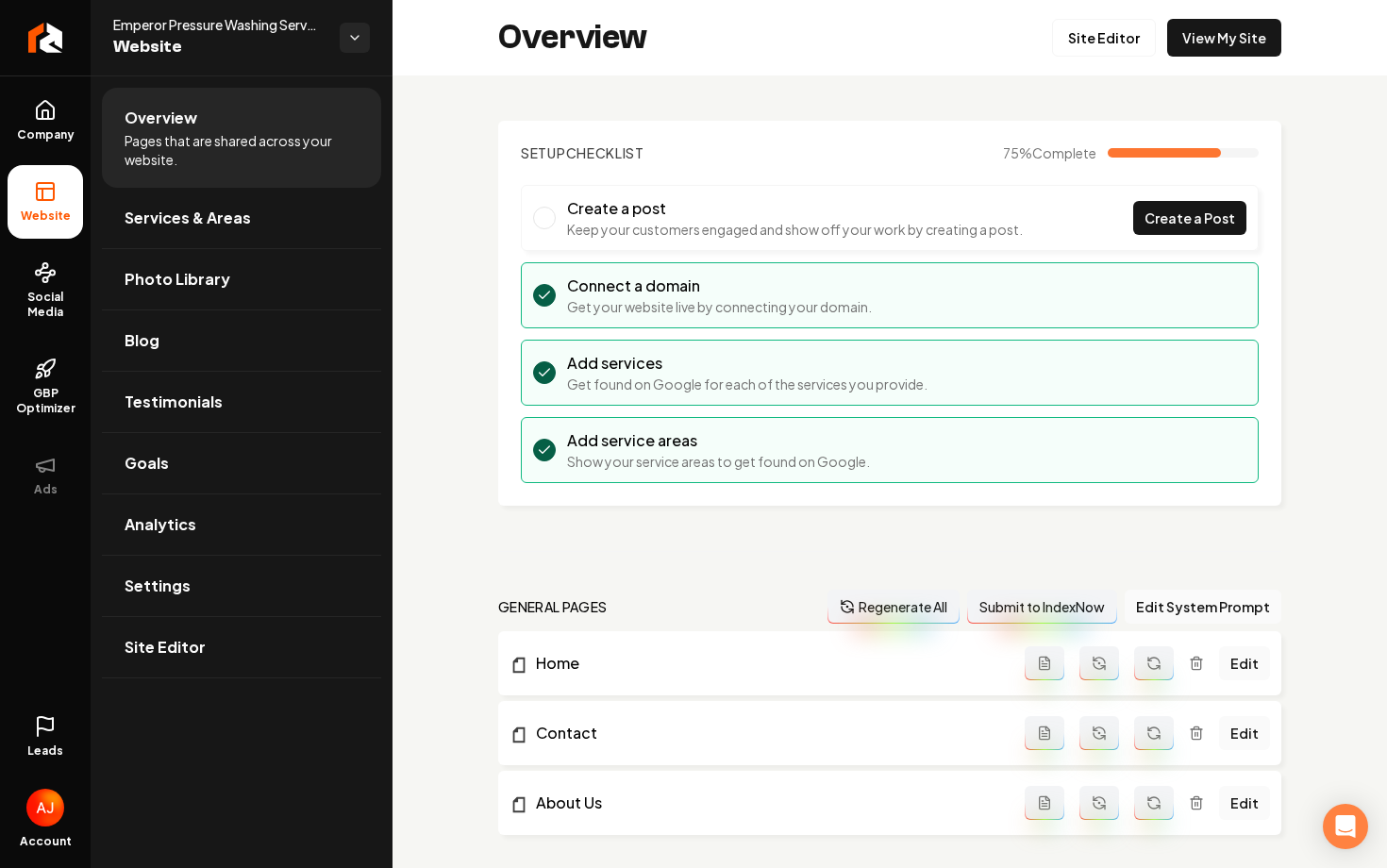
click at [50, 748] on span "Leads" at bounding box center [45, 750] width 35 height 15
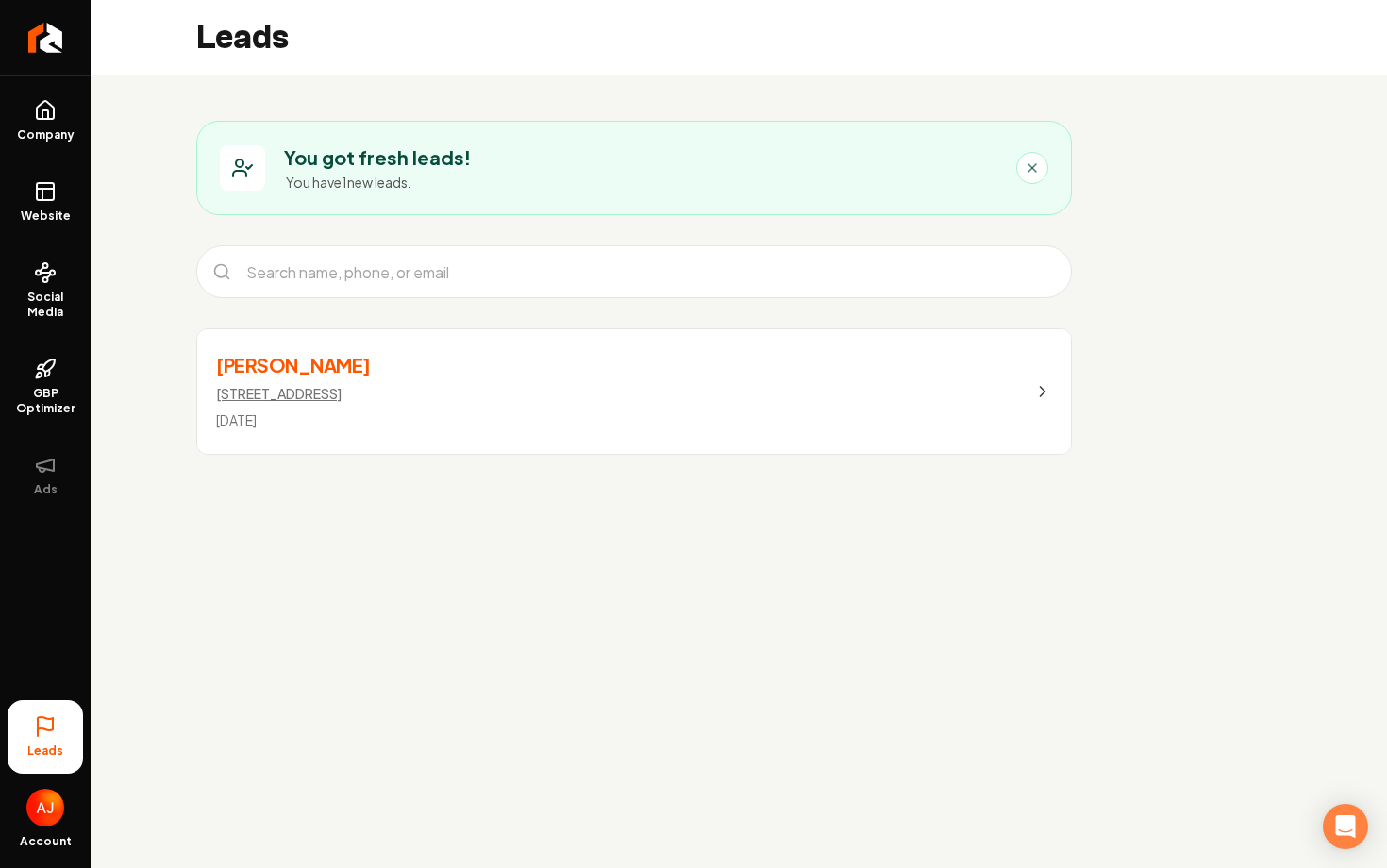
click at [370, 374] on h3 "[PERSON_NAME]" at bounding box center [293, 364] width 154 height 27
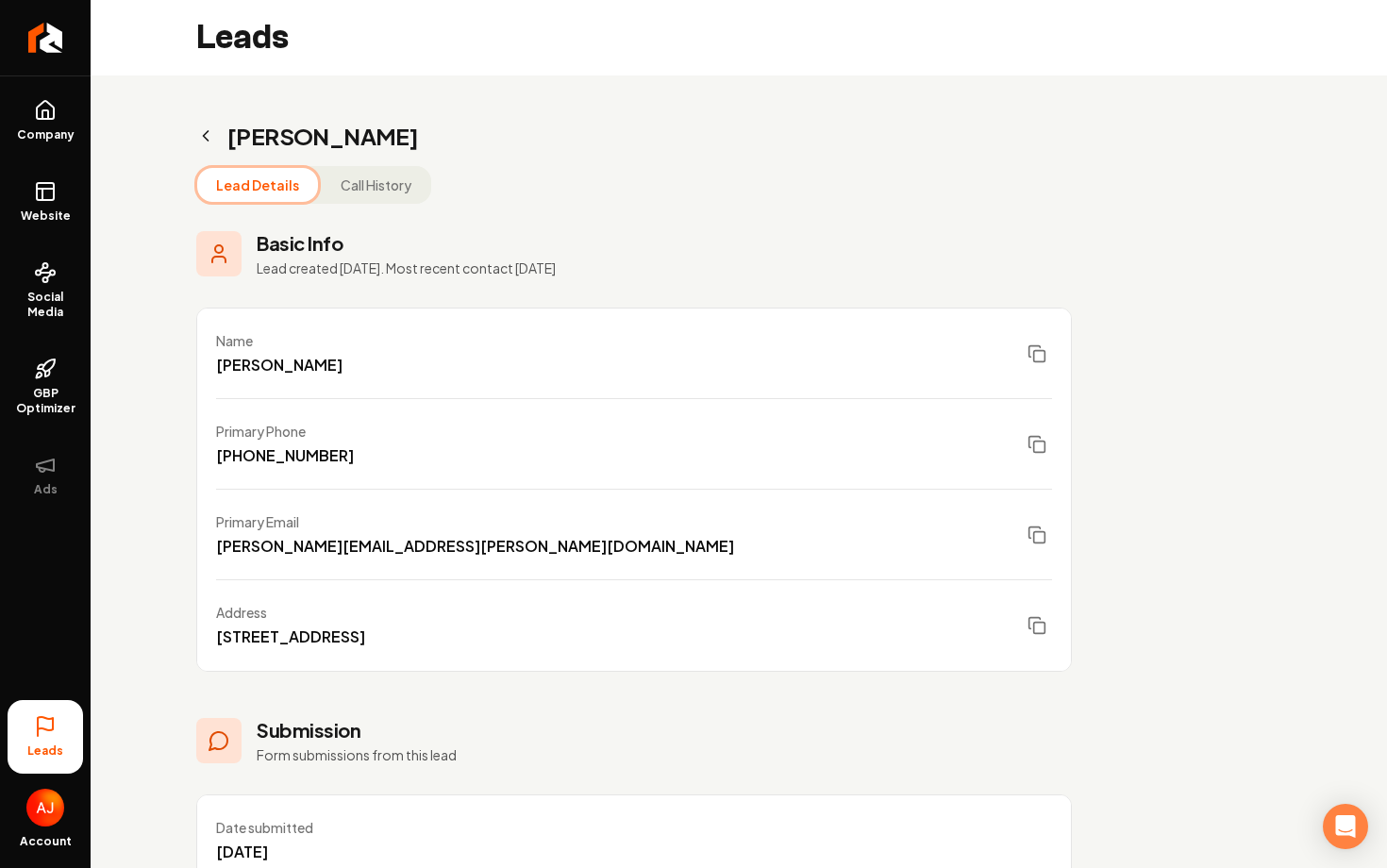
click at [206, 132] on icon "Main content area" at bounding box center [205, 136] width 5 height 10
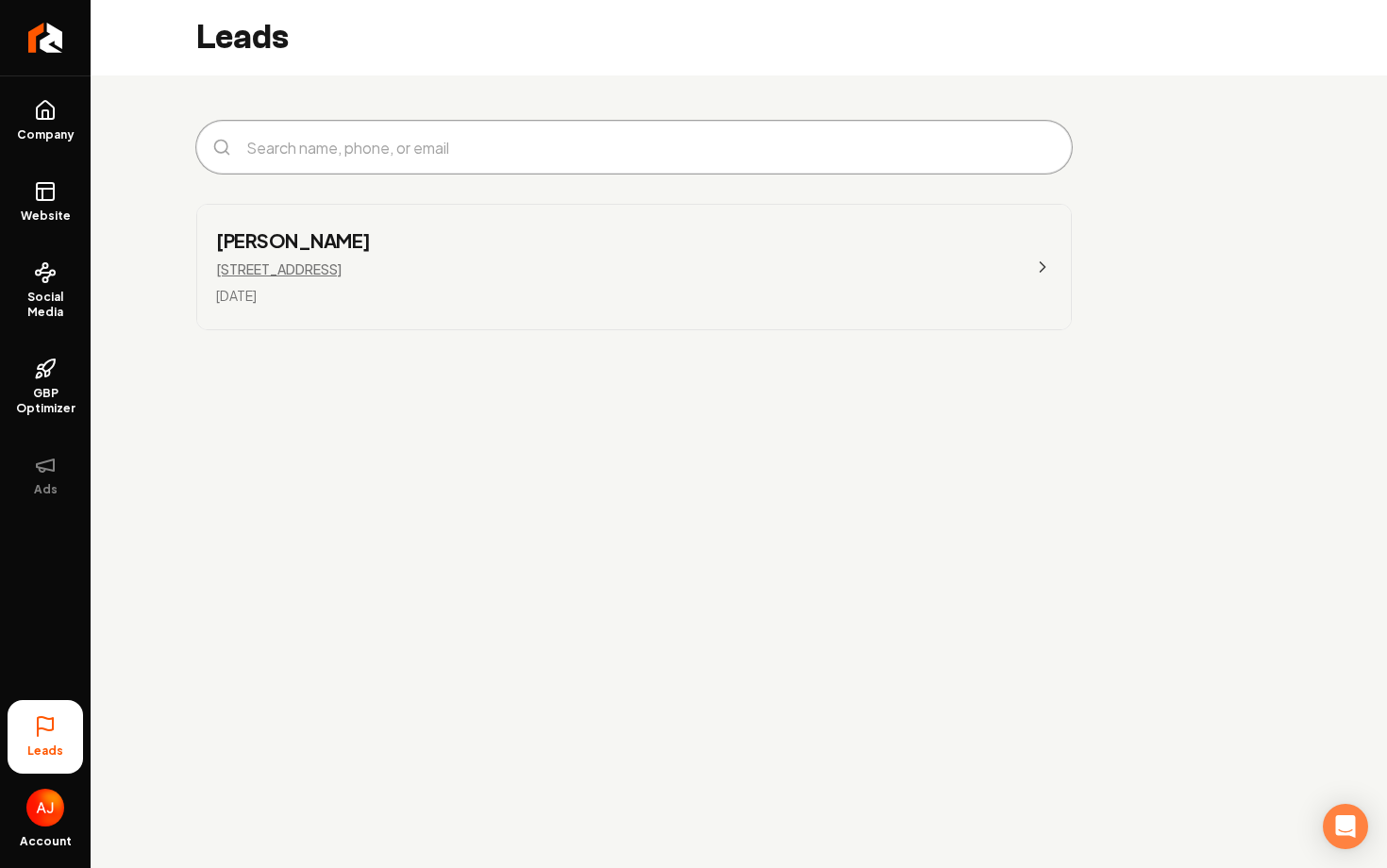
click at [365, 148] on input "Main content area" at bounding box center [648, 147] width 828 height 45
click at [180, 202] on div "Erin Patrice Rodriguez-Reyna 2831 St Rose Parkway Ste 200 Sep 30, 2025" at bounding box center [634, 225] width 1086 height 299
click at [45, 297] on span "Social Media" at bounding box center [45, 304] width 76 height 30
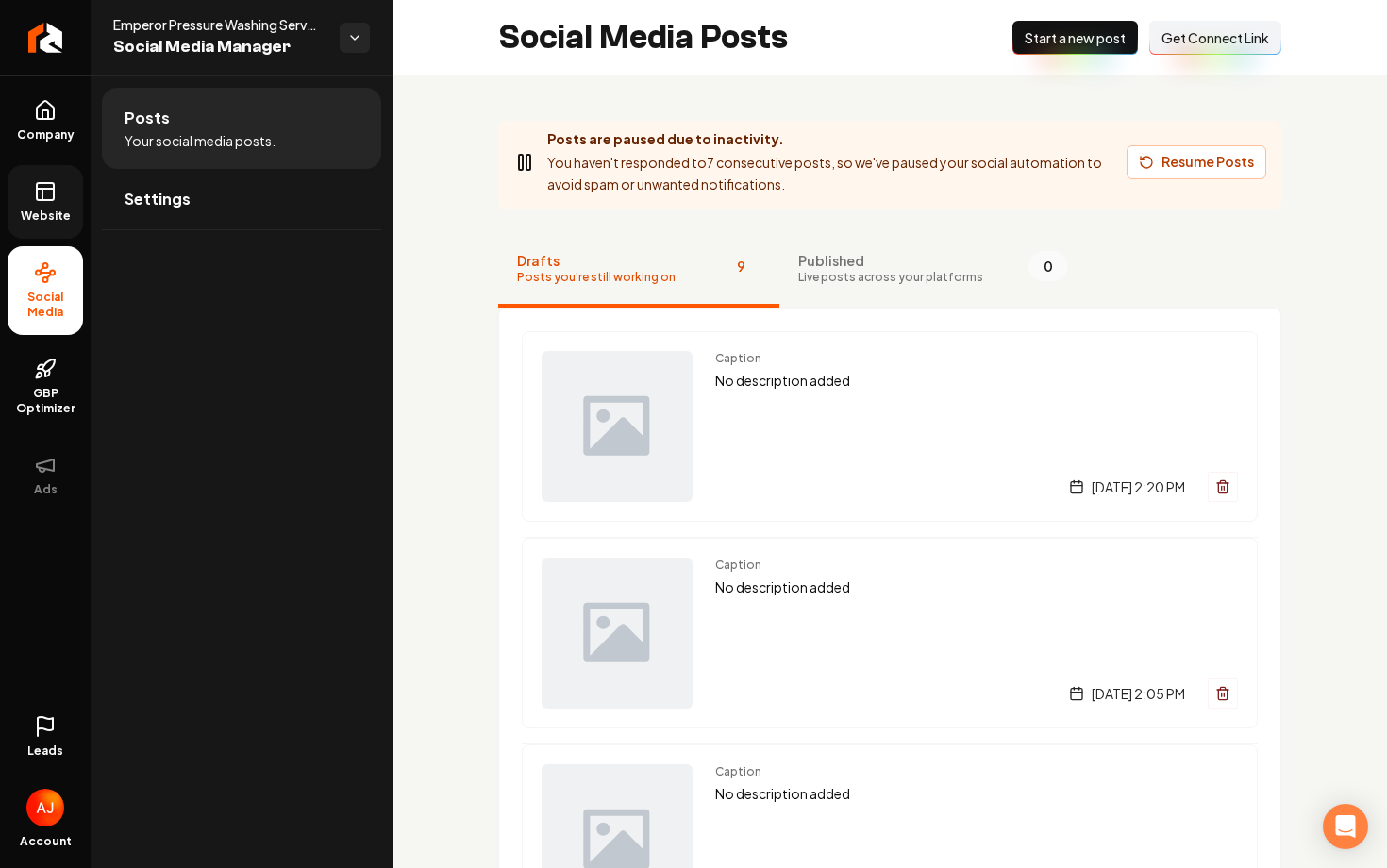
click at [60, 195] on link "Website" at bounding box center [45, 201] width 76 height 74
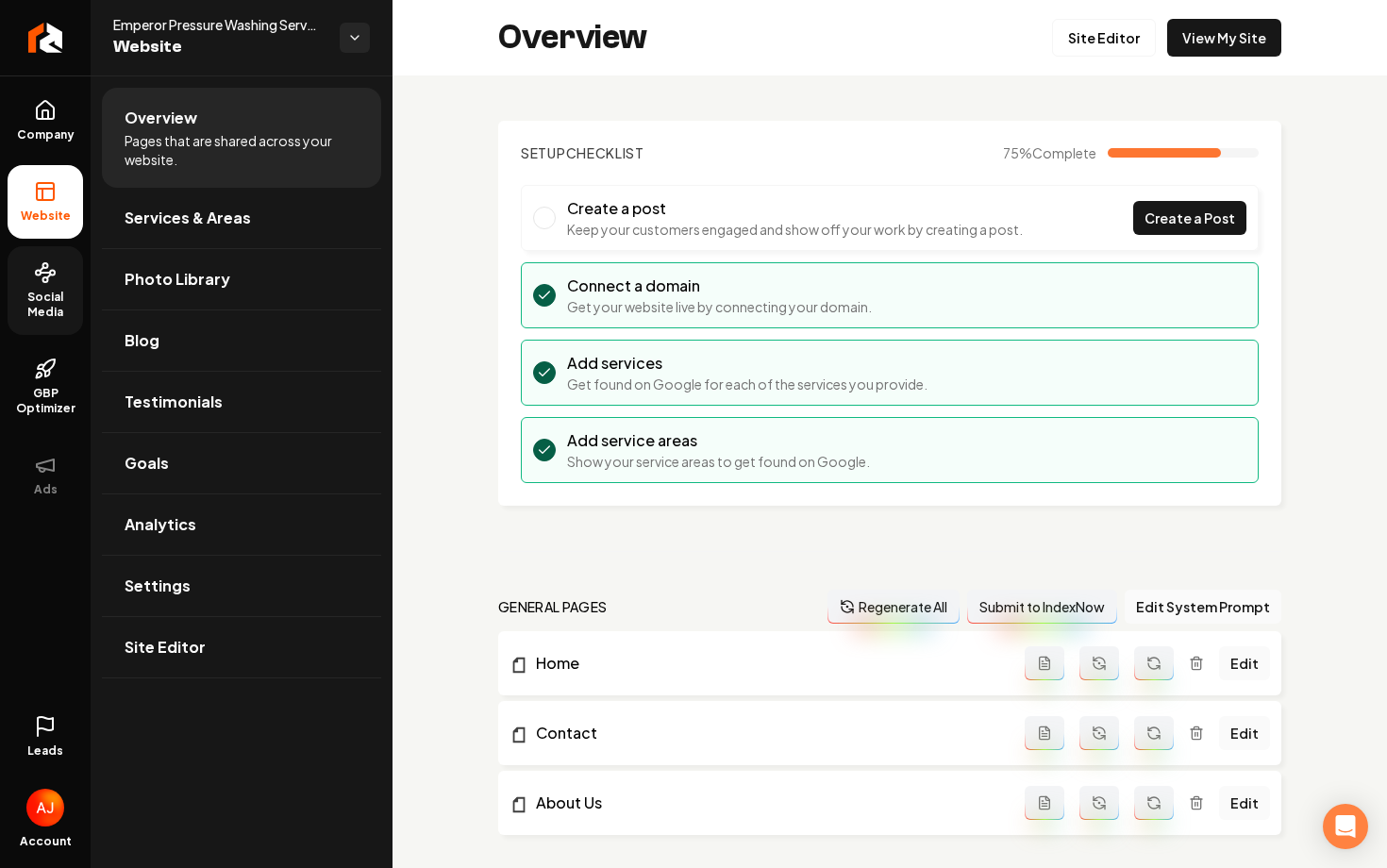
click at [1173, 57] on div "Overview Site Editor View My Site" at bounding box center [890, 37] width 994 height 76
click at [1182, 53] on link "View My Site" at bounding box center [1224, 37] width 114 height 37
click at [67, 309] on span "Social Media" at bounding box center [45, 304] width 76 height 30
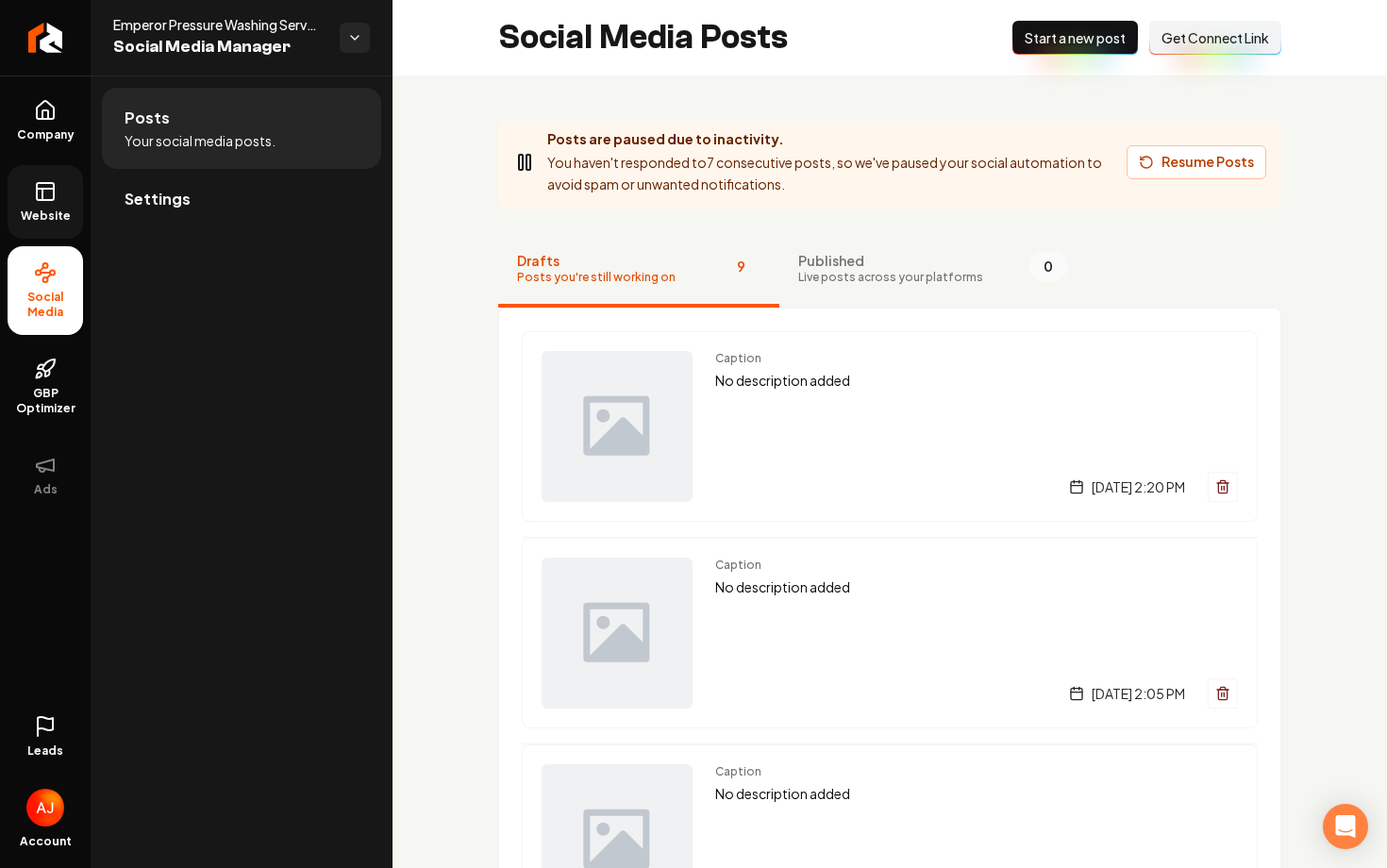
click at [262, 229] on li "Settings" at bounding box center [242, 199] width 279 height 61
click at [249, 207] on link "Settings" at bounding box center [242, 198] width 279 height 60
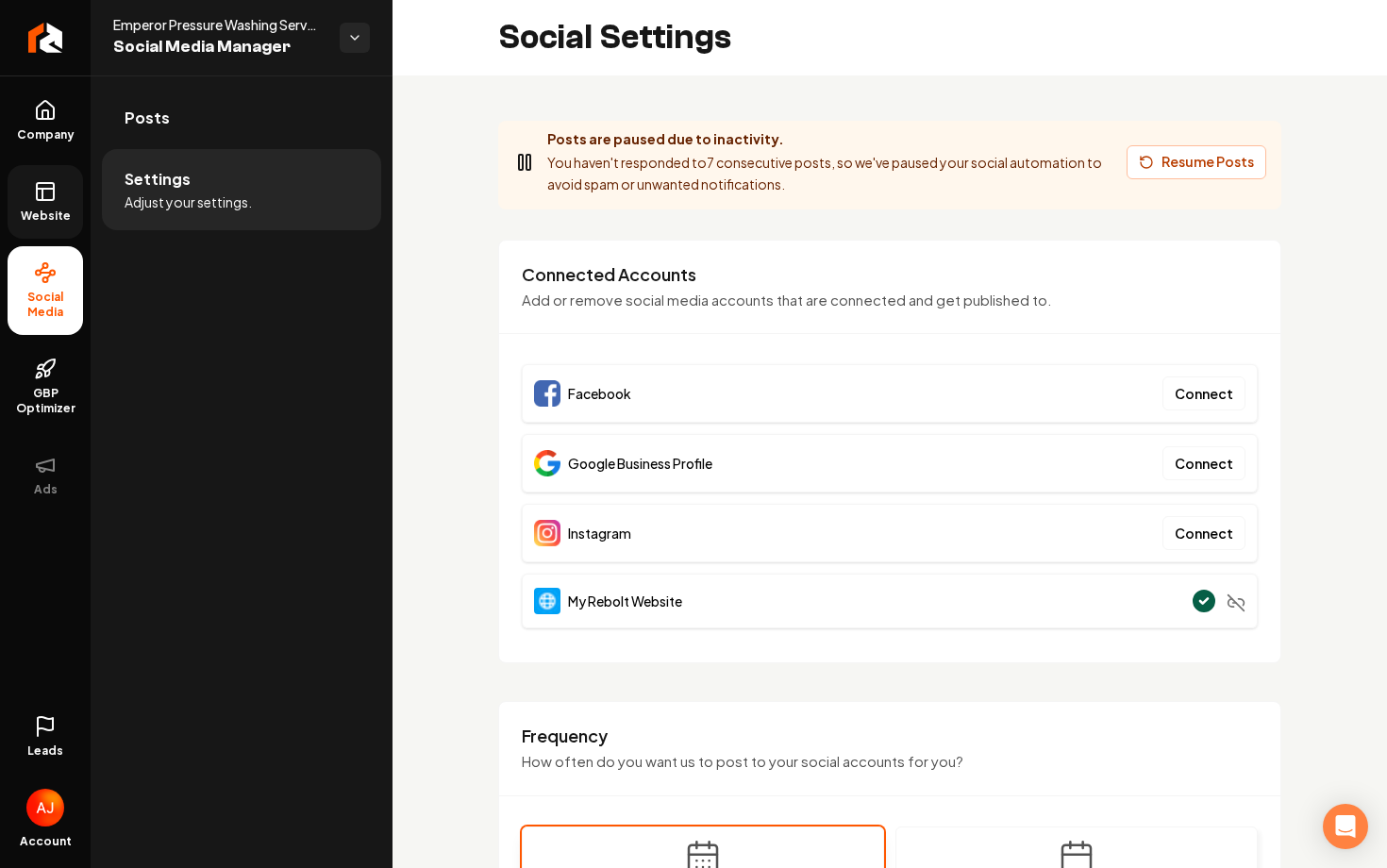
click at [80, 202] on link "Website" at bounding box center [45, 201] width 76 height 74
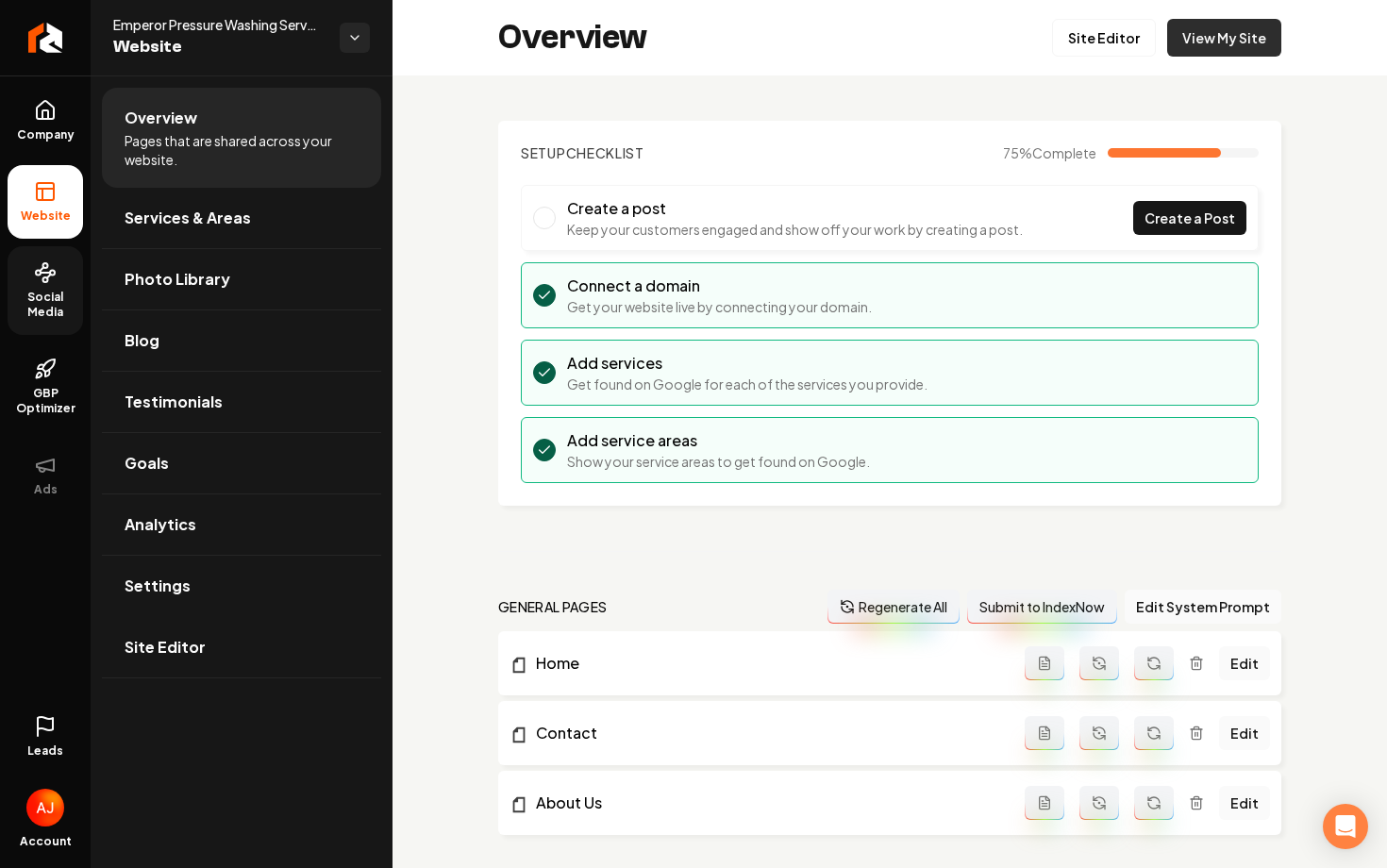
click at [1222, 38] on link "View My Site" at bounding box center [1224, 37] width 114 height 37
click at [1188, 46] on link "View My Site" at bounding box center [1224, 37] width 114 height 37
click at [49, 722] on icon at bounding box center [45, 726] width 23 height 23
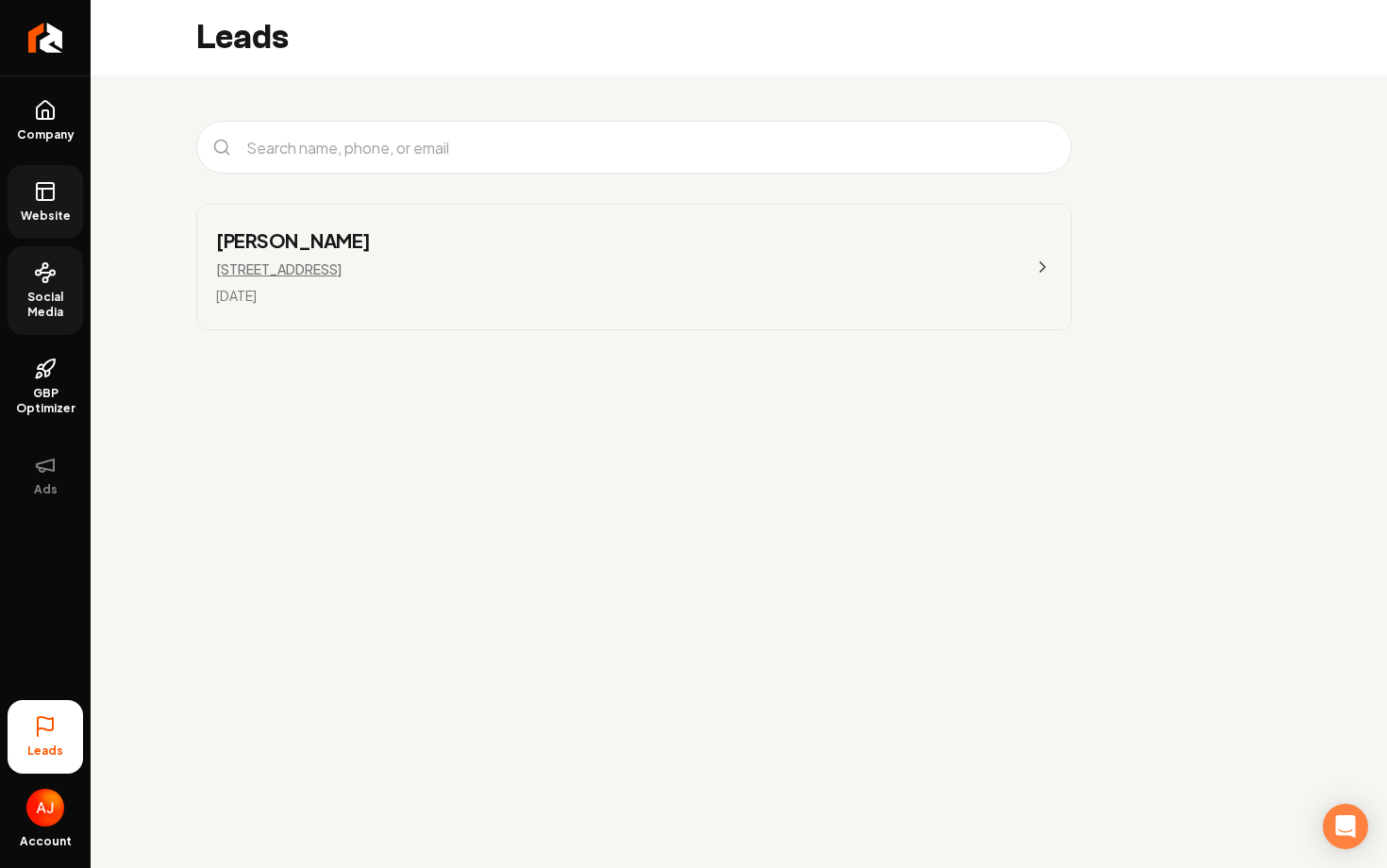
click at [666, 252] on link "Erin Patrice Rodriguez-Reyna 2831 St Rose Parkway Ste 200 Sep 30, 2025" at bounding box center [634, 266] width 873 height 125
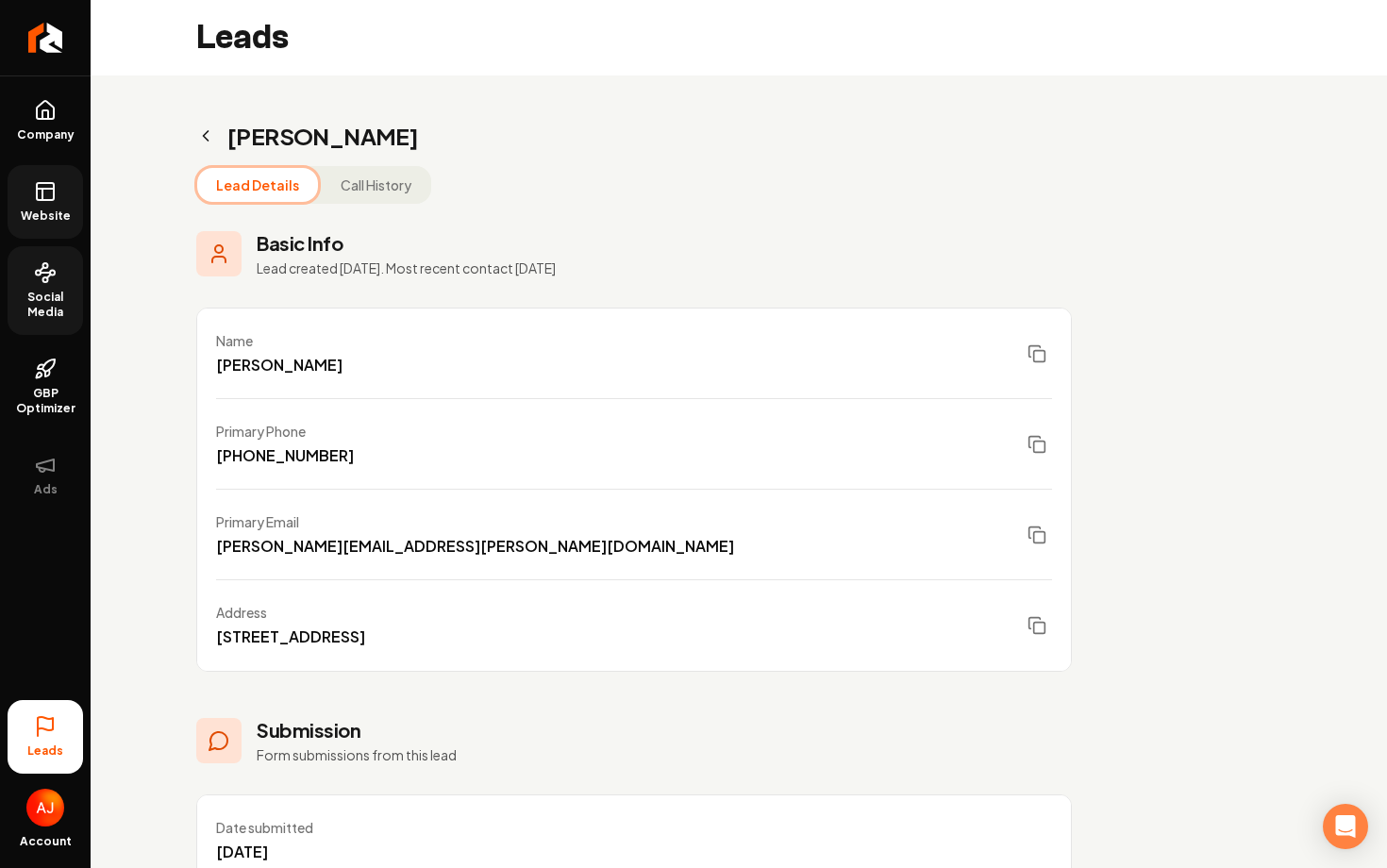
click at [366, 181] on button "Call History" at bounding box center [375, 185] width 108 height 34
click at [274, 179] on button "Lead Details" at bounding box center [257, 185] width 121 height 34
click at [335, 184] on button "Call History" at bounding box center [375, 185] width 108 height 34
click at [231, 174] on button "Lead Details" at bounding box center [257, 185] width 121 height 34
click at [211, 141] on icon "Main content area" at bounding box center [205, 136] width 19 height 19
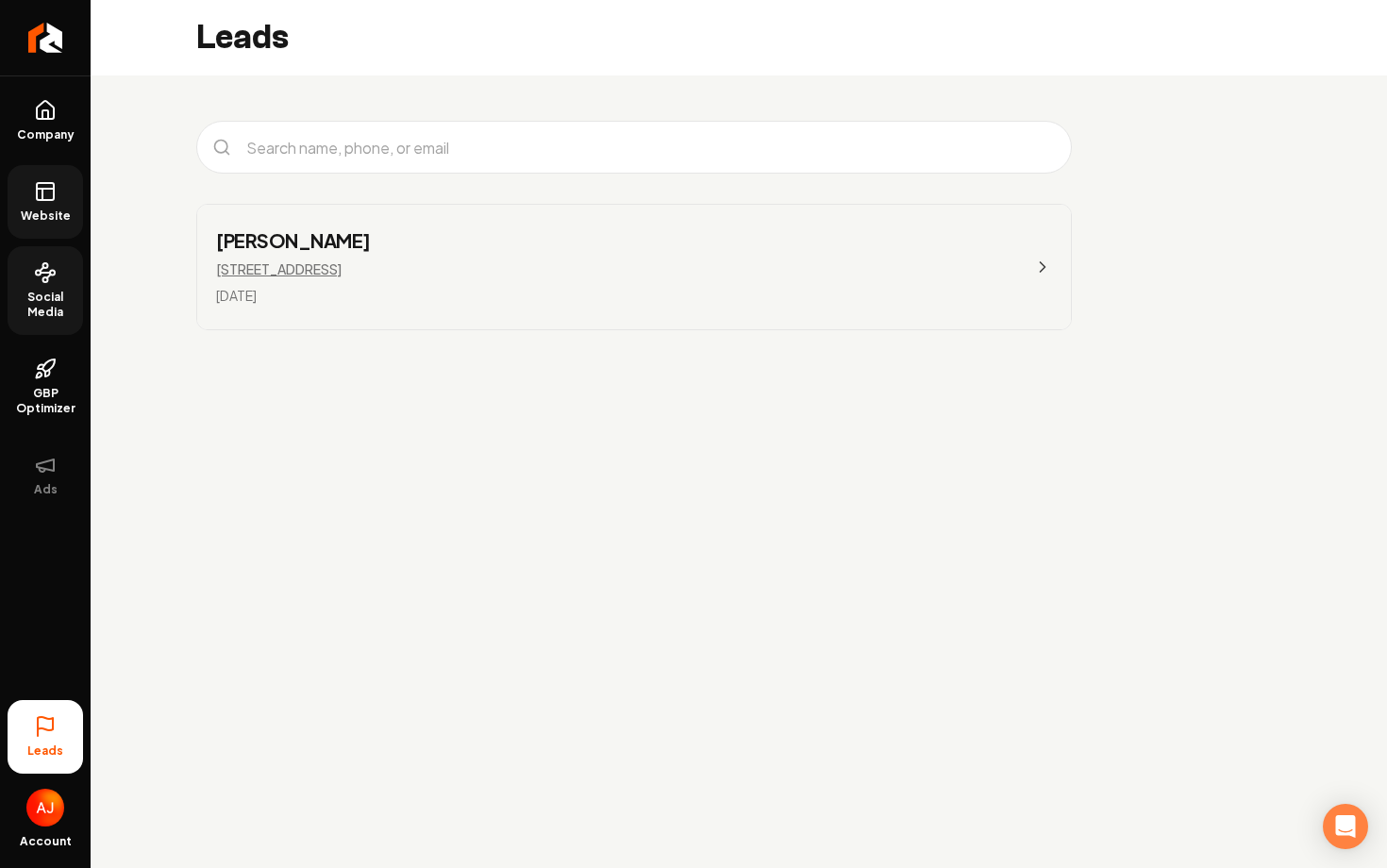
click at [865, 268] on link "Erin Patrice Rodriguez-Reyna 2831 St Rose Parkway Ste 200 Sep 30, 2025" at bounding box center [634, 266] width 873 height 125
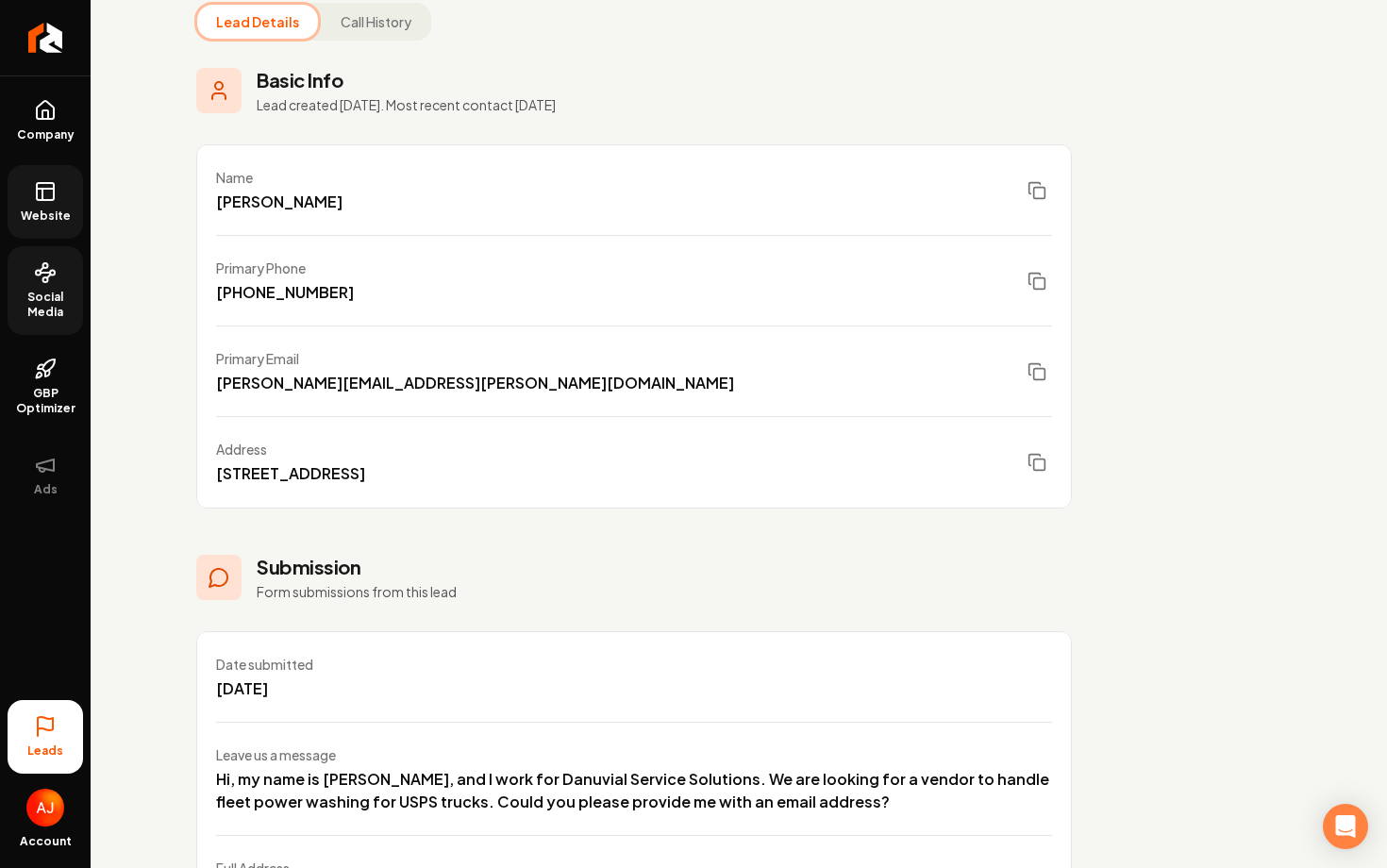
scroll to position [268, 0]
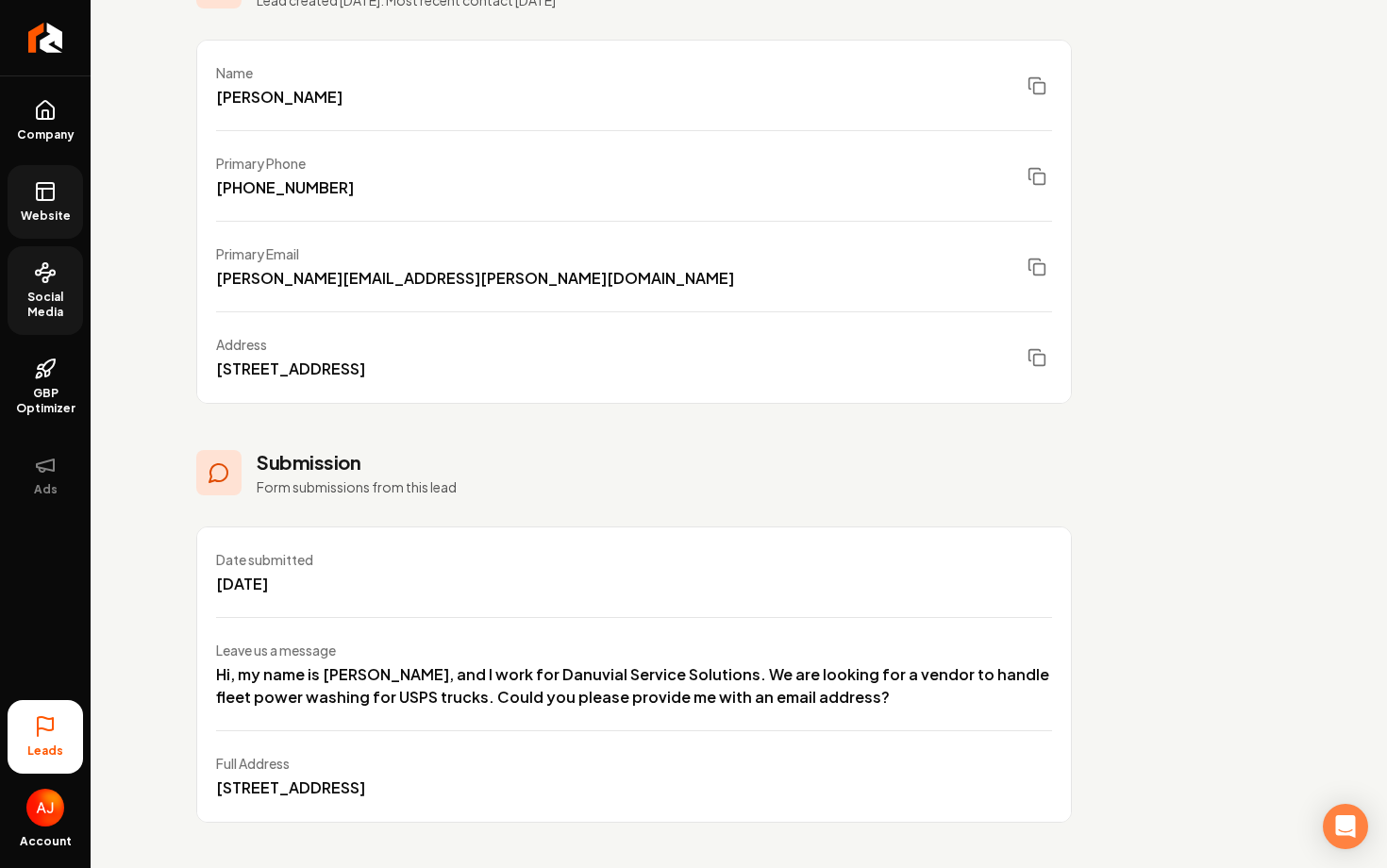
click at [60, 195] on link "Website" at bounding box center [45, 201] width 76 height 74
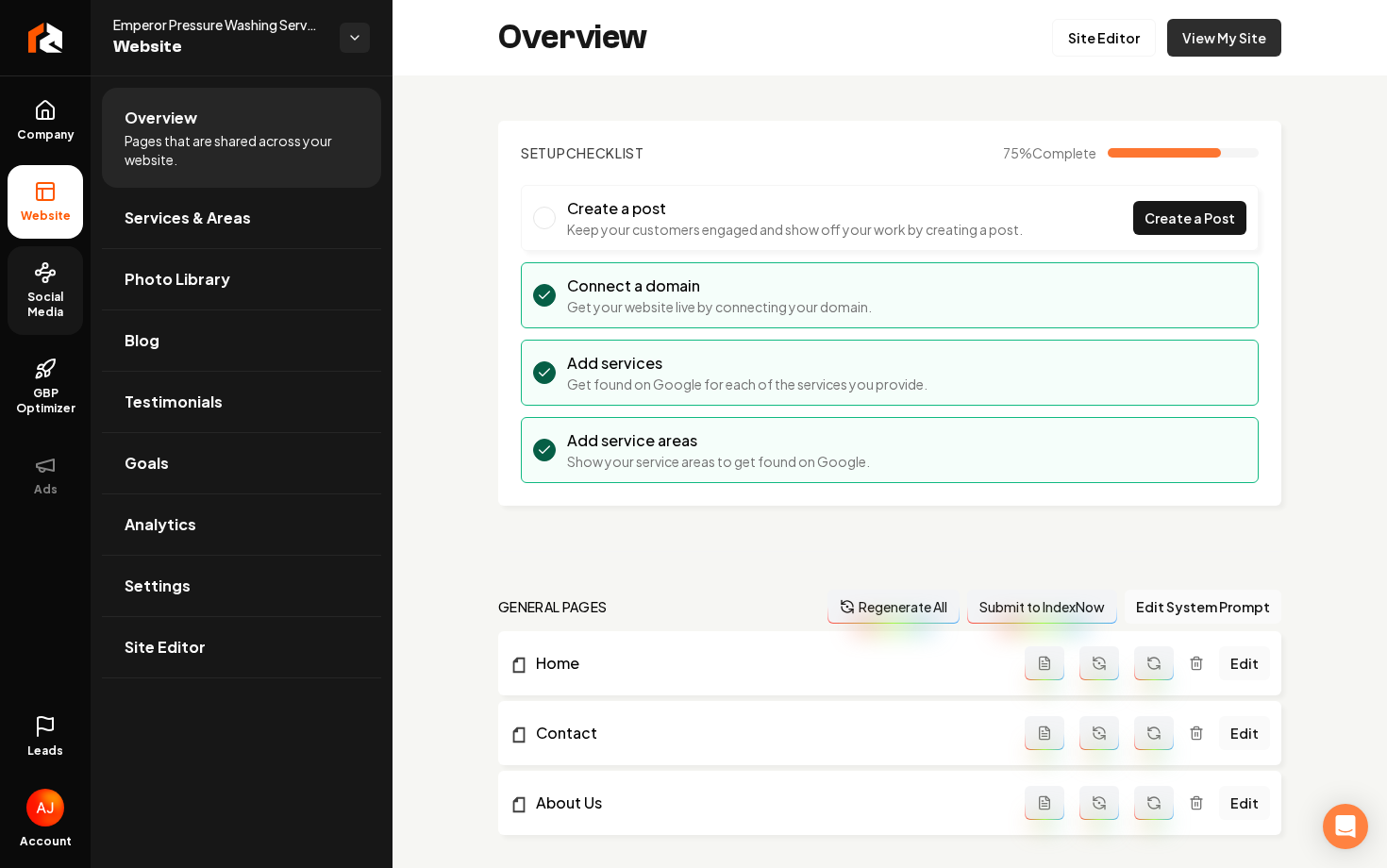
click at [1199, 35] on link "View My Site" at bounding box center [1224, 37] width 114 height 37
click at [36, 308] on span "Social Media" at bounding box center [45, 304] width 76 height 30
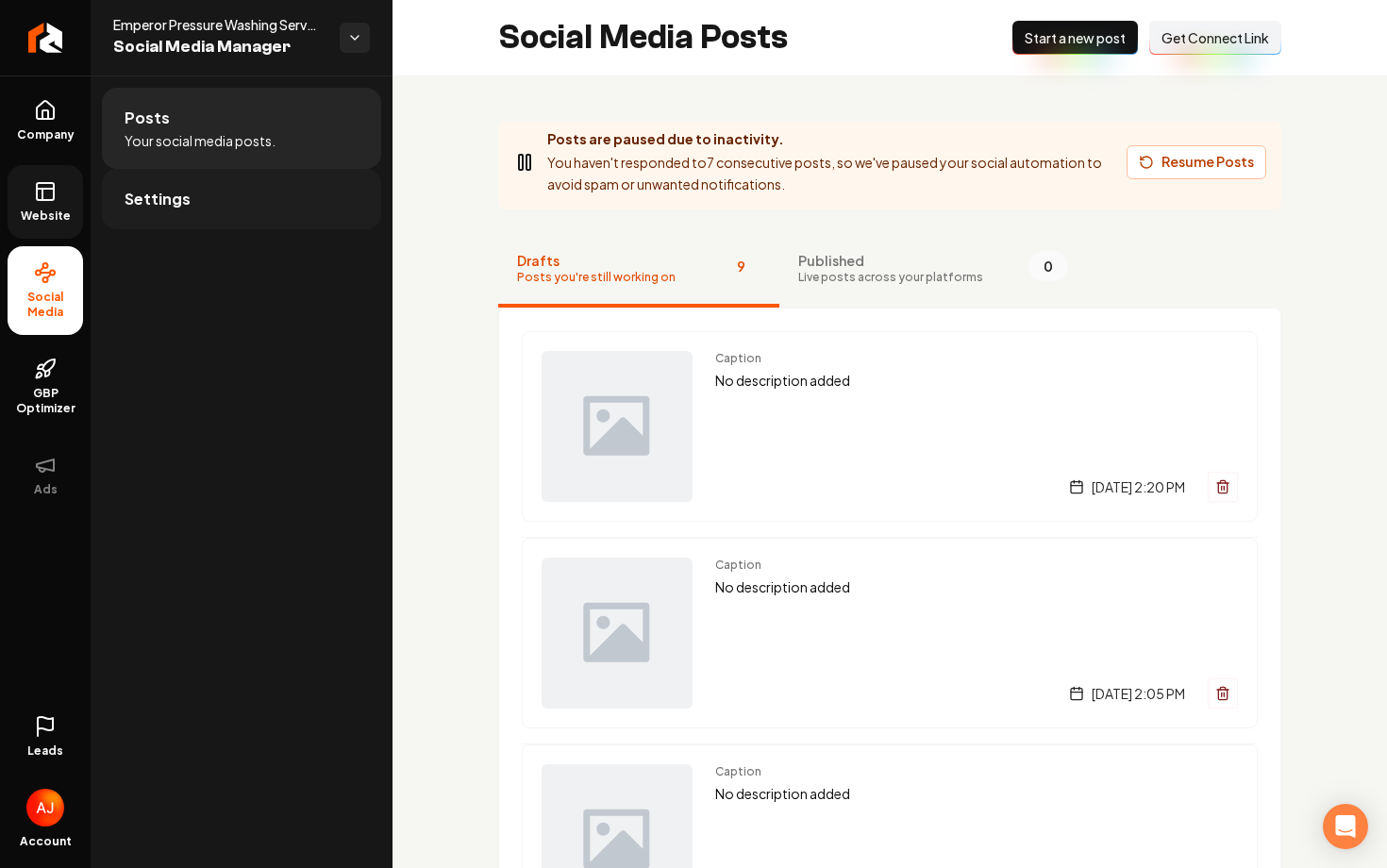
click at [190, 176] on link "Settings" at bounding box center [242, 198] width 279 height 60
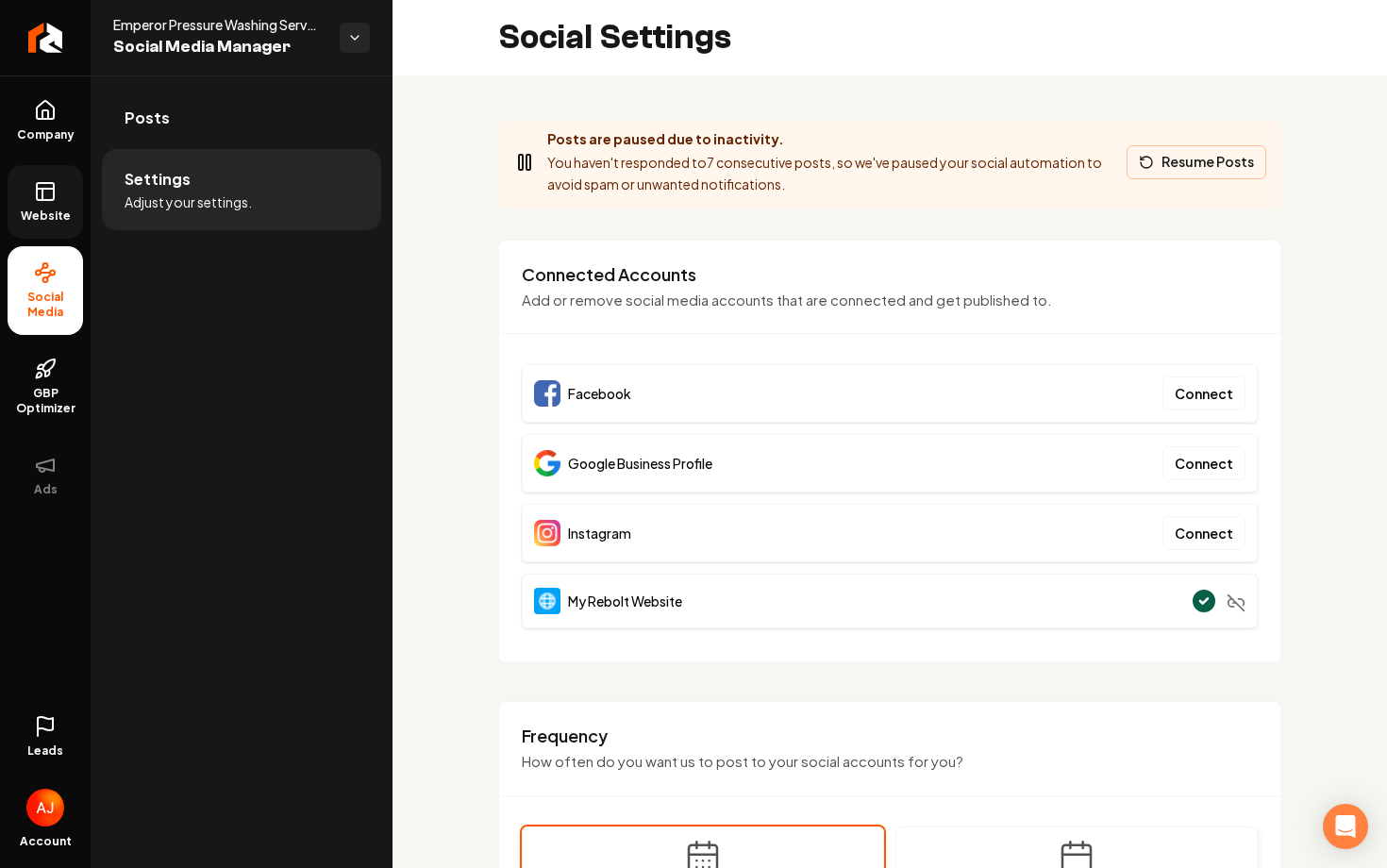
click at [1176, 154] on button "Resume Posts" at bounding box center [1196, 162] width 139 height 34
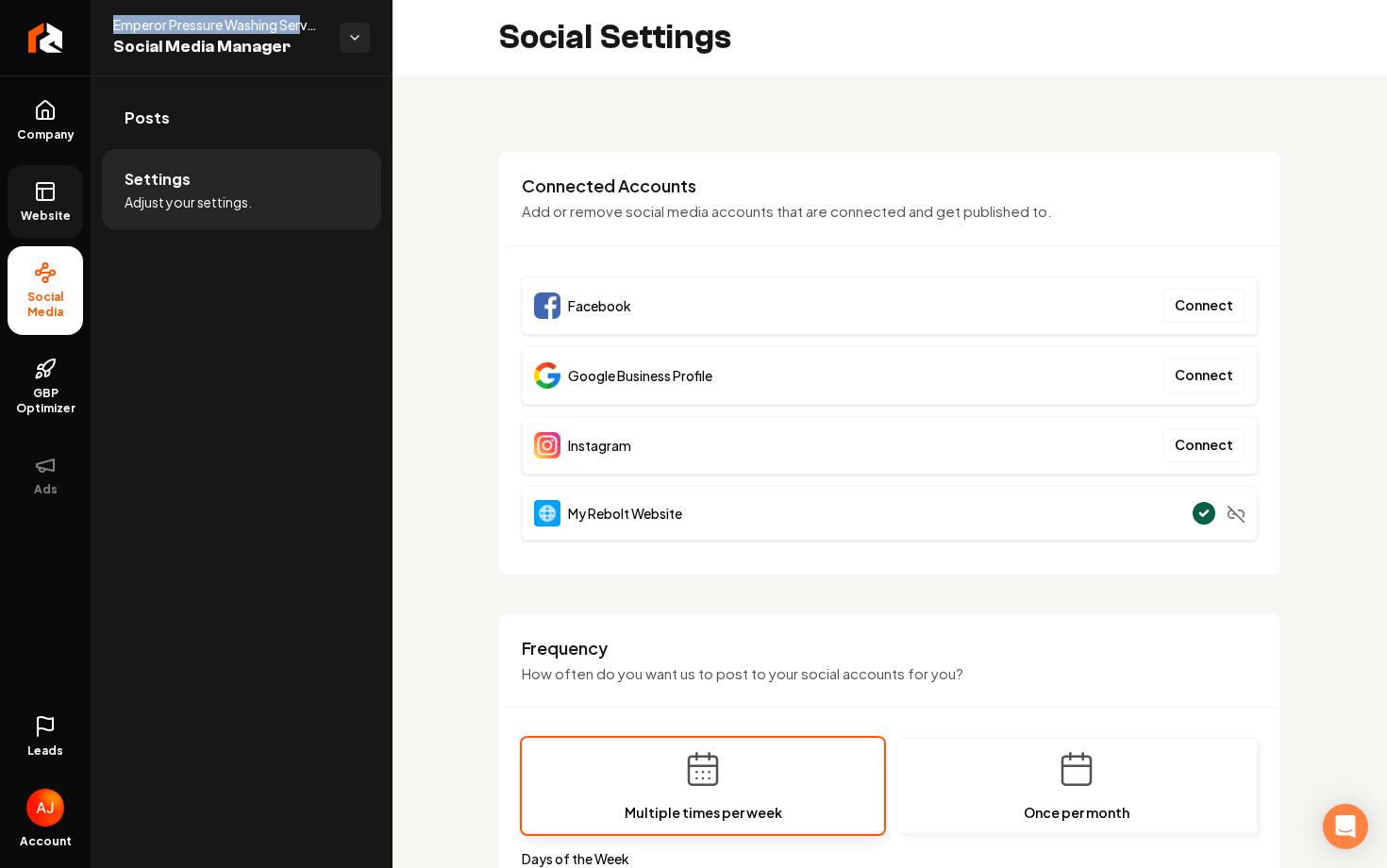
drag, startPoint x: 110, startPoint y: 22, endPoint x: 305, endPoint y: 27, distance: 195.1
click at [305, 27] on div "Emperor Pressure Washing Services Social Media Manager" at bounding box center [241, 37] width 302 height 76
copy span "Emperor Pressure Washing Ser"
click at [55, 200] on icon at bounding box center [45, 190] width 23 height 23
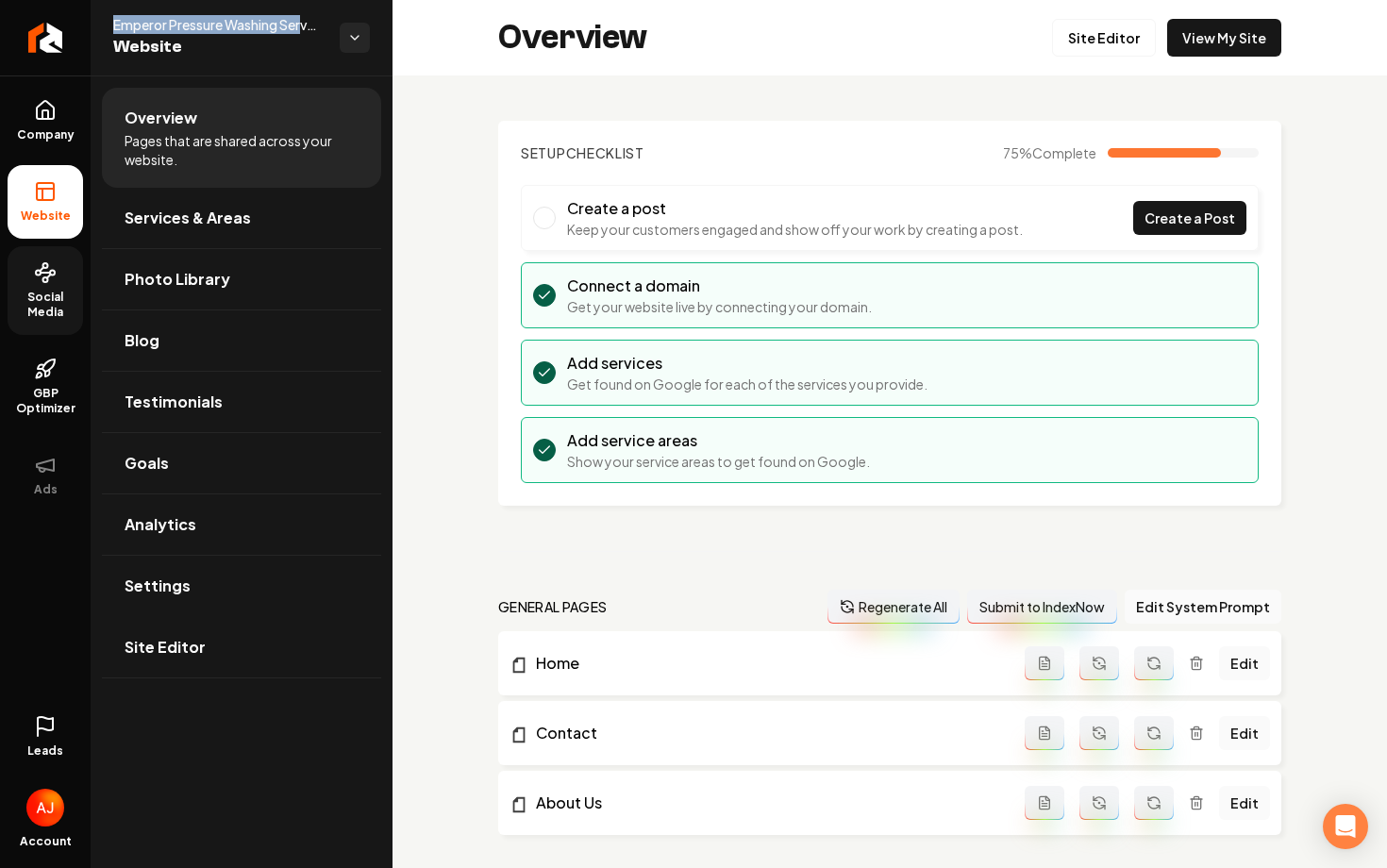
click at [35, 297] on span "Social Media" at bounding box center [45, 304] width 76 height 30
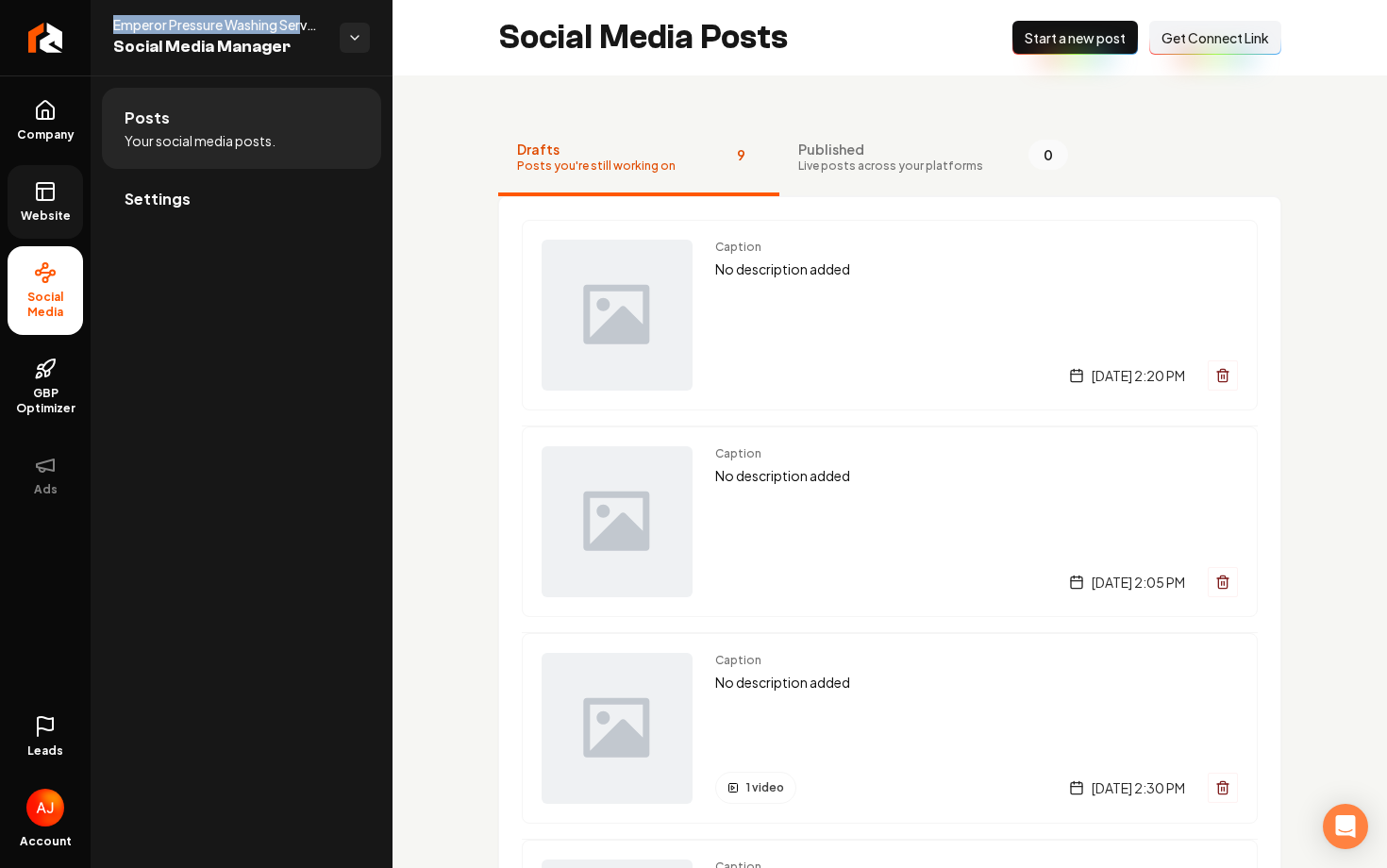
click at [60, 198] on link "Website" at bounding box center [45, 201] width 76 height 74
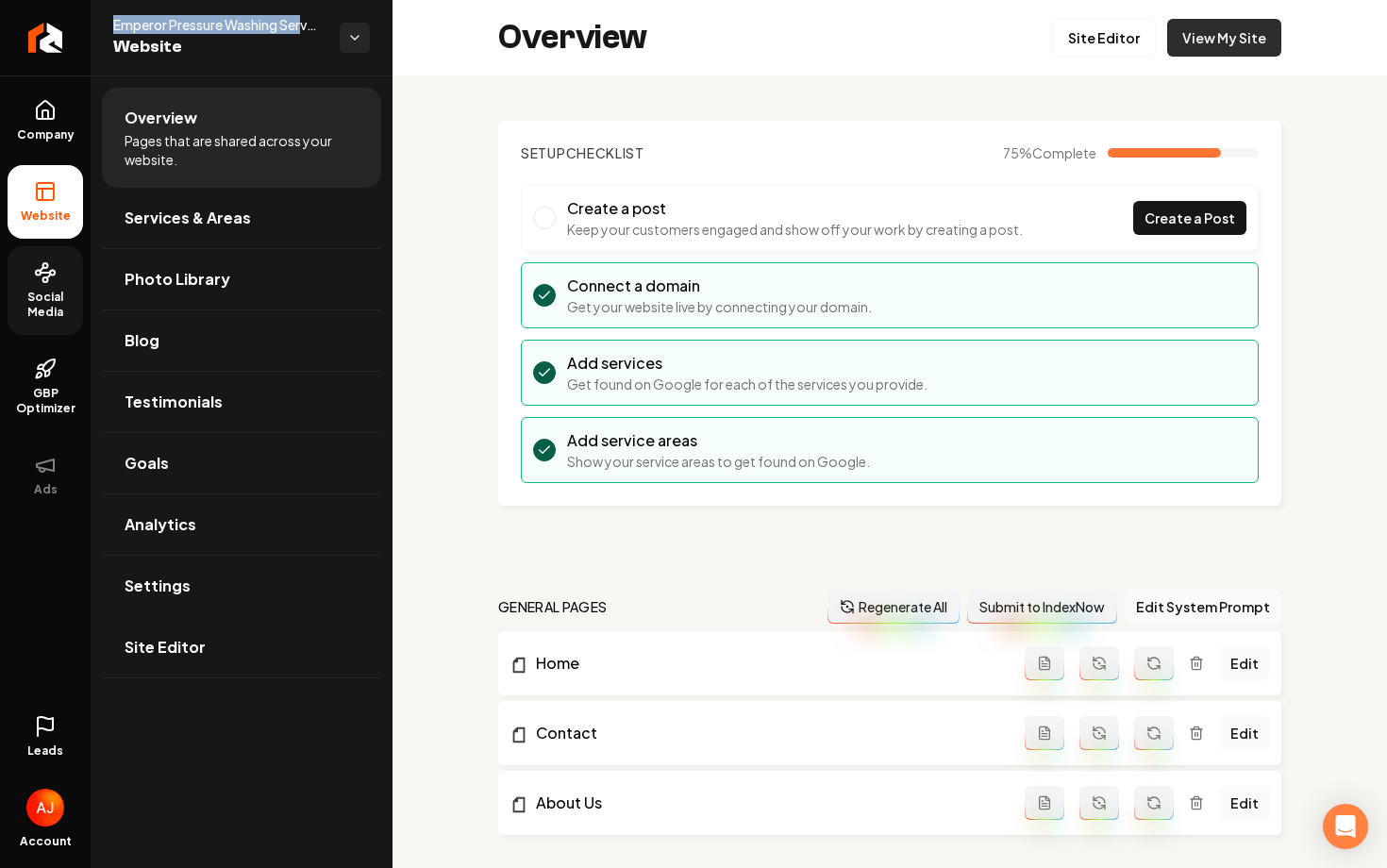
click at [1241, 35] on link "View My Site" at bounding box center [1224, 37] width 114 height 37
click at [39, 130] on span "Company" at bounding box center [46, 135] width 73 height 15
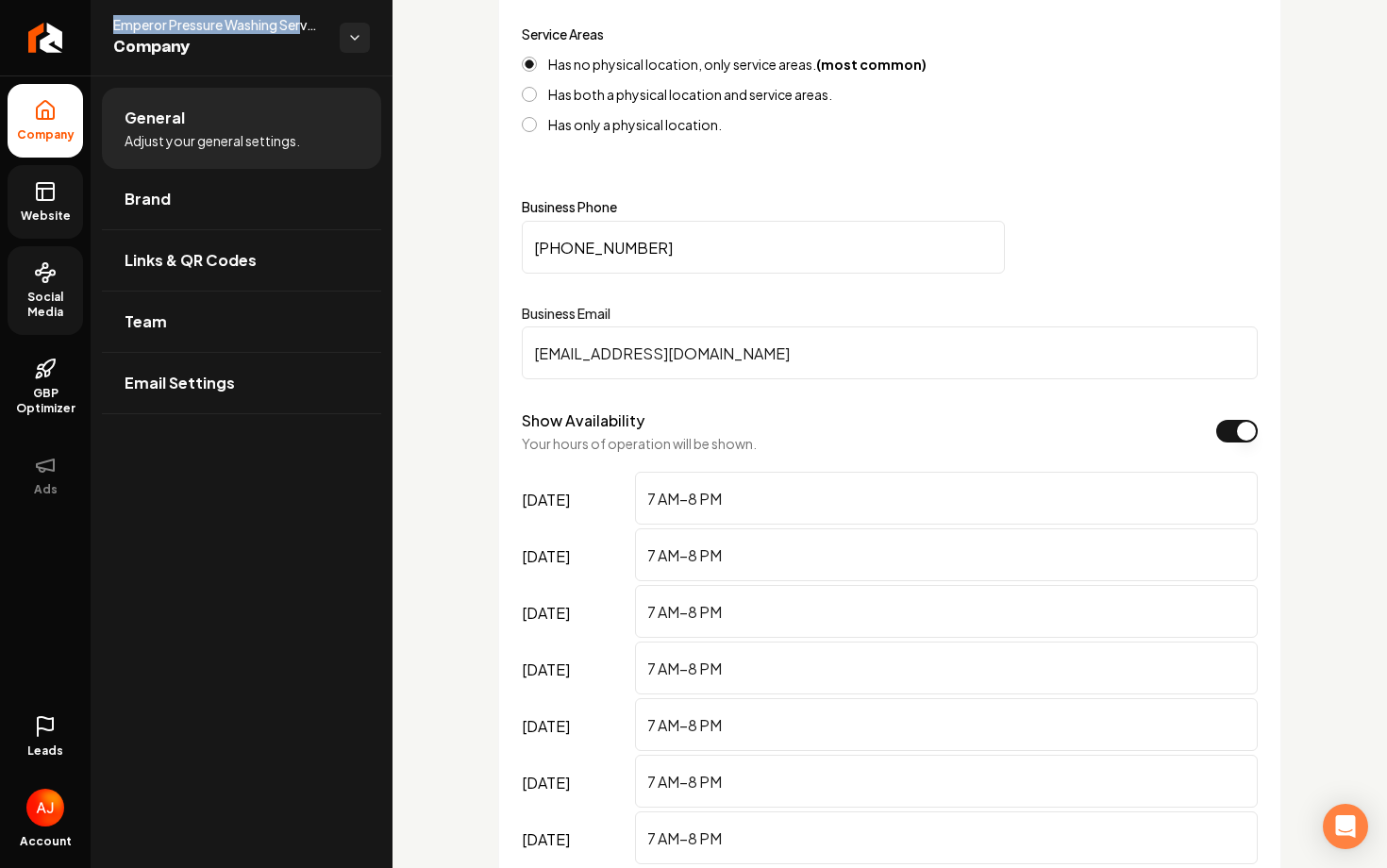
scroll to position [923, 0]
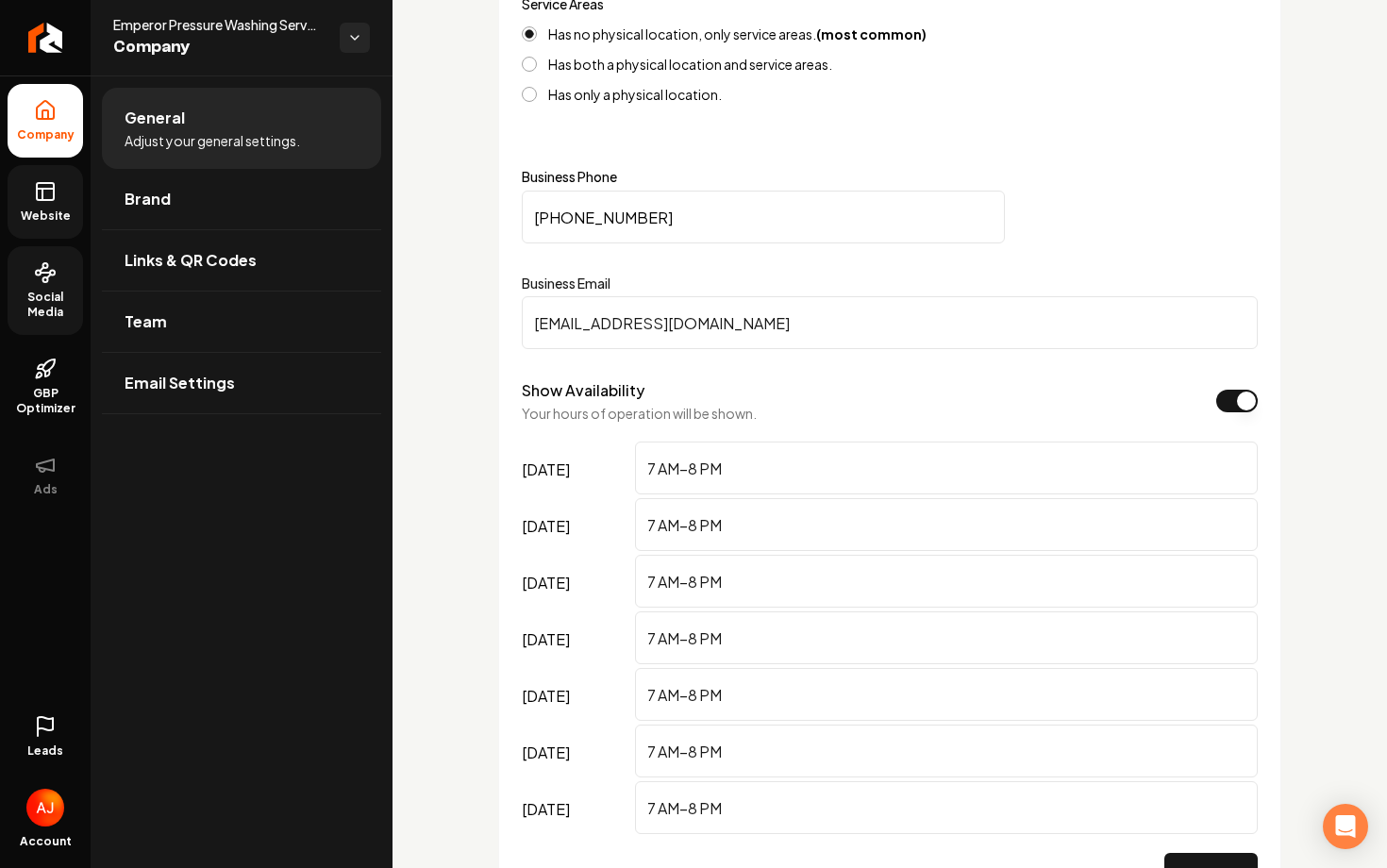
click at [771, 327] on input "emperorpws@outlook.com" at bounding box center [889, 323] width 736 height 53
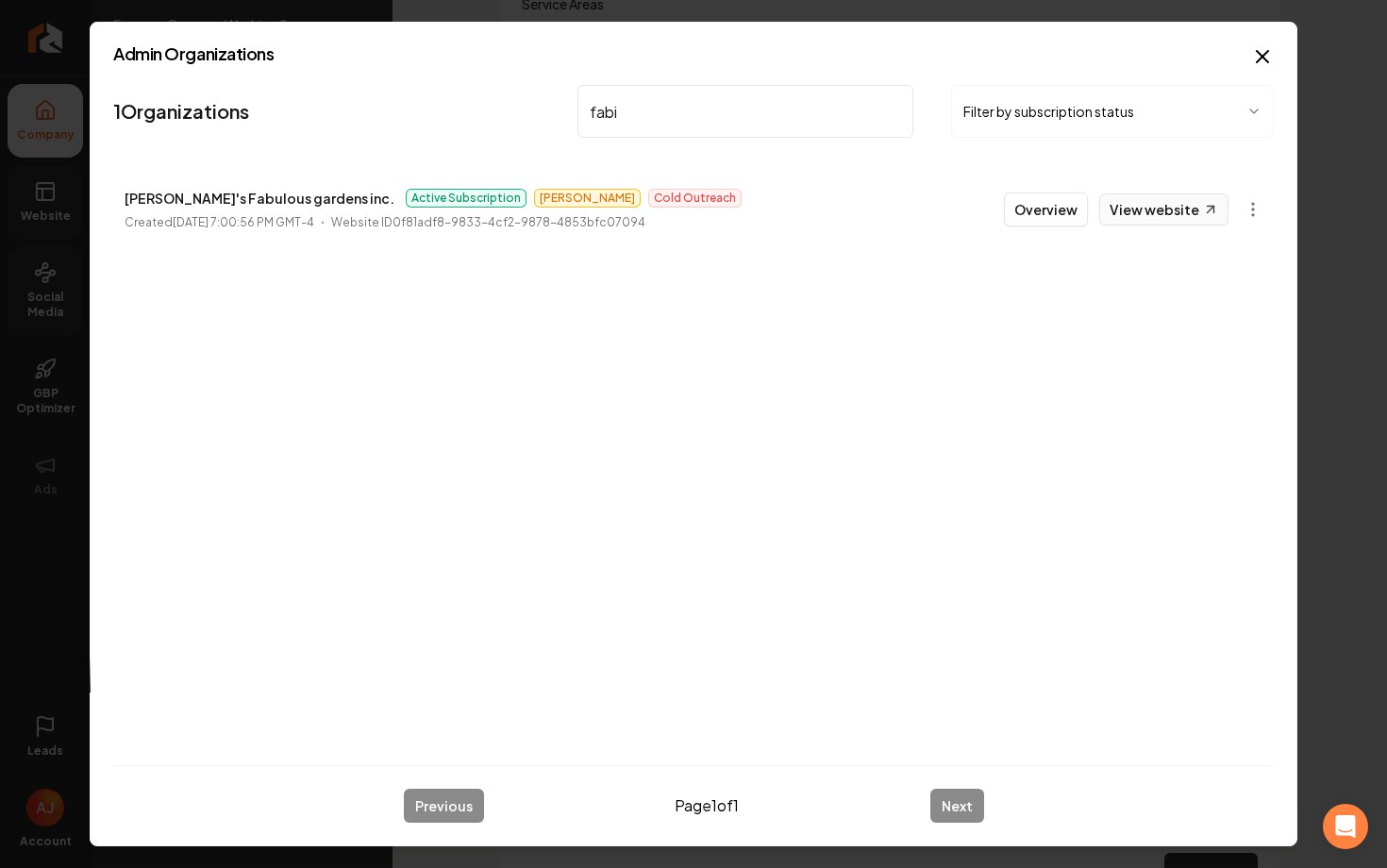
click at [1130, 215] on link "View website" at bounding box center [1164, 209] width 130 height 32
drag, startPoint x: 648, startPoint y: 119, endPoint x: 532, endPoint y: 98, distance: 117.9
click at [534, 100] on nav "1 Organizations fabi Filter by subscription status" at bounding box center [693, 119] width 1160 height 83
type input "junk and trash"
click at [1053, 205] on button "Overview" at bounding box center [1045, 209] width 83 height 34
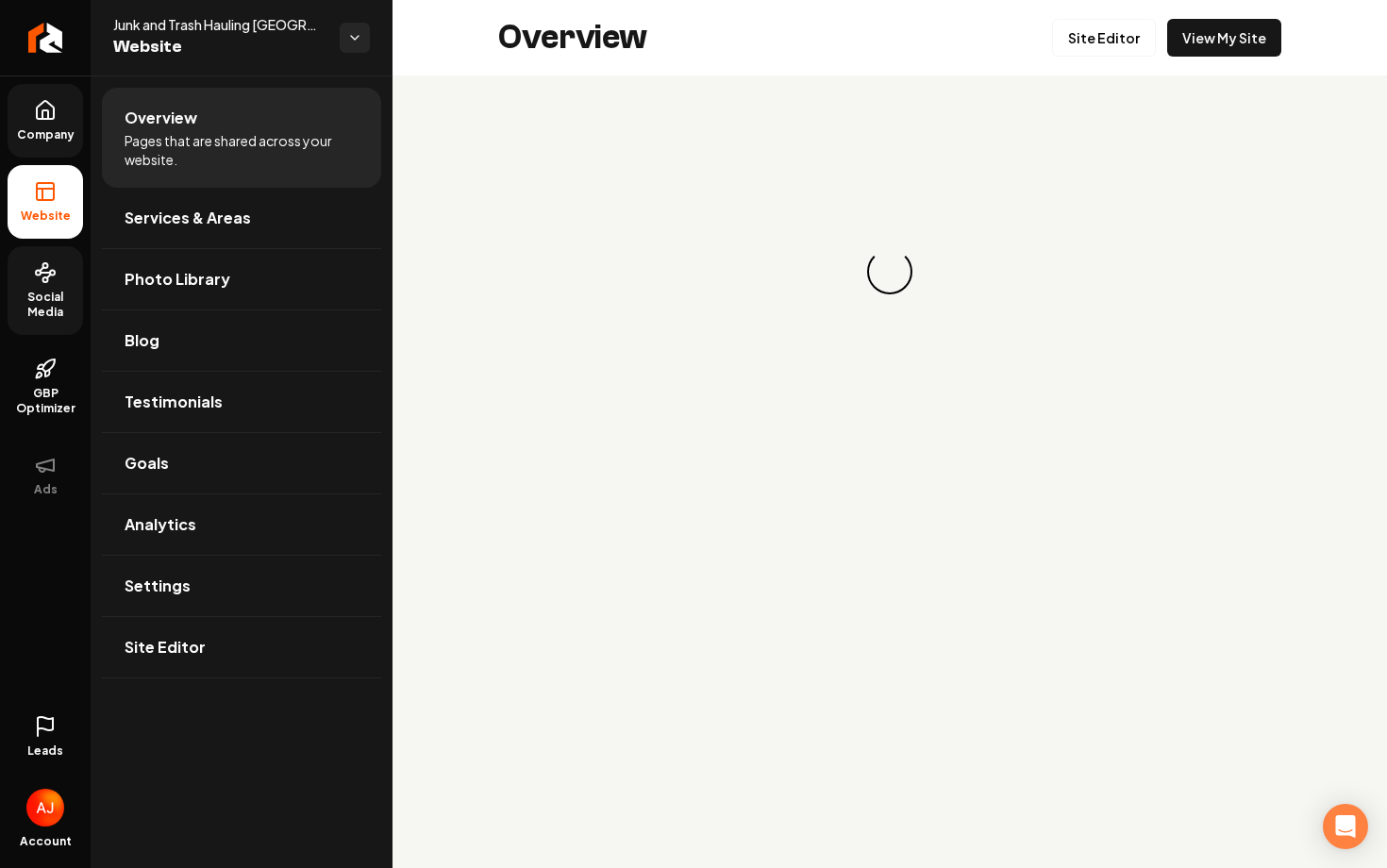
click at [70, 293] on span "Social Media" at bounding box center [45, 304] width 76 height 30
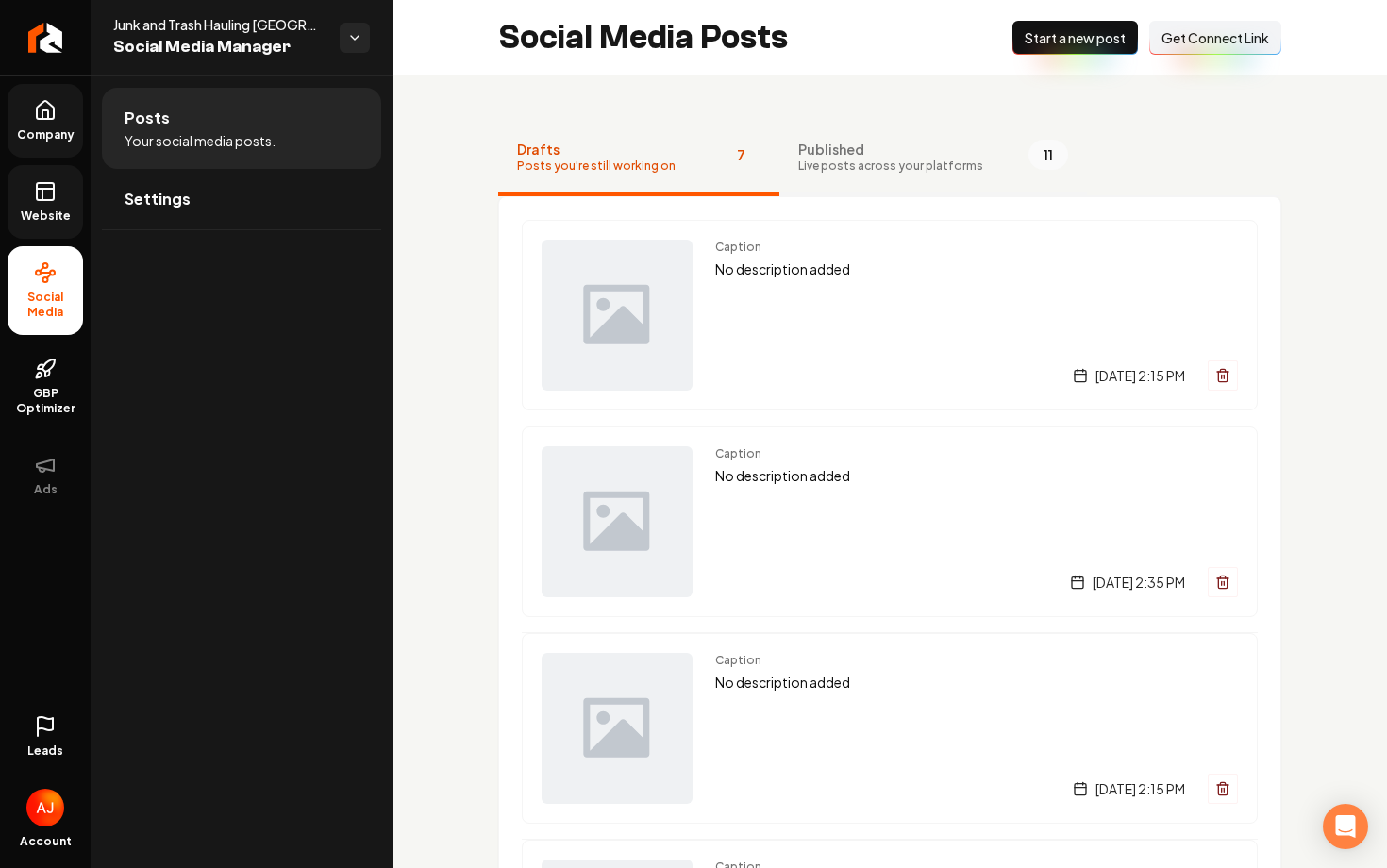
click at [834, 163] on span "Live posts across your platforms" at bounding box center [890, 165] width 185 height 15
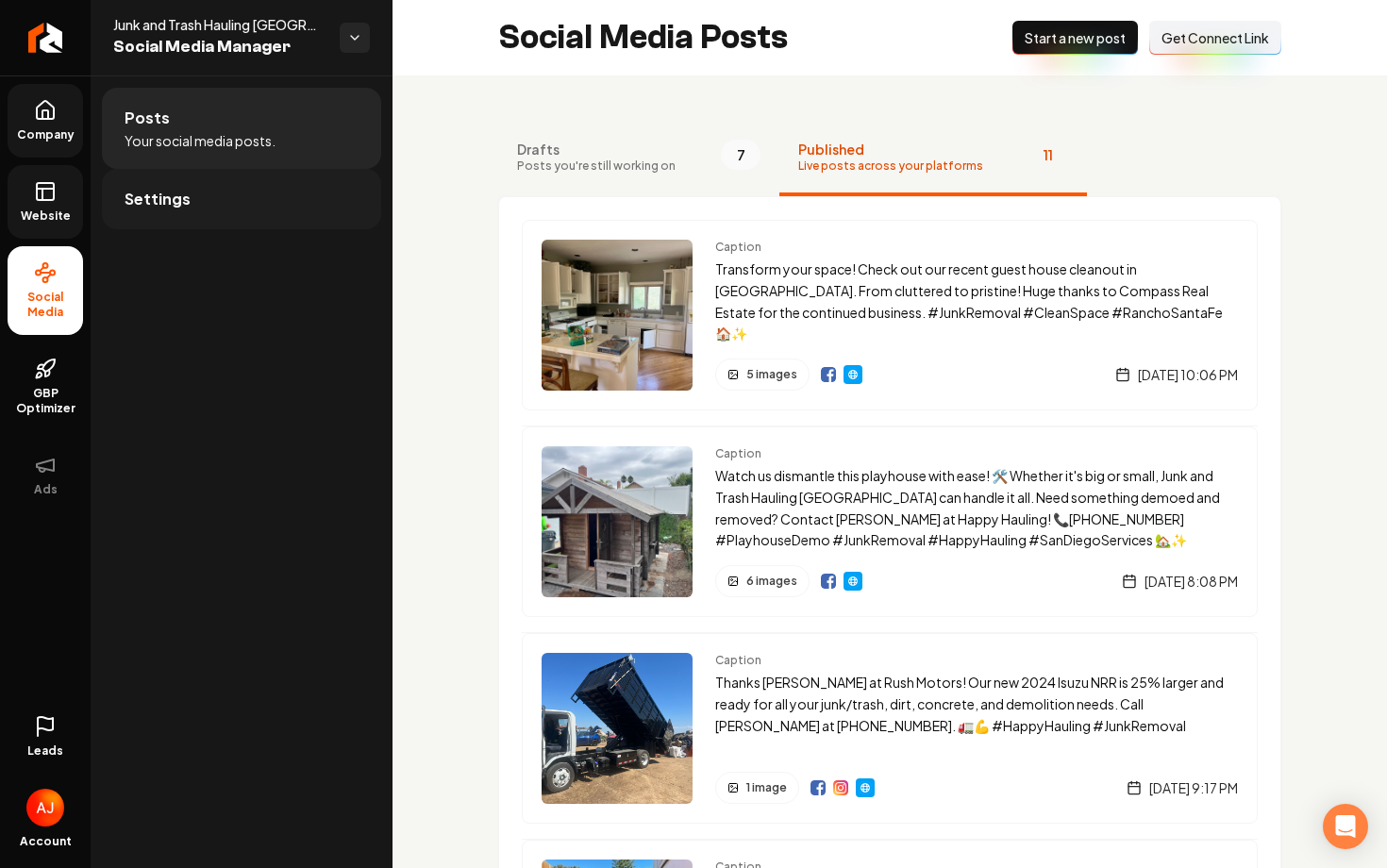
click at [266, 208] on link "Settings" at bounding box center [242, 198] width 279 height 60
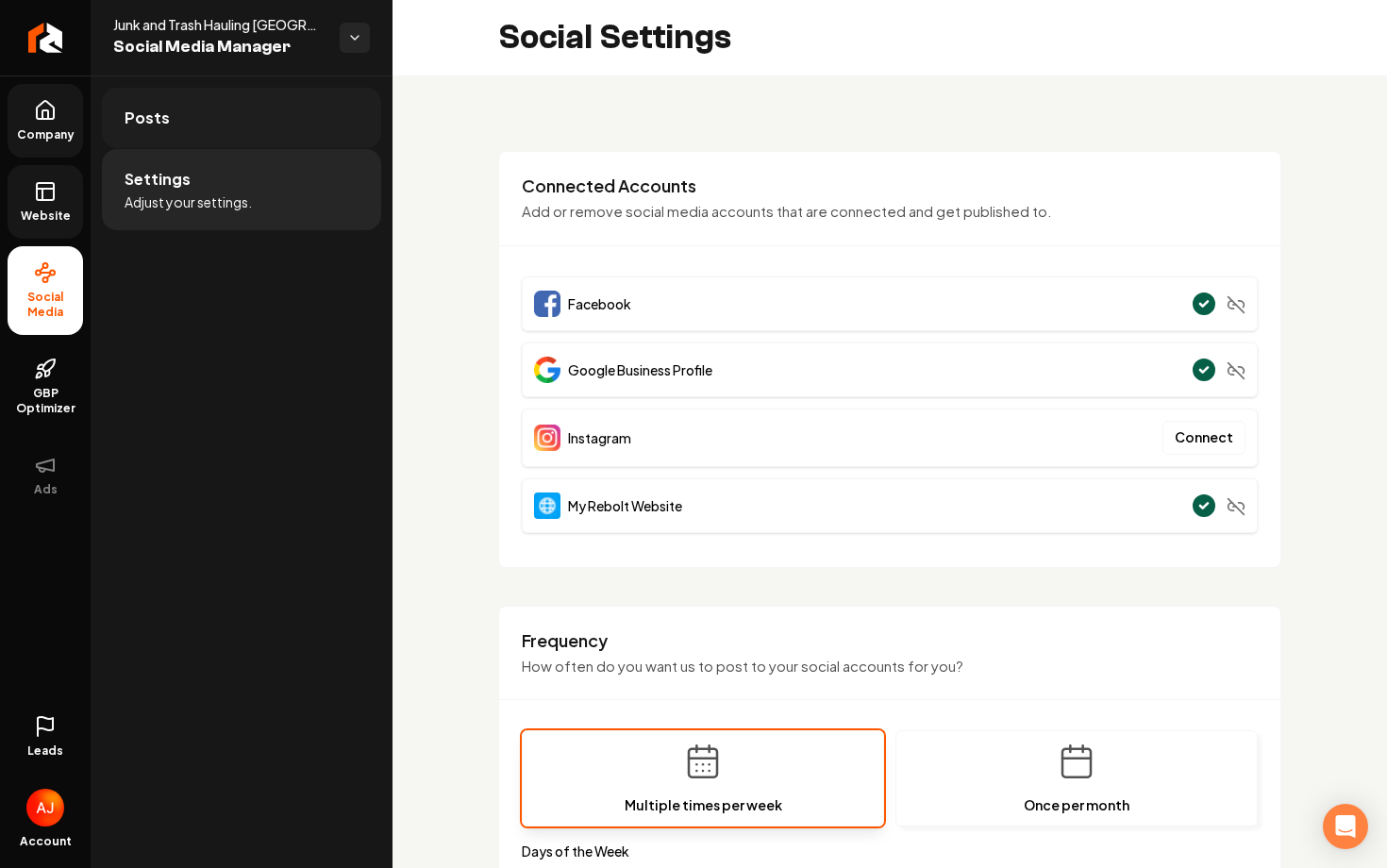
click at [304, 139] on link "Posts" at bounding box center [242, 117] width 279 height 60
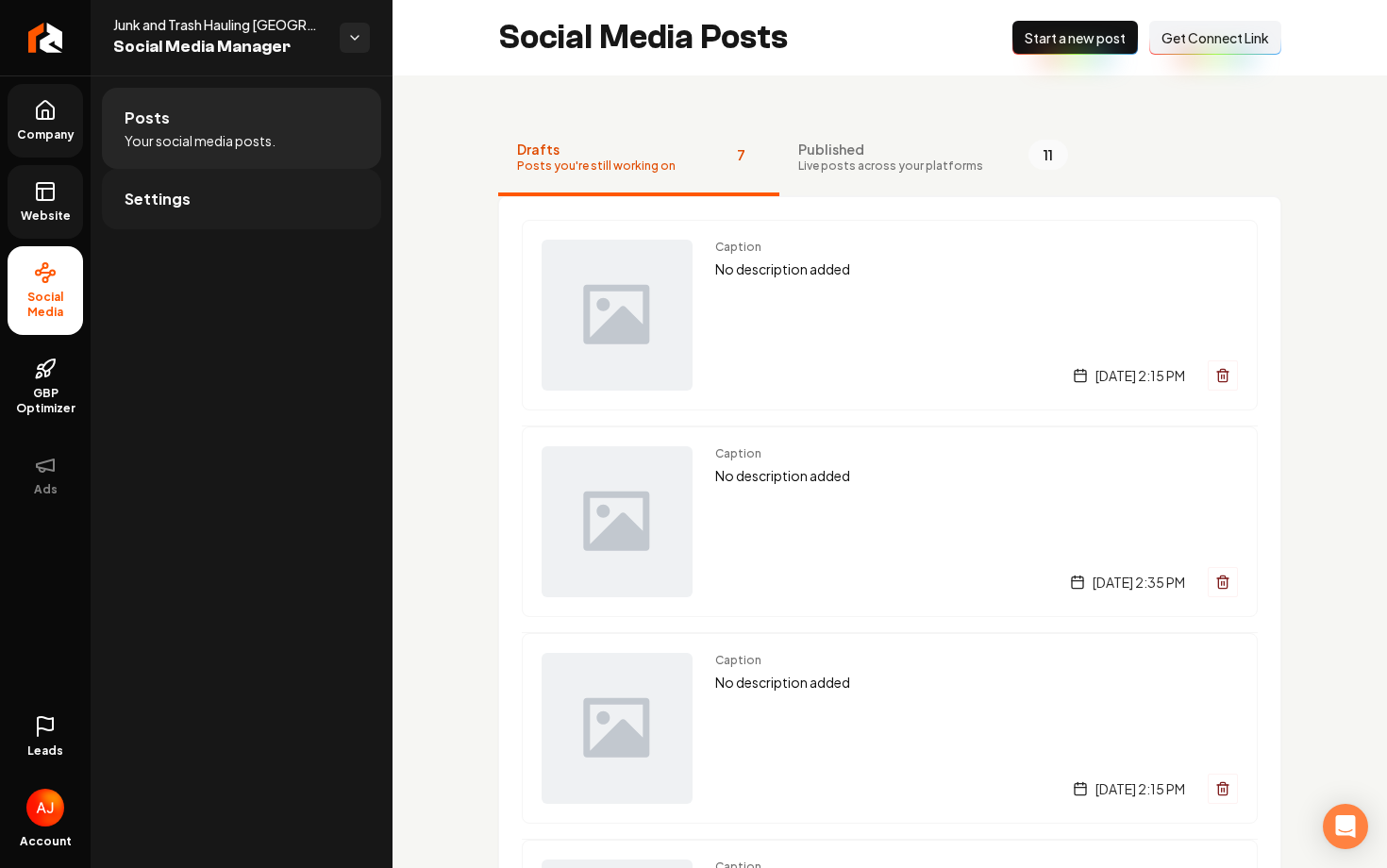
click at [261, 216] on link "Settings" at bounding box center [242, 198] width 279 height 60
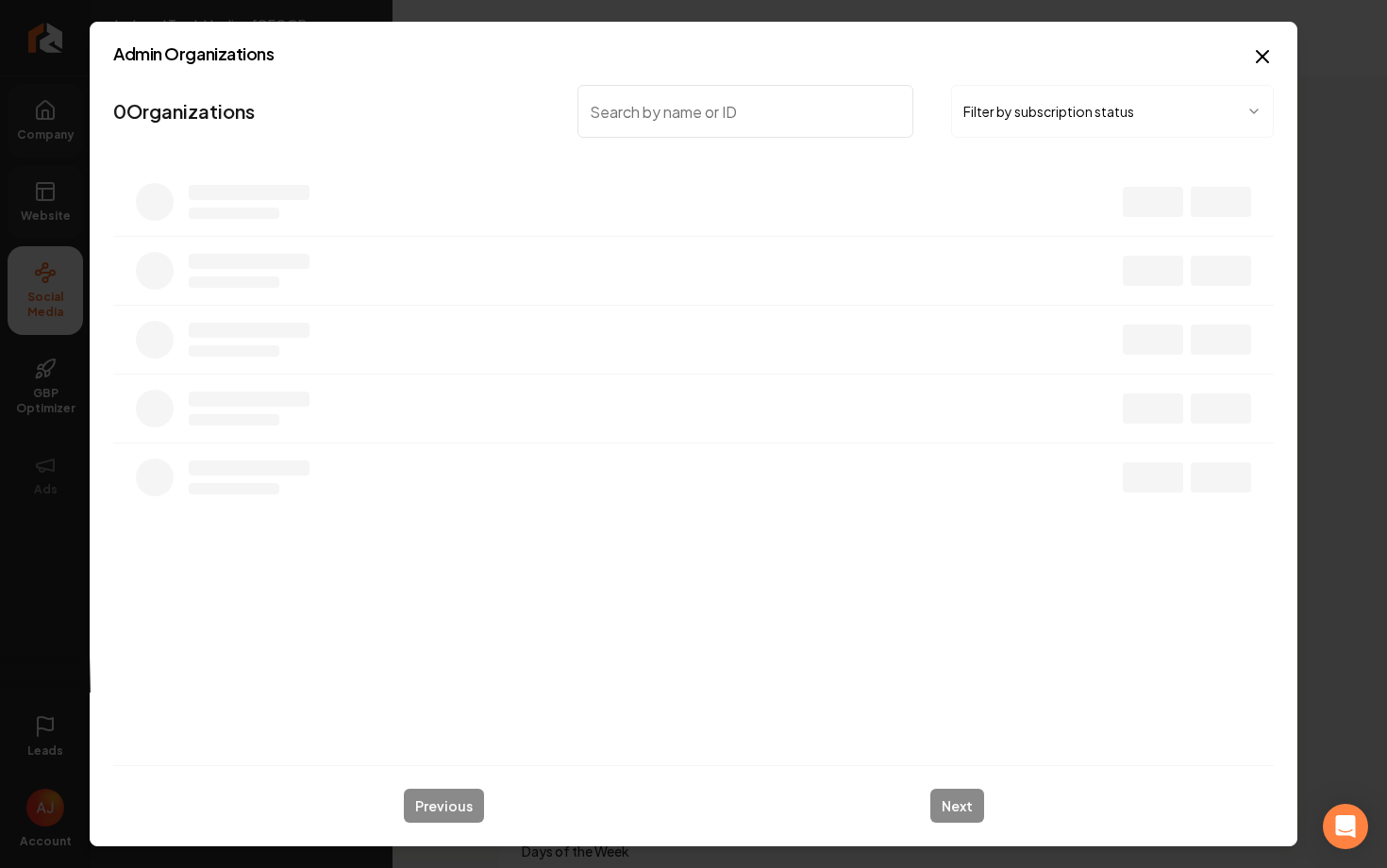
type input "r"
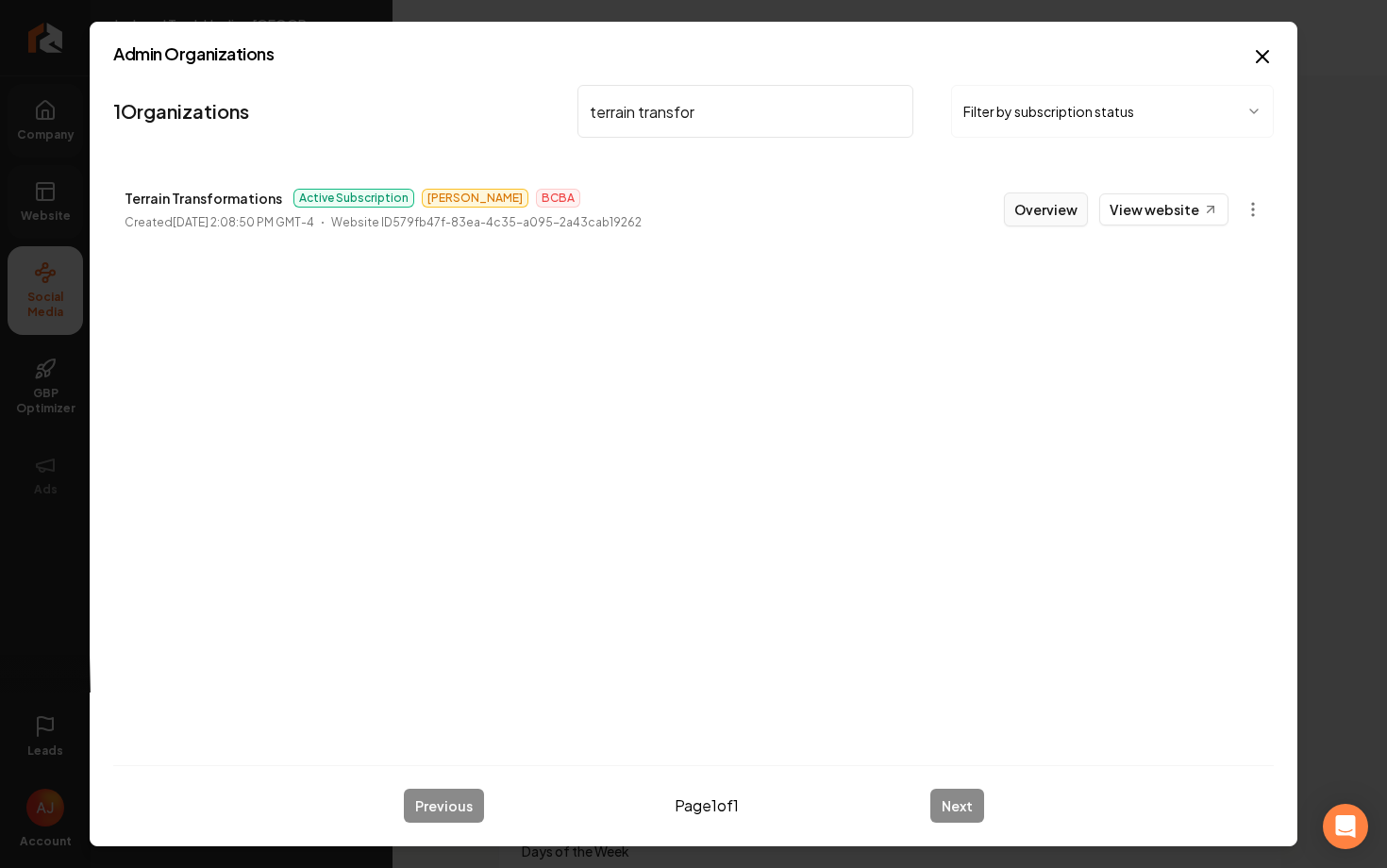
type input "terrain transfor"
click at [1022, 211] on button "Overview" at bounding box center [1045, 209] width 83 height 34
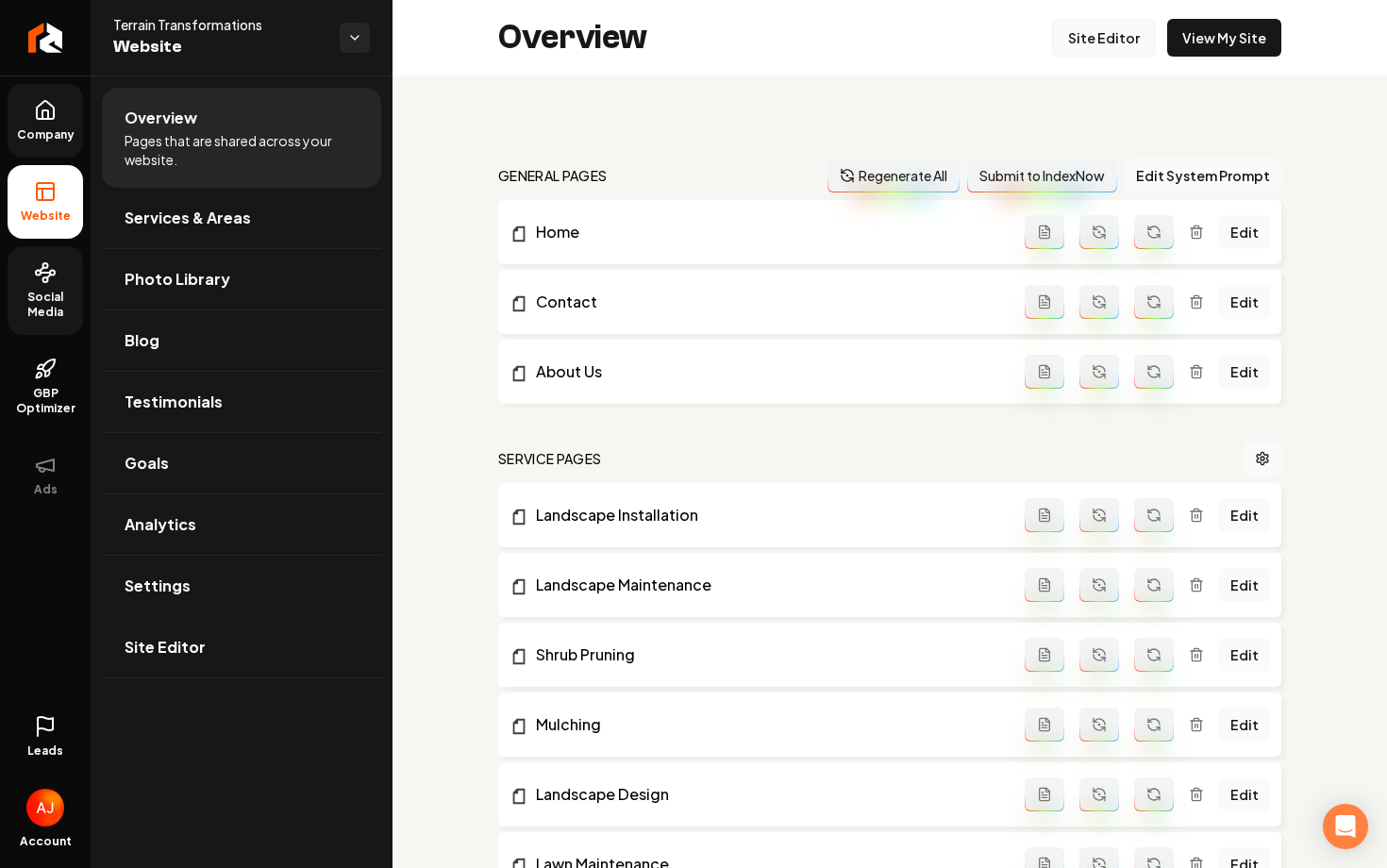
click at [1071, 37] on link "Site Editor" at bounding box center [1104, 37] width 104 height 37
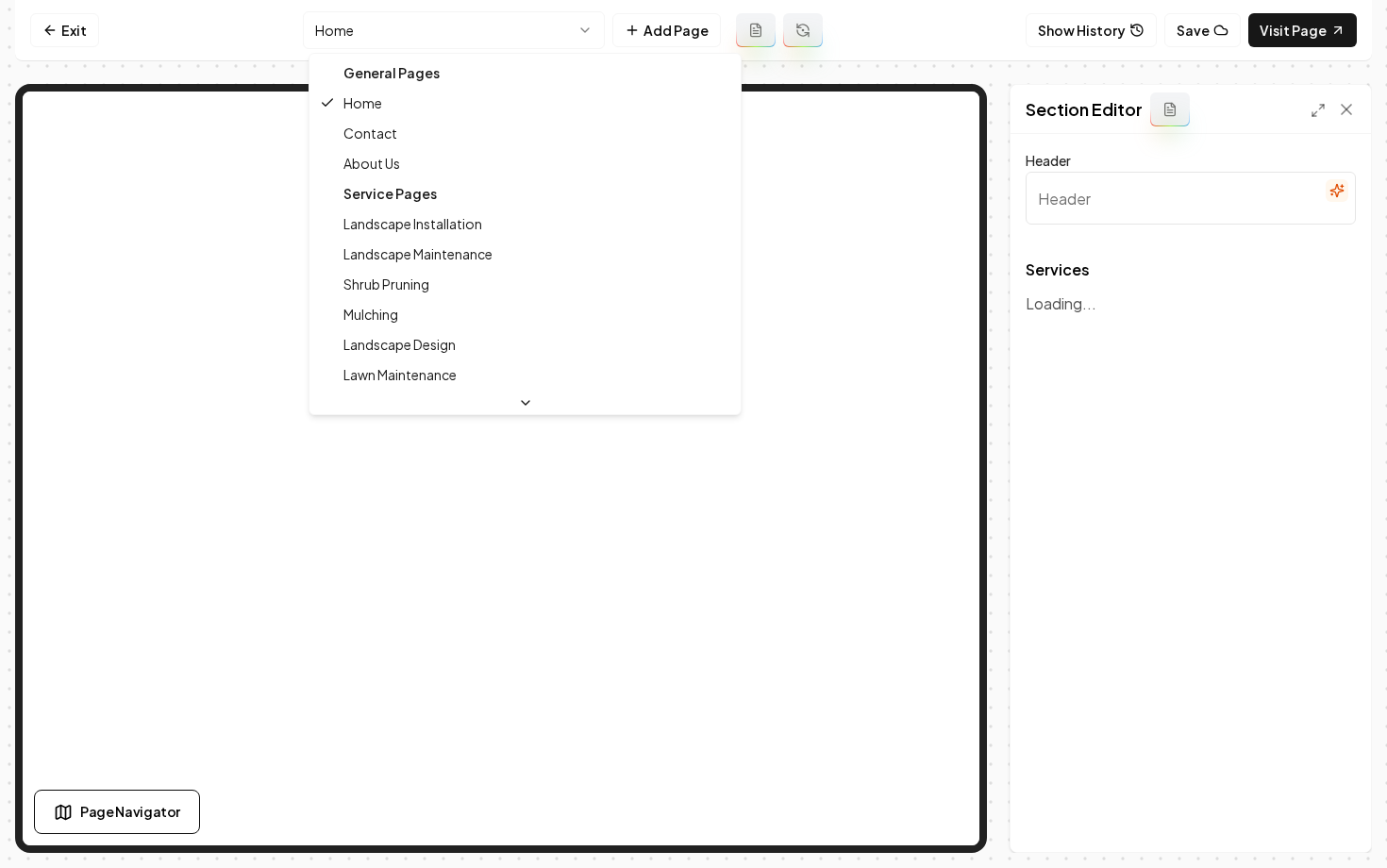
click at [397, 30] on html "Computer Required This feature is only available on a computer. Please switch t…" at bounding box center [694, 434] width 1387 height 868
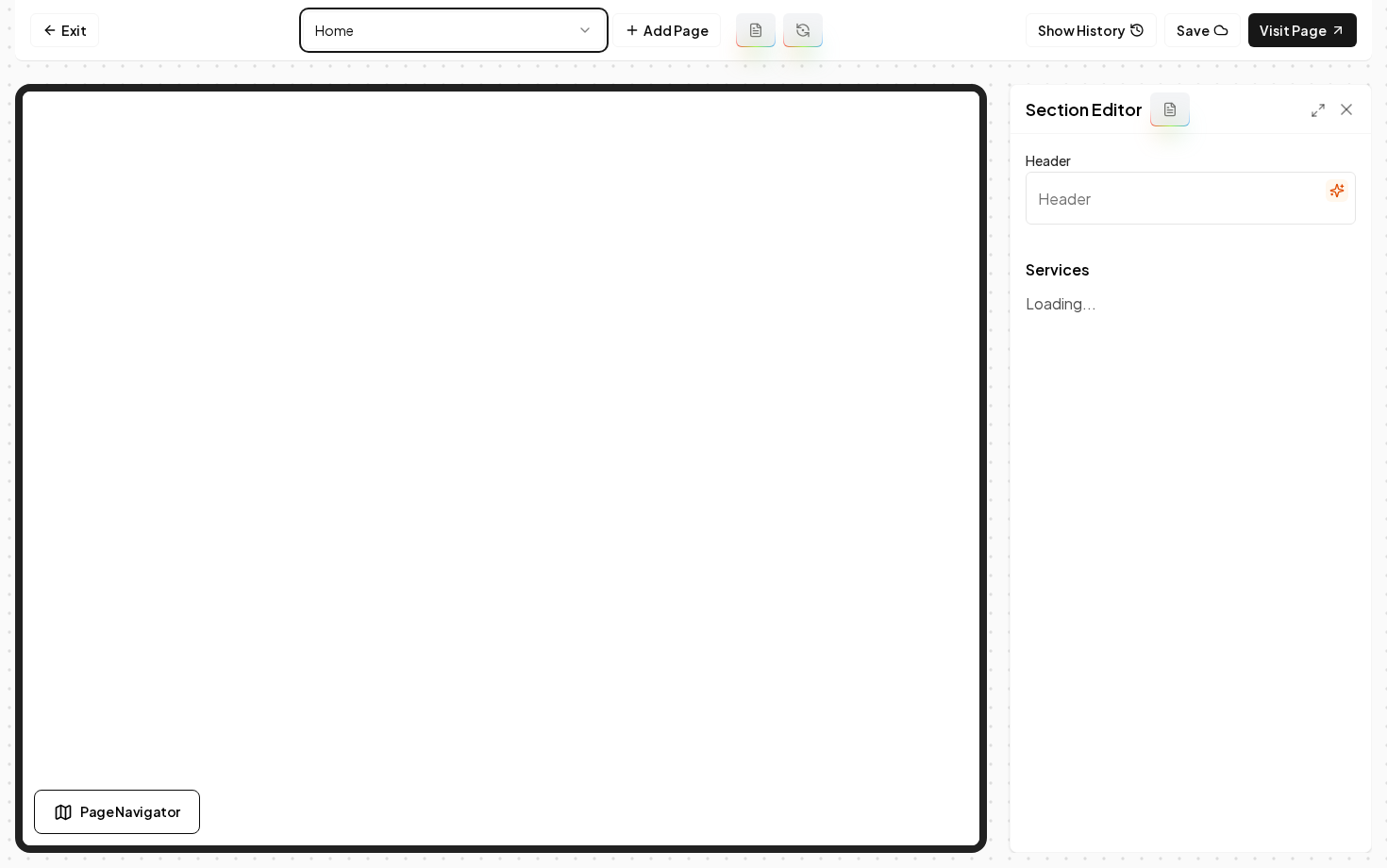
click at [75, 35] on html "Computer Required This feature is only available on a computer. Please switch t…" at bounding box center [694, 434] width 1387 height 868
click at [75, 35] on link "Exit" at bounding box center [65, 29] width 69 height 34
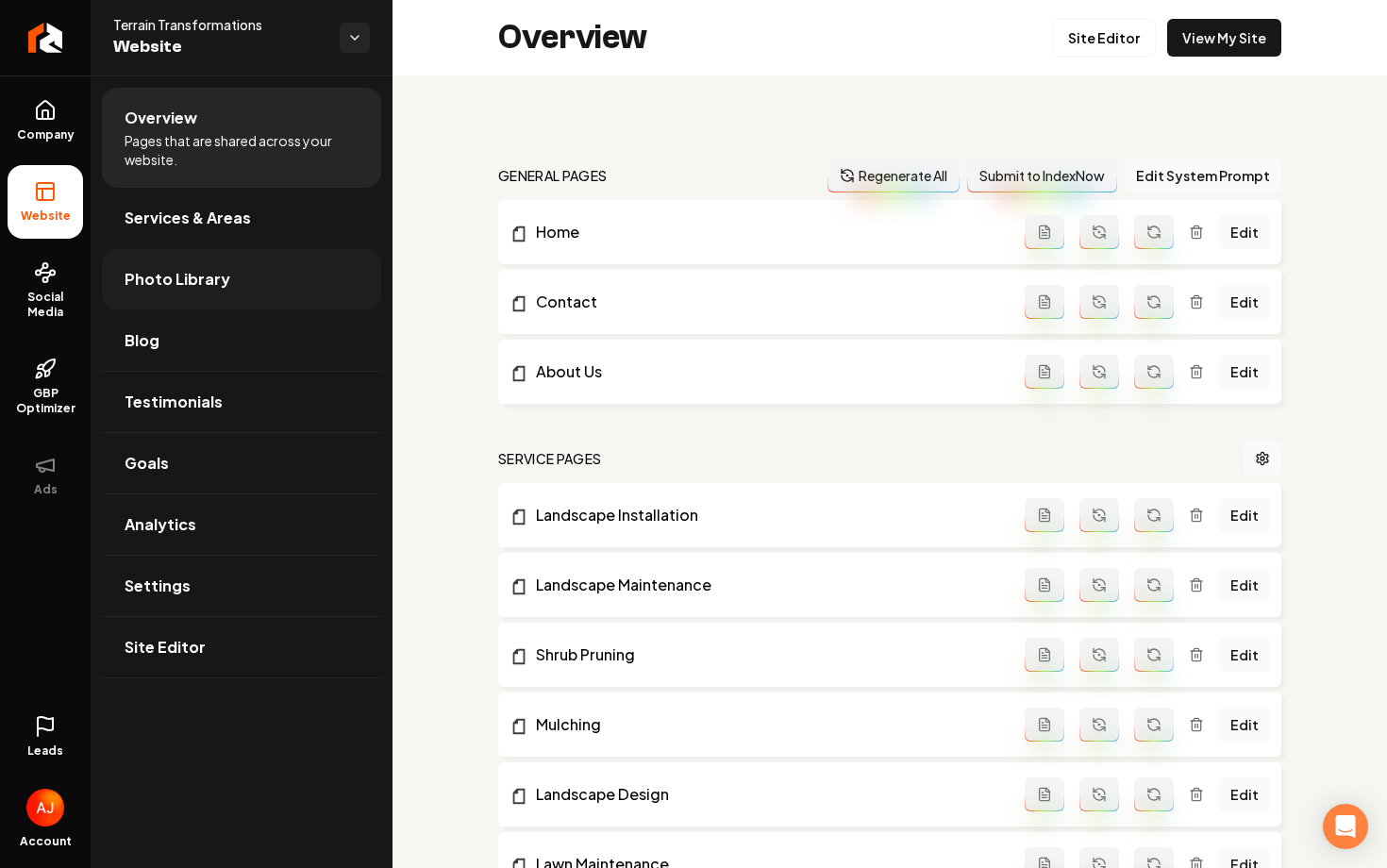
click at [189, 293] on link "Photo Library" at bounding box center [242, 279] width 279 height 60
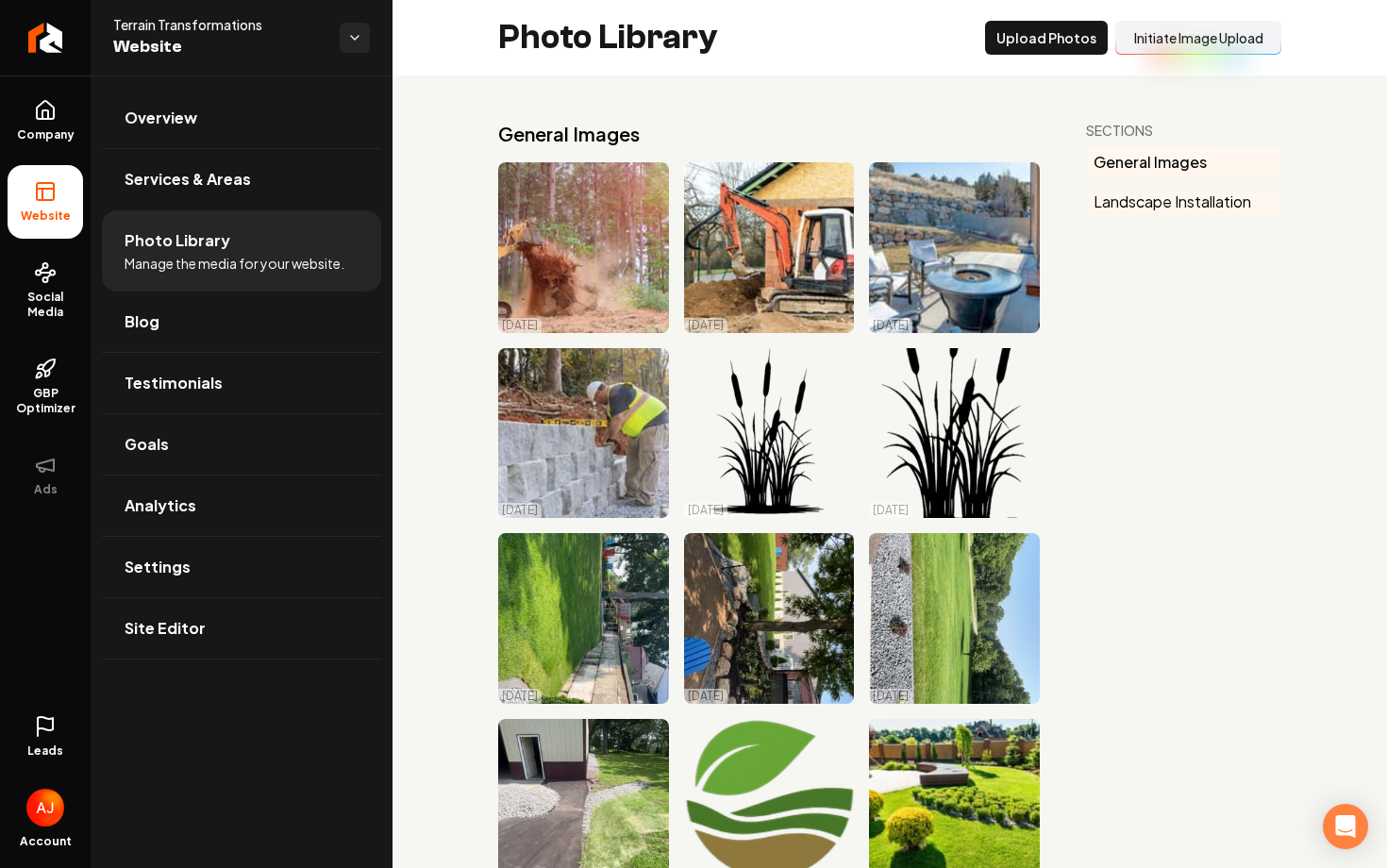
click at [1092, 200] on button "Landscape Installation" at bounding box center [1183, 201] width 195 height 30
click at [1173, 41] on button "Initiate Image Upload" at bounding box center [1197, 37] width 166 height 34
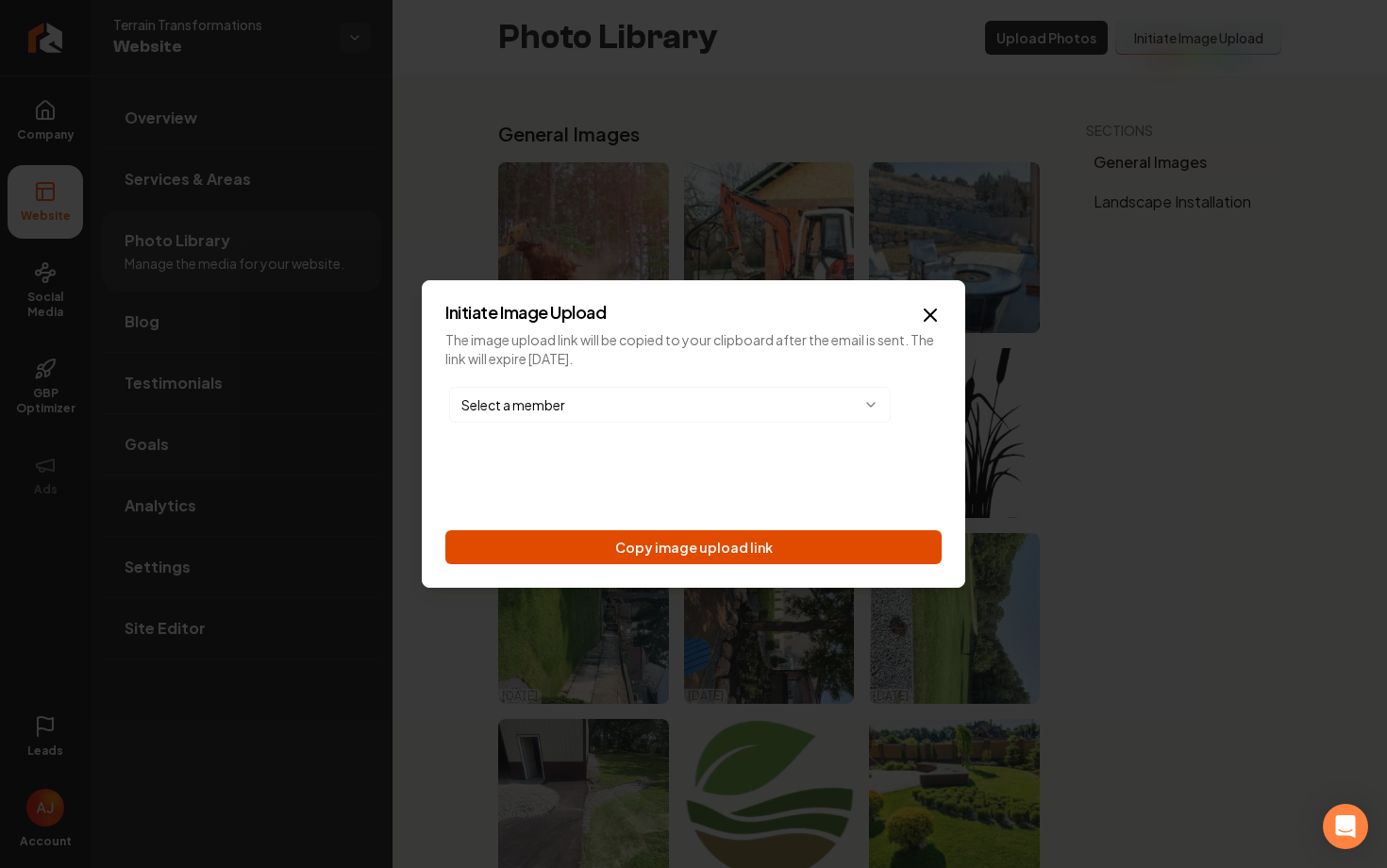
click at [665, 554] on button "Copy image upload link" at bounding box center [693, 547] width 496 height 34
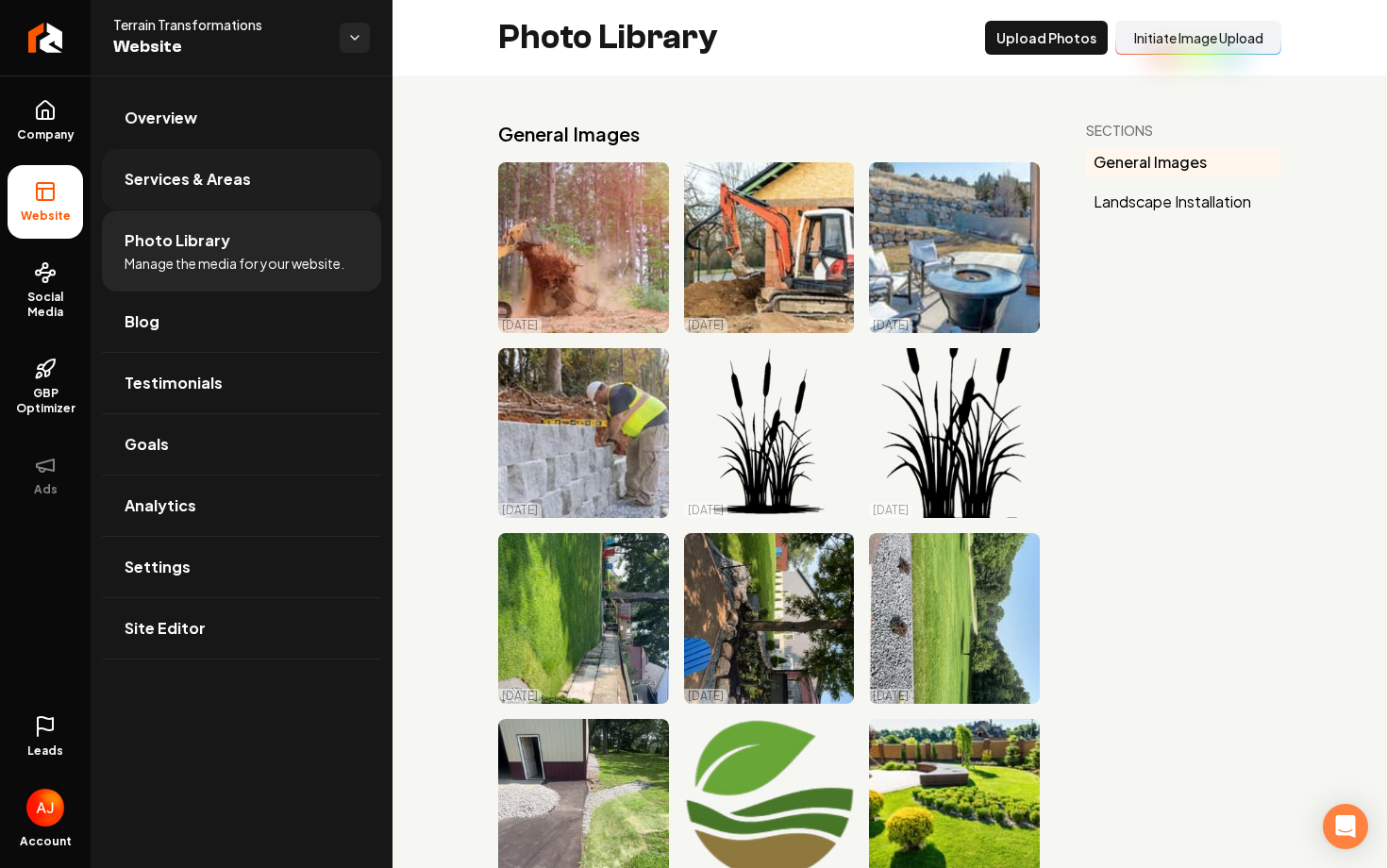
click at [202, 193] on link "Services & Areas" at bounding box center [242, 179] width 279 height 60
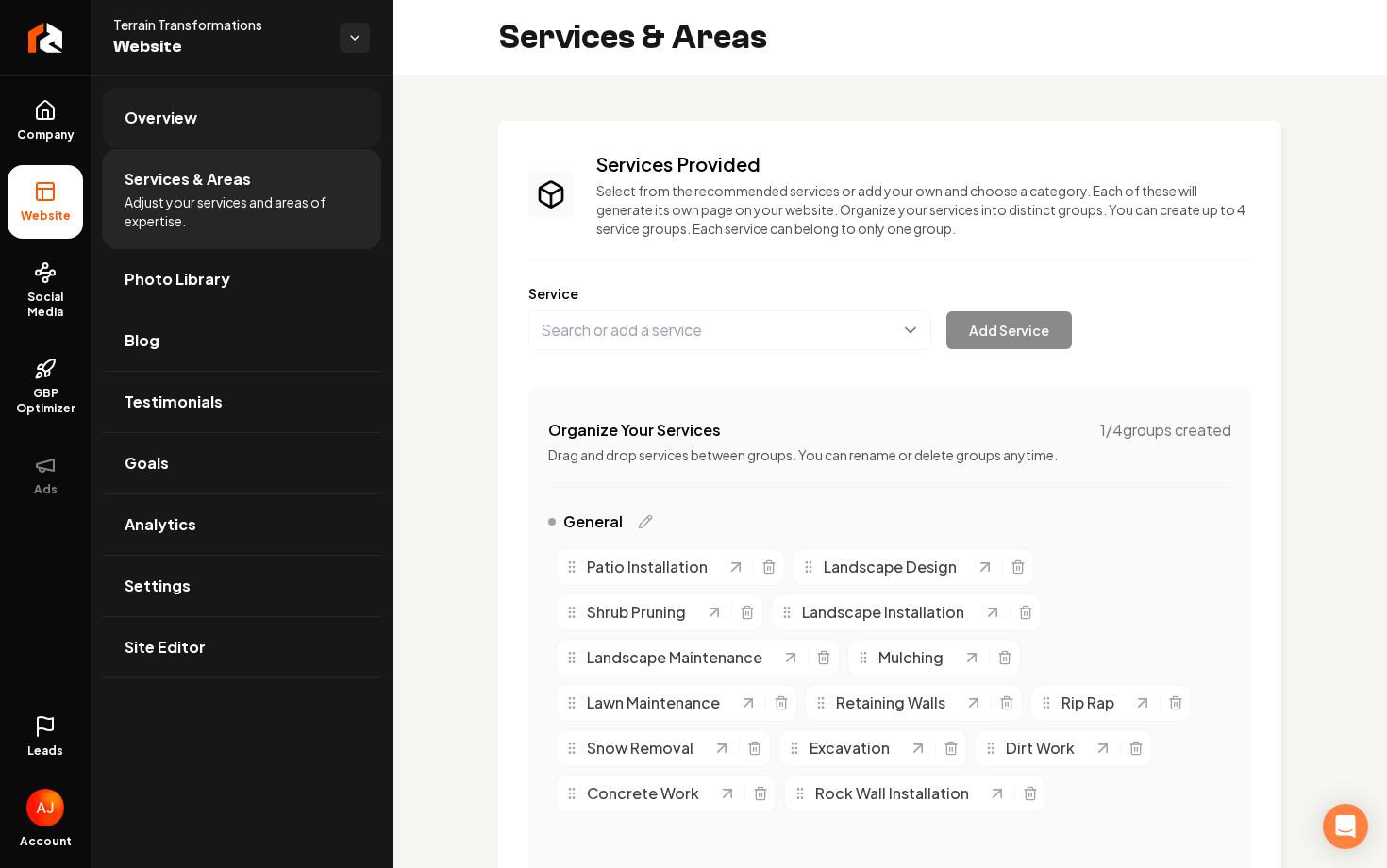
click at [193, 134] on link "Overview" at bounding box center [242, 117] width 279 height 60
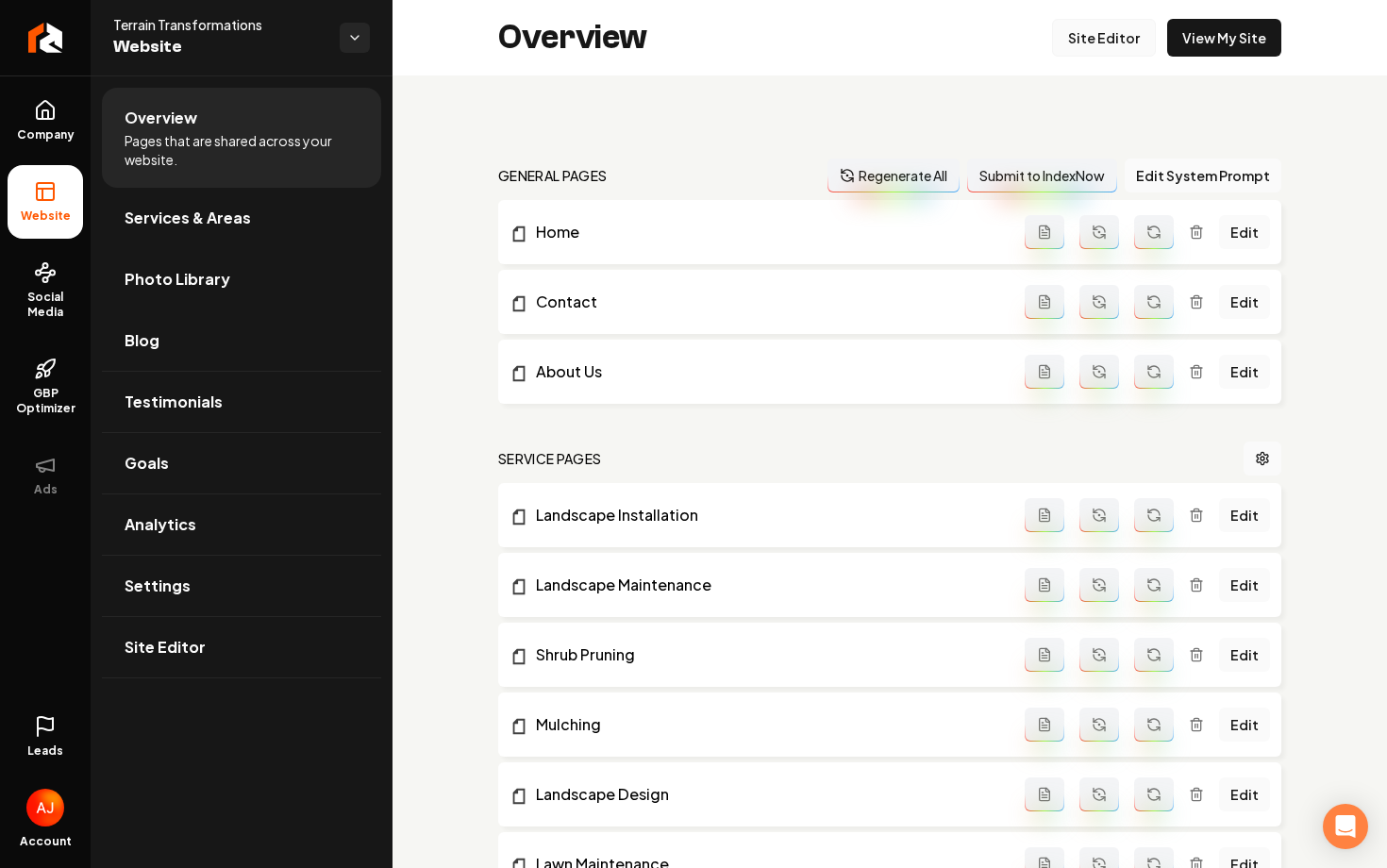
click at [1094, 41] on link "Site Editor" at bounding box center [1104, 37] width 104 height 37
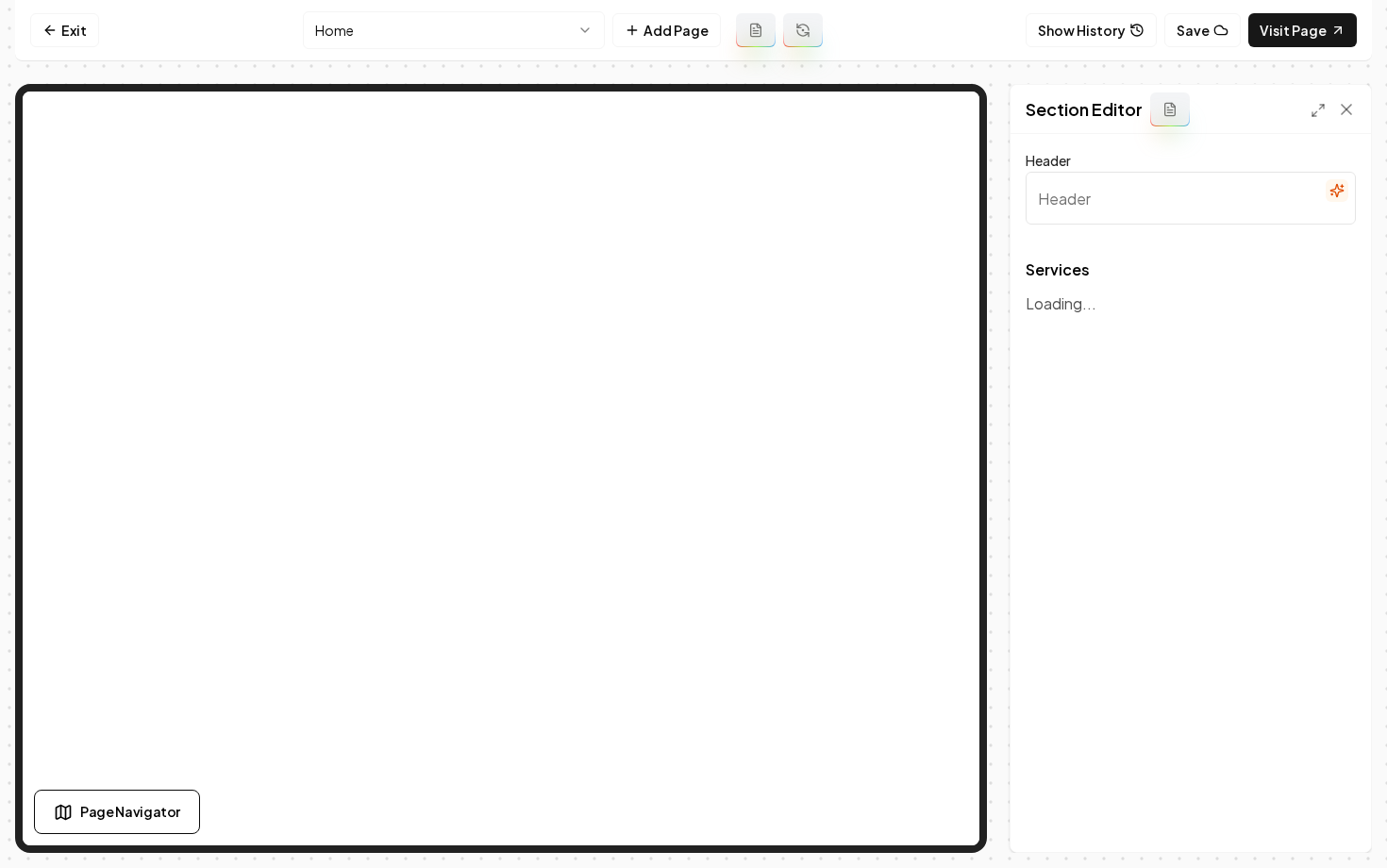
type input "Our Expert Landscaping Services"
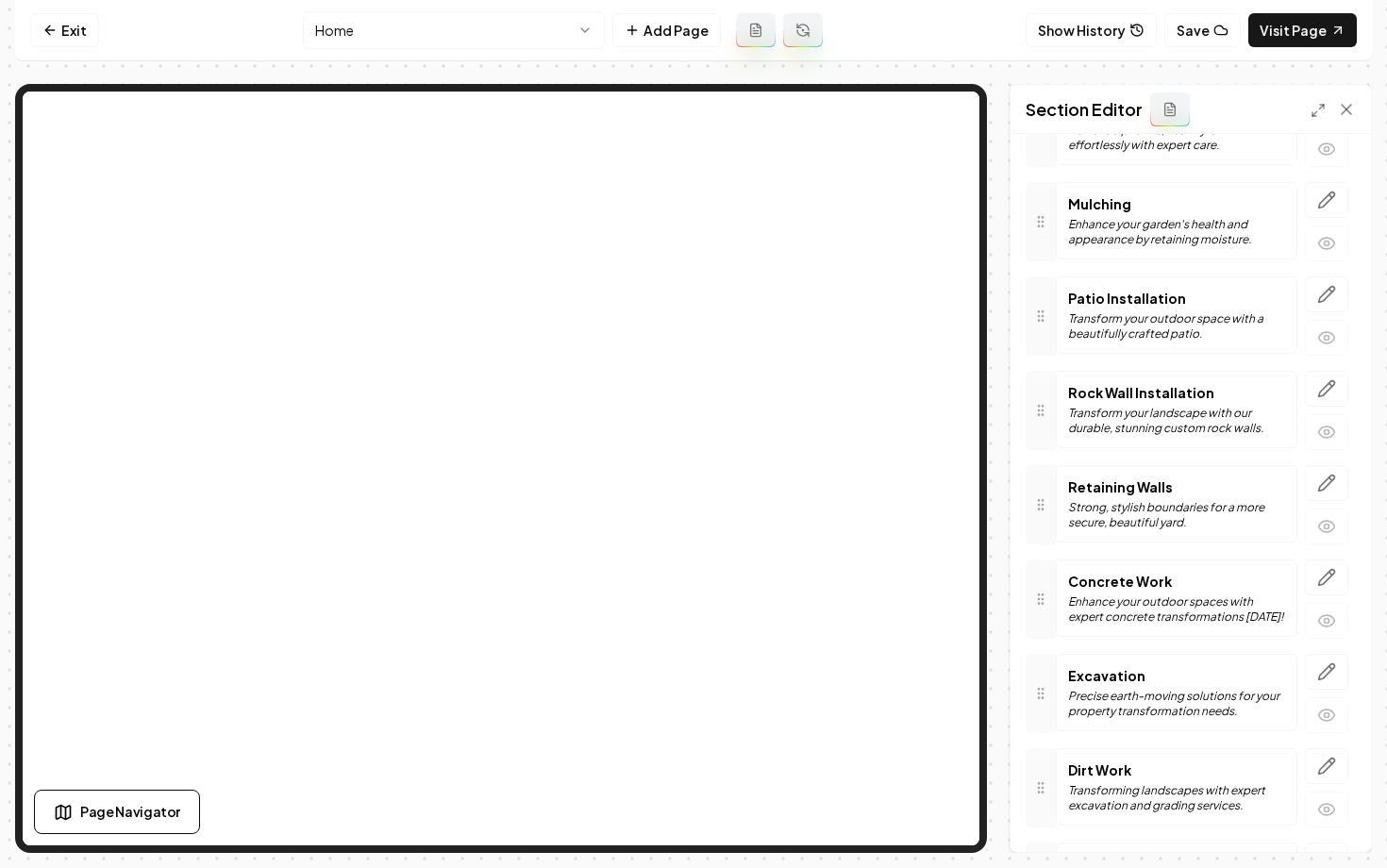
scroll to position [833, 0]
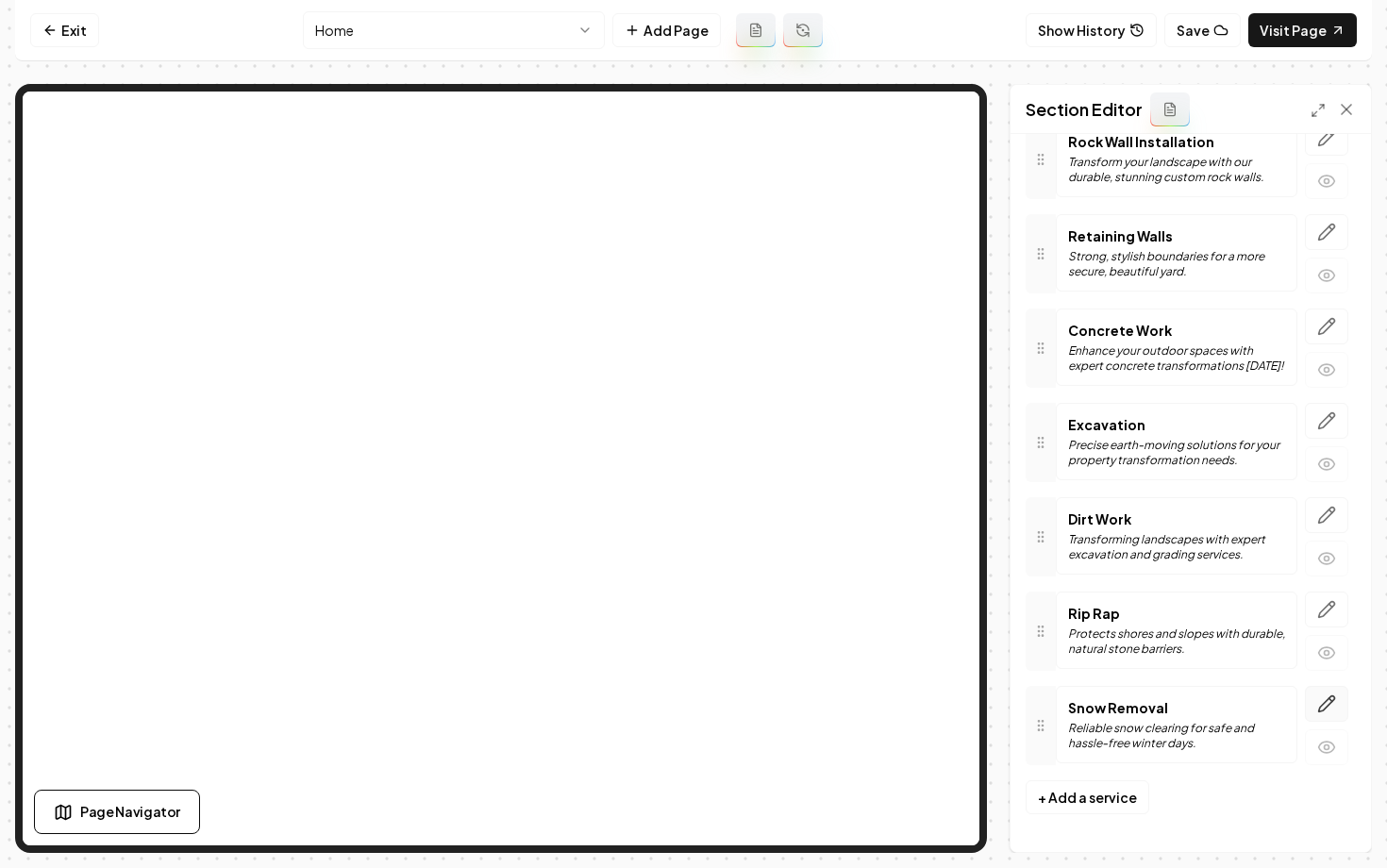
click at [1324, 703] on icon "button" at bounding box center [1326, 703] width 19 height 19
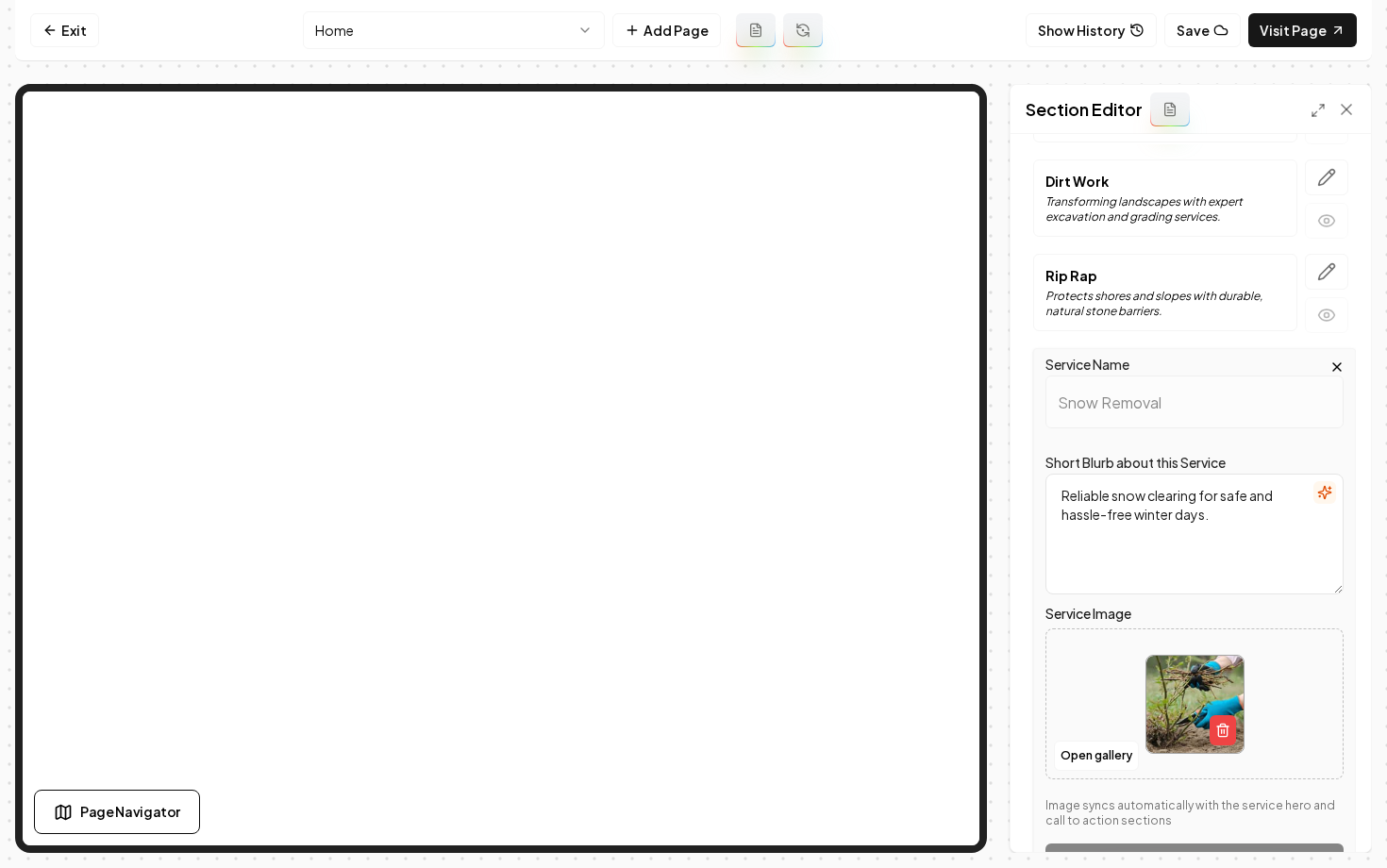
scroll to position [1295, 0]
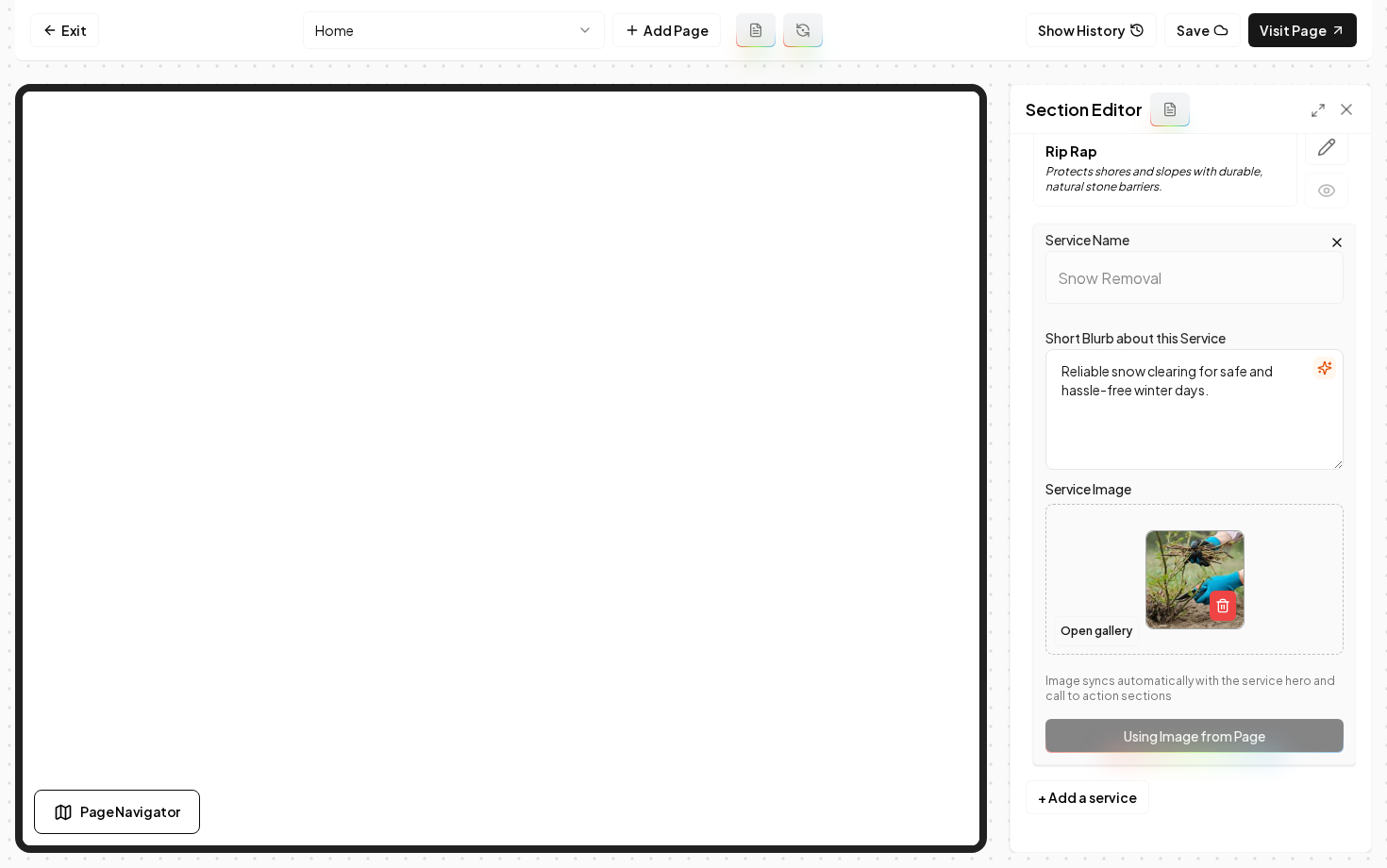
click at [1096, 633] on button "Open gallery" at bounding box center [1096, 630] width 84 height 30
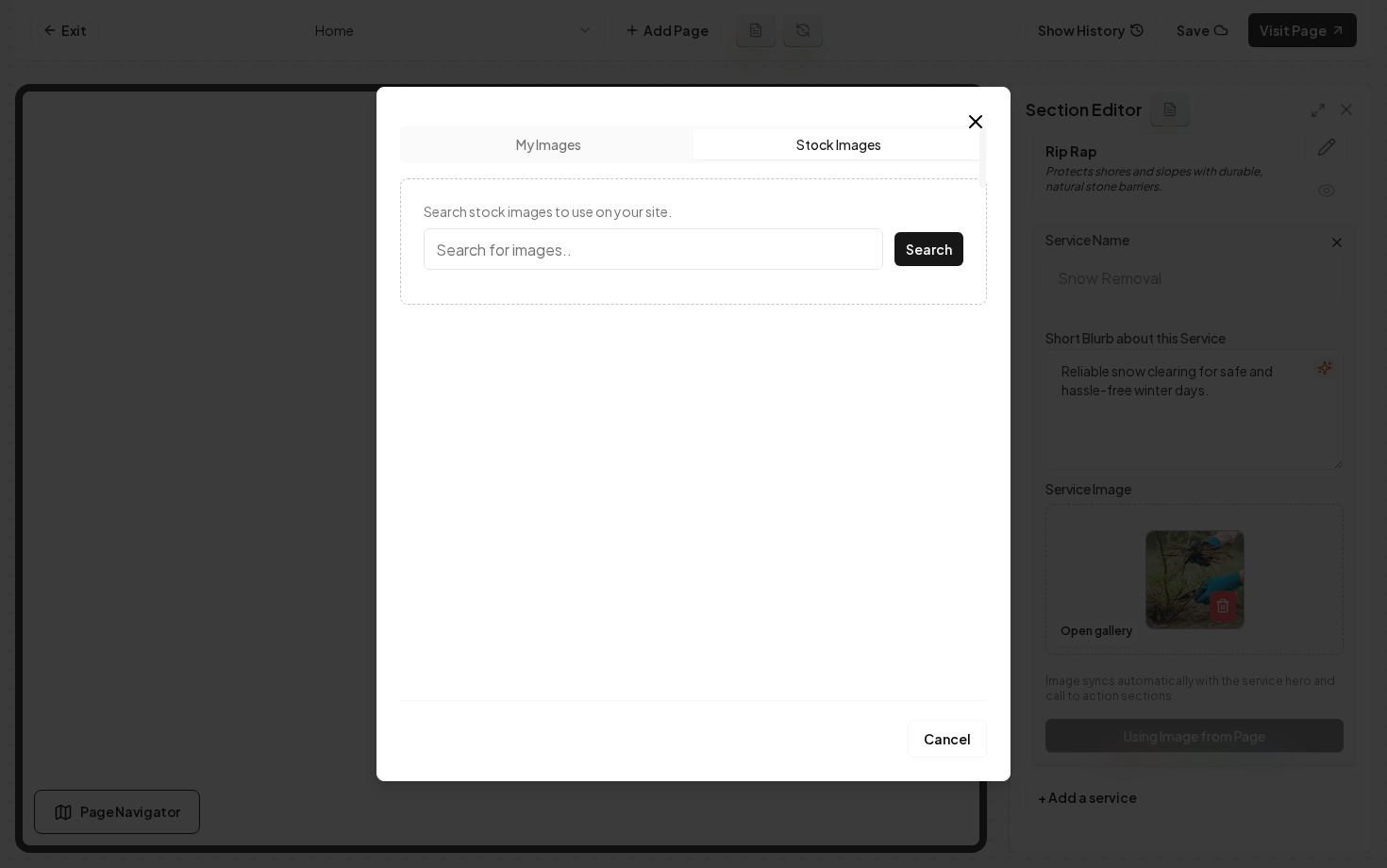
click at [796, 133] on button "Stock Images" at bounding box center [838, 144] width 290 height 30
click at [717, 244] on input "Search stock images to use on your site." at bounding box center [653, 248] width 460 height 41
type input "snow removal"
click at [894, 232] on button "Search" at bounding box center [928, 248] width 69 height 34
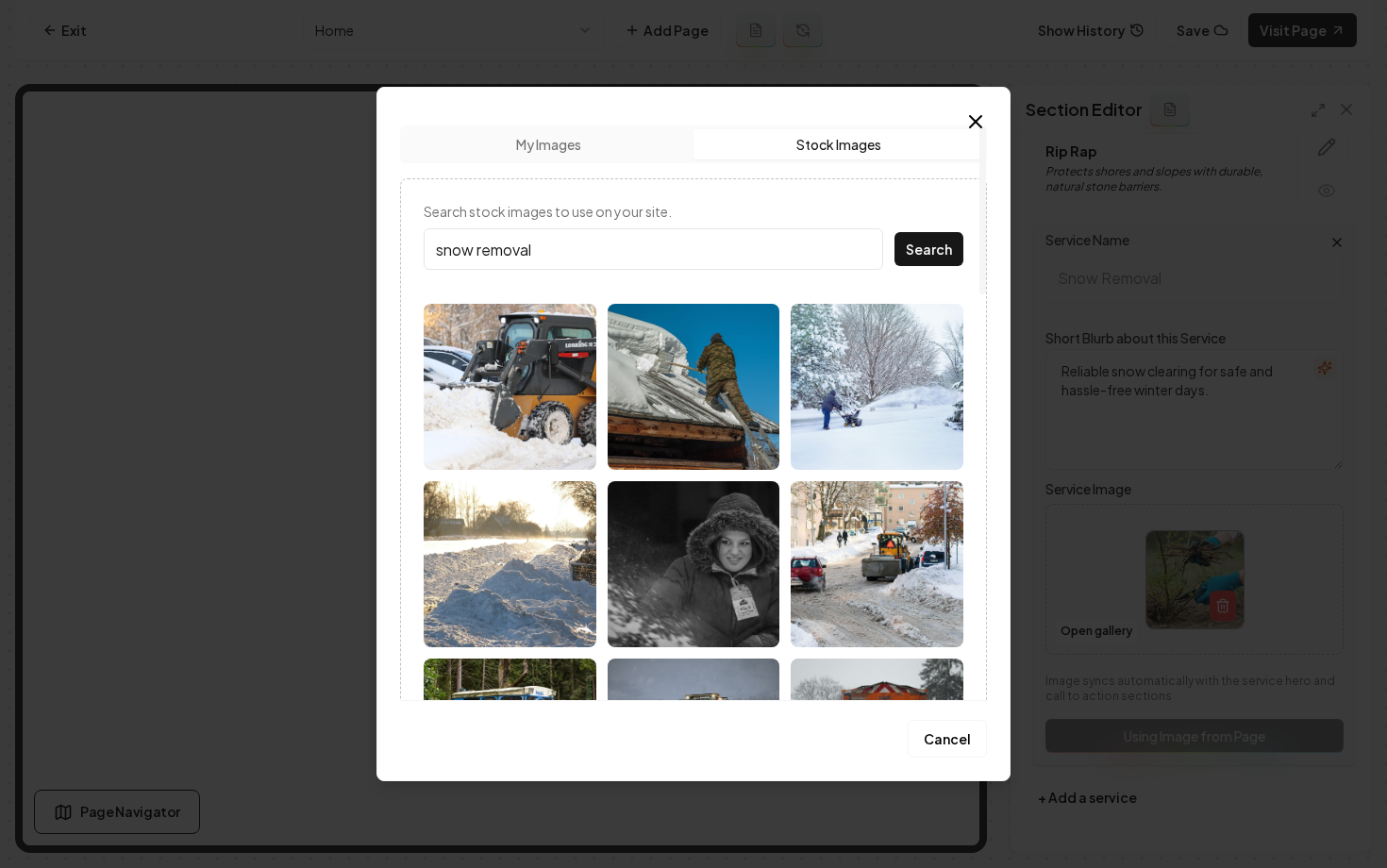
click at [564, 408] on img at bounding box center [510, 386] width 173 height 166
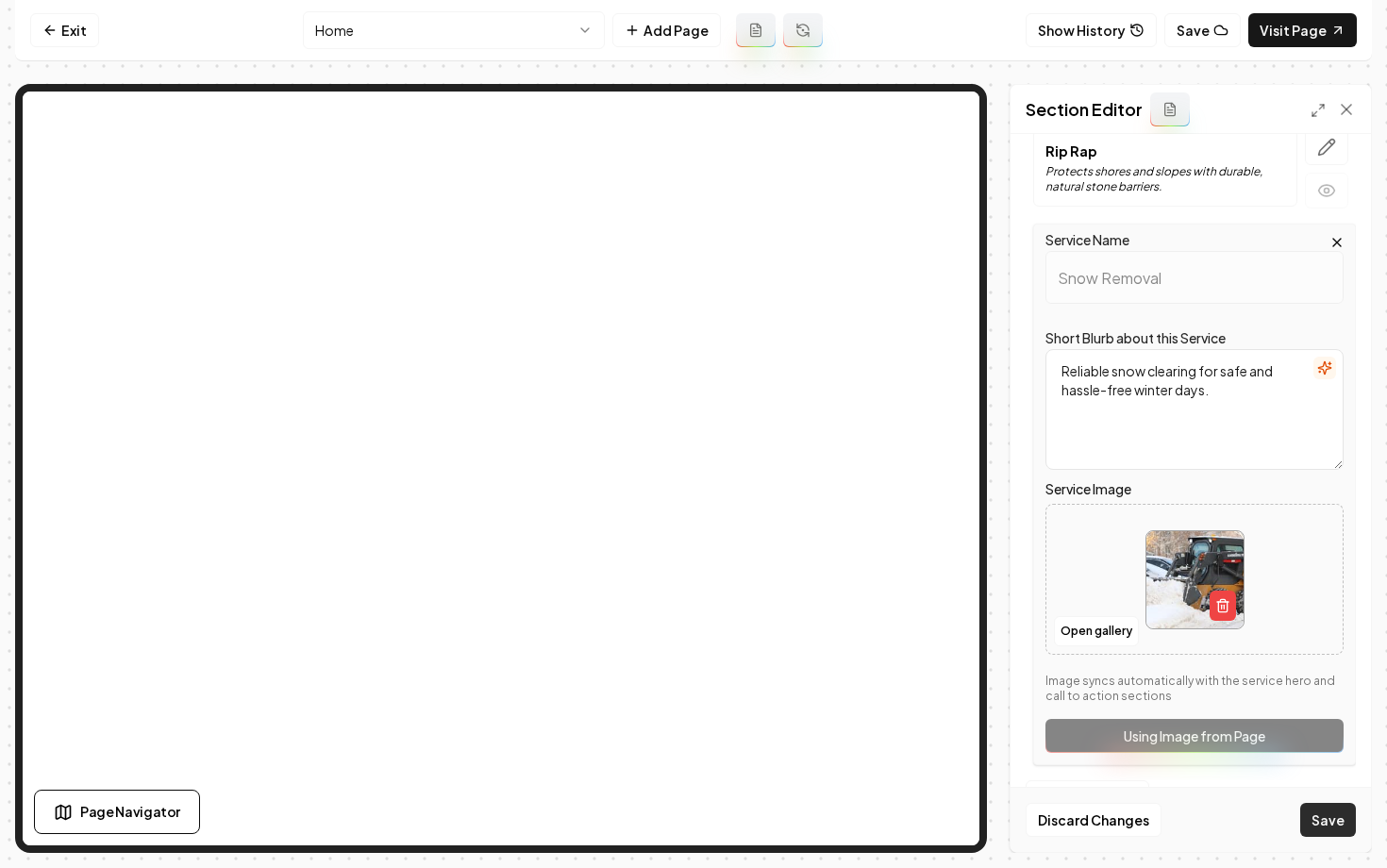
click at [1320, 834] on button "Save" at bounding box center [1327, 819] width 56 height 34
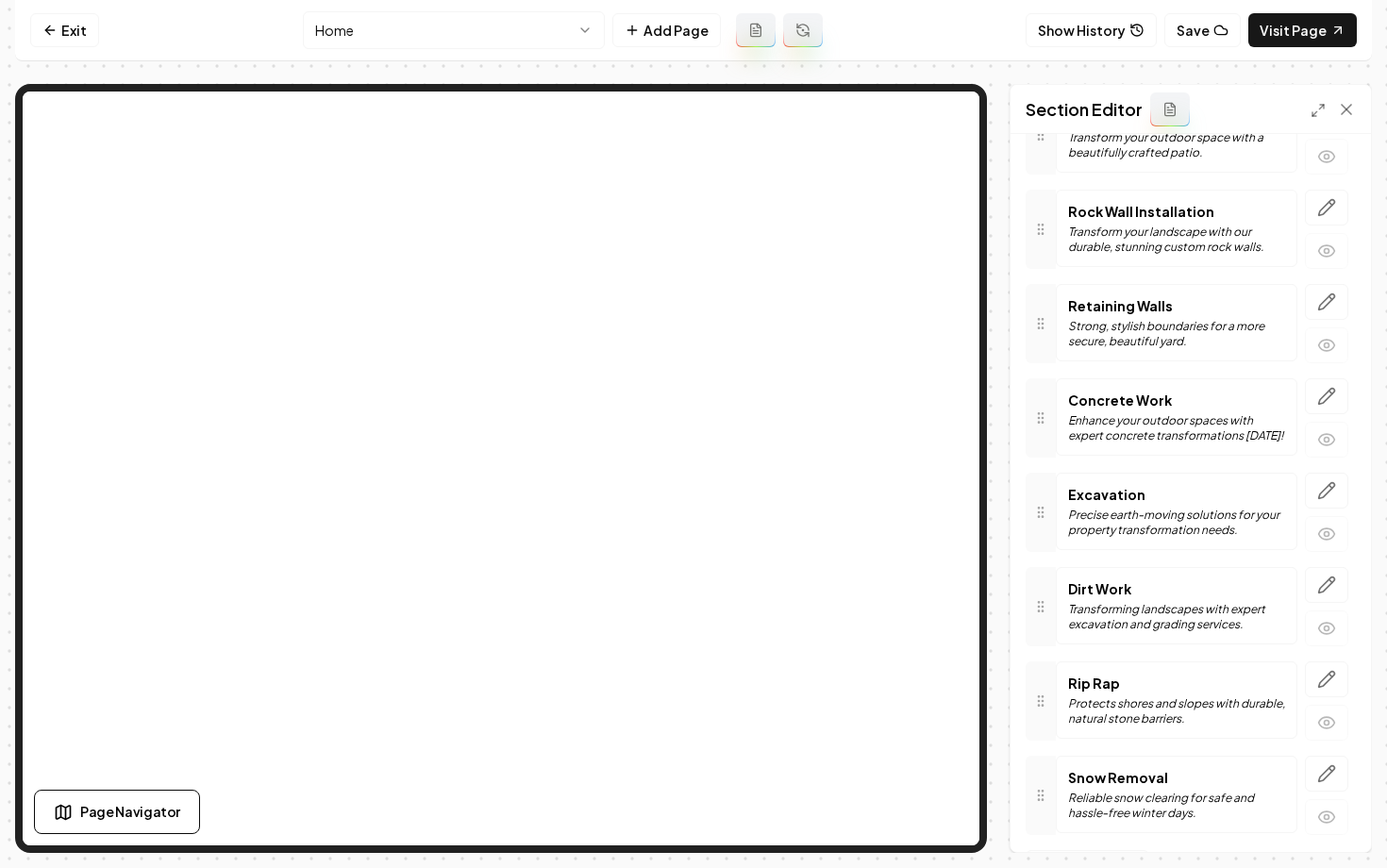
scroll to position [761, 0]
click at [1328, 301] on icon "button" at bounding box center [1326, 303] width 19 height 19
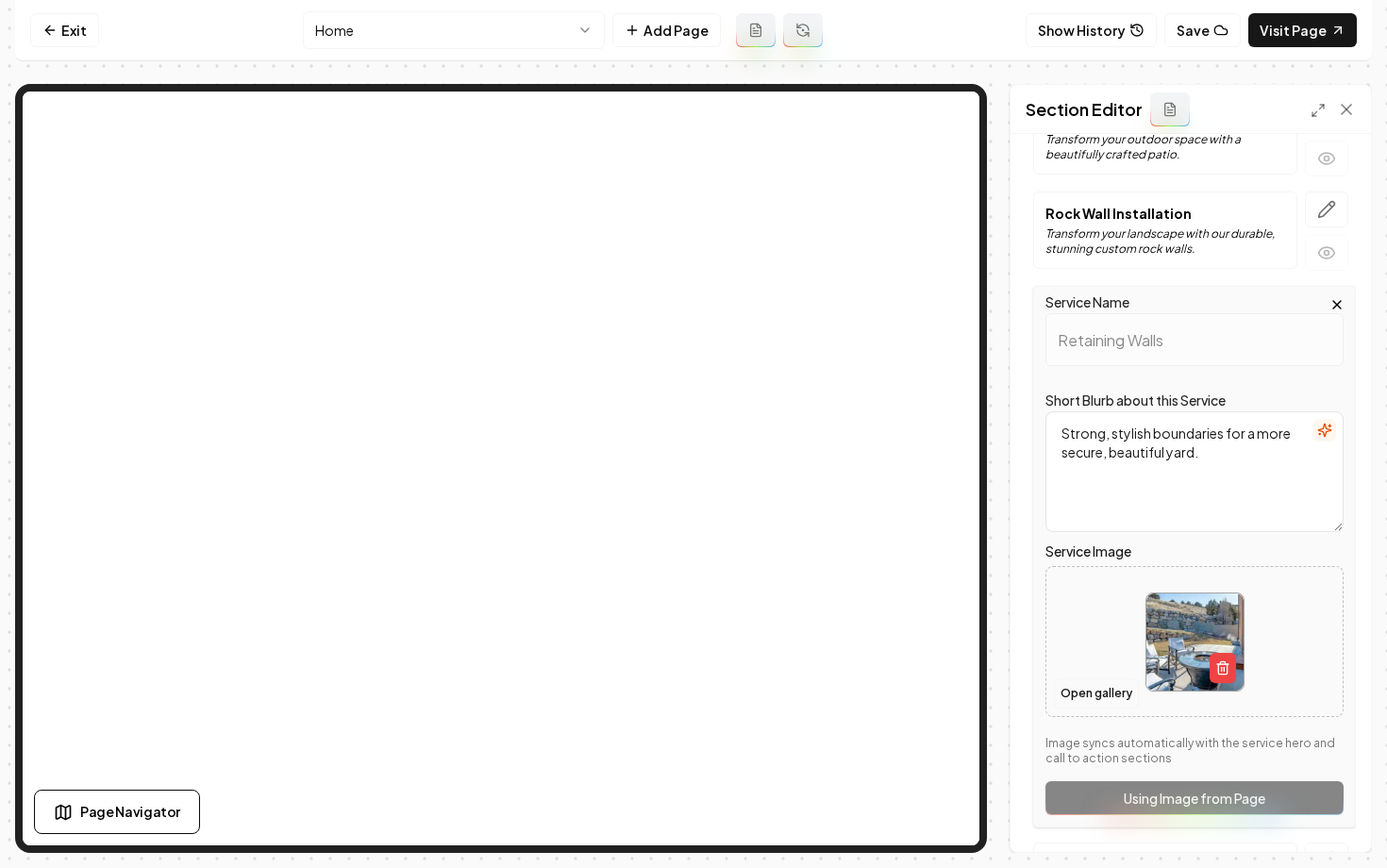
click at [1108, 689] on button "Open gallery" at bounding box center [1096, 692] width 84 height 30
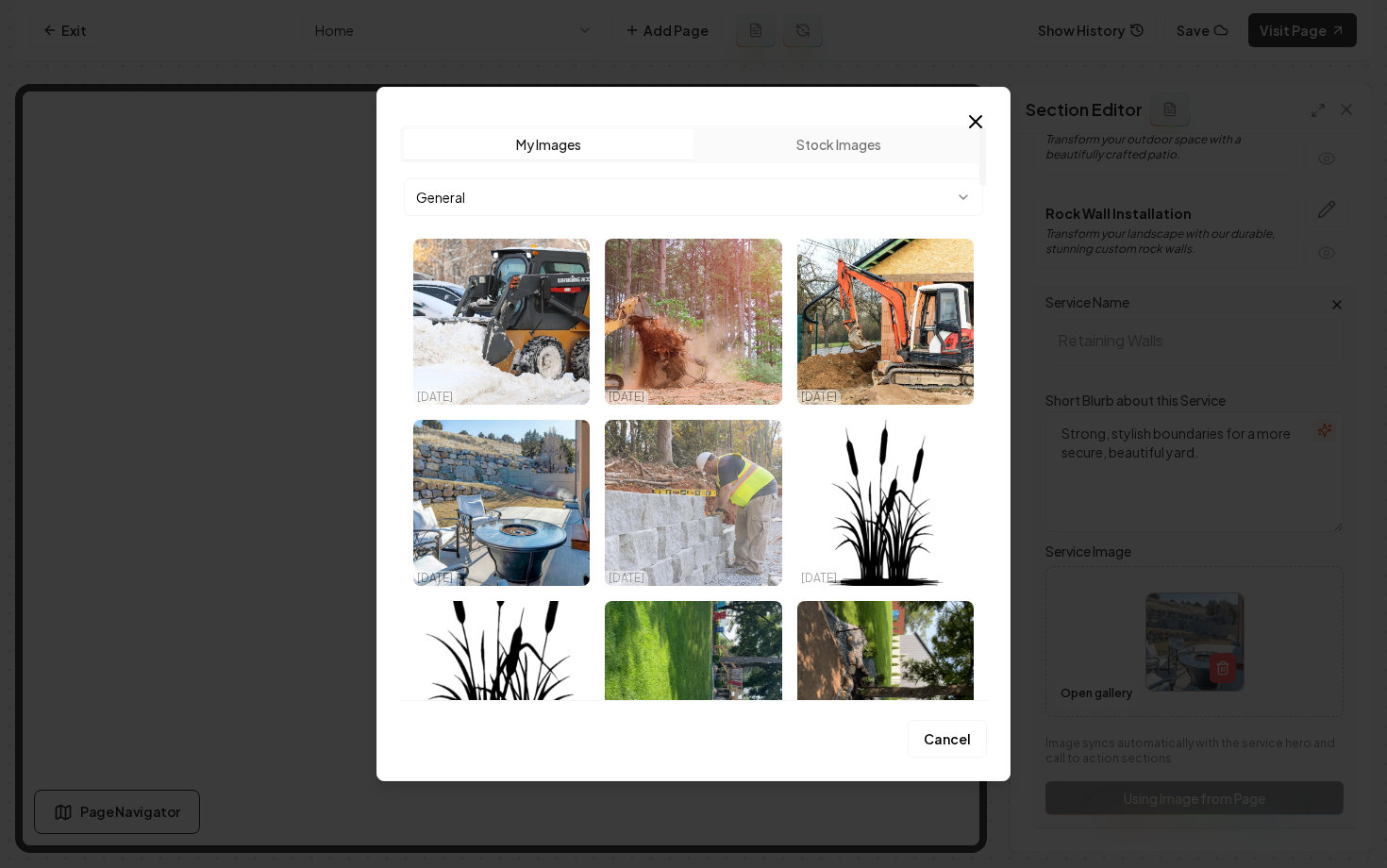
click at [664, 506] on img "Select image image_68ed45245c7cd75eb8a46cee.jpeg" at bounding box center [694, 502] width 177 height 166
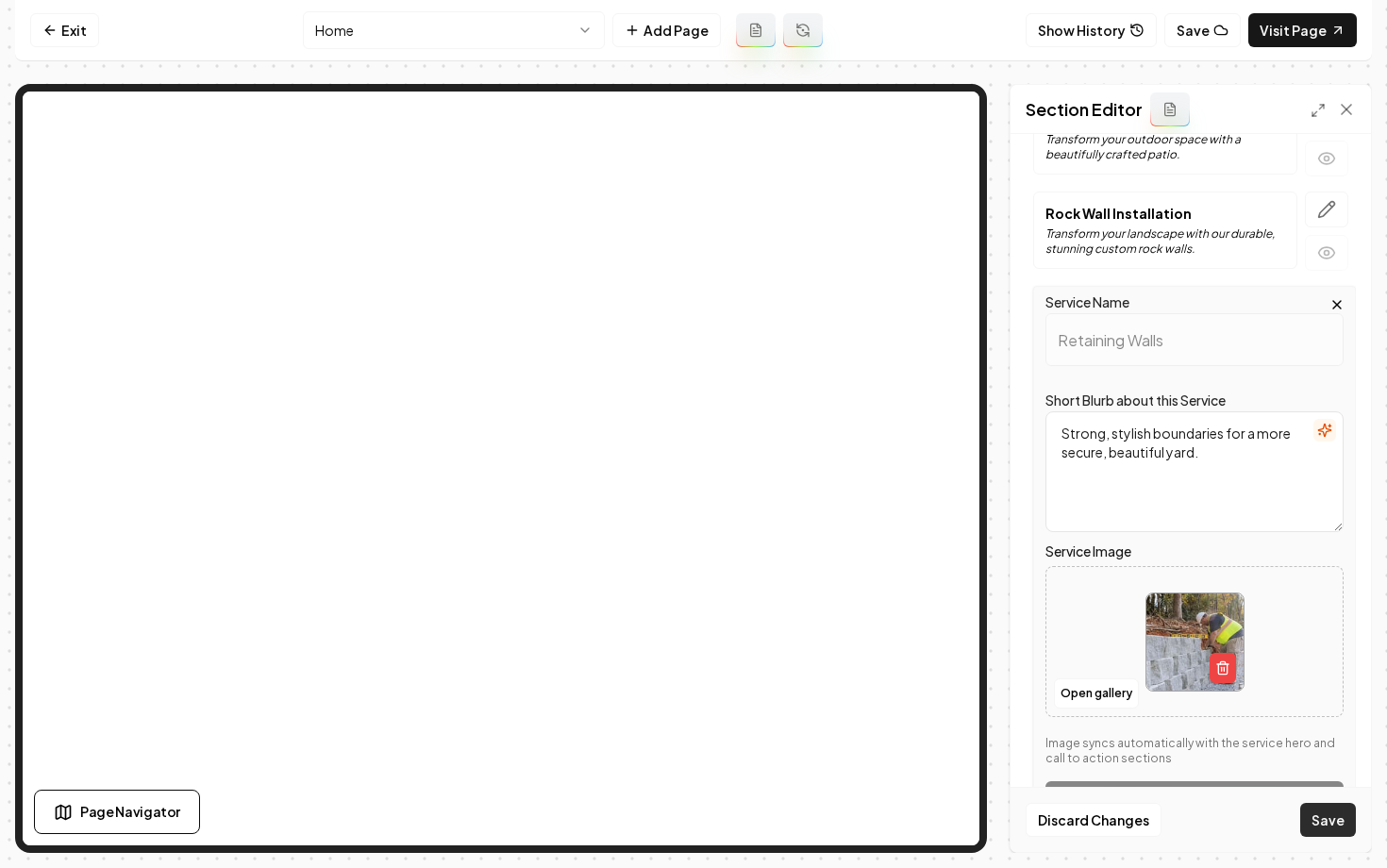
click at [1318, 826] on button "Save" at bounding box center [1327, 819] width 56 height 34
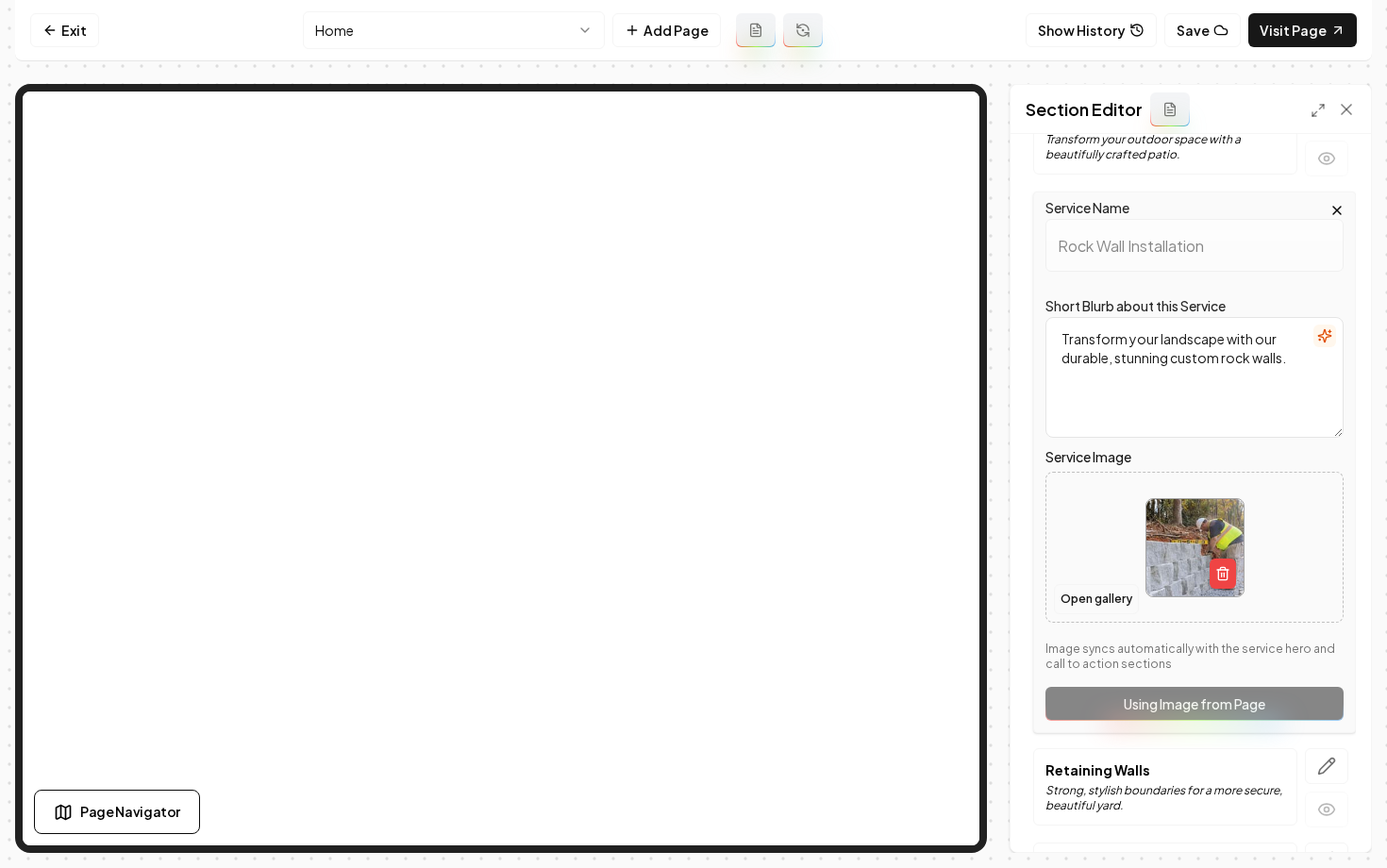
click at [1078, 605] on button "Open gallery" at bounding box center [1096, 598] width 84 height 30
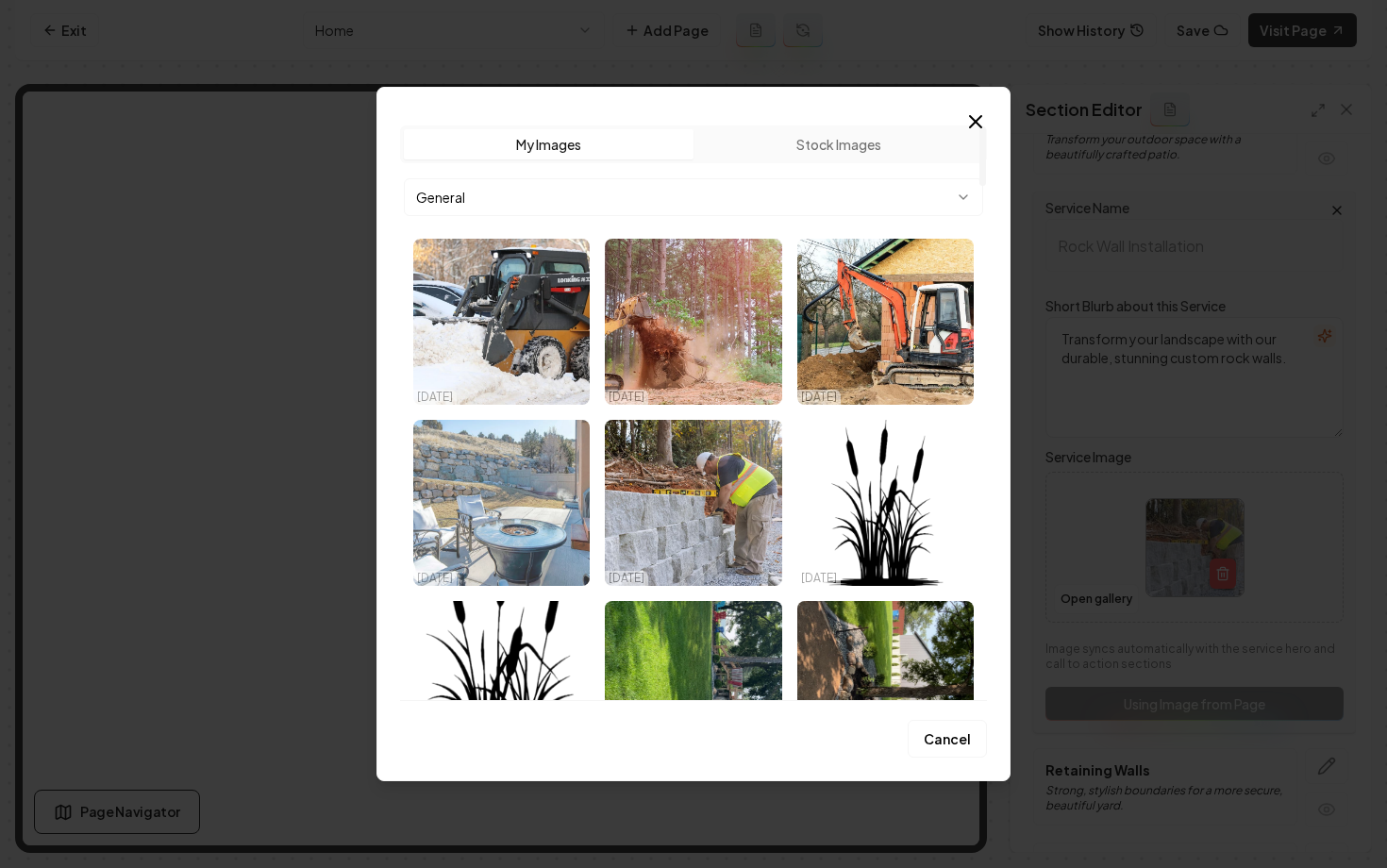
click at [499, 509] on img "Select image image_68ed45535c7cd75eb8a65074.jpeg" at bounding box center [502, 502] width 177 height 166
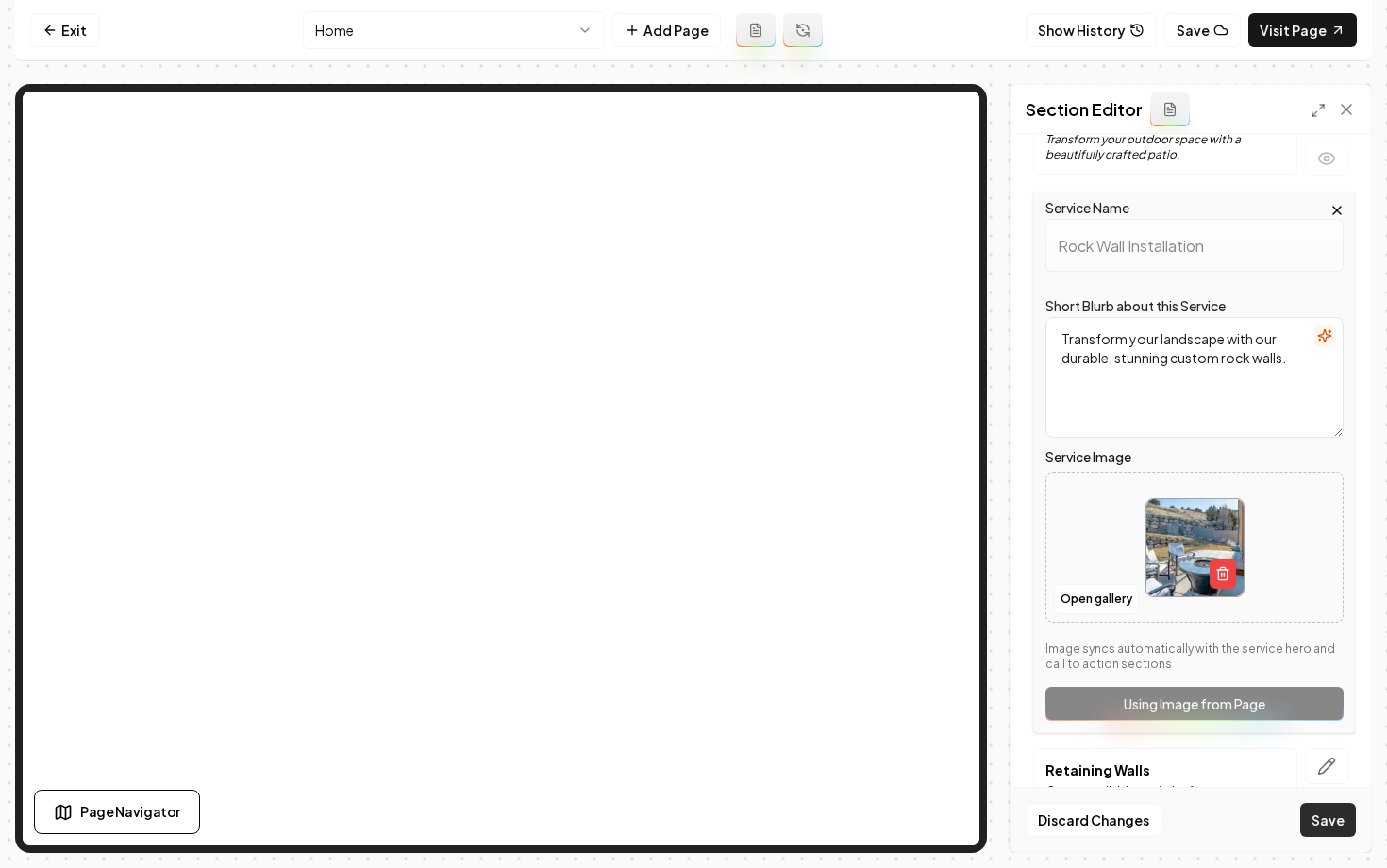
click at [1327, 819] on button "Save" at bounding box center [1327, 819] width 56 height 34
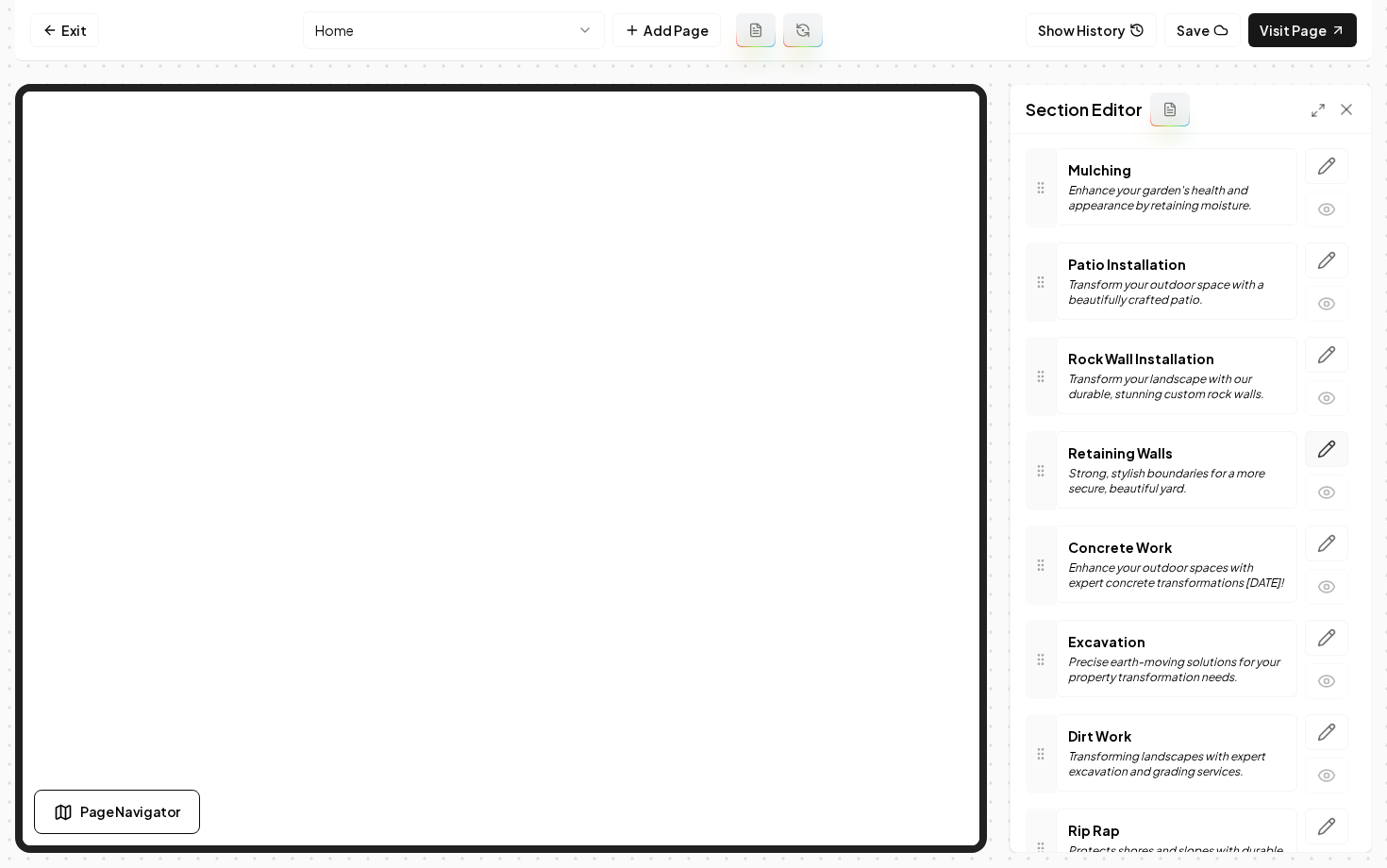
scroll to position [559, 0]
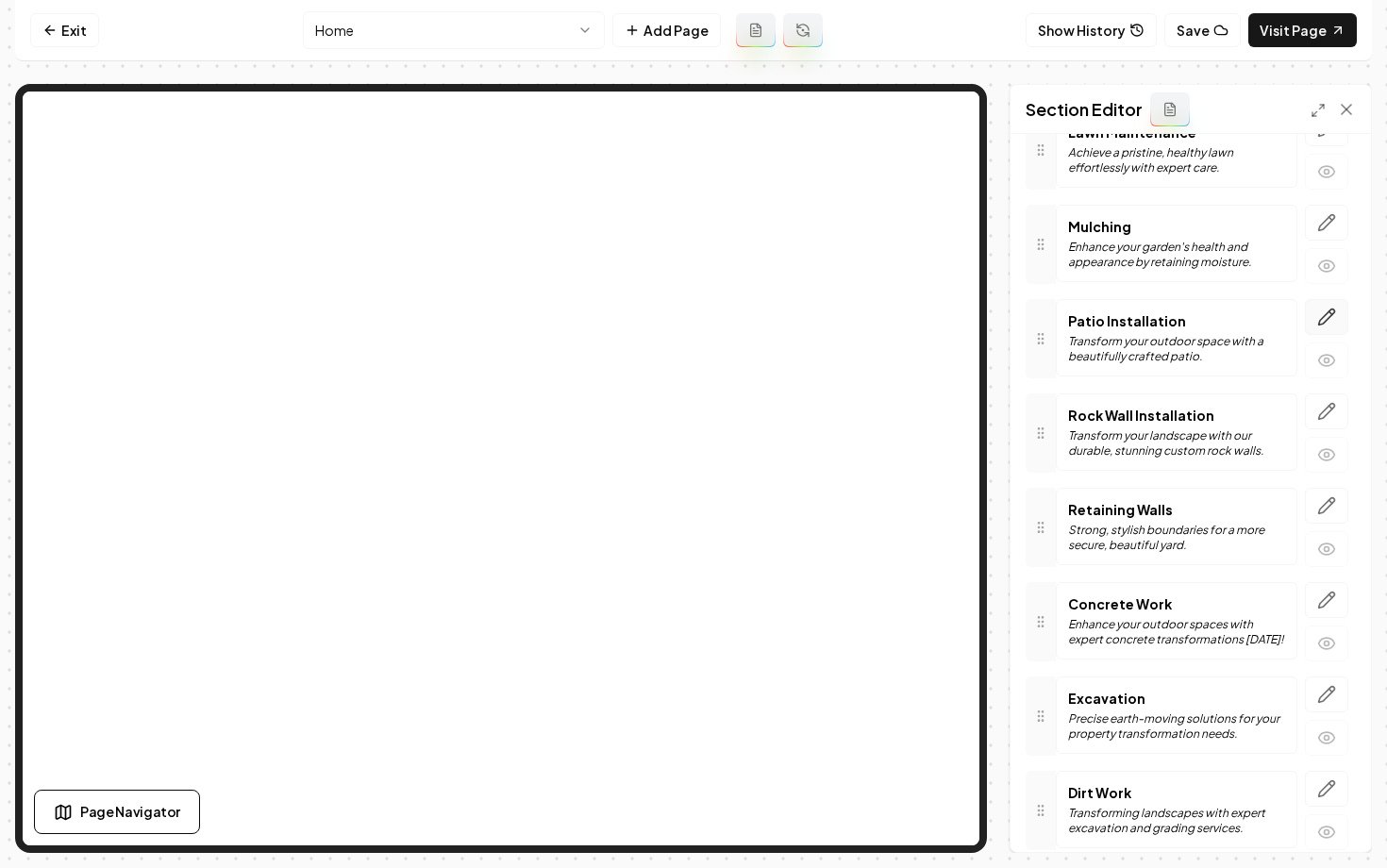
click at [1326, 322] on icon "button" at bounding box center [1326, 316] width 19 height 19
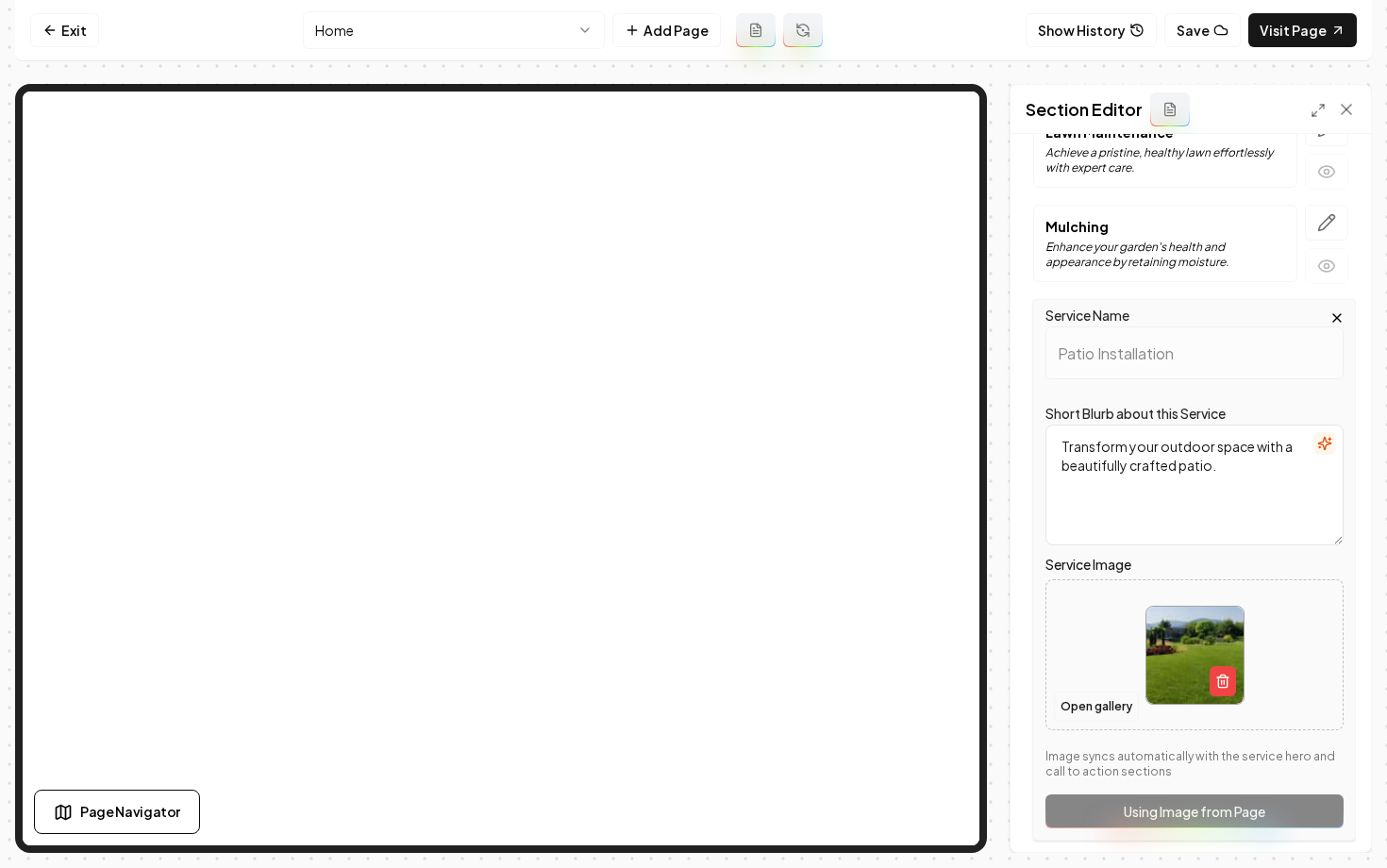
click at [1065, 718] on button "Open gallery" at bounding box center [1096, 706] width 84 height 30
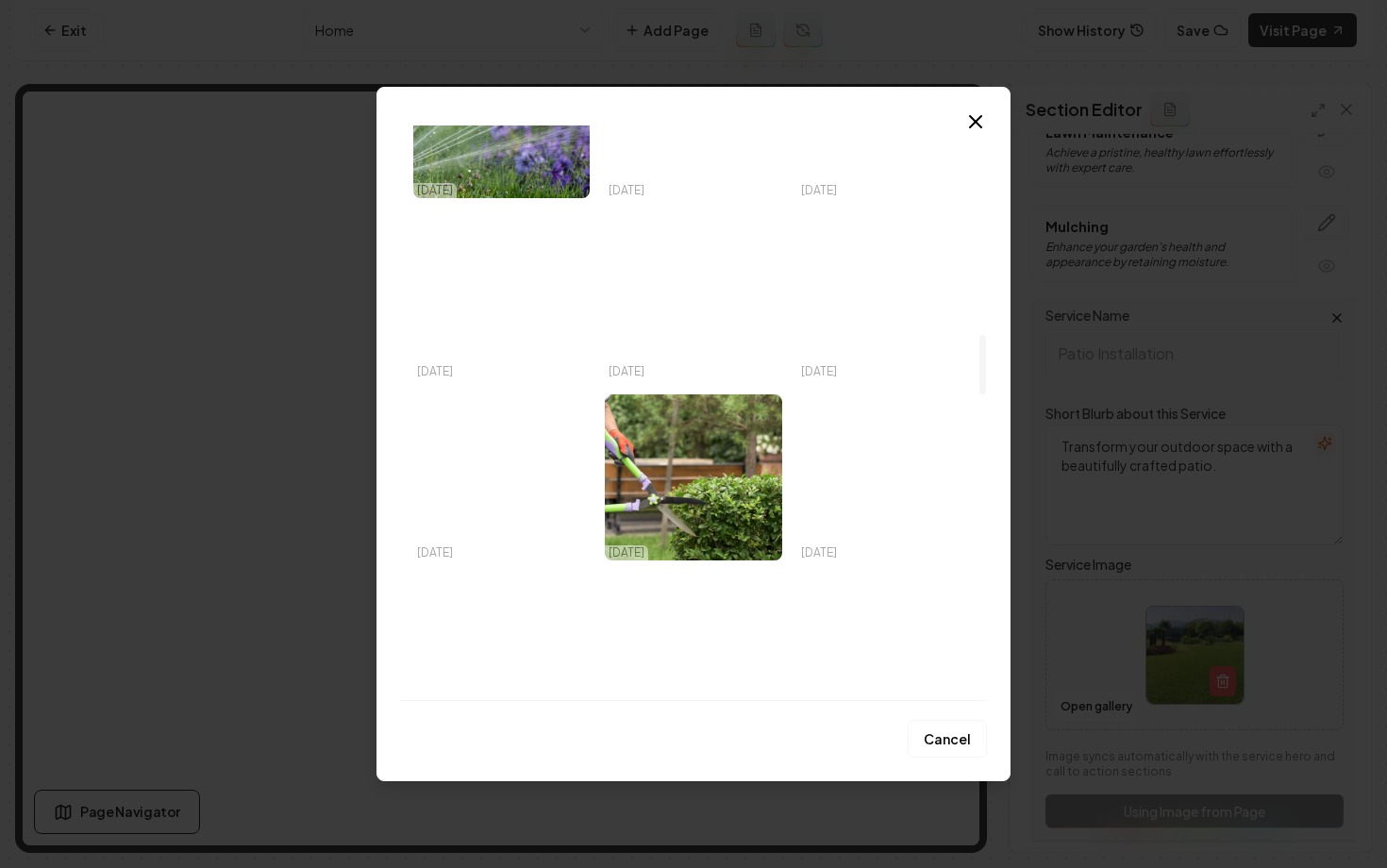
scroll to position [1969, 0]
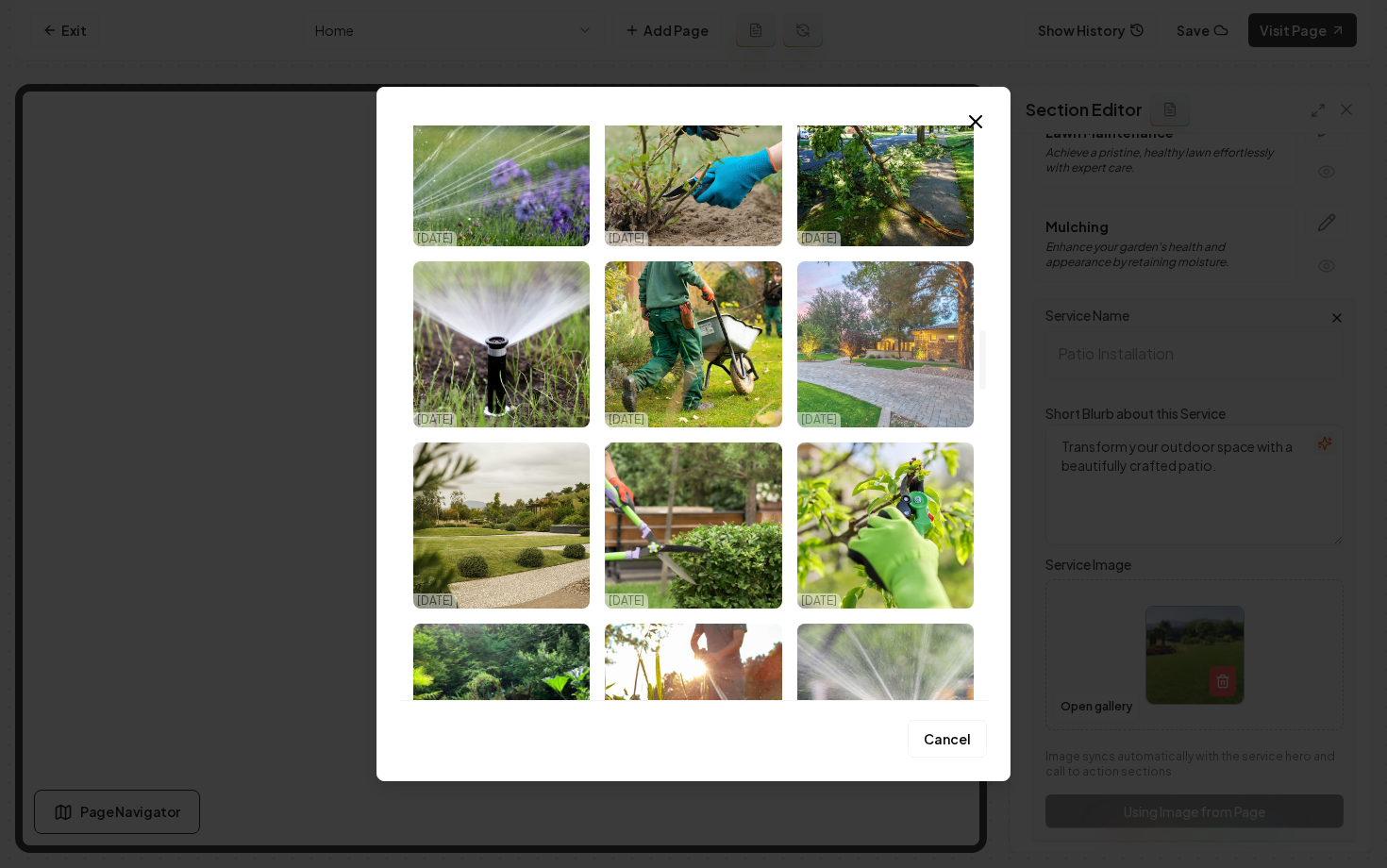
click at [880, 397] on img "Select image image_68a393ec5c7cd75eb89566ad.jpeg" at bounding box center [885, 344] width 177 height 166
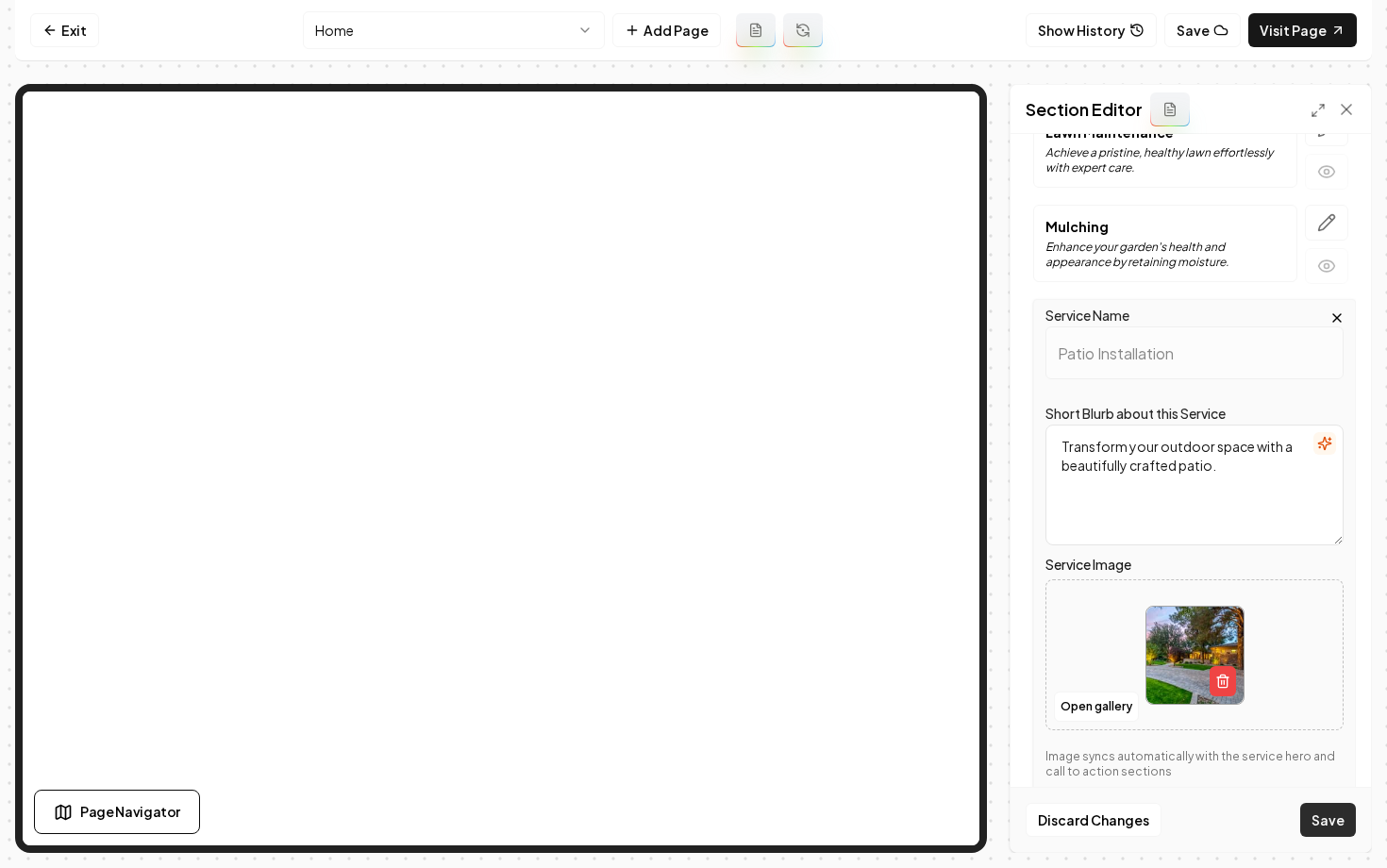
click at [1334, 816] on button "Save" at bounding box center [1327, 819] width 56 height 34
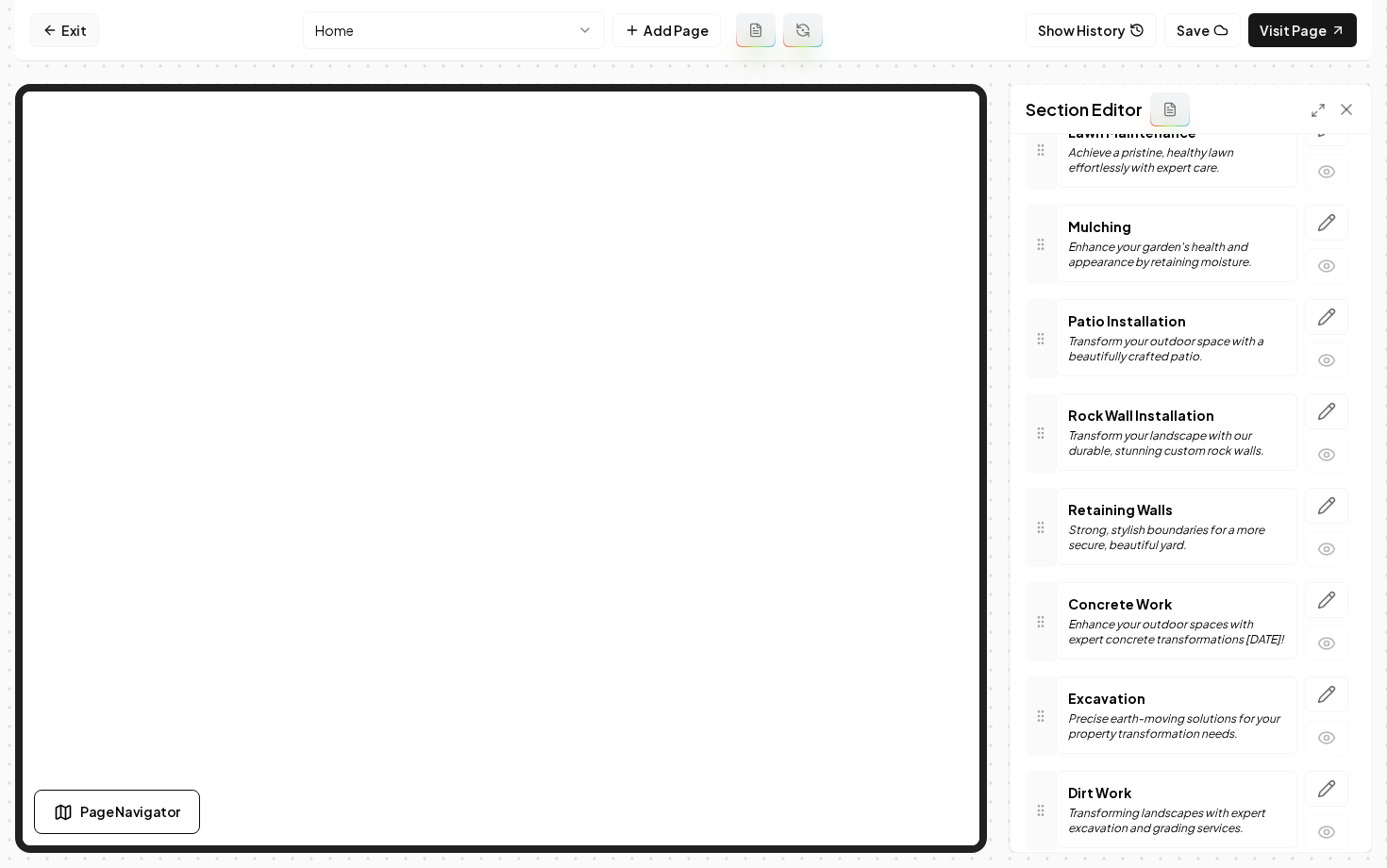
click at [49, 36] on icon at bounding box center [49, 29] width 15 height 15
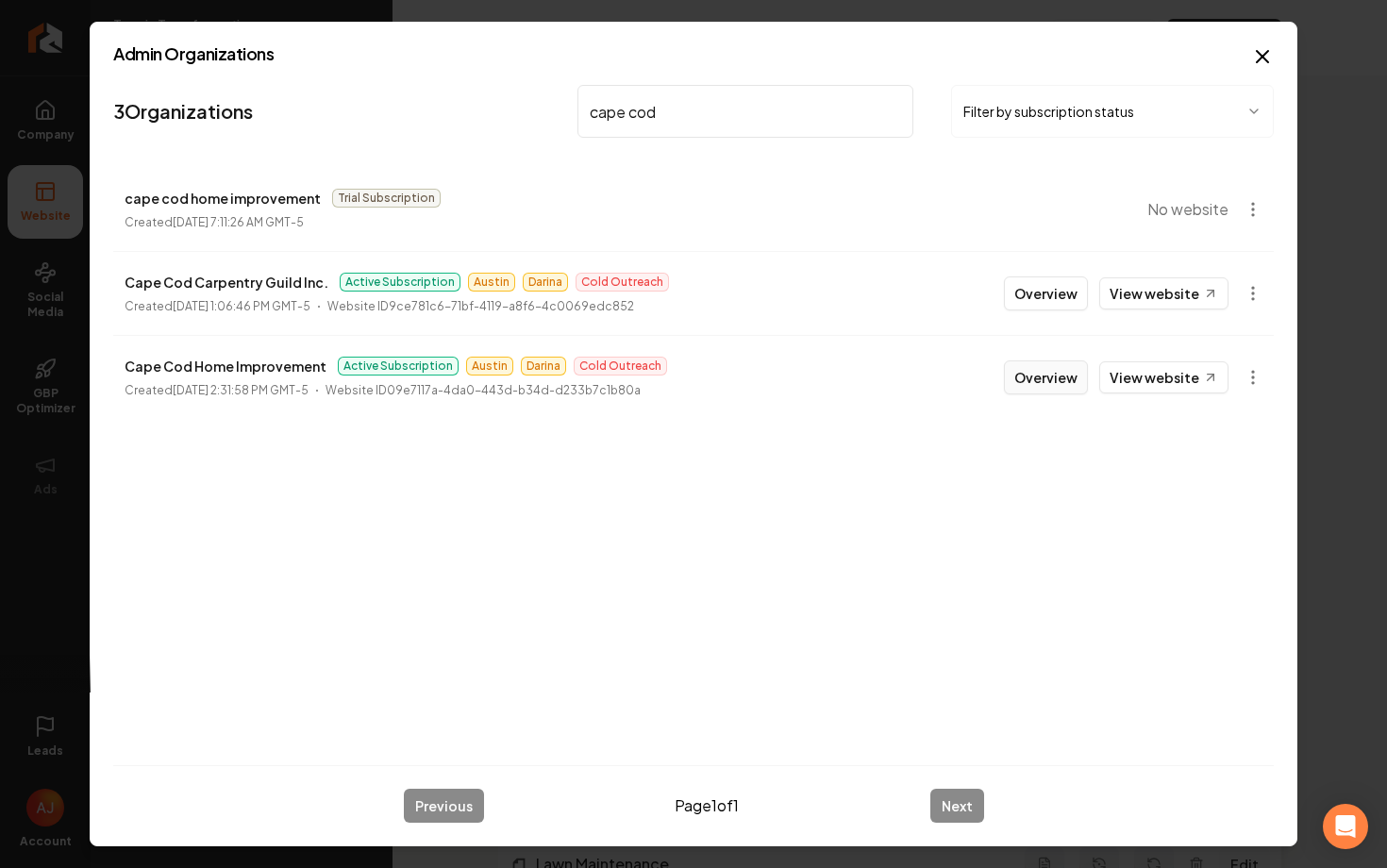
type input "cape cod"
click at [1029, 371] on button "Overview" at bounding box center [1045, 377] width 83 height 34
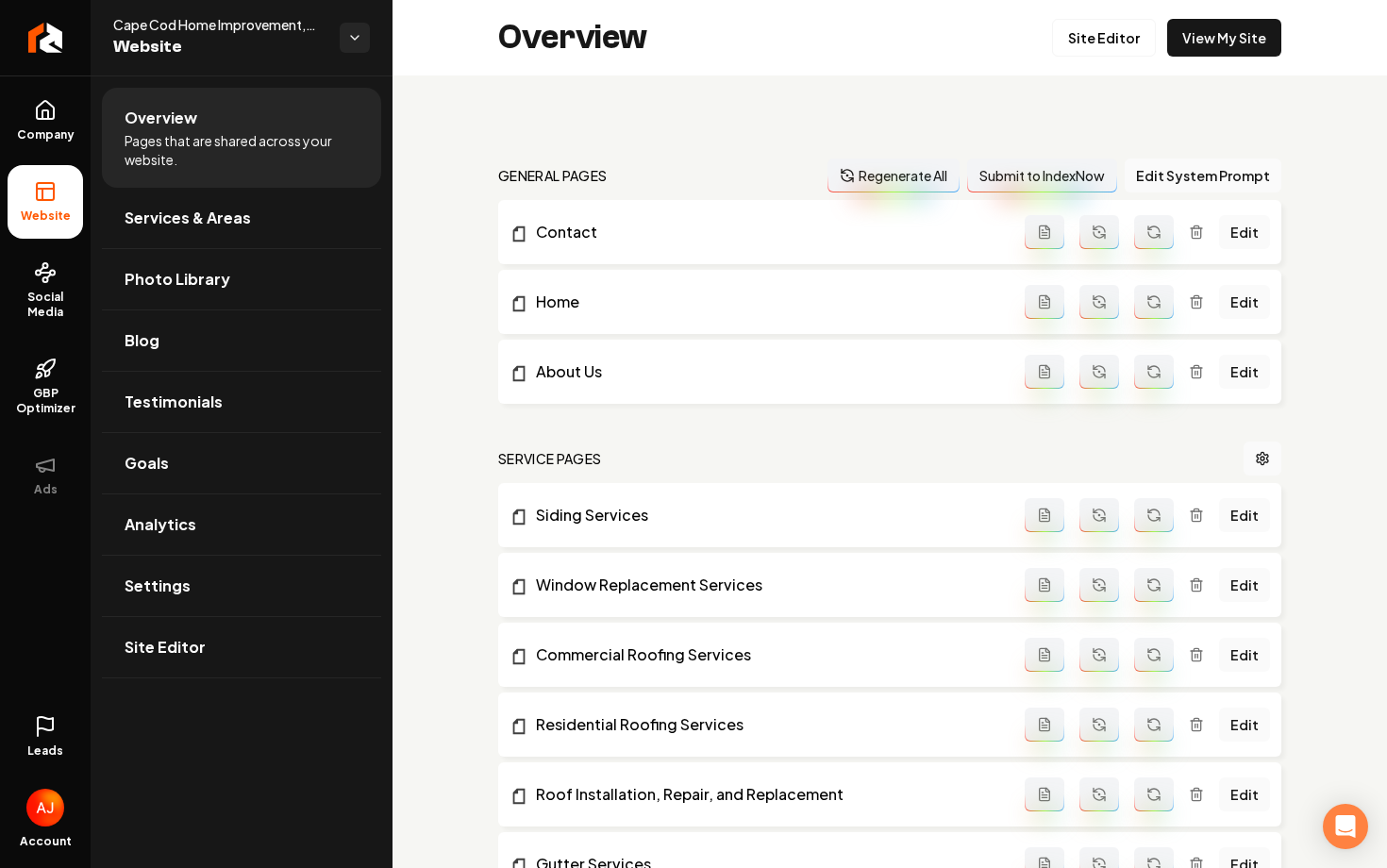
click at [42, 735] on icon at bounding box center [45, 726] width 23 height 23
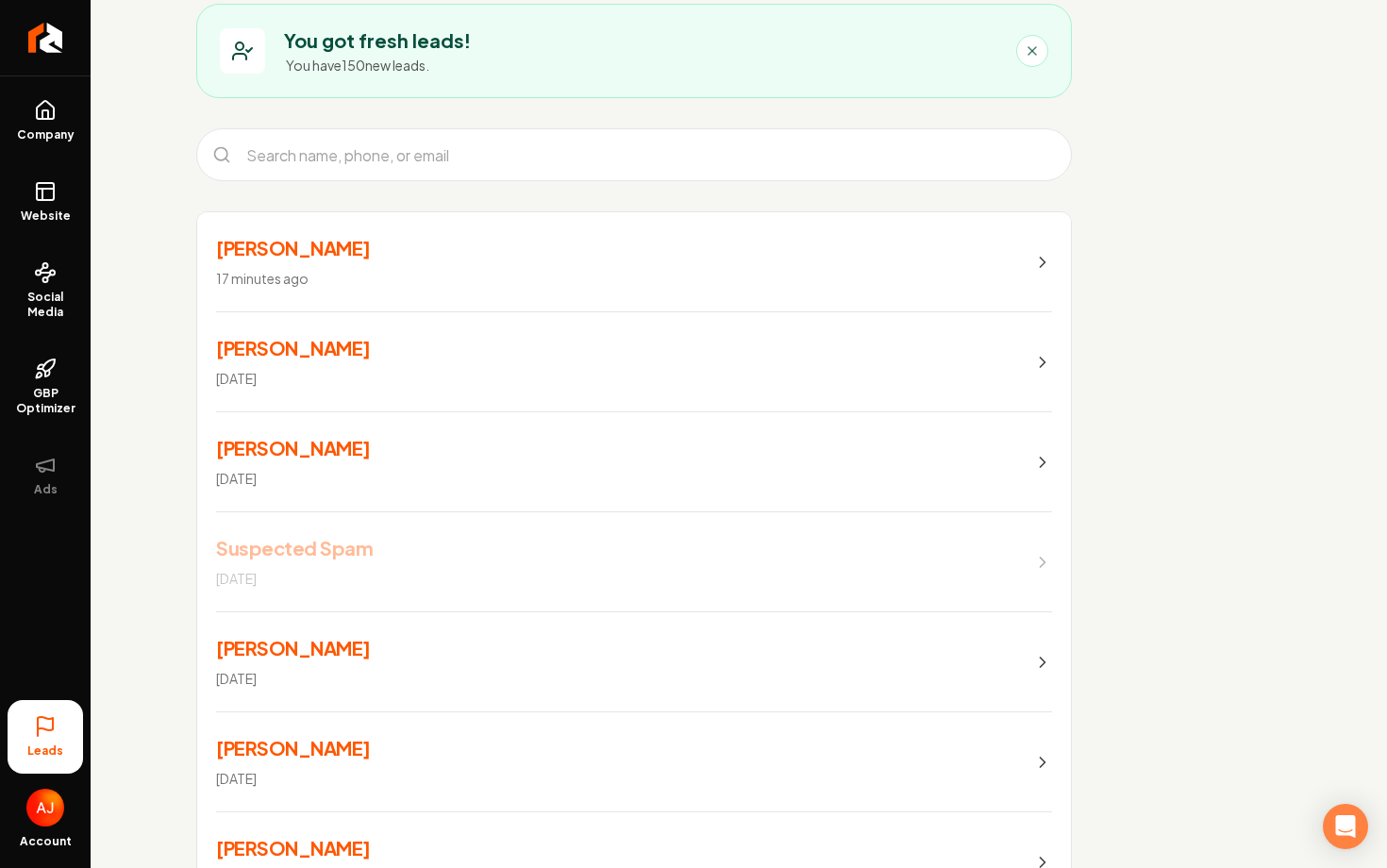
scroll to position [133, 0]
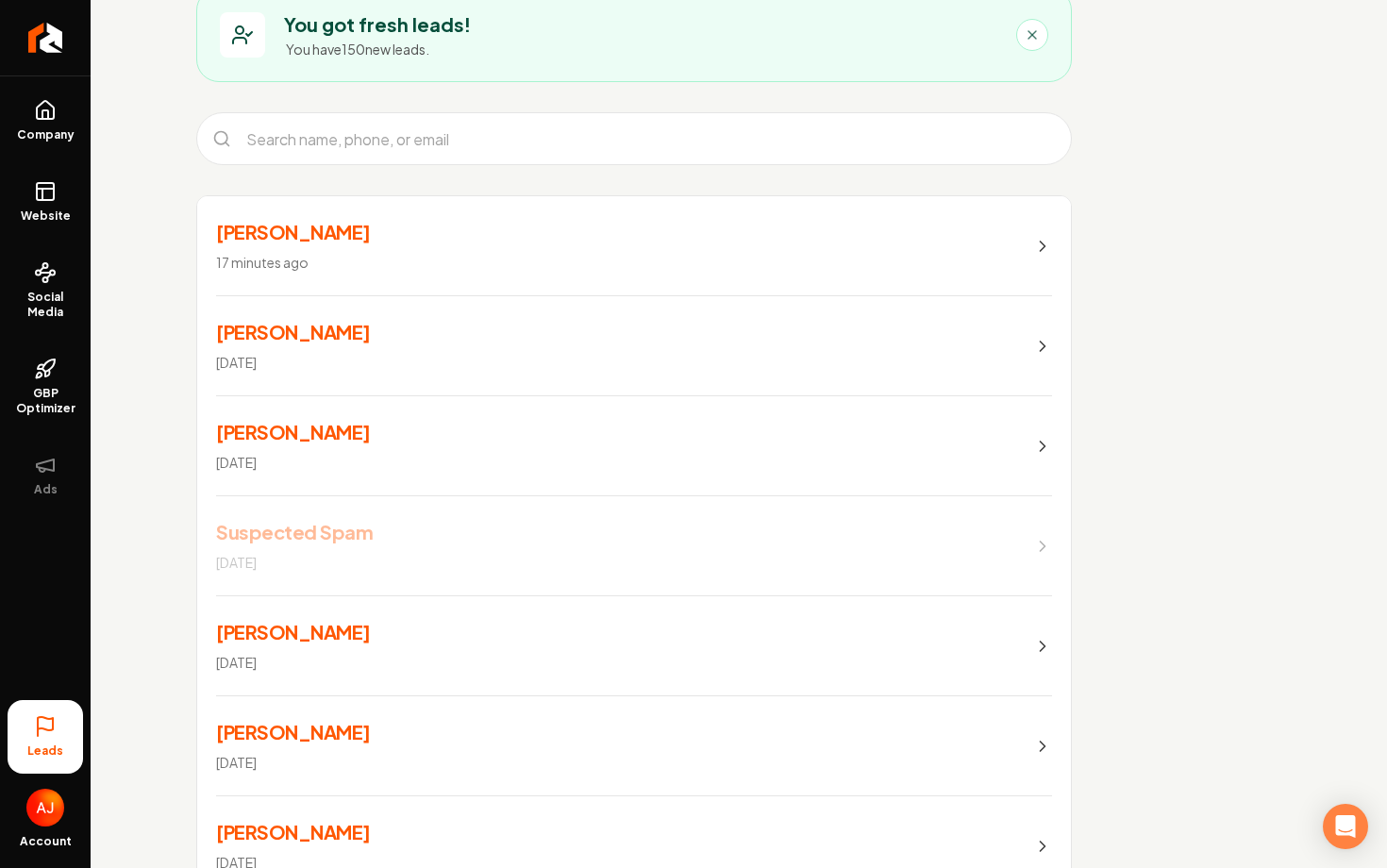
click at [937, 262] on link "Kiran Kuchroo 17 minutes ago" at bounding box center [634, 246] width 873 height 100
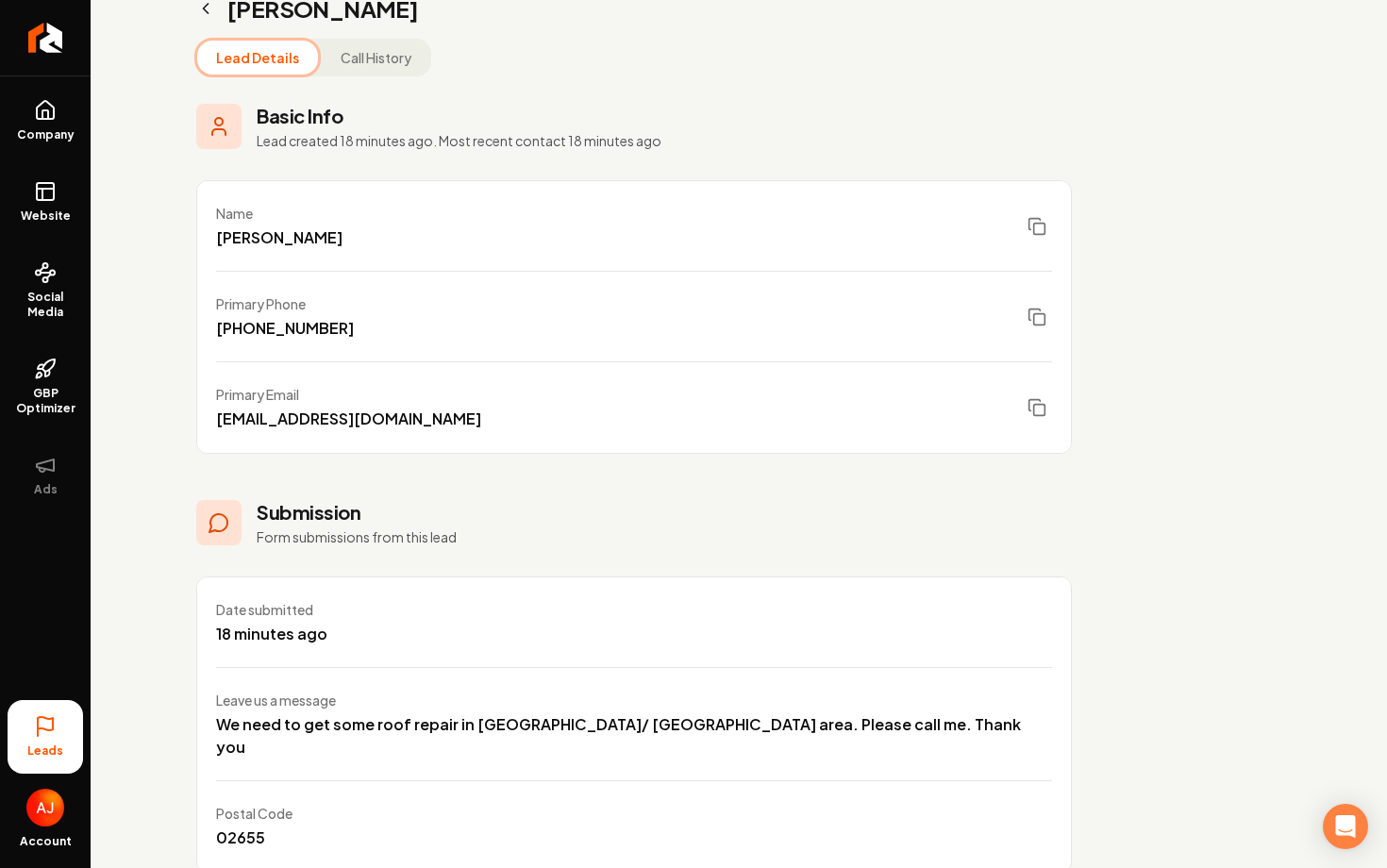
scroll to position [126, 0]
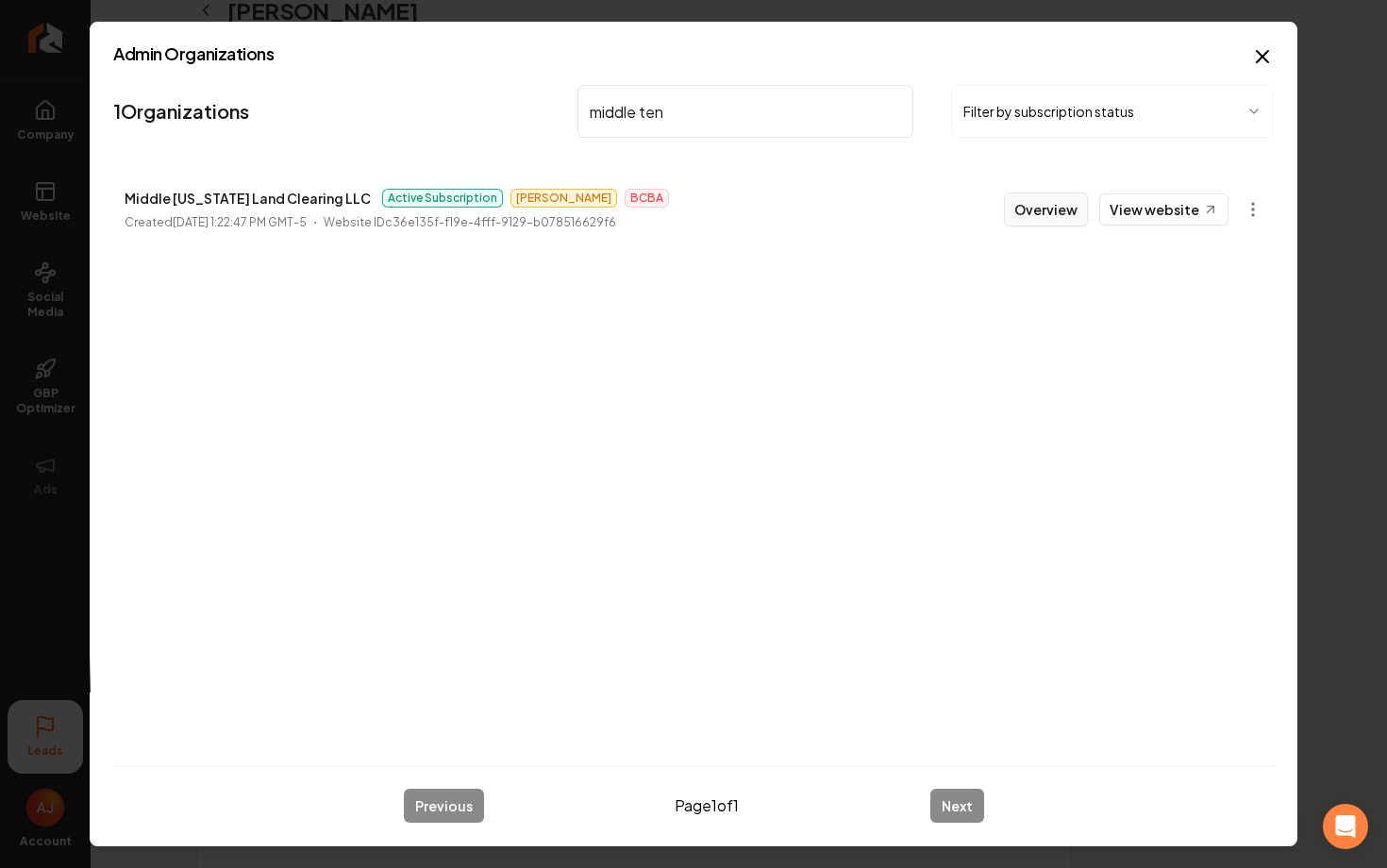
type input "middle ten"
click at [1067, 218] on button "Overview" at bounding box center [1045, 209] width 83 height 34
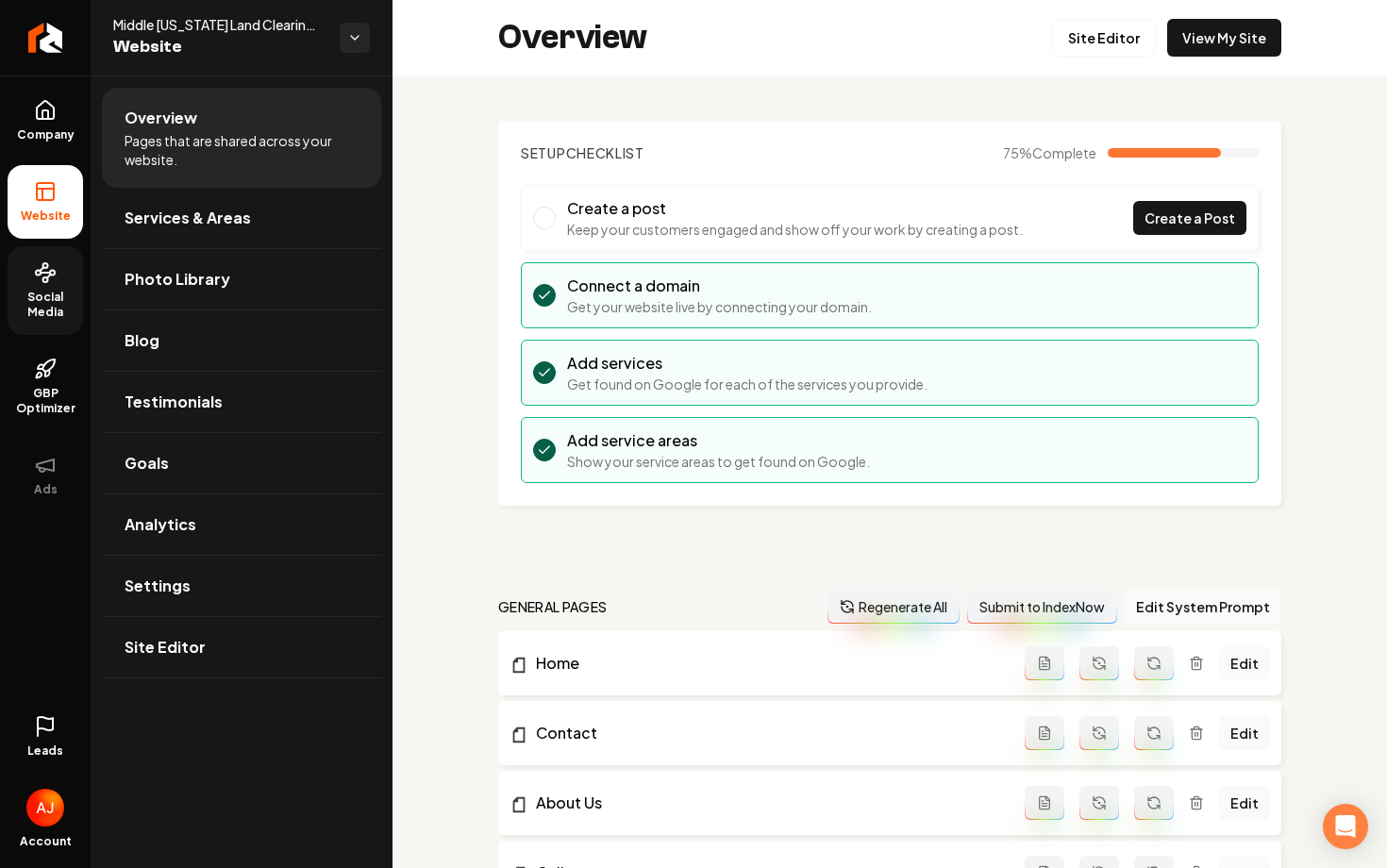
click at [53, 306] on span "Social Media" at bounding box center [45, 304] width 76 height 30
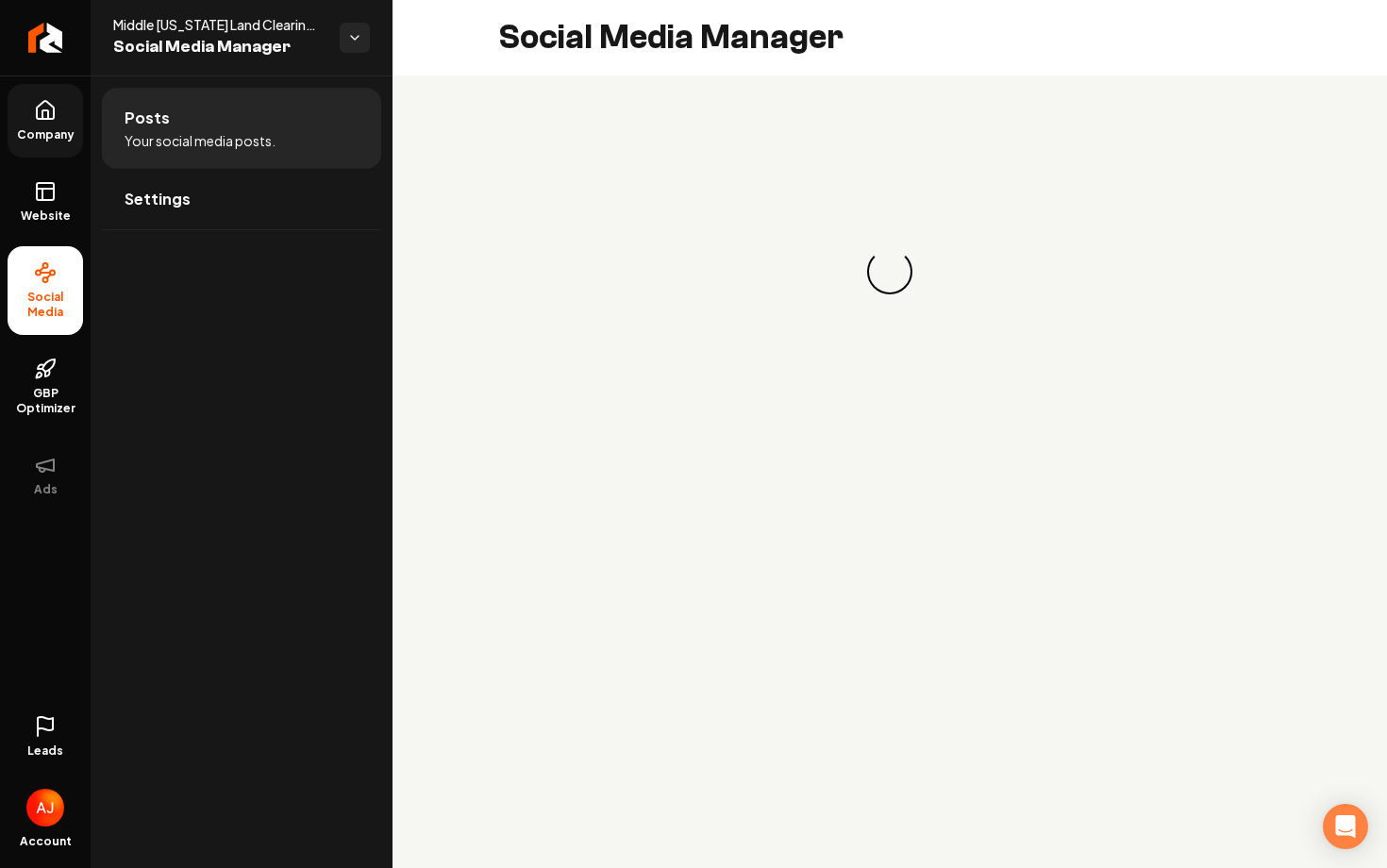
click at [42, 129] on span "Company" at bounding box center [46, 135] width 73 height 15
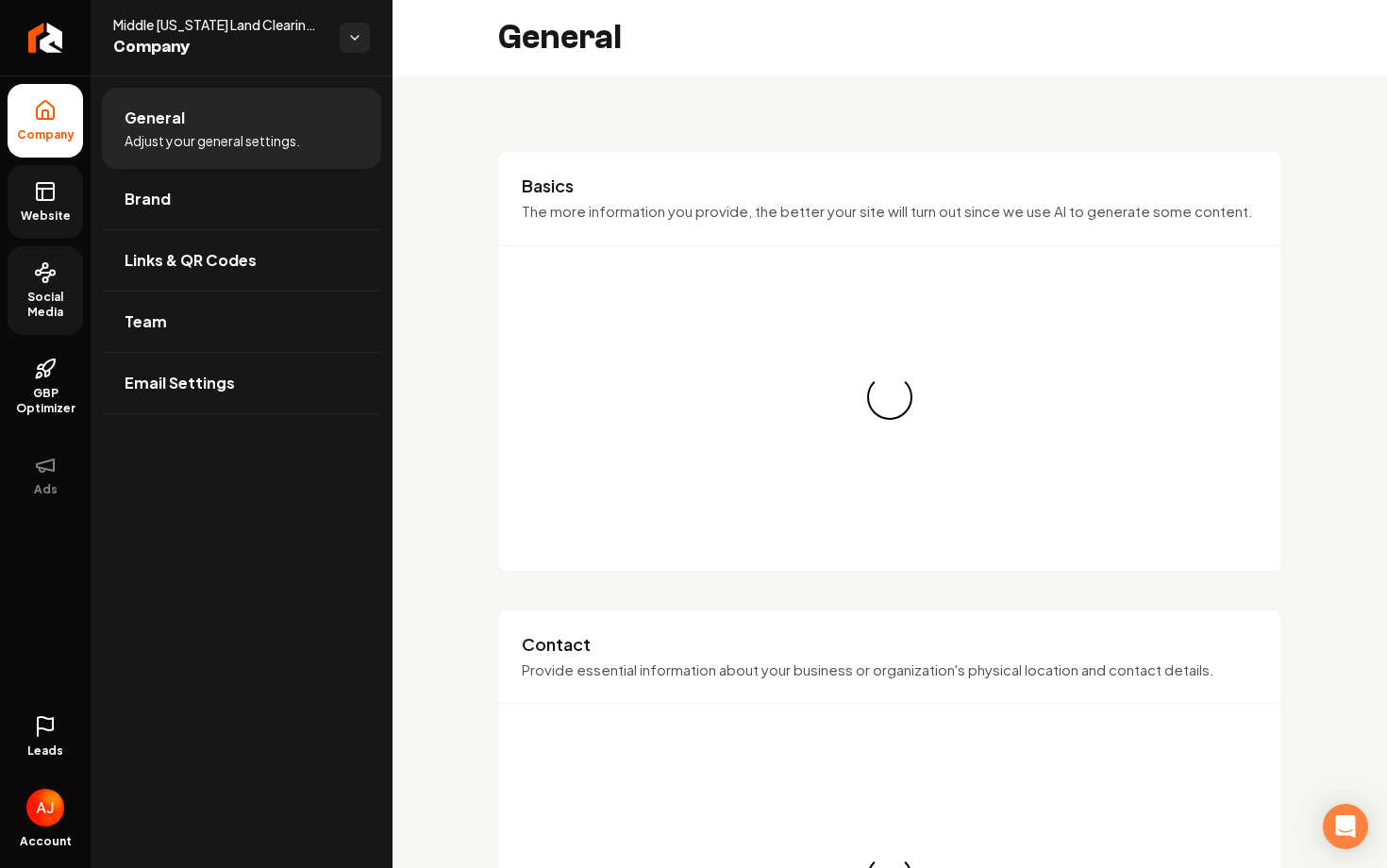
click at [43, 173] on link "Website" at bounding box center [45, 201] width 76 height 74
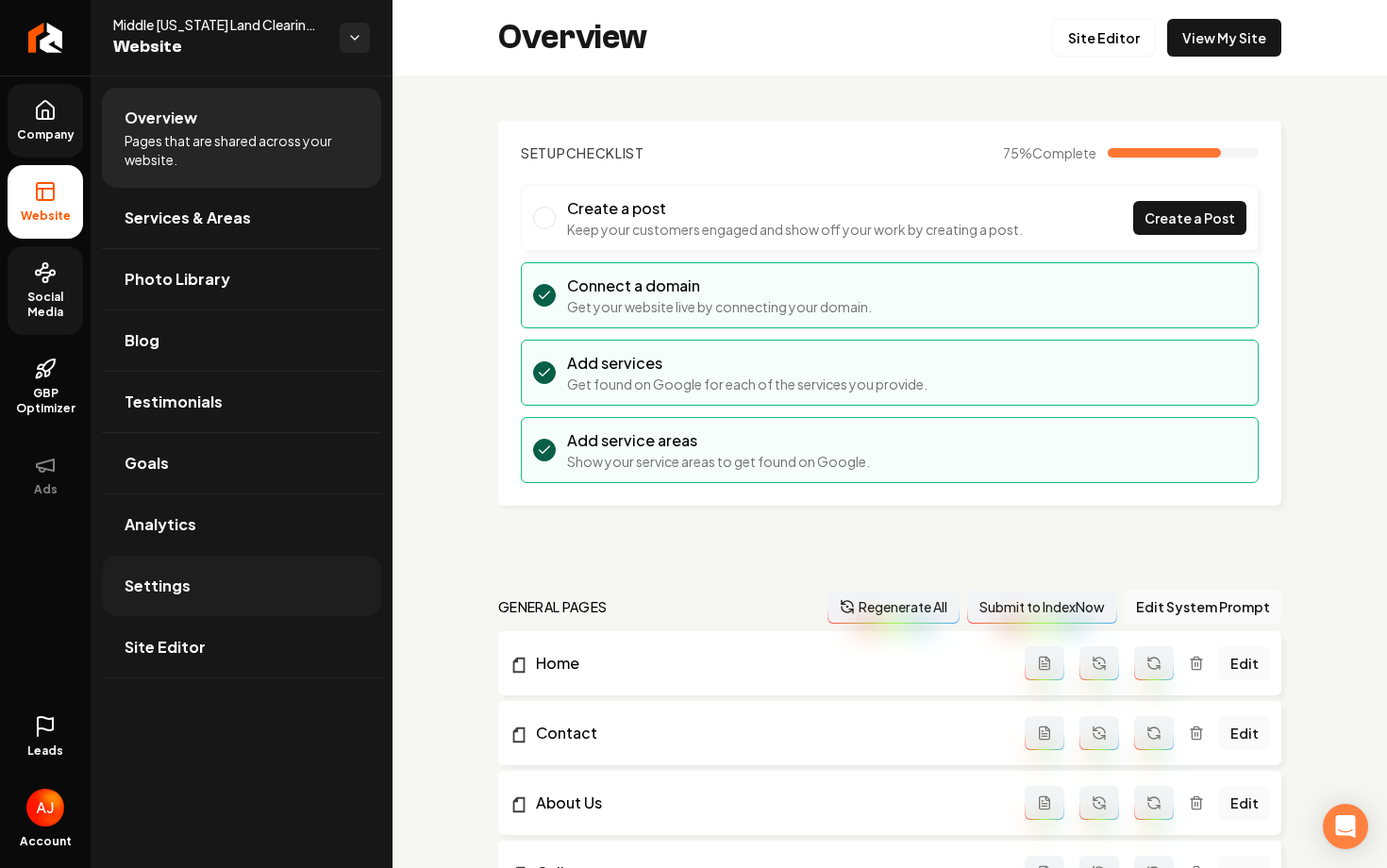
click at [219, 573] on link "Settings" at bounding box center [242, 585] width 279 height 60
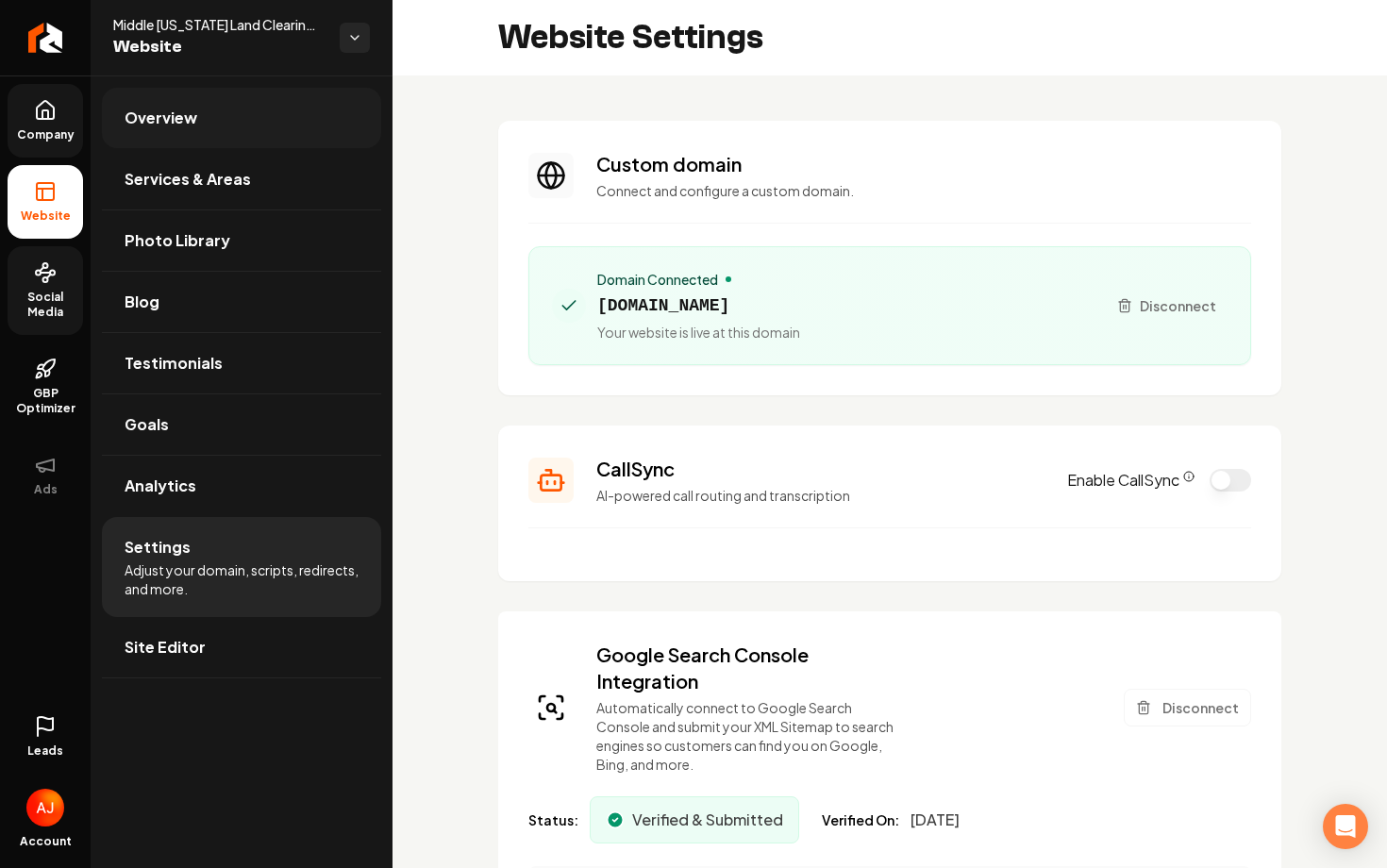
click at [189, 119] on span "Overview" at bounding box center [161, 118] width 73 height 23
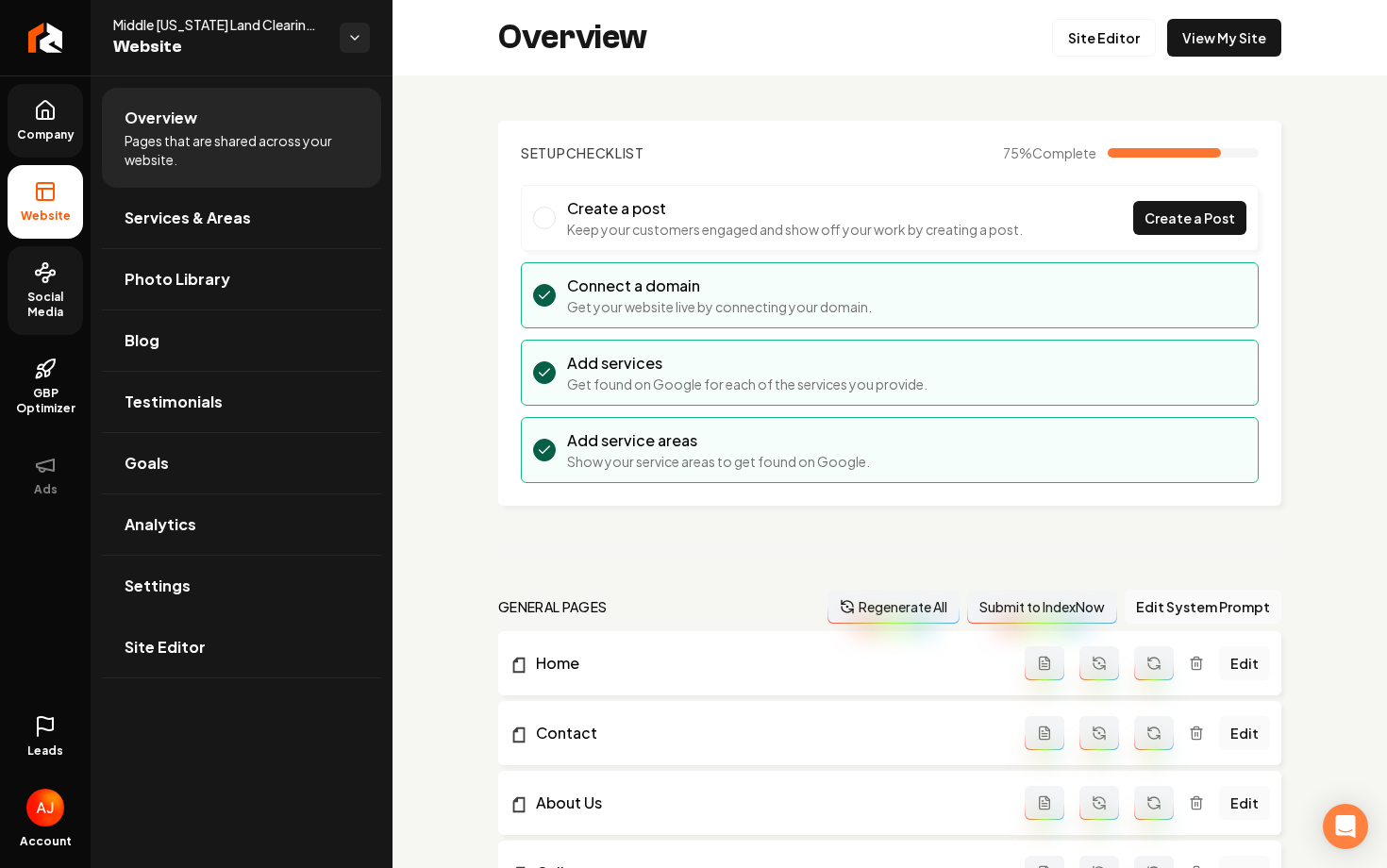
click at [54, 132] on span "Company" at bounding box center [46, 135] width 73 height 15
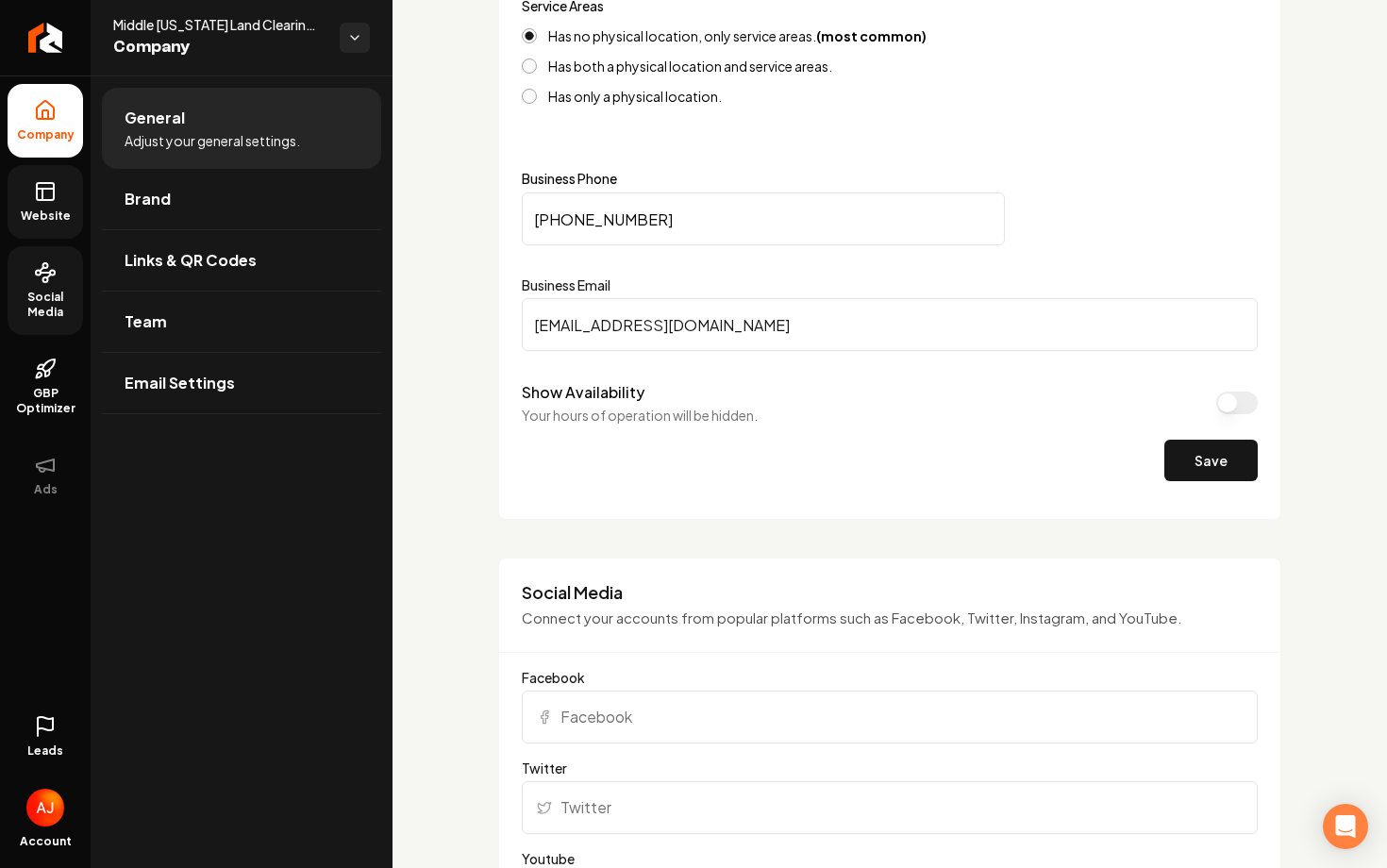
scroll to position [897, 0]
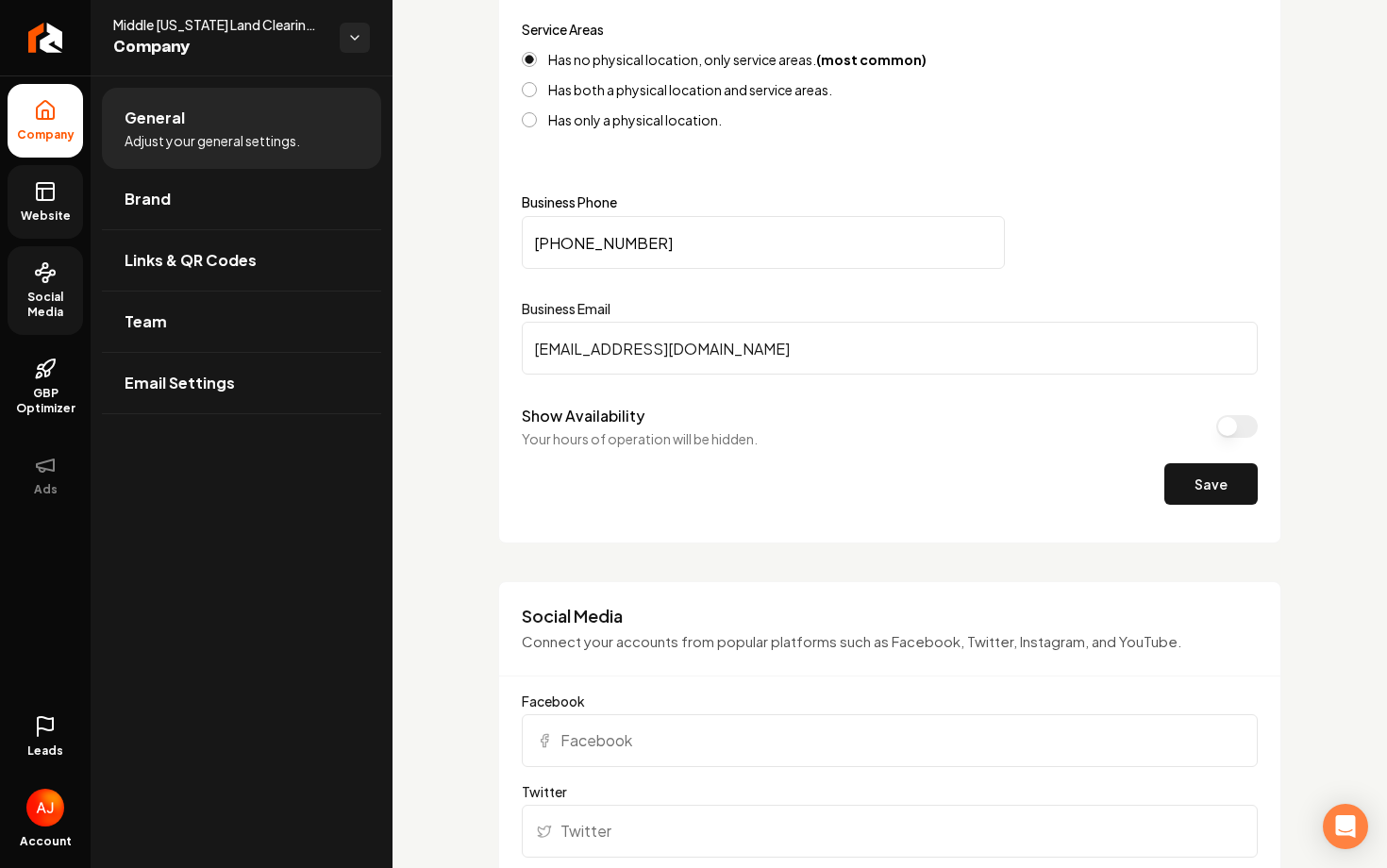
drag, startPoint x: 811, startPoint y: 359, endPoint x: 520, endPoint y: 353, distance: 291.1
click at [520, 354] on div "Contact Provide essential information about your business or organization's phy…" at bounding box center [889, 222] width 783 height 643
click at [35, 307] on span "Social Media" at bounding box center [45, 304] width 76 height 30
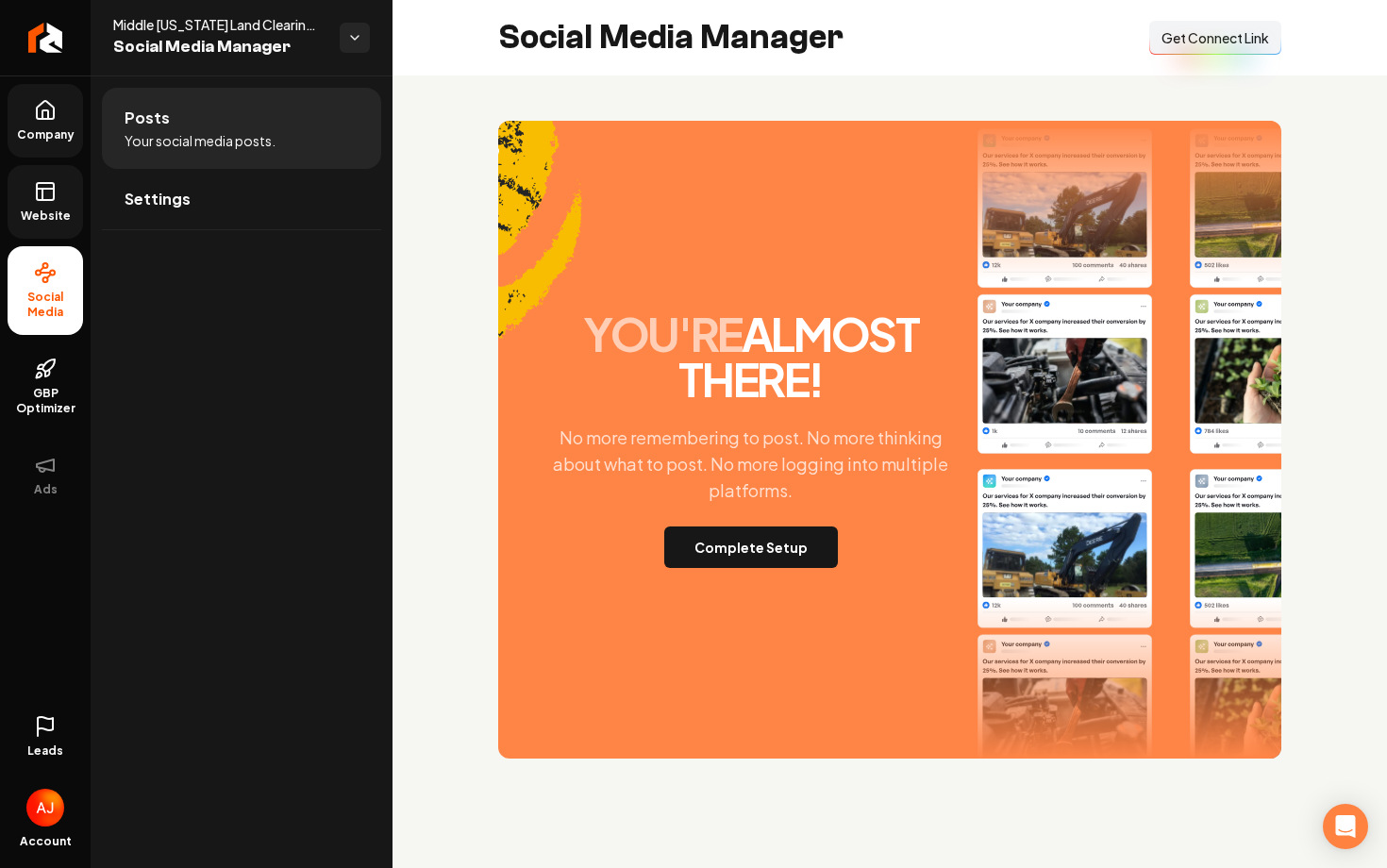
click at [1187, 28] on span "Get Connect Link" at bounding box center [1214, 37] width 107 height 19
click at [709, 536] on button "Complete Setup" at bounding box center [750, 547] width 174 height 41
